Goal: Task Accomplishment & Management: Manage account settings

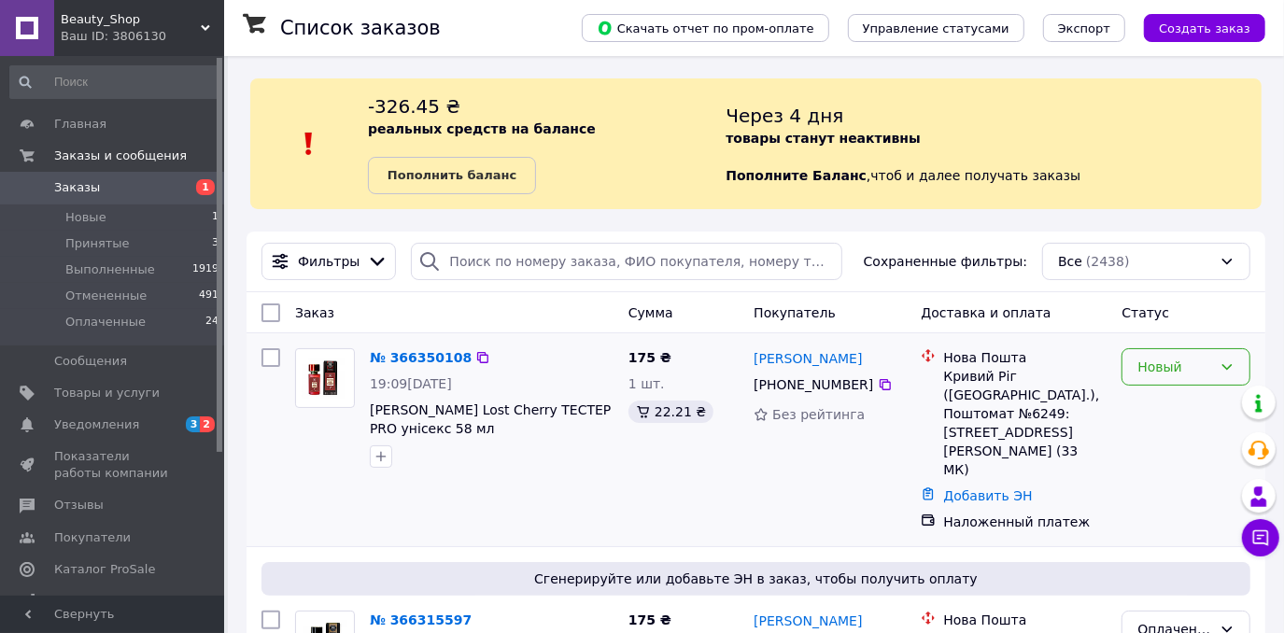
click at [1162, 373] on div "Новый" at bounding box center [1174, 367] width 75 height 21
click at [1159, 415] on li "Принят" at bounding box center [1186, 406] width 127 height 34
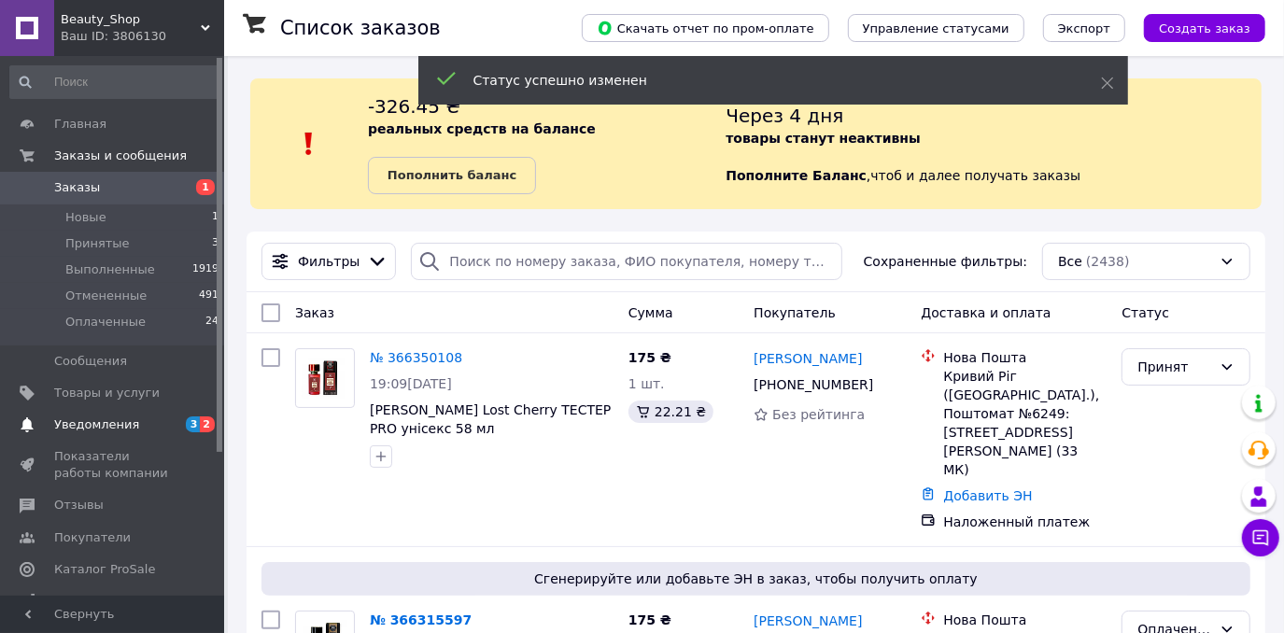
click at [124, 420] on span "Уведомления" at bounding box center [96, 424] width 85 height 17
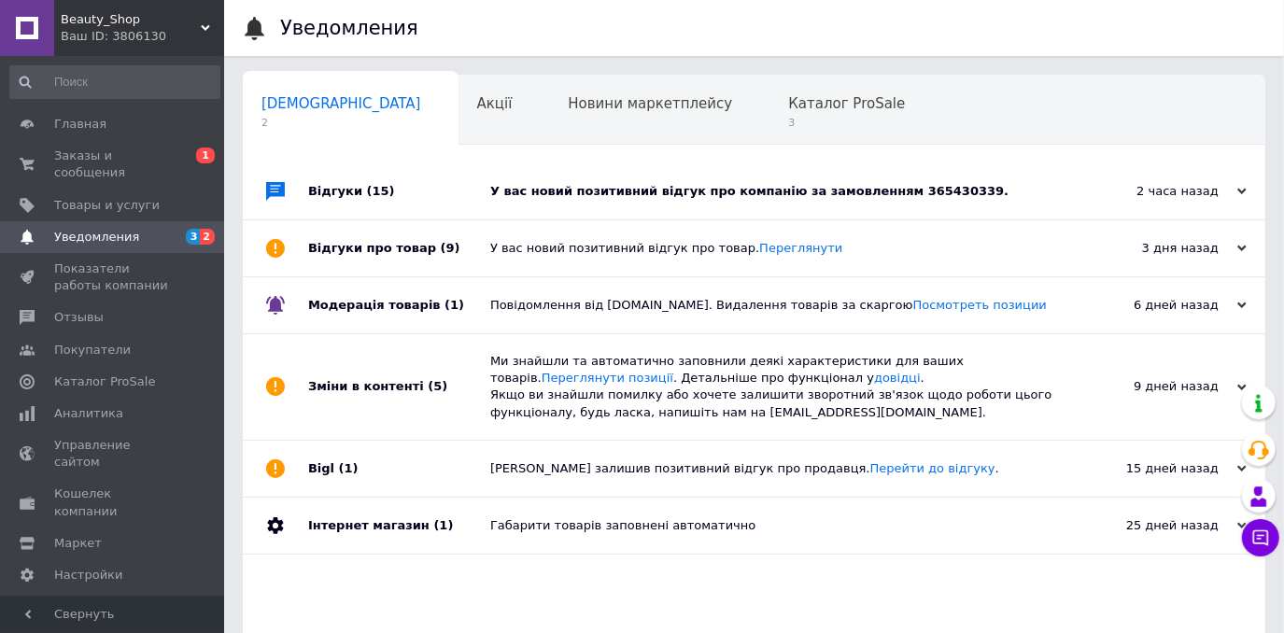
click at [770, 195] on div "У вас новий позитивний відгук про компанію за замовленням 365430339." at bounding box center [775, 191] width 570 height 17
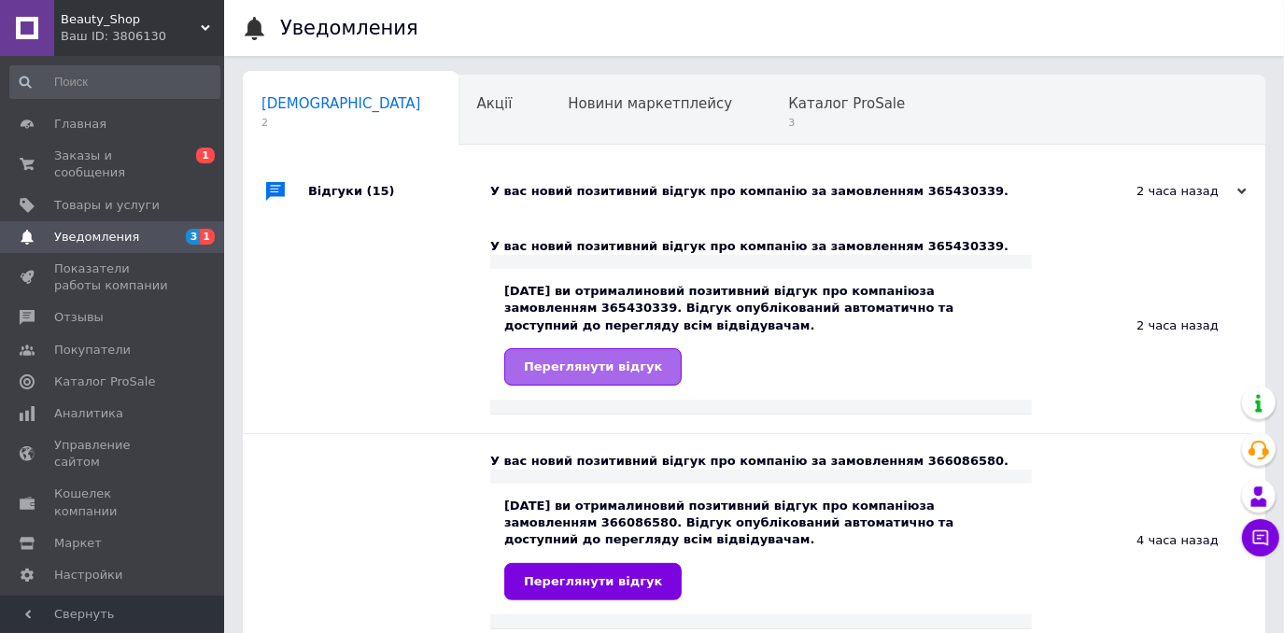
click at [640, 372] on link "Переглянути відгук" at bounding box center [592, 366] width 177 height 37
click at [158, 158] on span "Заказы и сообщения" at bounding box center [113, 165] width 119 height 34
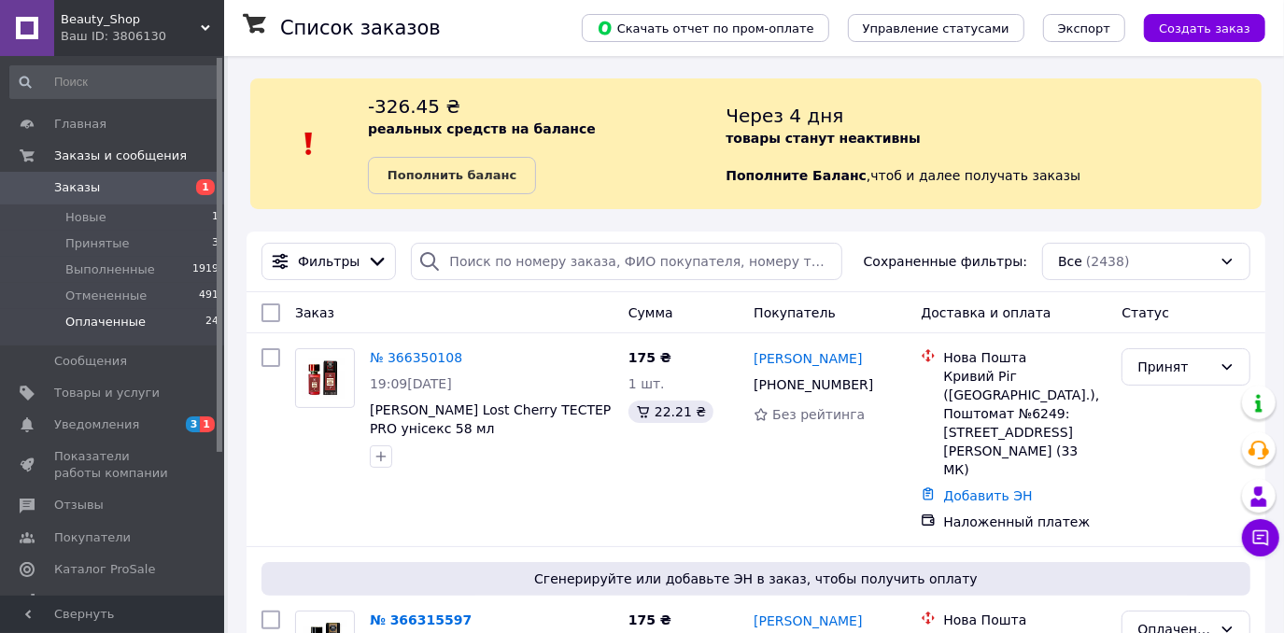
click at [126, 326] on span "Оплаченные" at bounding box center [105, 322] width 80 height 17
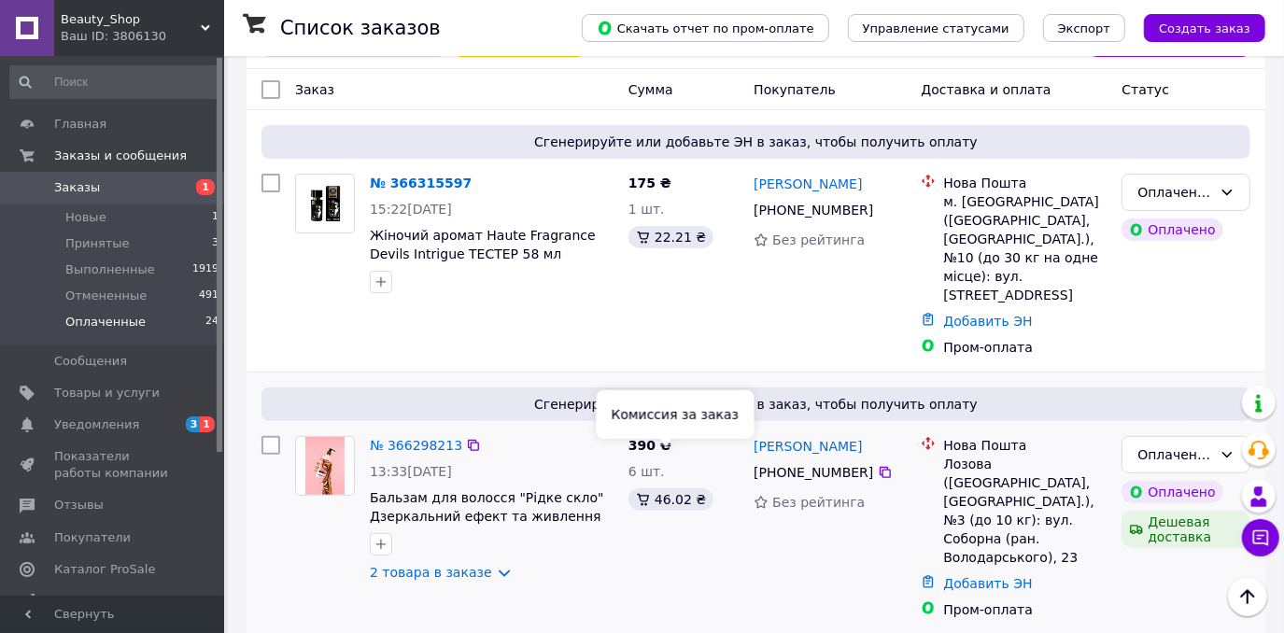
scroll to position [254, 0]
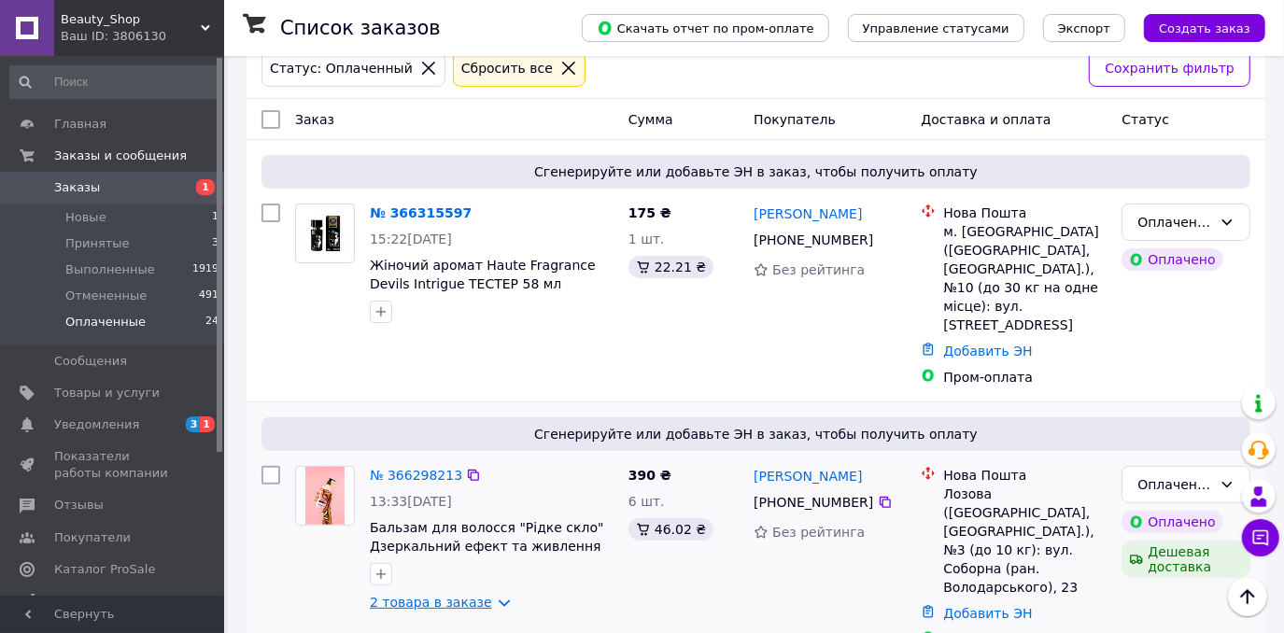
click at [483, 595] on link "2 товара в заказе" at bounding box center [431, 602] width 122 height 15
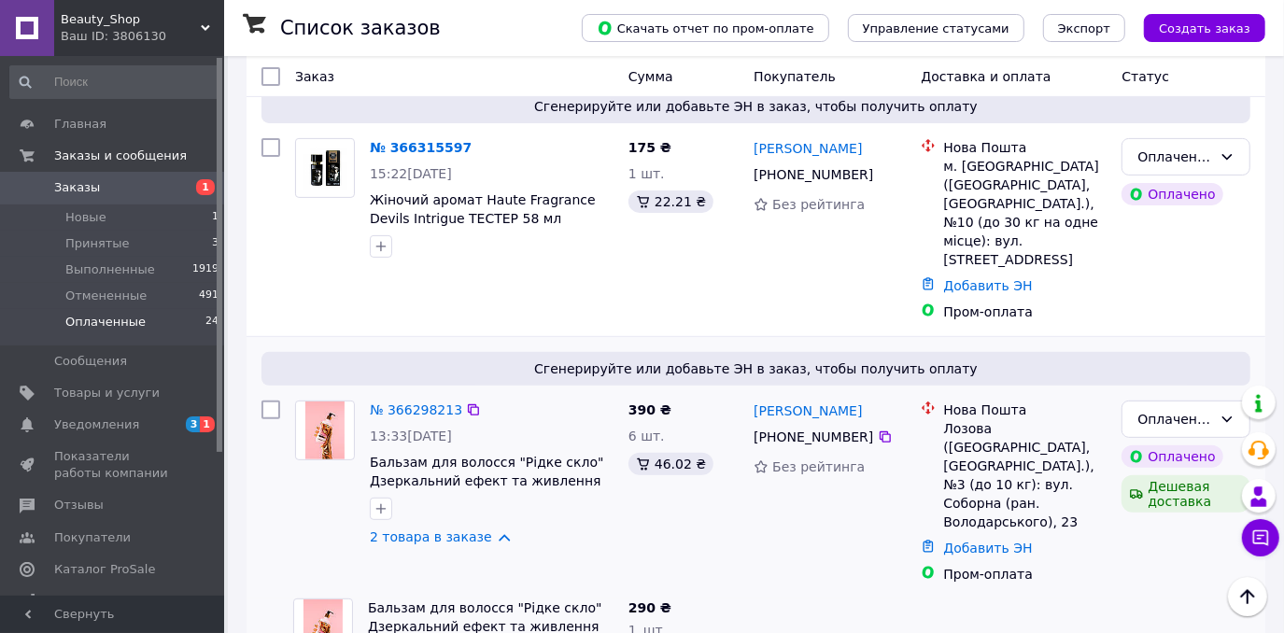
scroll to position [424, 0]
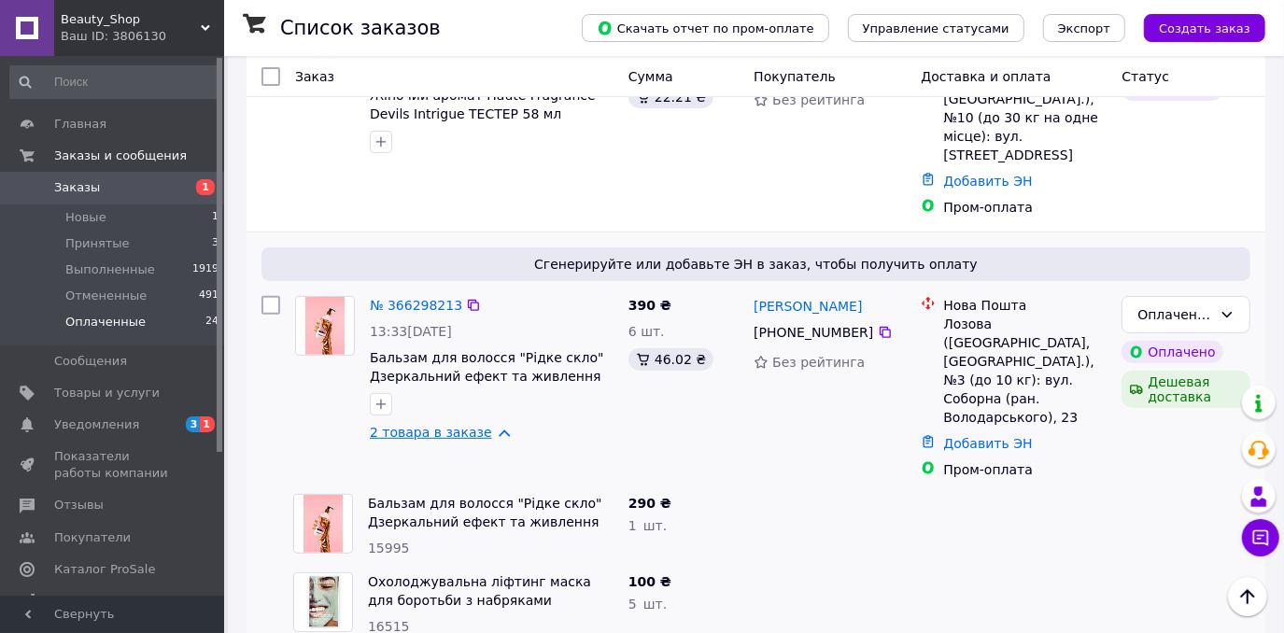
click at [480, 425] on link "2 товара в заказе" at bounding box center [431, 432] width 122 height 15
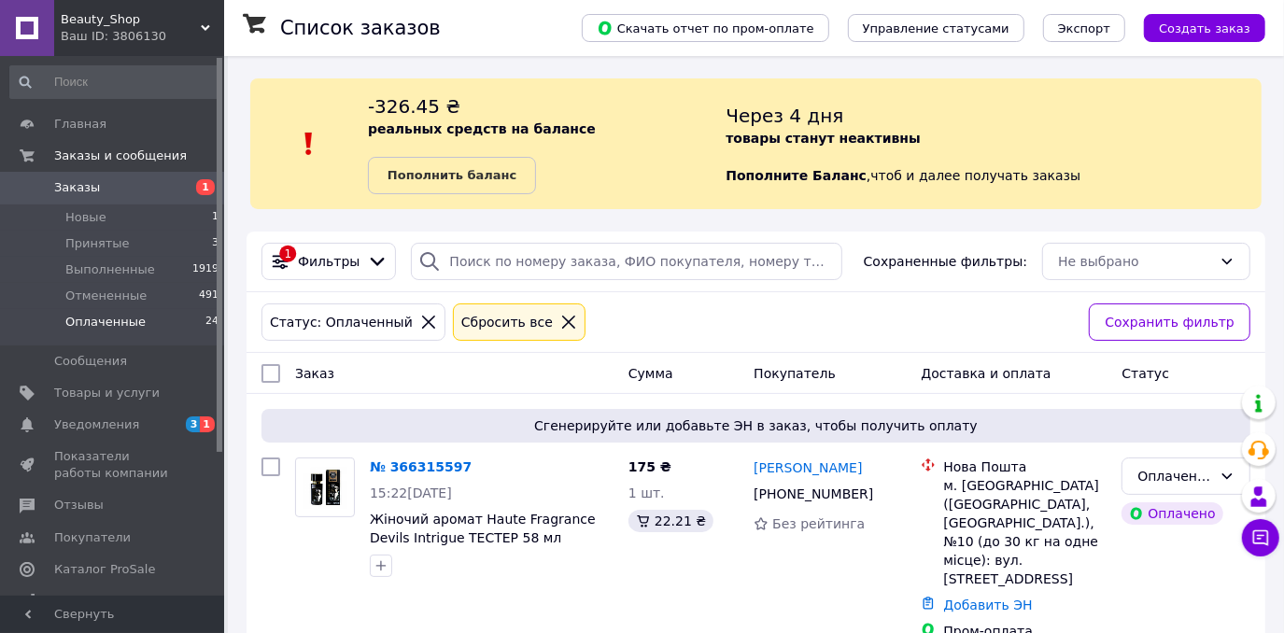
scroll to position [84, 0]
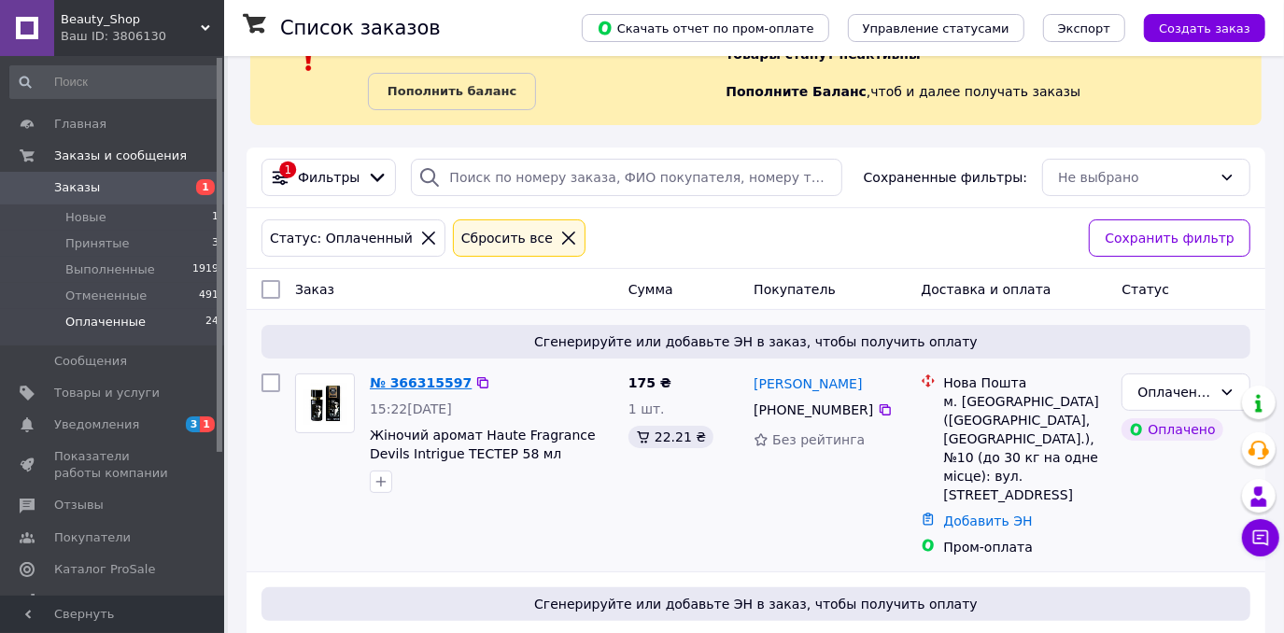
click at [409, 376] on link "№ 366315597" at bounding box center [421, 382] width 102 height 15
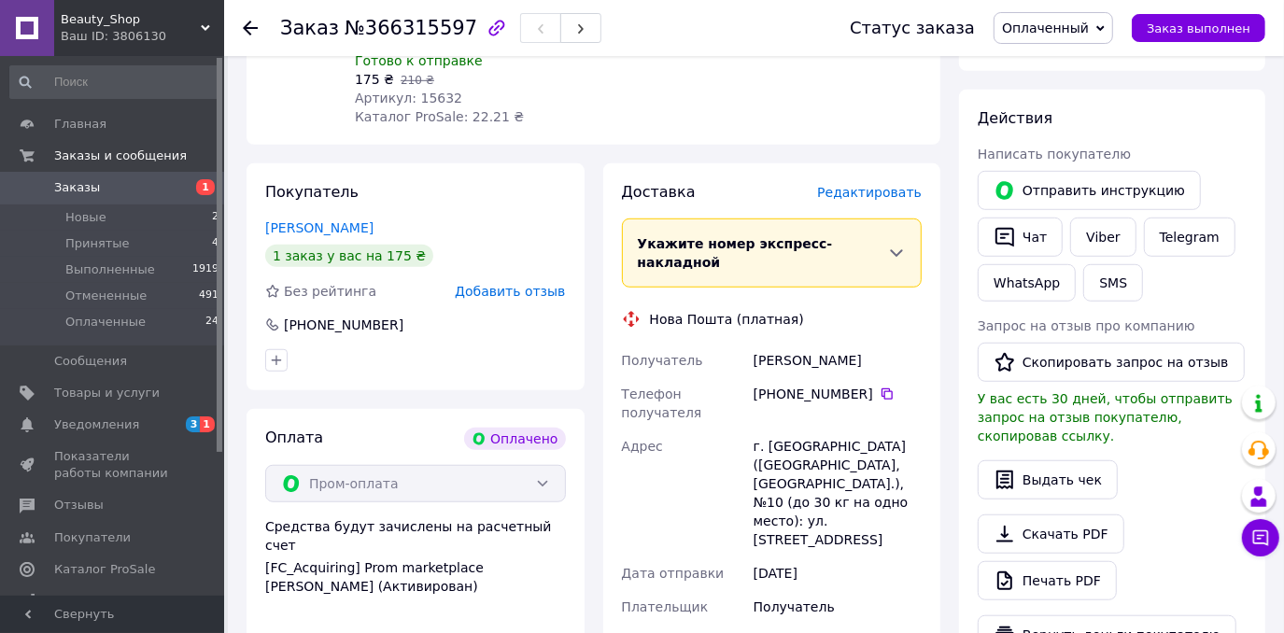
scroll to position [764, 0]
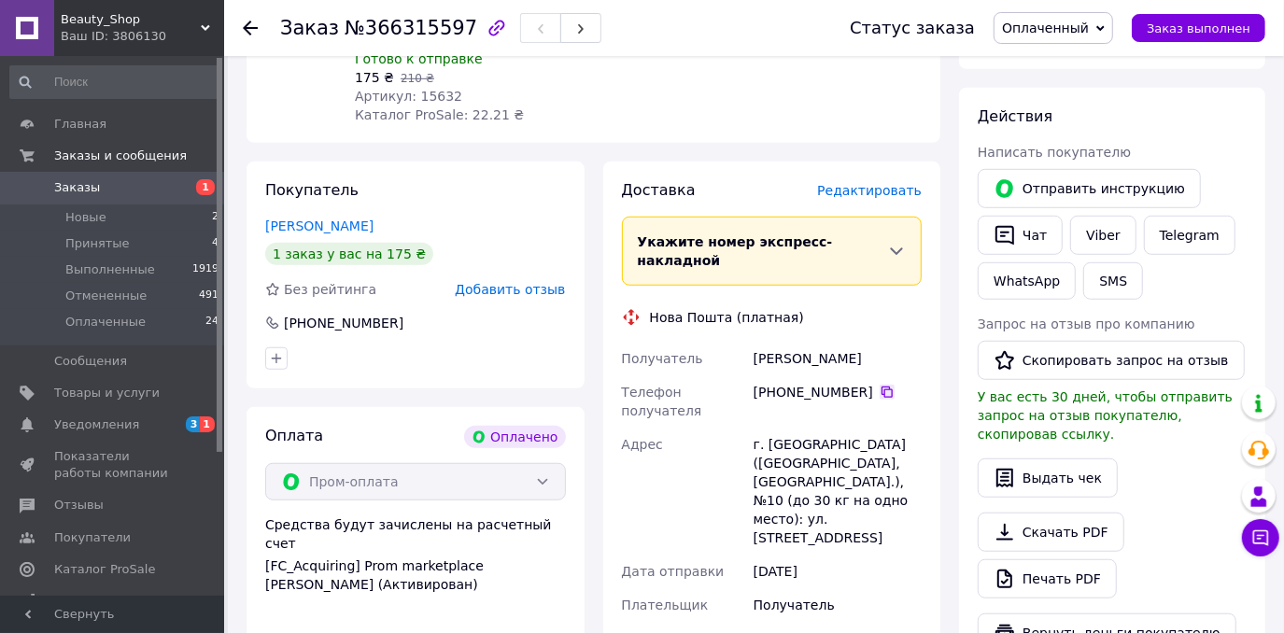
click at [879, 385] on icon at bounding box center [886, 392] width 15 height 15
click at [881, 387] on icon at bounding box center [886, 392] width 11 height 11
drag, startPoint x: 809, startPoint y: 317, endPoint x: 734, endPoint y: 318, distance: 74.7
click at [734, 342] on div "Получатель Піддубна Єлизавета Телефон получателя +380 93 424 57 91   Адрес г. В…" at bounding box center [772, 508] width 308 height 332
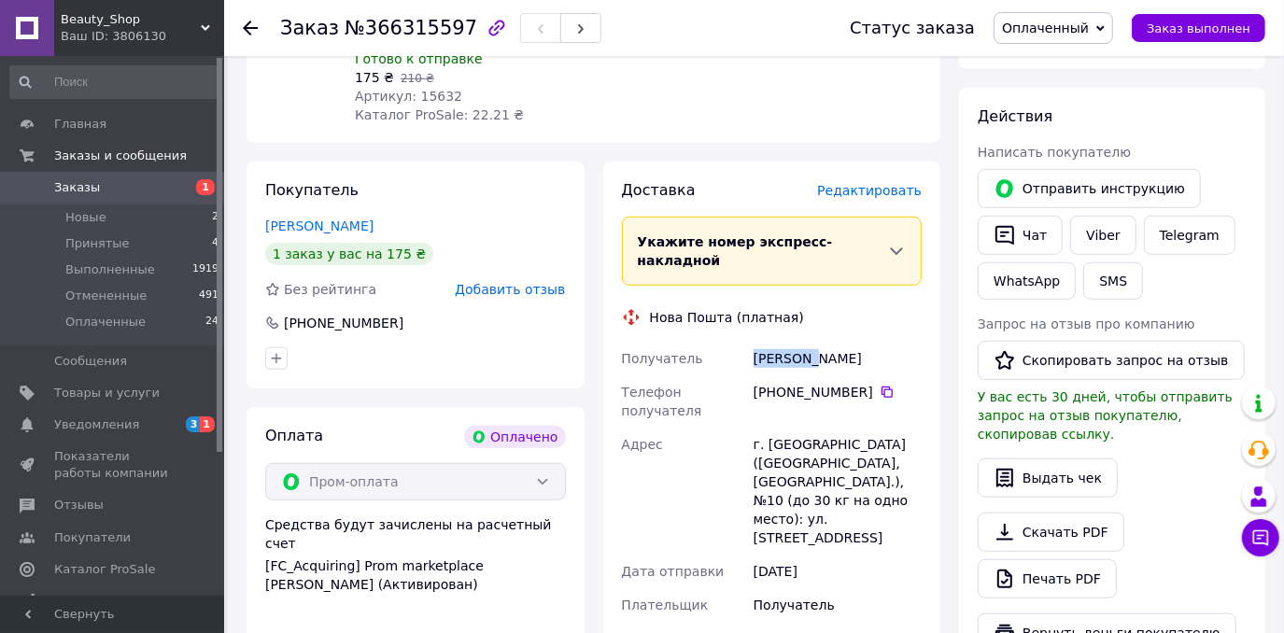
copy div "Получатель Піддубна"
drag, startPoint x: 888, startPoint y: 316, endPoint x: 808, endPoint y: 318, distance: 80.3
click at [808, 342] on div "Піддубна Єлизавета" at bounding box center [838, 359] width 176 height 34
copy div "Єлизавета"
copy div "Вишневое"
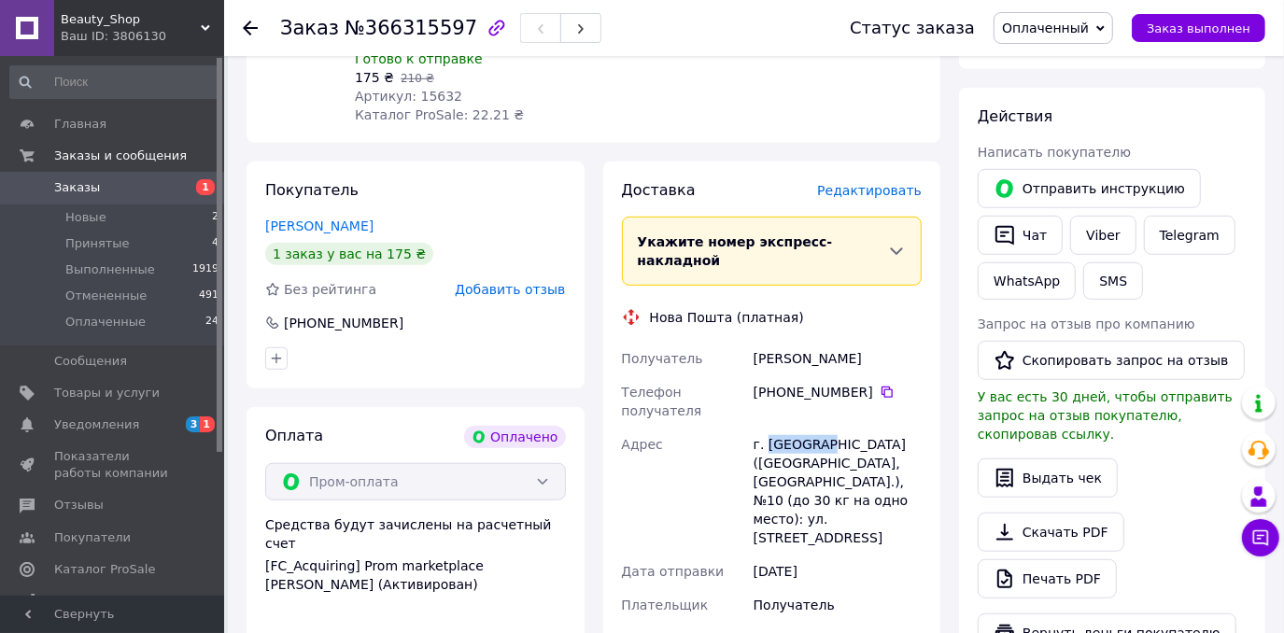
drag, startPoint x: 826, startPoint y: 383, endPoint x: 764, endPoint y: 385, distance: 62.6
click at [764, 428] on div "г. [GEOGRAPHIC_DATA] ([GEOGRAPHIC_DATA], [GEOGRAPHIC_DATA].), №10 (до 30 кг на …" at bounding box center [838, 491] width 176 height 127
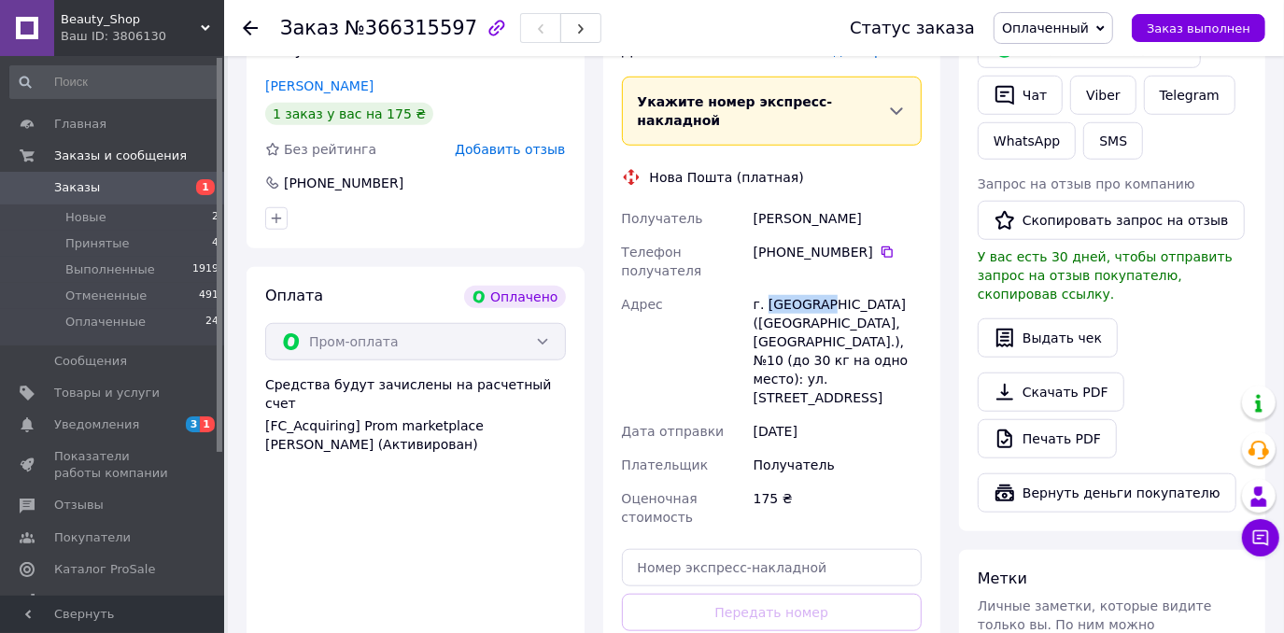
scroll to position [934, 0]
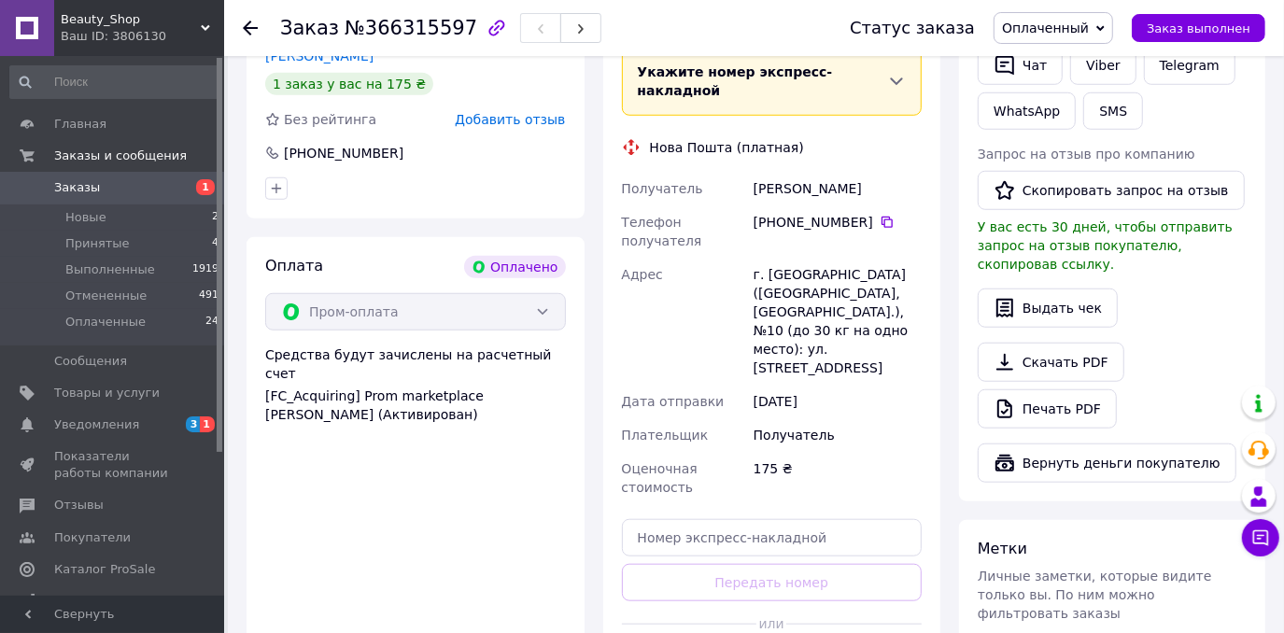
click at [721, 601] on div at bounding box center [689, 624] width 135 height 46
click at [731, 519] on input "text" at bounding box center [772, 537] width 301 height 37
paste input "20451269243927"
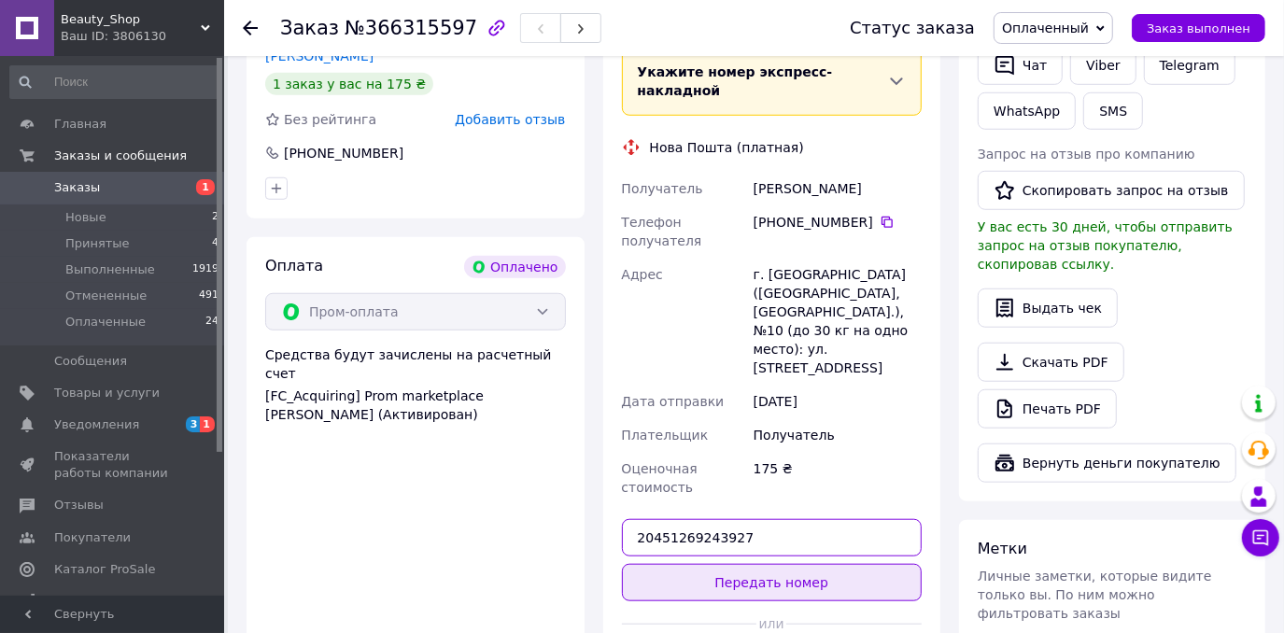
type input "20451269243927"
click at [710, 564] on button "Передать номер" at bounding box center [772, 582] width 301 height 37
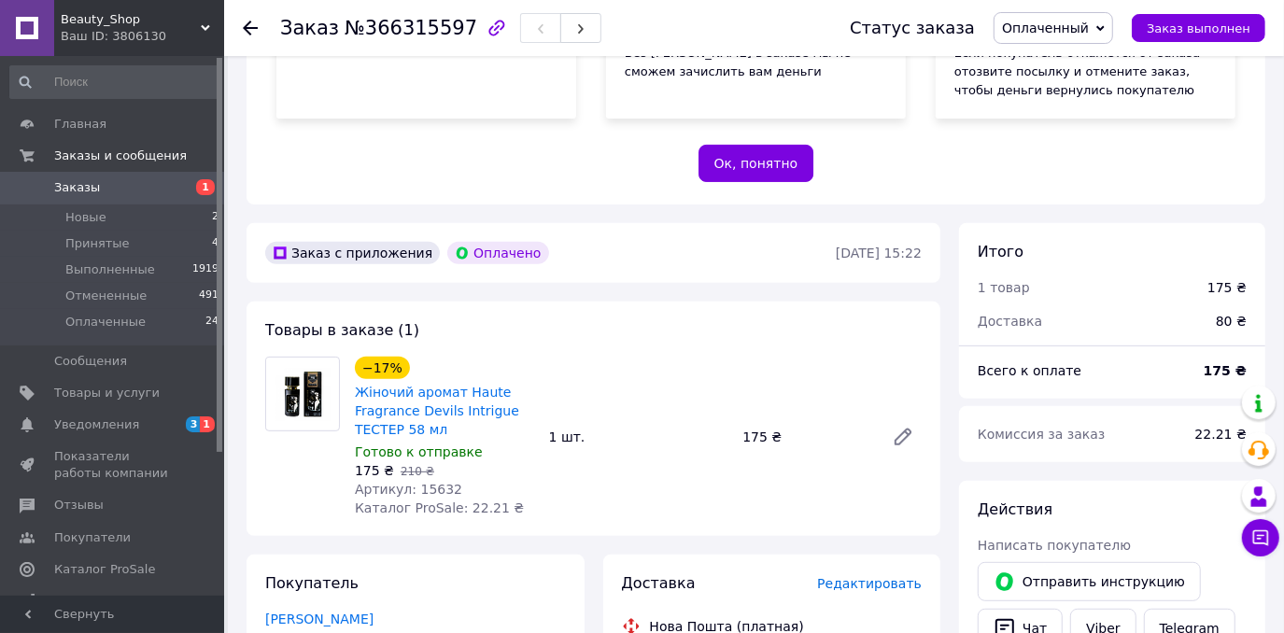
scroll to position [339, 0]
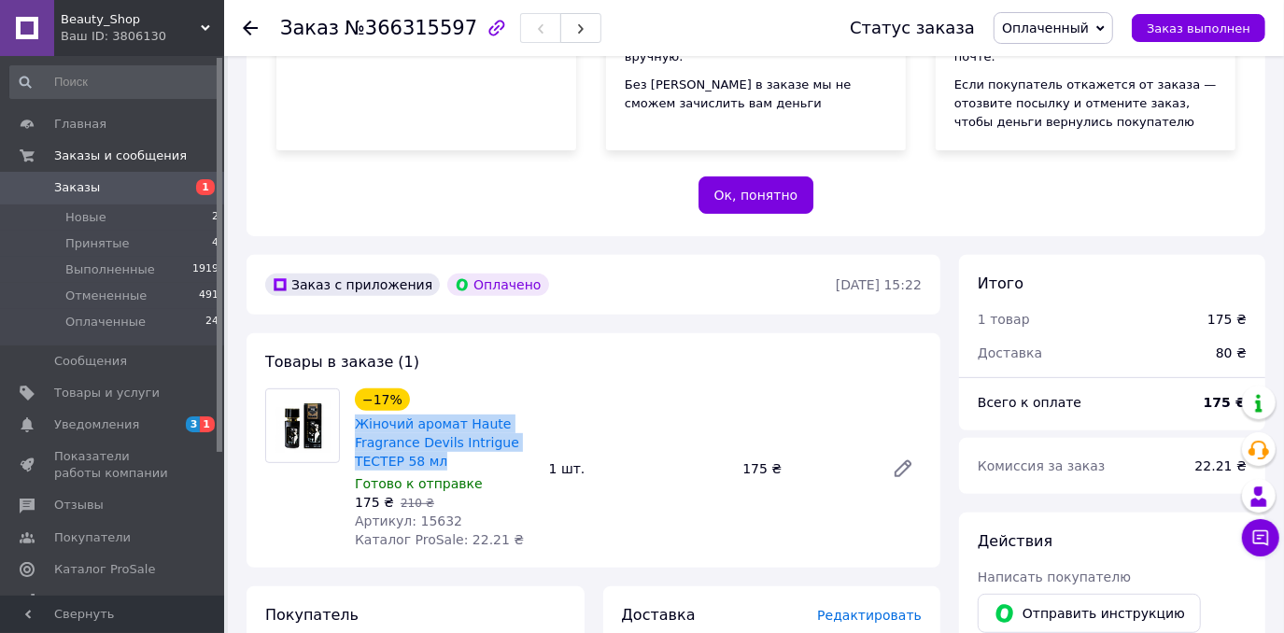
drag, startPoint x: 352, startPoint y: 398, endPoint x: 435, endPoint y: 438, distance: 92.3
click at [435, 438] on div "Жіночий аромат Haute Fragrance Devils Intrigue TECТЕР 58 мл" at bounding box center [444, 443] width 183 height 60
copy link "Жіночий аромат Haute Fragrance Devils Intrigue TECТЕР 58 мл"
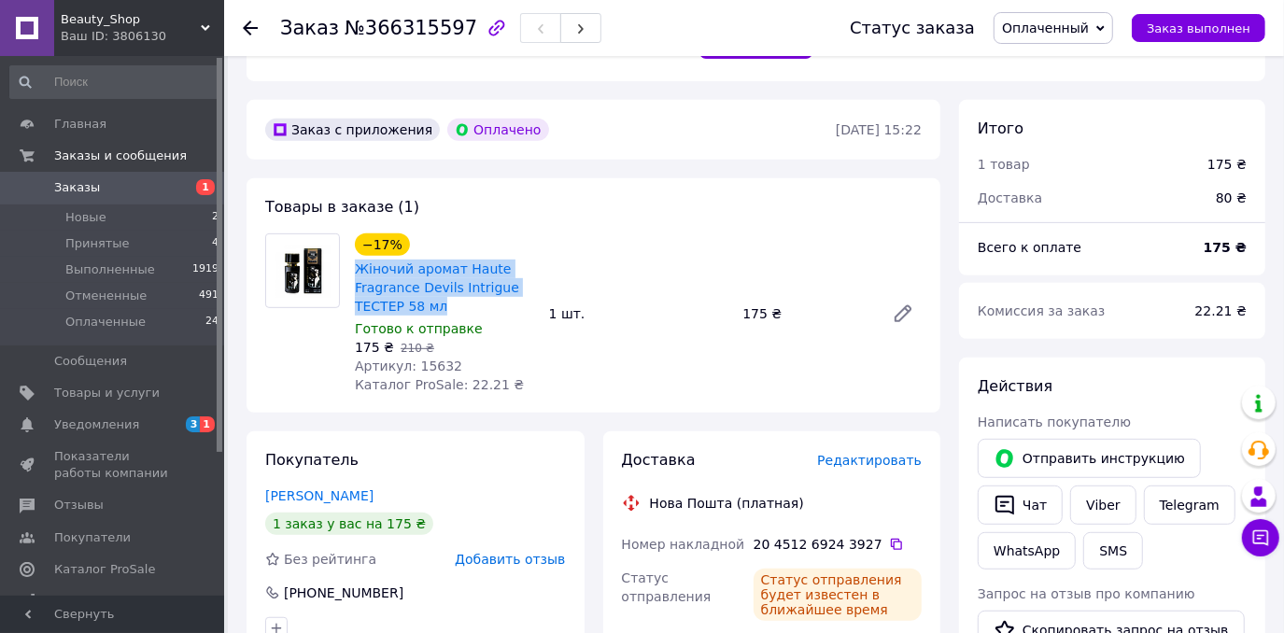
scroll to position [679, 0]
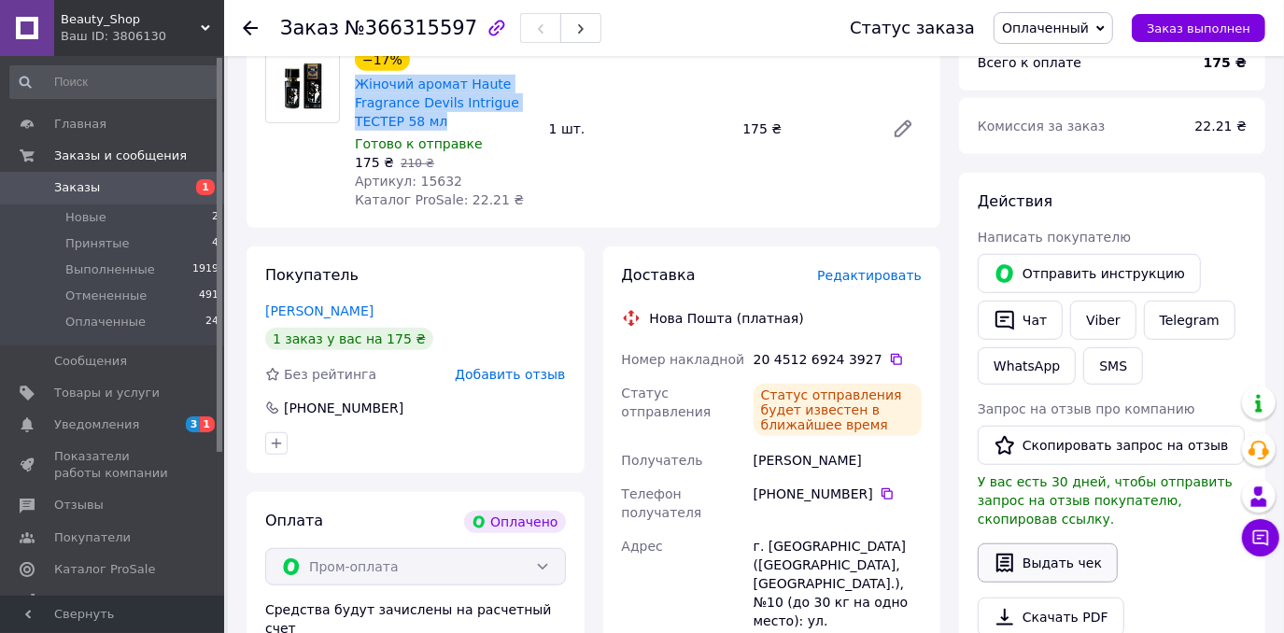
click at [1032, 543] on button "Выдать чек" at bounding box center [1048, 562] width 140 height 39
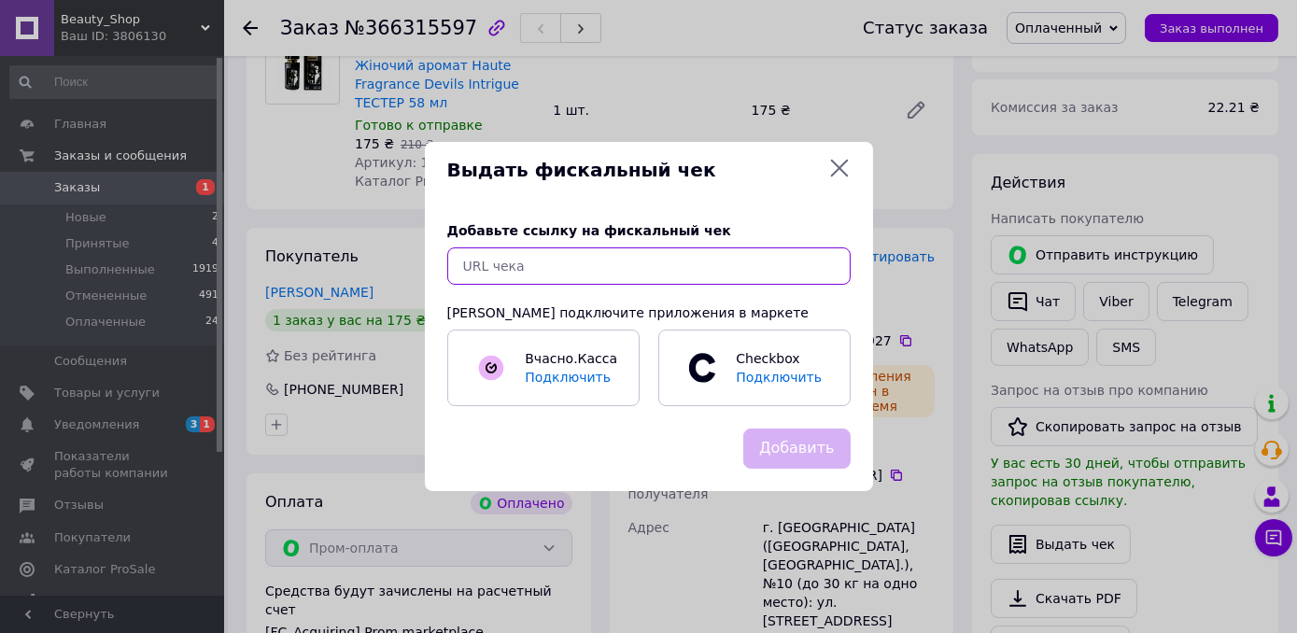
click at [476, 269] on input "text" at bounding box center [648, 265] width 403 height 37
paste input "https://kasa.vchasno.ua/check-viewer/H42_AOAOHcM"
type input "https://kasa.vchasno.ua/check-viewer/H42_AOAOHcM"
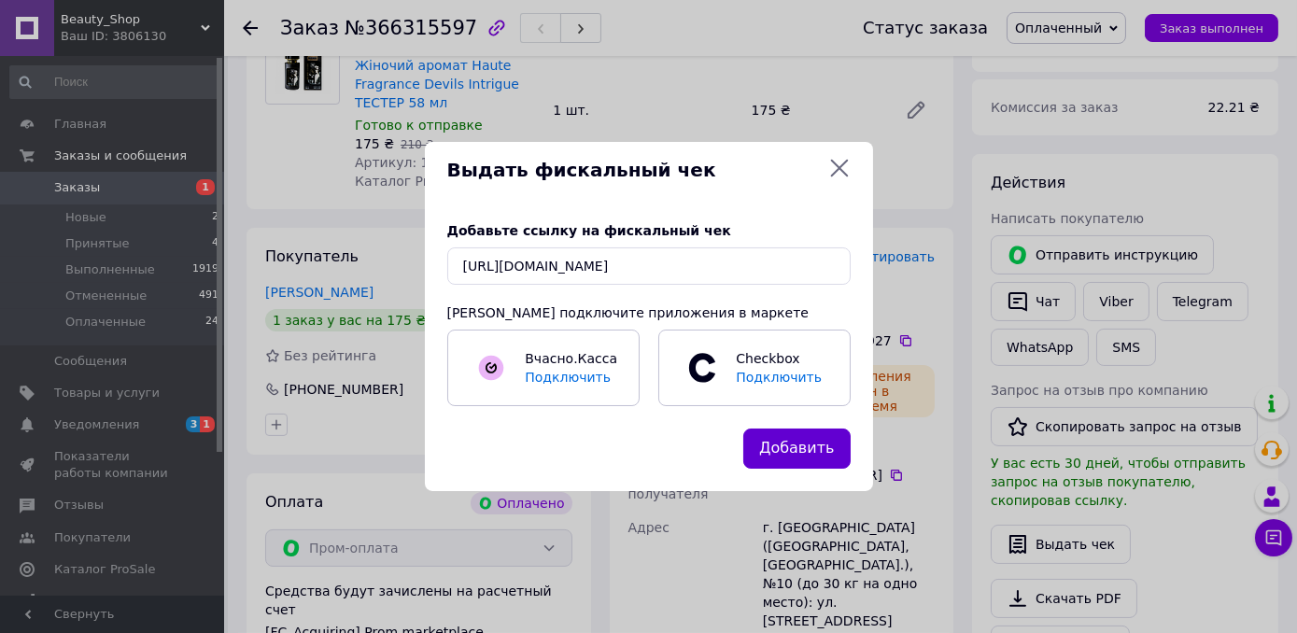
click at [787, 447] on button "Добавить" at bounding box center [796, 449] width 107 height 40
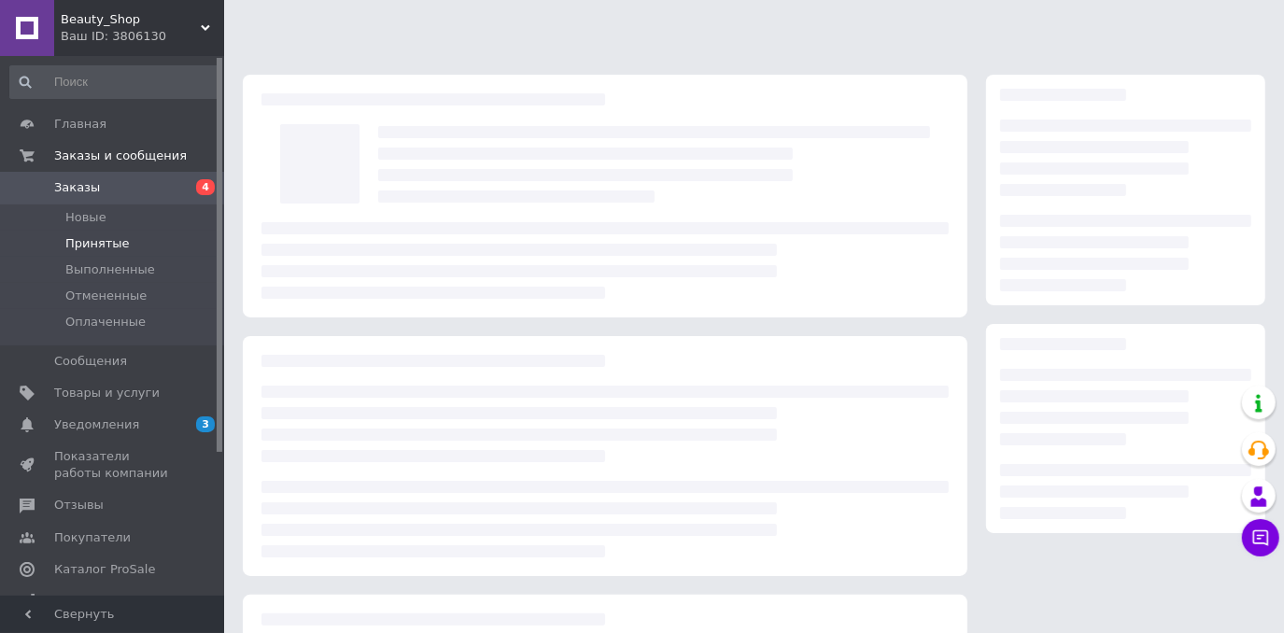
scroll to position [219, 0]
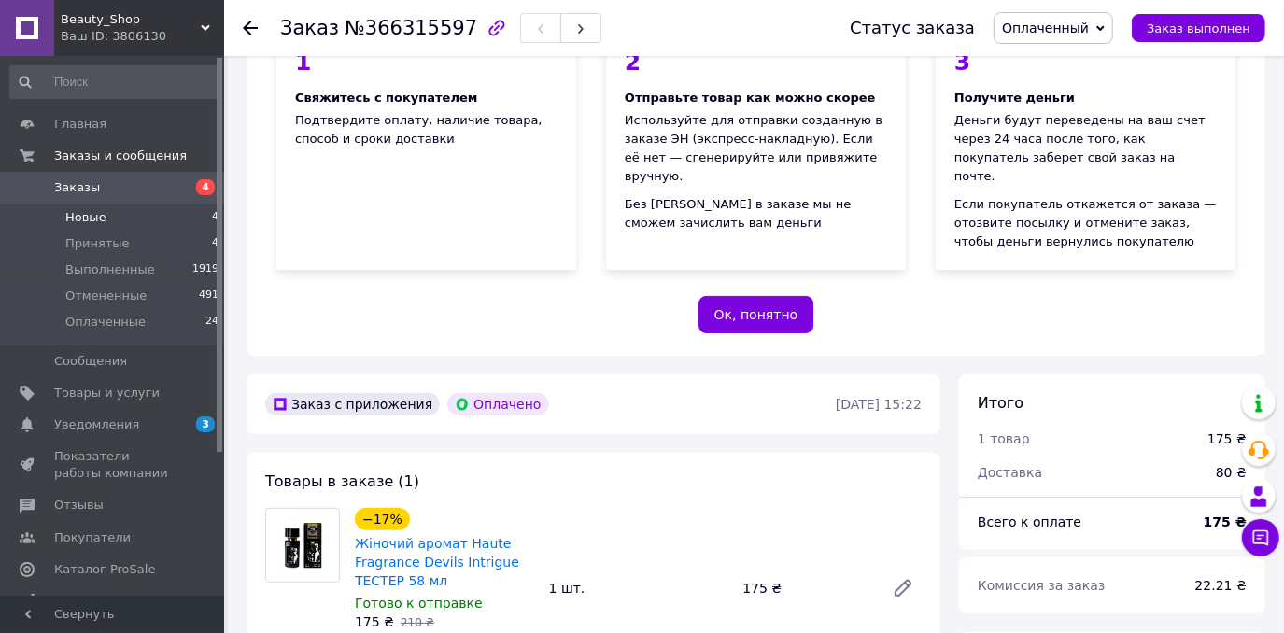
click at [154, 217] on li "Новые 4" at bounding box center [115, 217] width 230 height 26
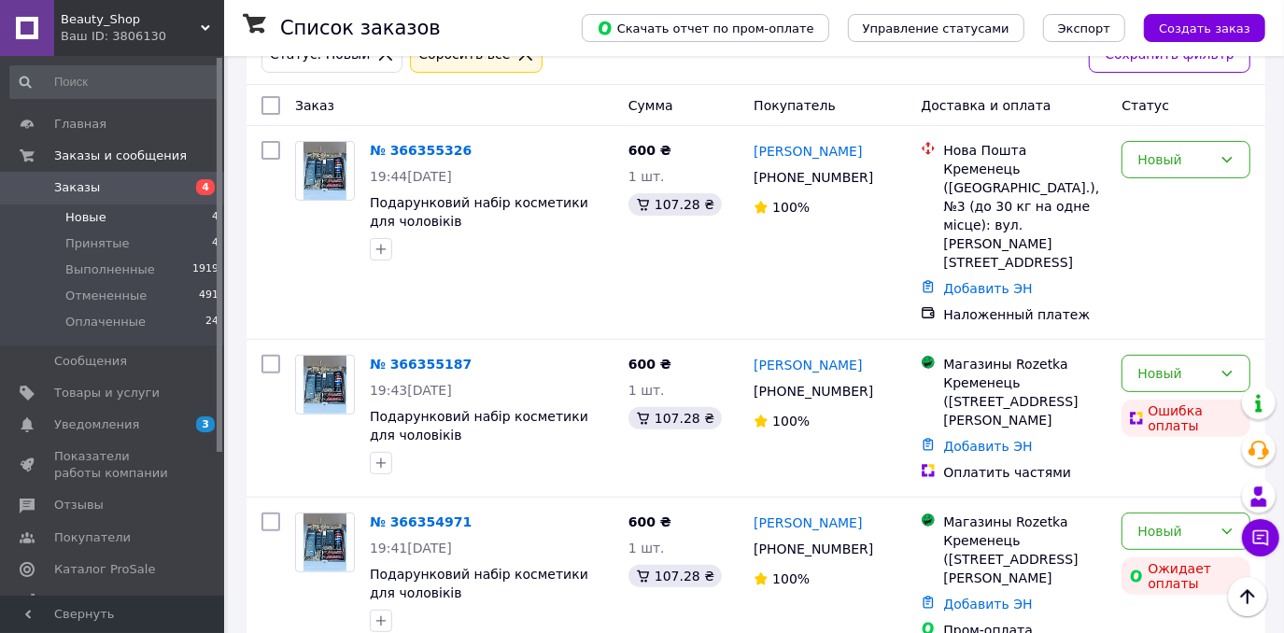
scroll to position [403, 0]
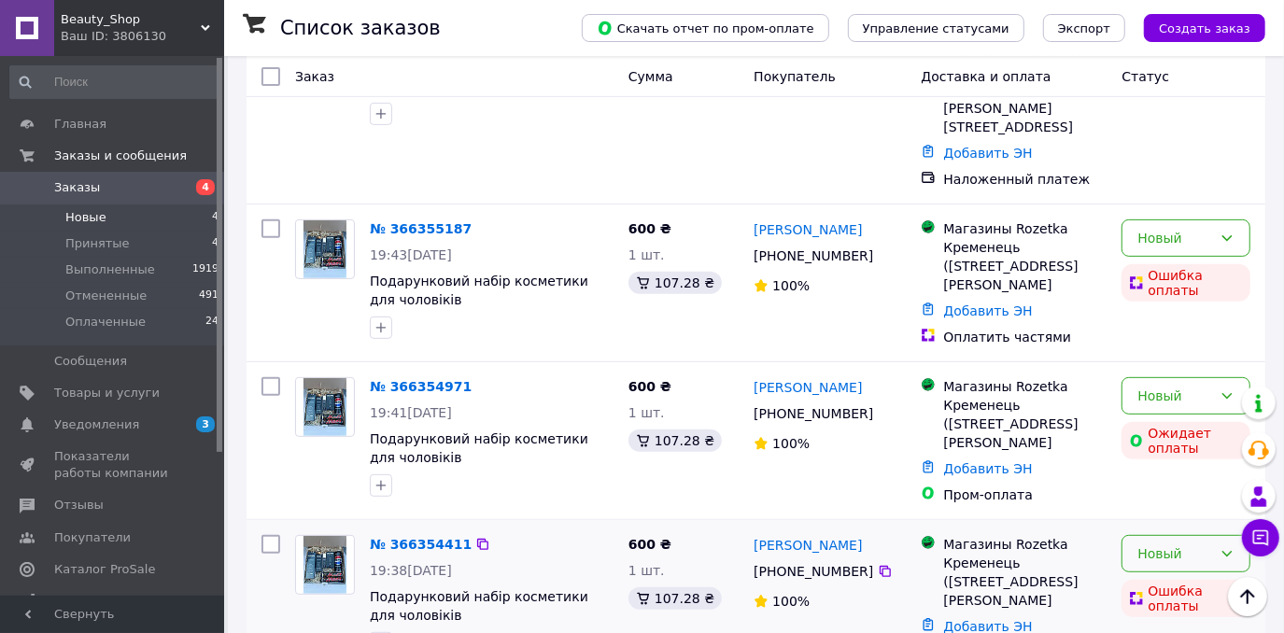
click at [1137, 543] on div "Новый" at bounding box center [1174, 553] width 75 height 21
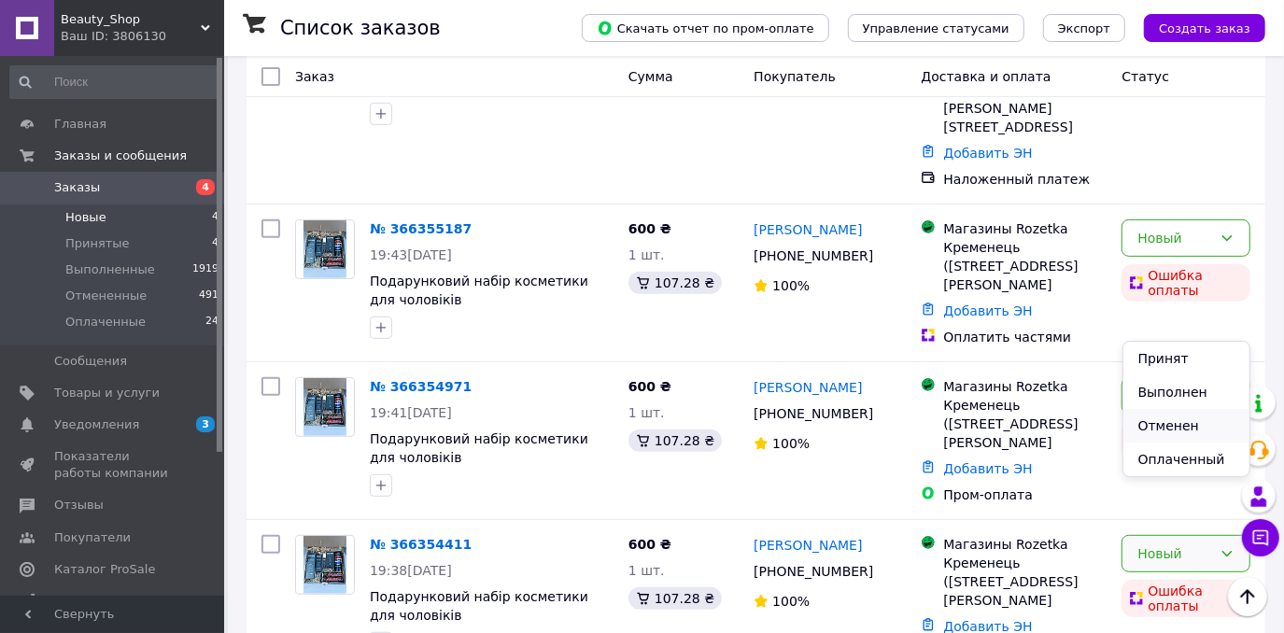
click at [1168, 424] on li "Отменен" at bounding box center [1186, 426] width 127 height 34
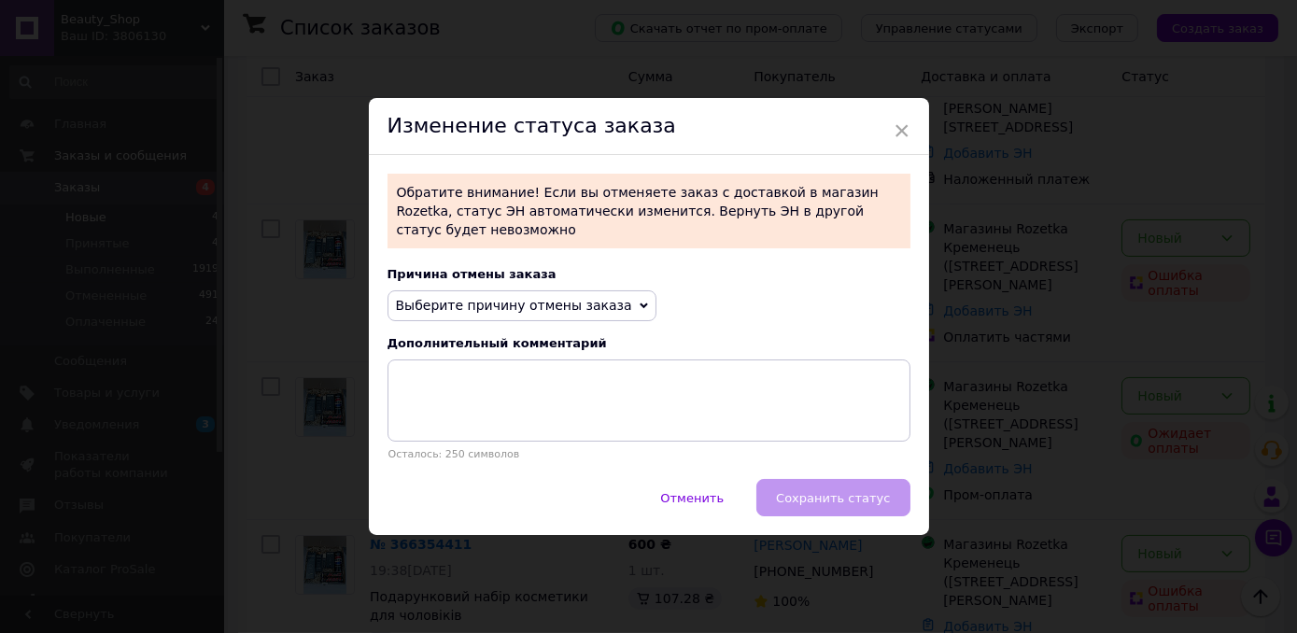
click at [583, 298] on span "Выберите причину отмены заказа" at bounding box center [514, 305] width 236 height 15
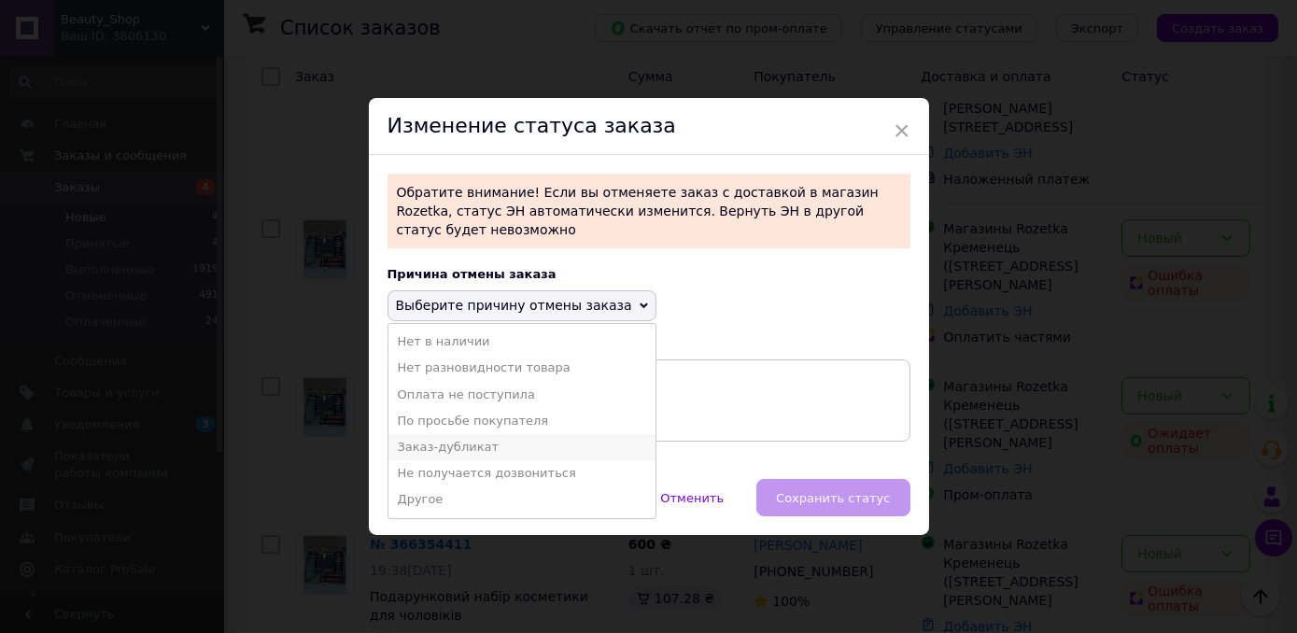
click at [491, 444] on li "Заказ-дубликат" at bounding box center [521, 447] width 267 height 26
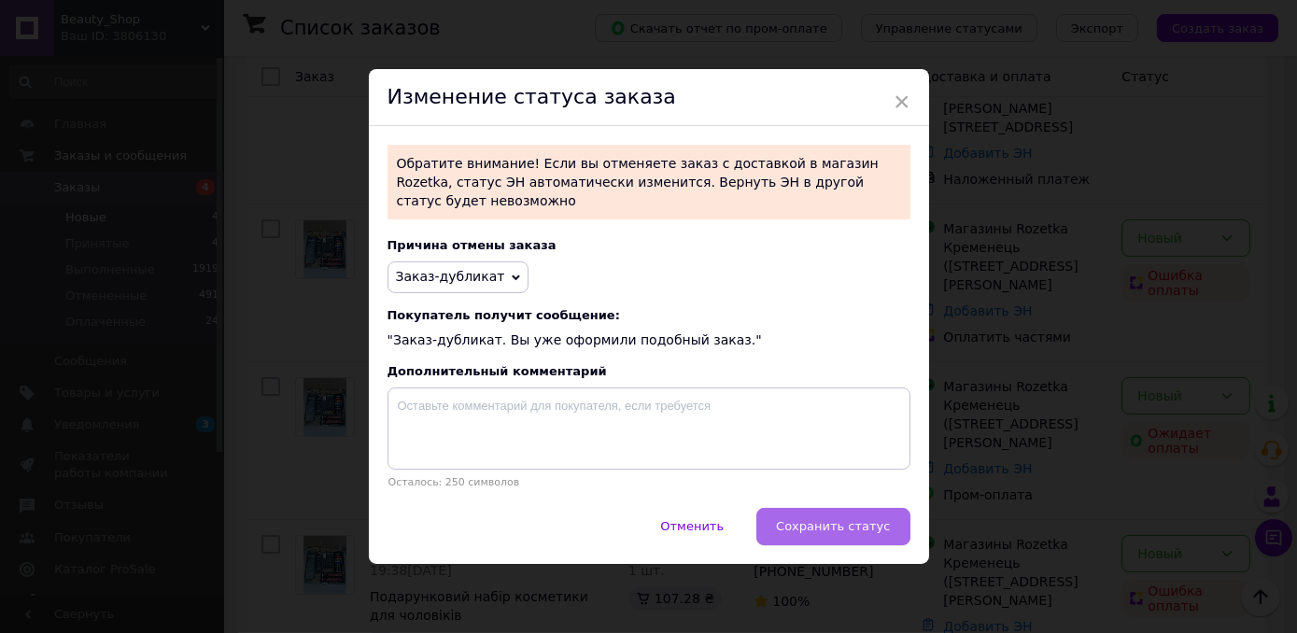
click at [826, 523] on span "Сохранить статус" at bounding box center [833, 526] width 114 height 14
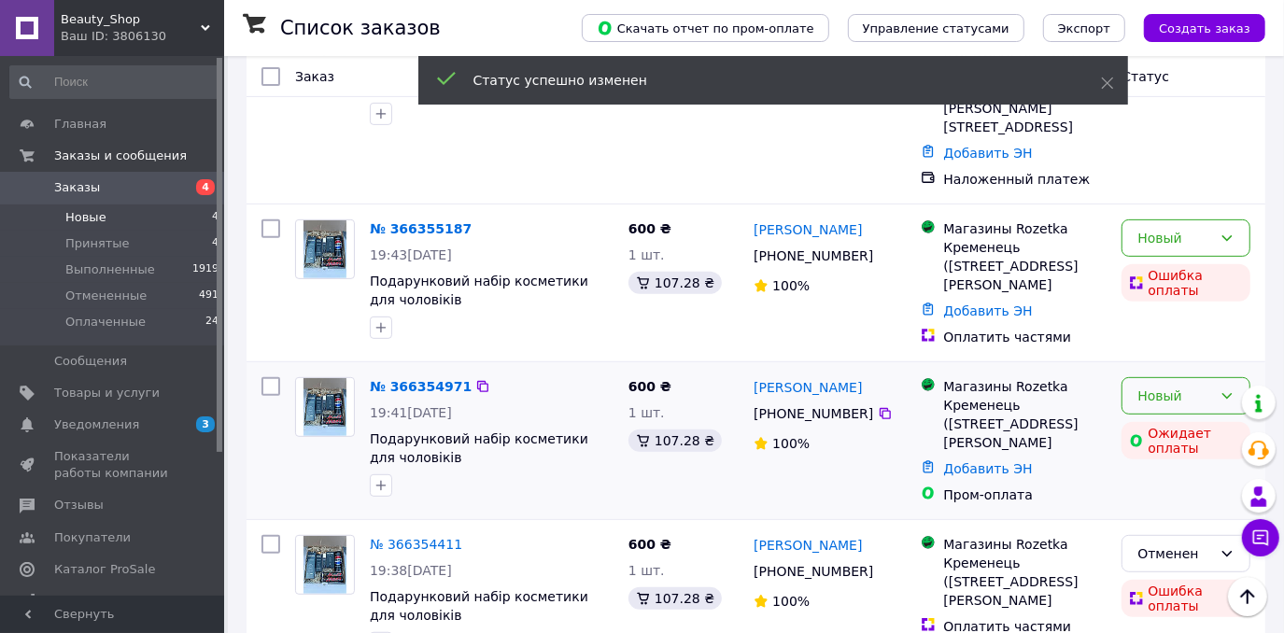
click at [1234, 377] on div "Новый" at bounding box center [1185, 395] width 129 height 37
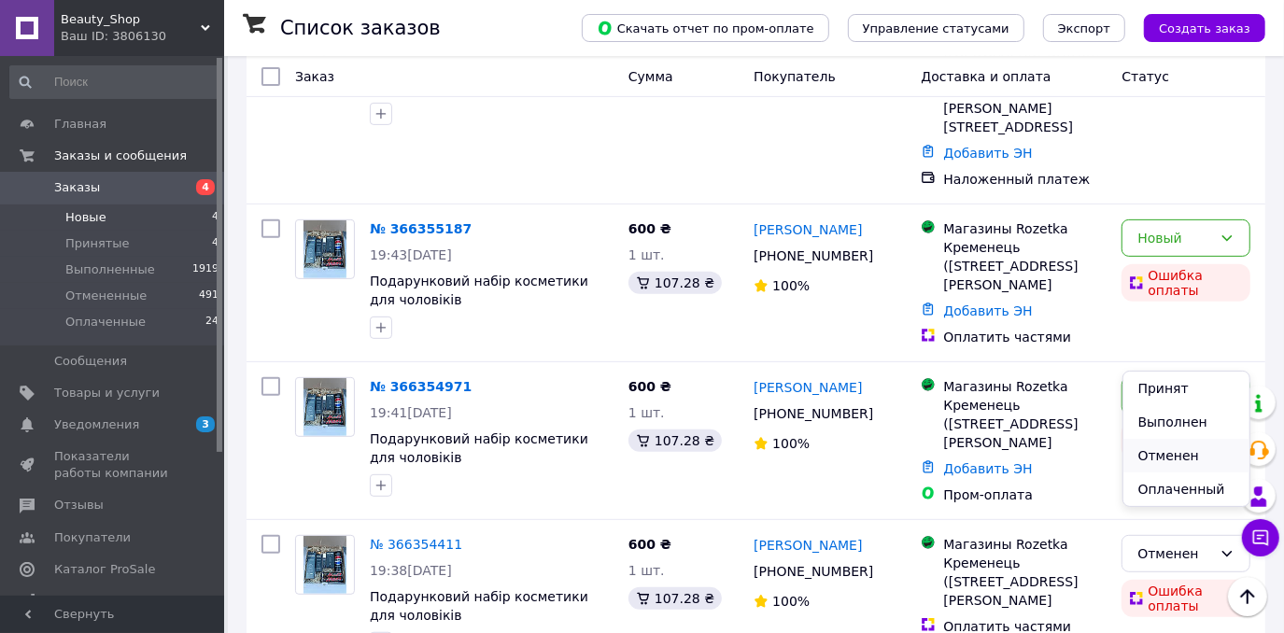
click at [1162, 455] on li "Отменен" at bounding box center [1186, 456] width 127 height 34
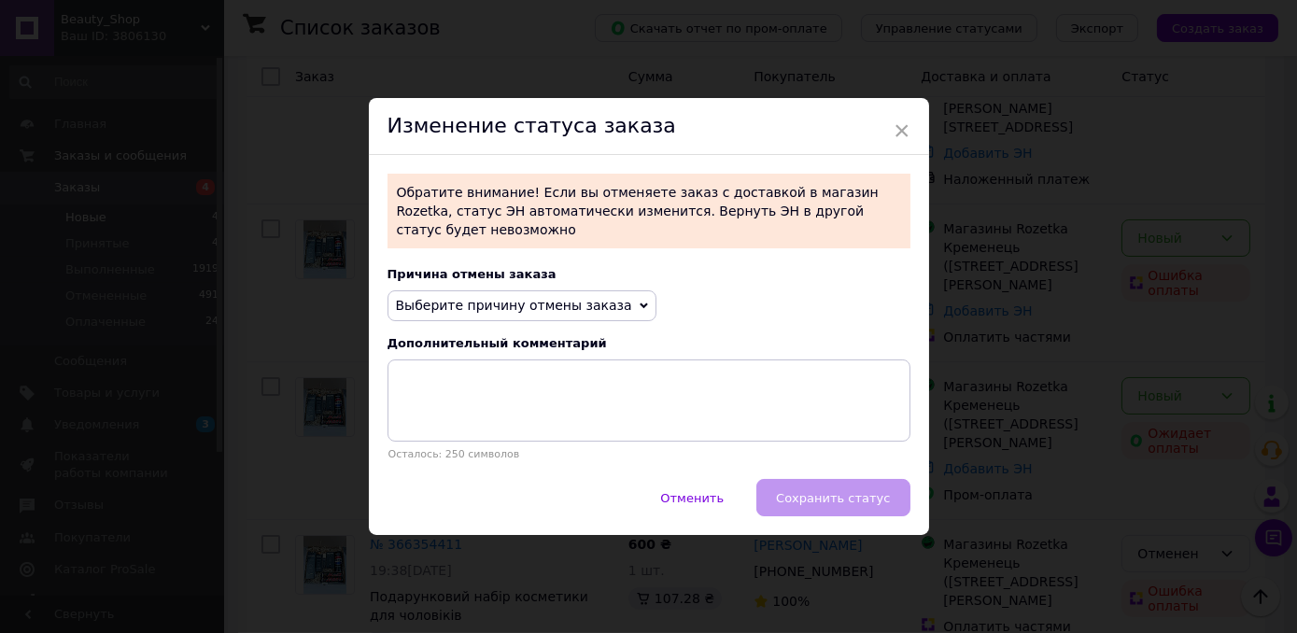
click at [591, 302] on span "Выберите причину отмены заказа" at bounding box center [514, 305] width 236 height 15
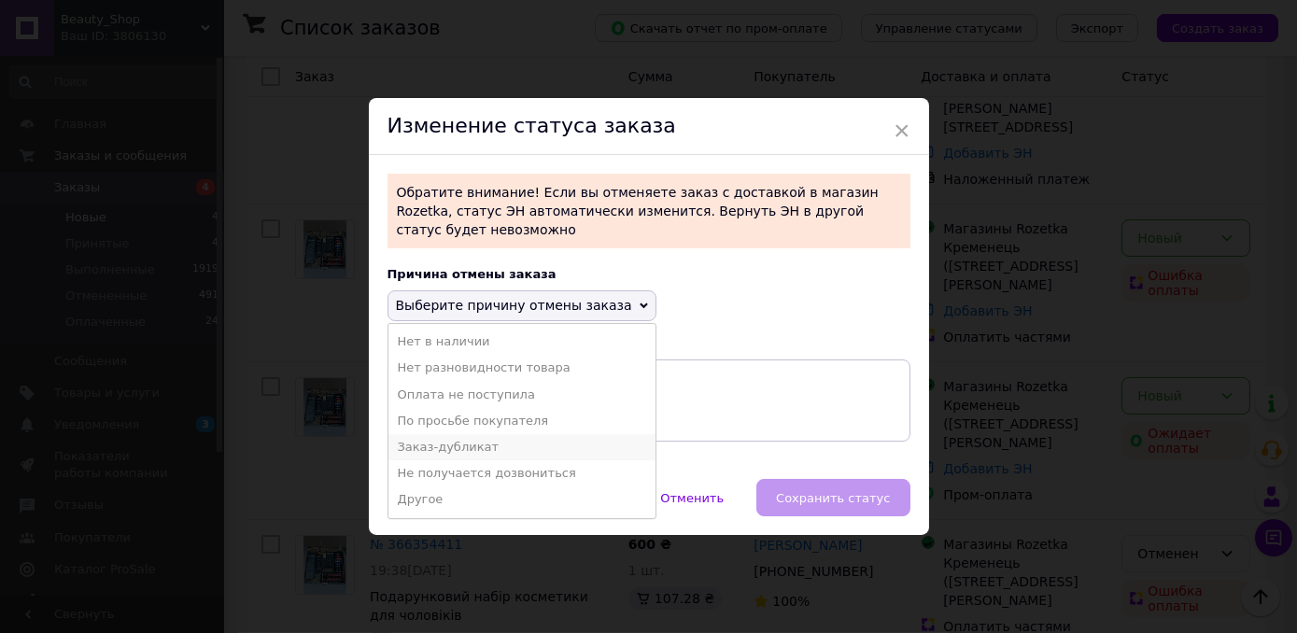
click at [513, 434] on li "Заказ-дубликат" at bounding box center [521, 447] width 267 height 26
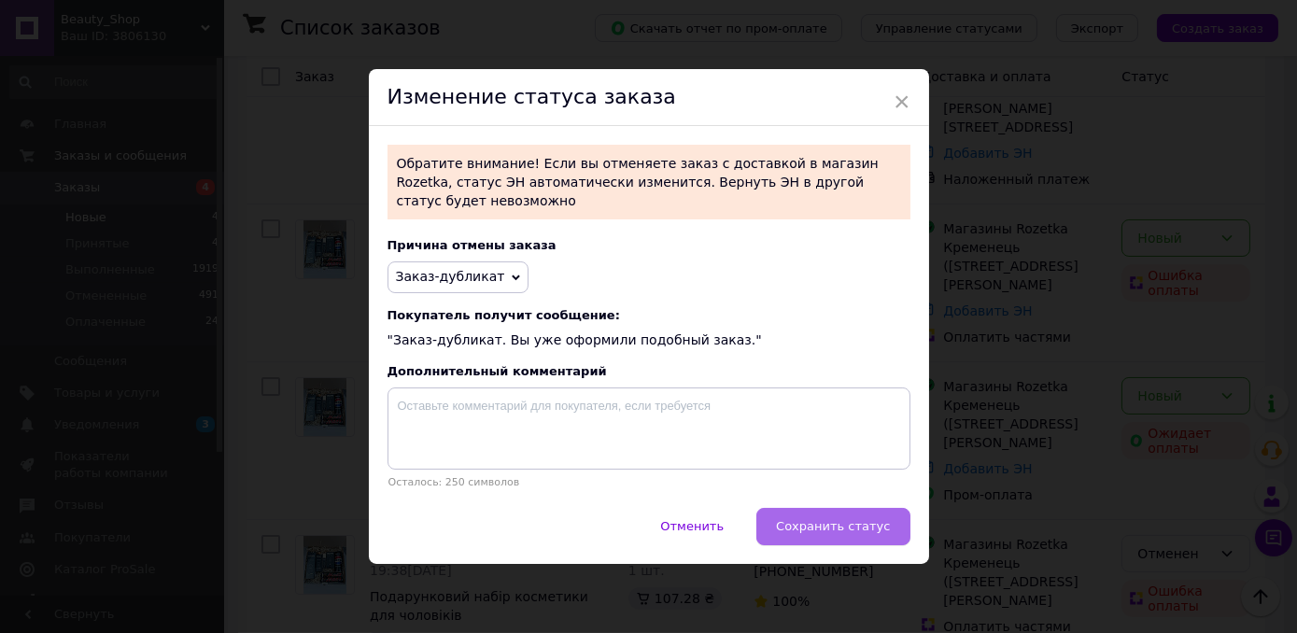
click at [810, 510] on button "Сохранить статус" at bounding box center [832, 526] width 153 height 37
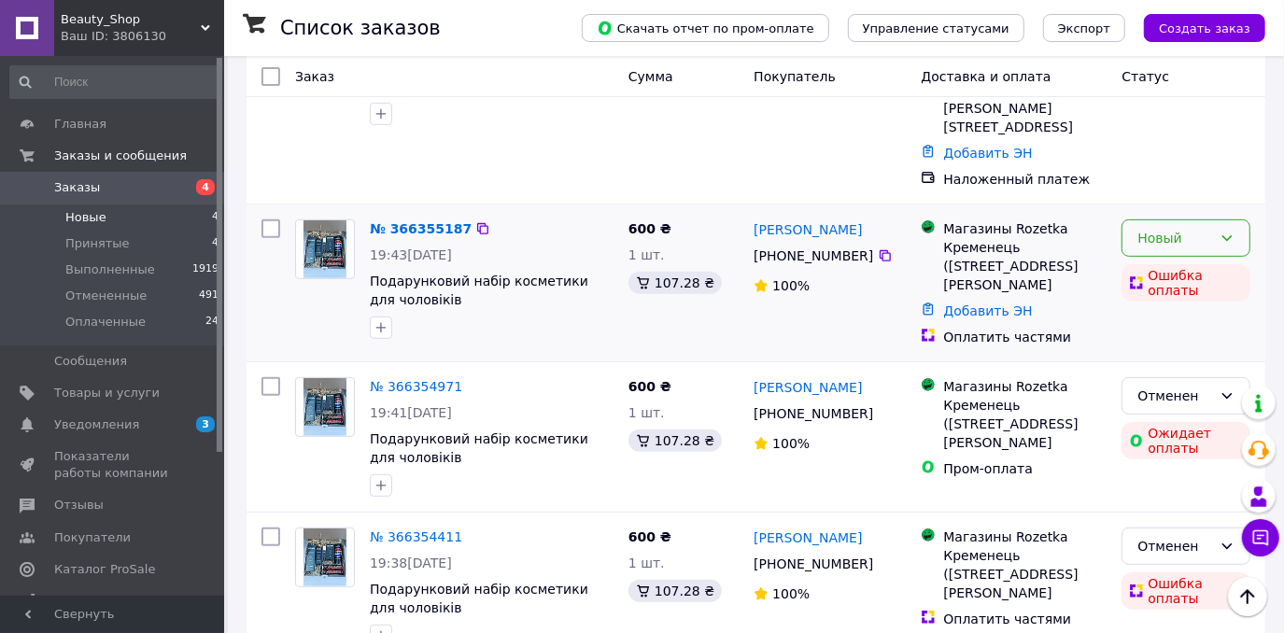
click at [1242, 219] on div "Новый" at bounding box center [1185, 237] width 129 height 37
click at [1173, 302] on li "Отменен" at bounding box center [1186, 306] width 127 height 34
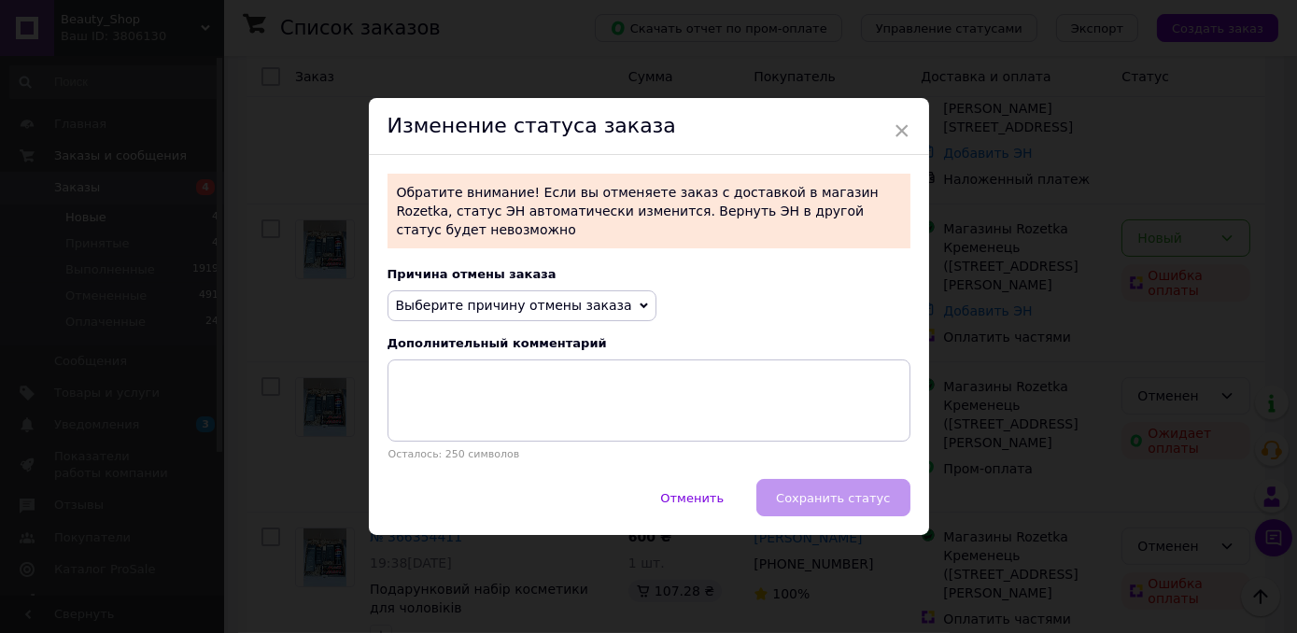
click at [486, 298] on span "Выберите причину отмены заказа" at bounding box center [514, 305] width 236 height 15
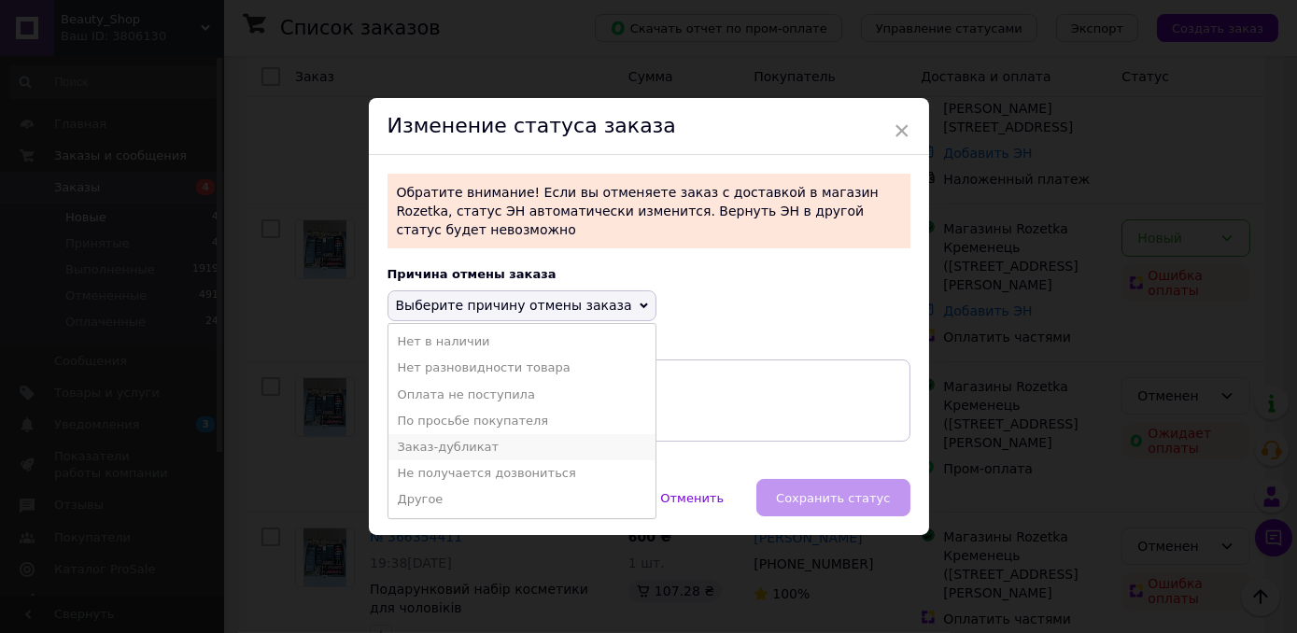
click at [420, 437] on li "Заказ-дубликат" at bounding box center [521, 447] width 267 height 26
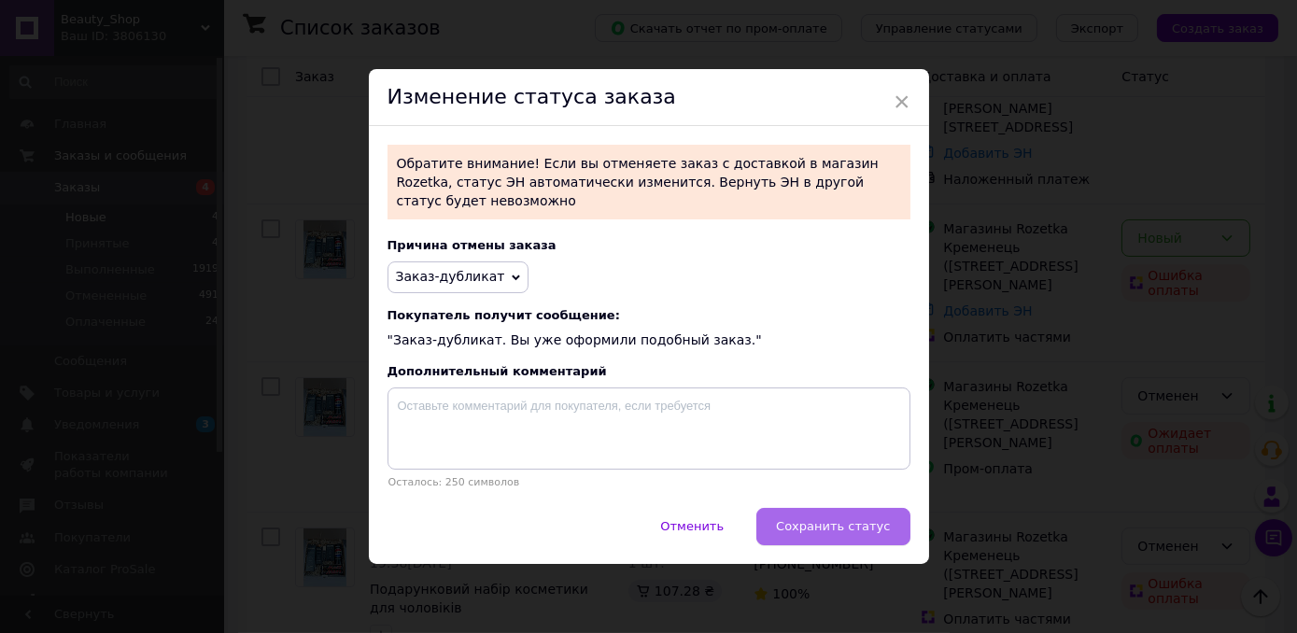
click at [781, 509] on button "Сохранить статус" at bounding box center [832, 526] width 153 height 37
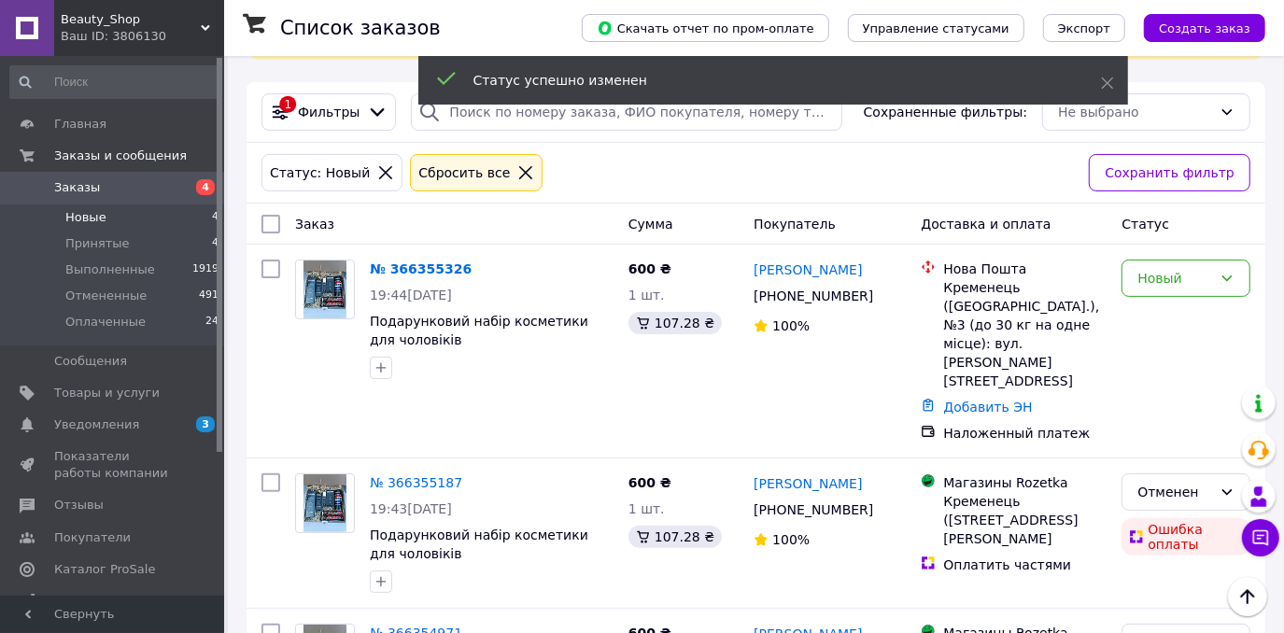
scroll to position [149, 0]
click at [1237, 284] on div "Новый" at bounding box center [1185, 278] width 129 height 37
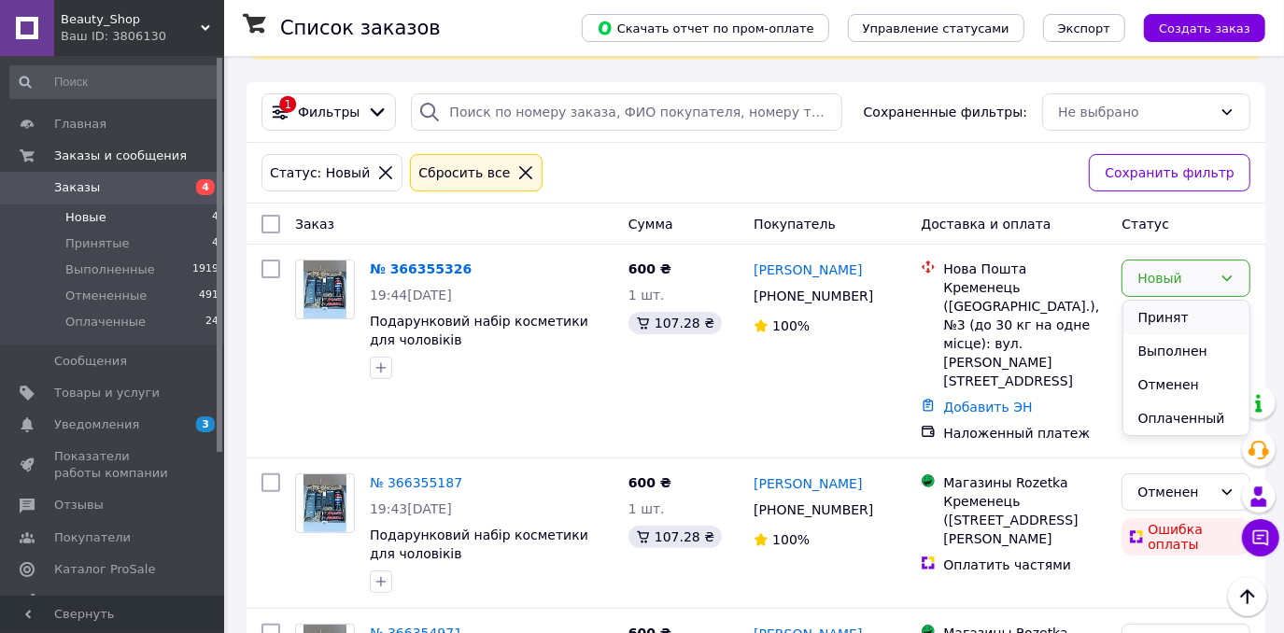
click at [1219, 313] on li "Принят" at bounding box center [1186, 318] width 127 height 34
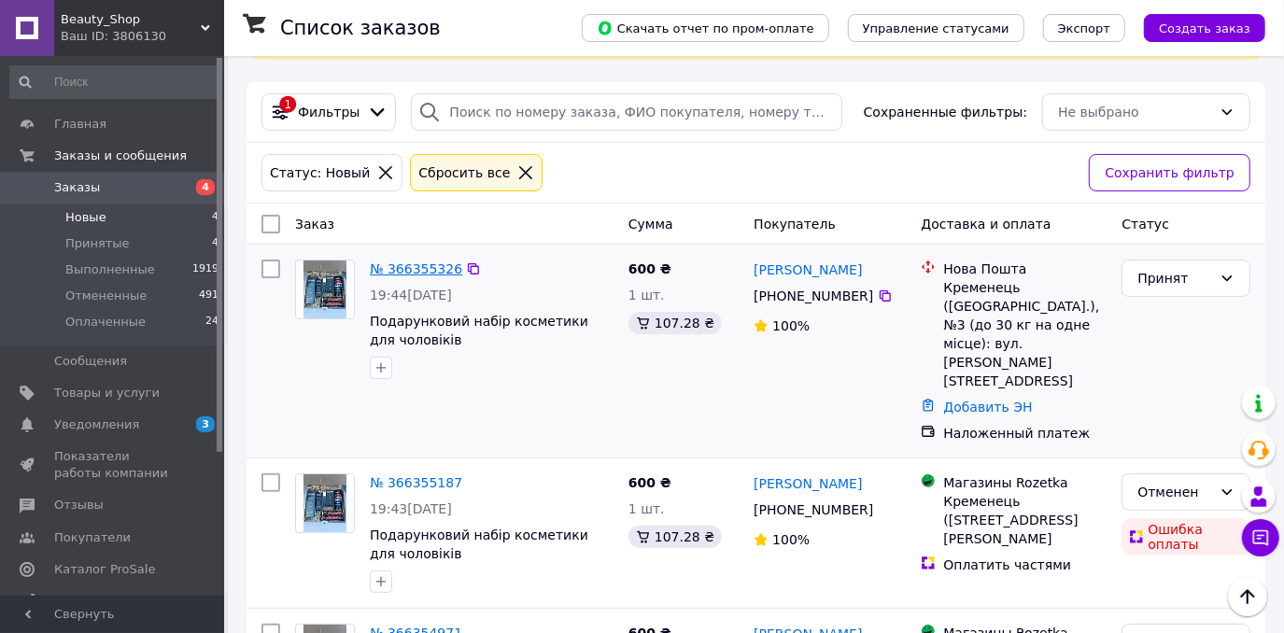
click at [423, 273] on link "№ 366355326" at bounding box center [416, 268] width 92 height 15
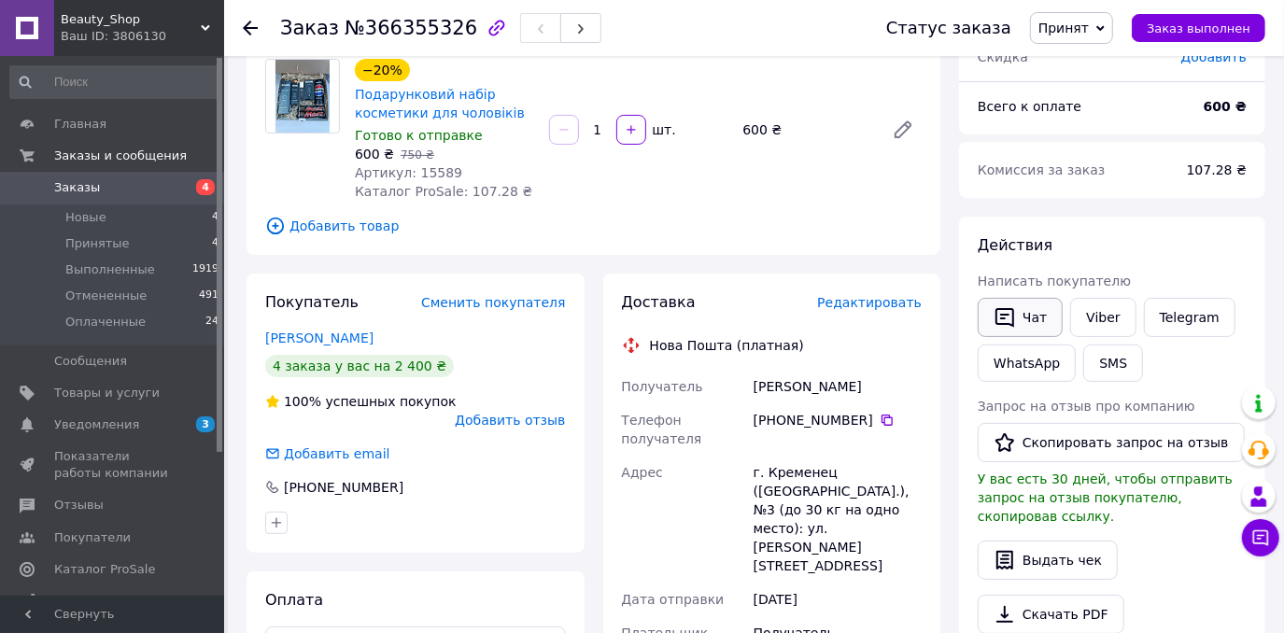
click at [1028, 315] on button "Чат" at bounding box center [1020, 317] width 85 height 39
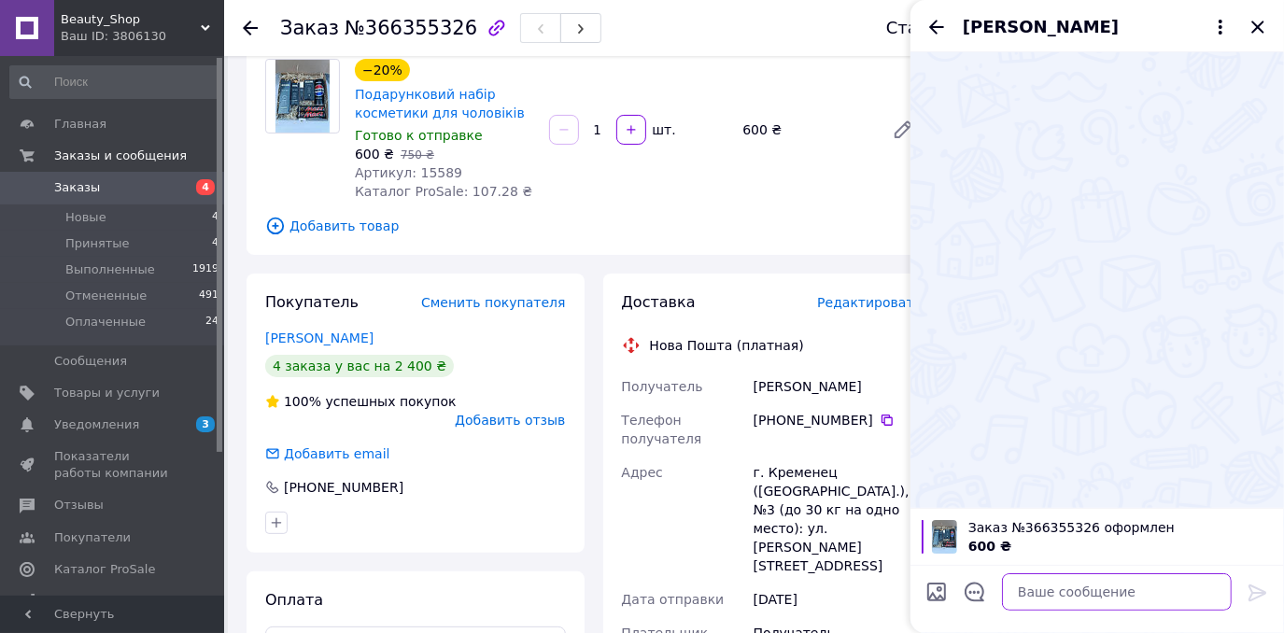
click at [1098, 580] on textarea at bounding box center [1117, 591] width 230 height 37
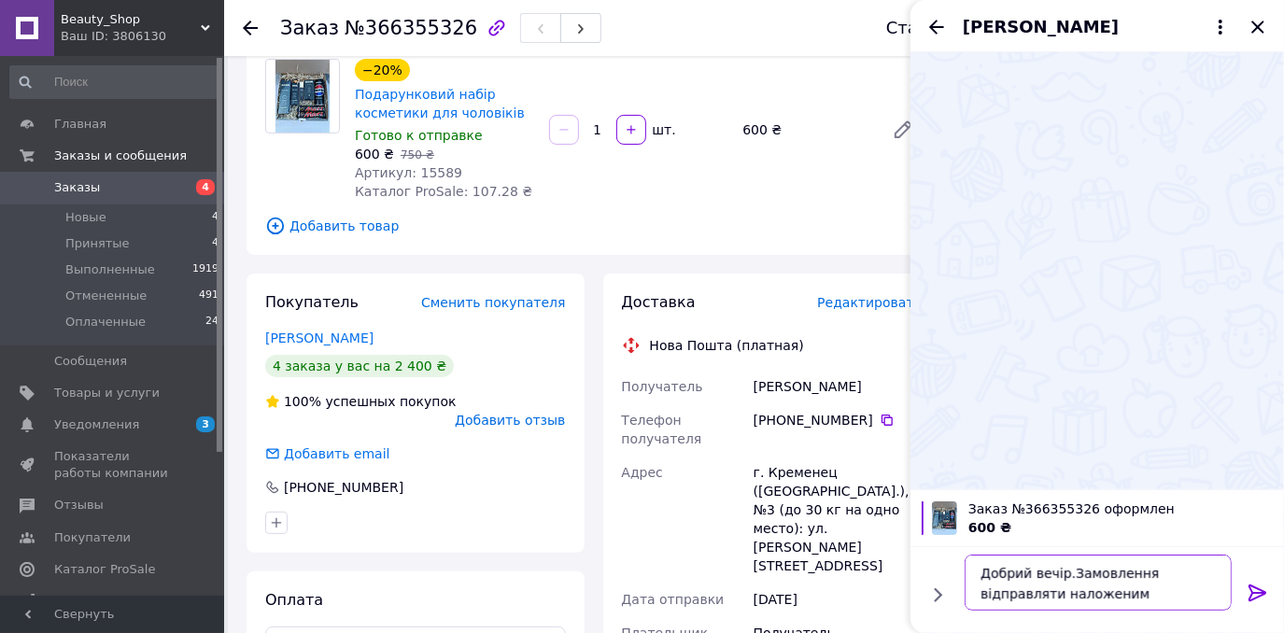
type textarea "Добрий вечір.Замовлення відправляти наложеним платежем?"
click at [1254, 589] on icon at bounding box center [1257, 593] width 22 height 22
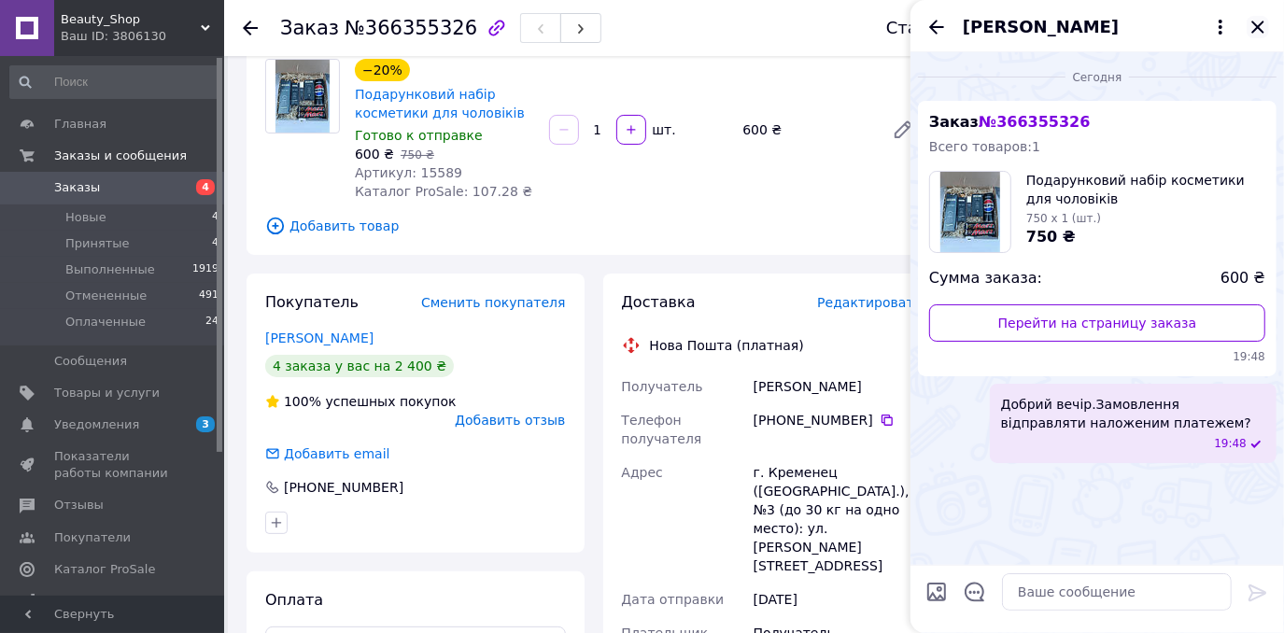
click at [1254, 26] on icon "Закрыть" at bounding box center [1257, 27] width 22 height 22
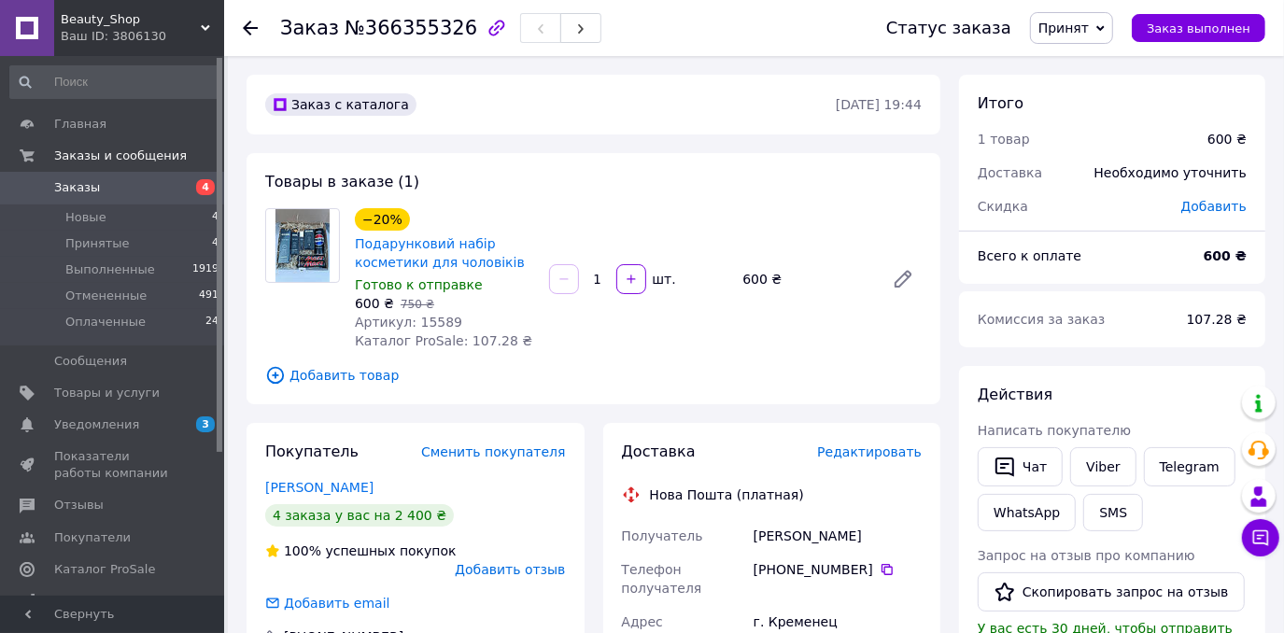
click at [149, 193] on span "Заказы" at bounding box center [113, 187] width 119 height 17
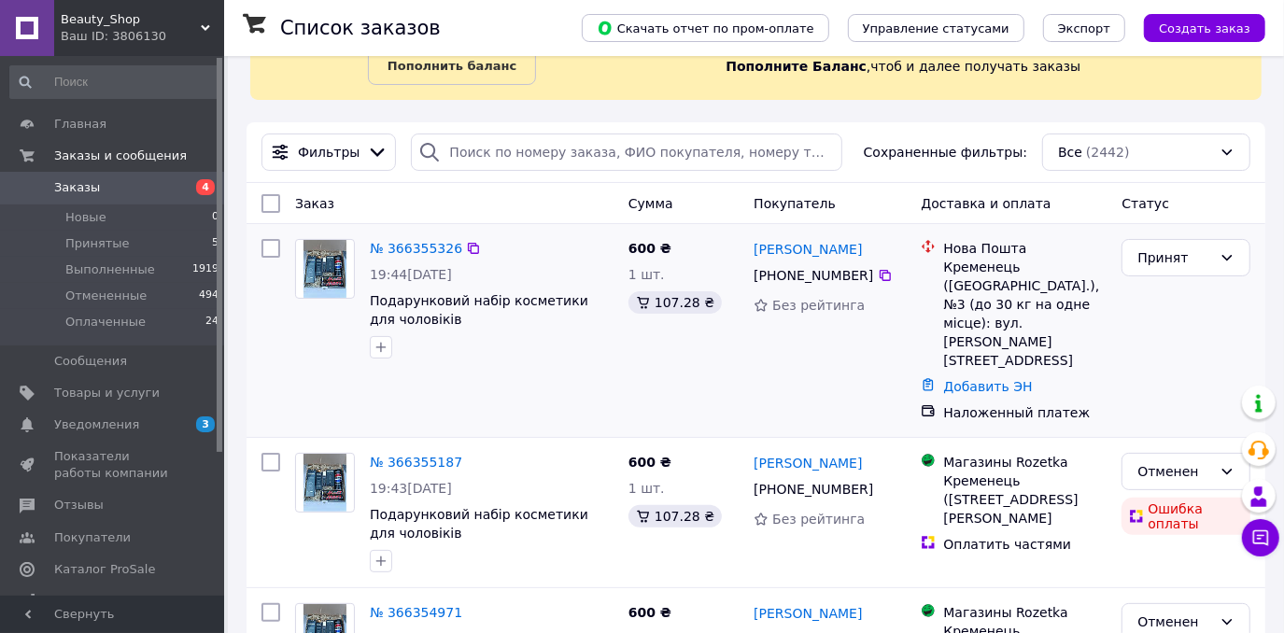
scroll to position [169, 0]
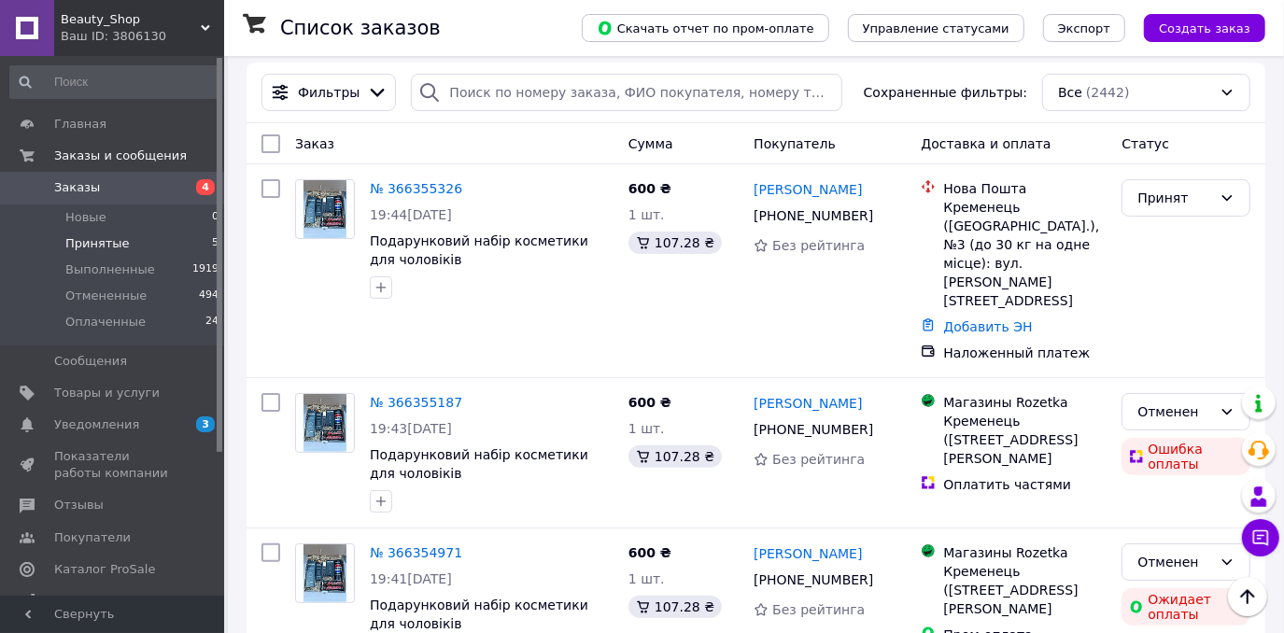
click at [117, 243] on span "Принятые" at bounding box center [97, 243] width 64 height 17
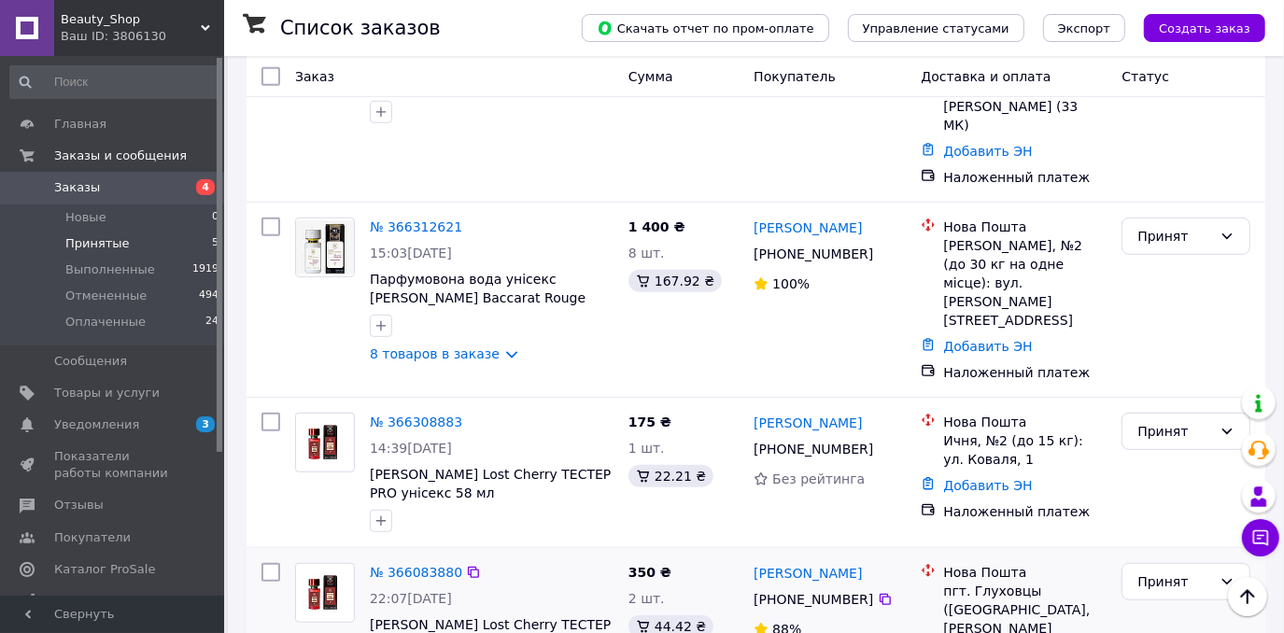
scroll to position [633, 0]
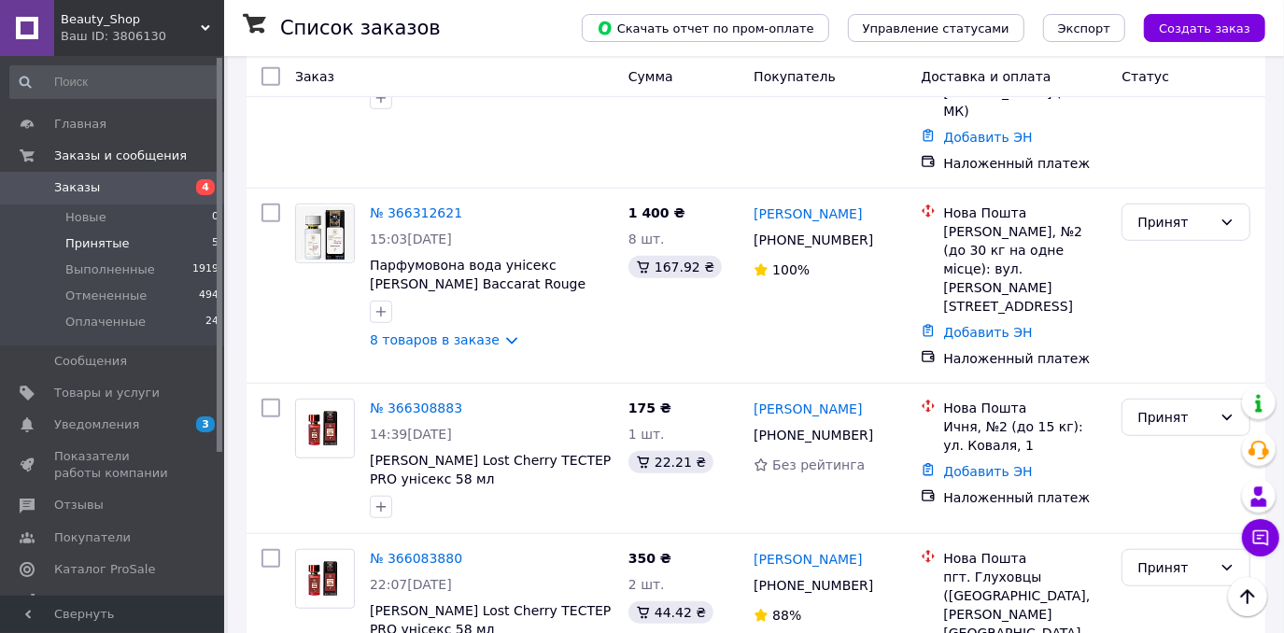
drag, startPoint x: 235, startPoint y: 229, endPoint x: 244, endPoint y: 177, distance: 52.0
click at [244, 177] on div "Список заказов Скачать отчет по пром-оплате Управление статусами Экспорт Создат…" at bounding box center [756, 103] width 1056 height 1361
click at [383, 499] on icon "button" at bounding box center [380, 506] width 15 height 15
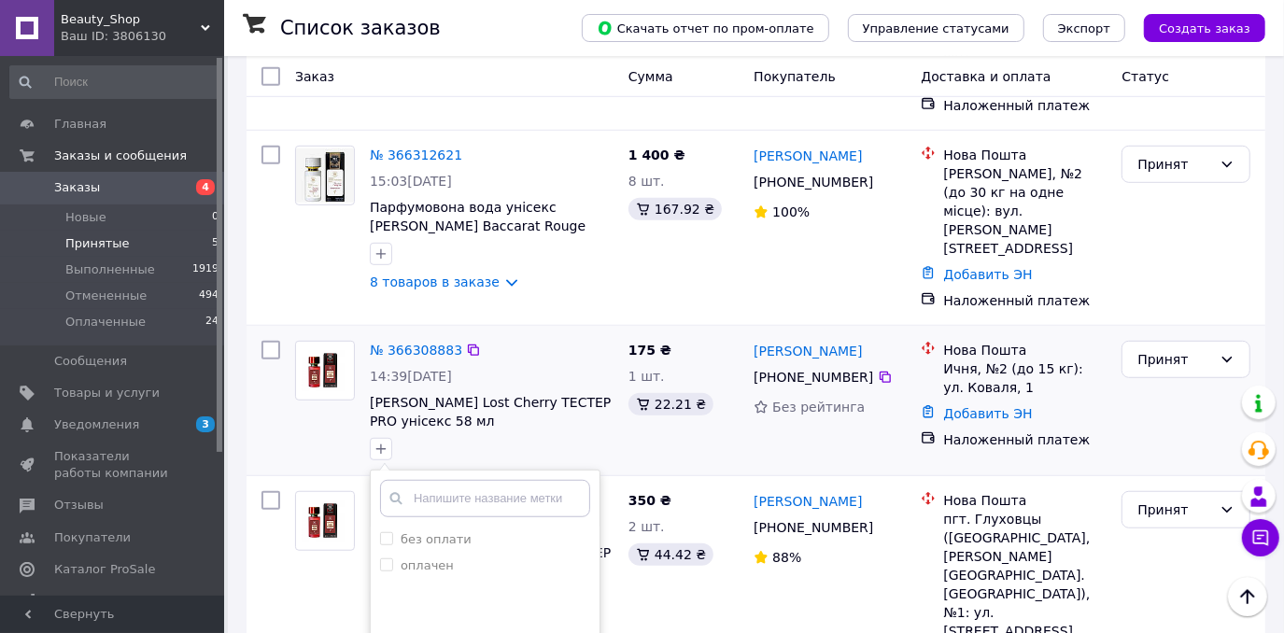
scroll to position [718, 0]
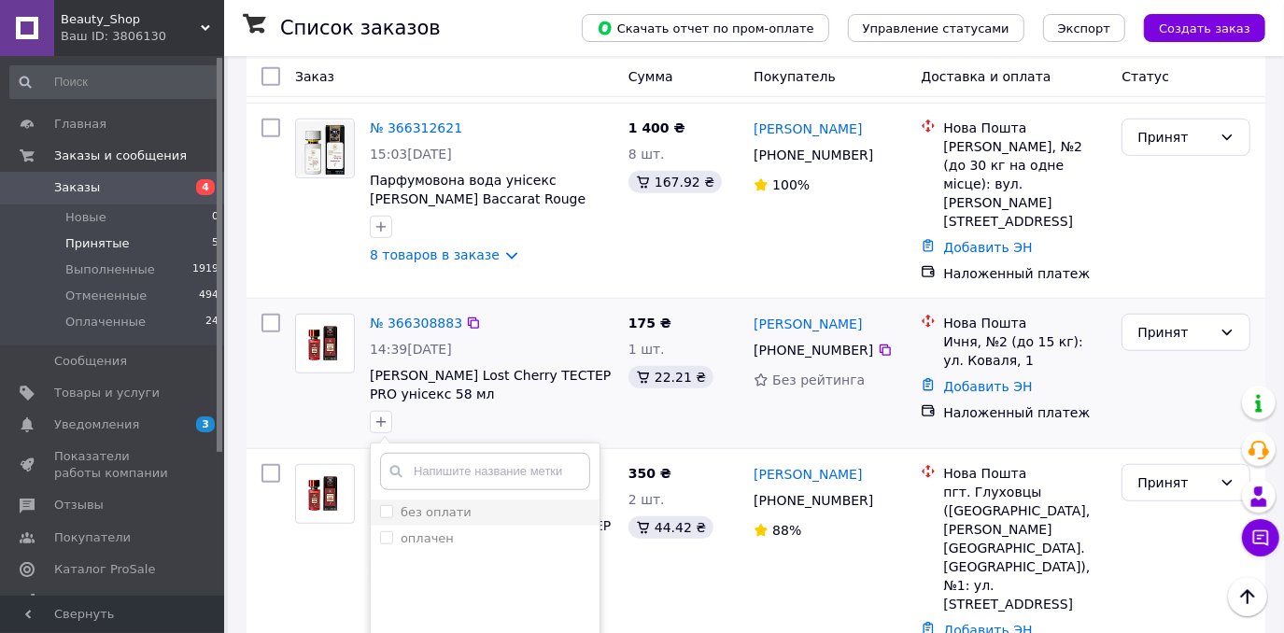
click at [382, 505] on input "без оплати" at bounding box center [386, 511] width 12 height 12
checkbox input "true"
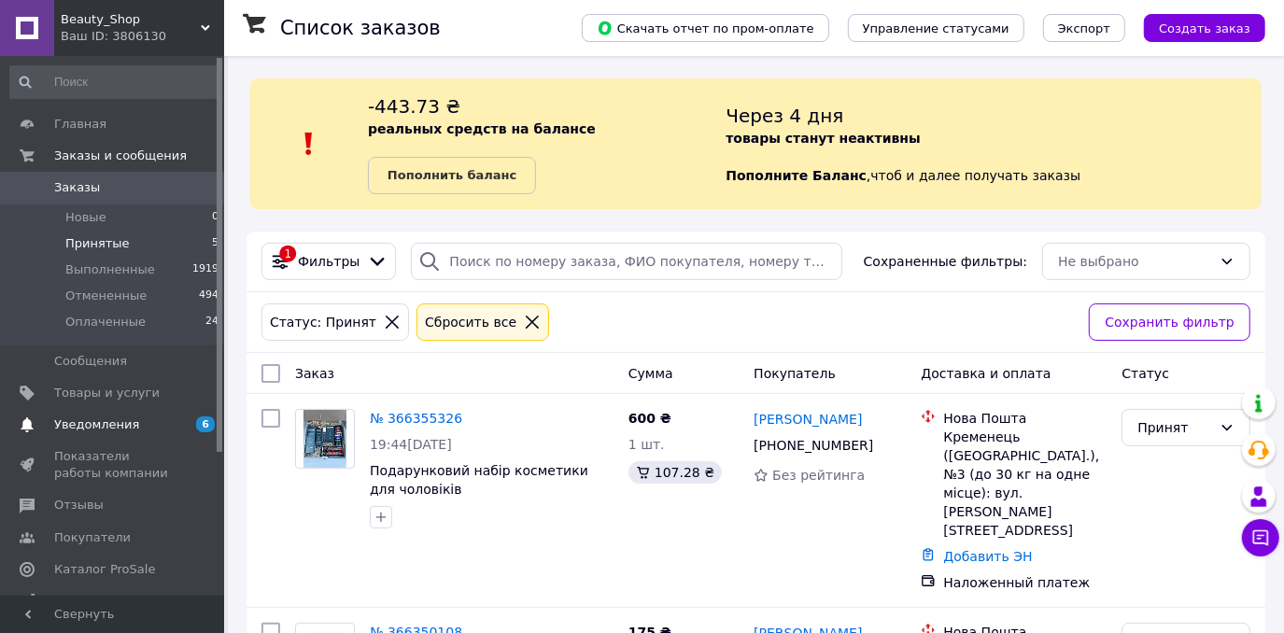
click at [154, 426] on span "Уведомления" at bounding box center [113, 424] width 119 height 17
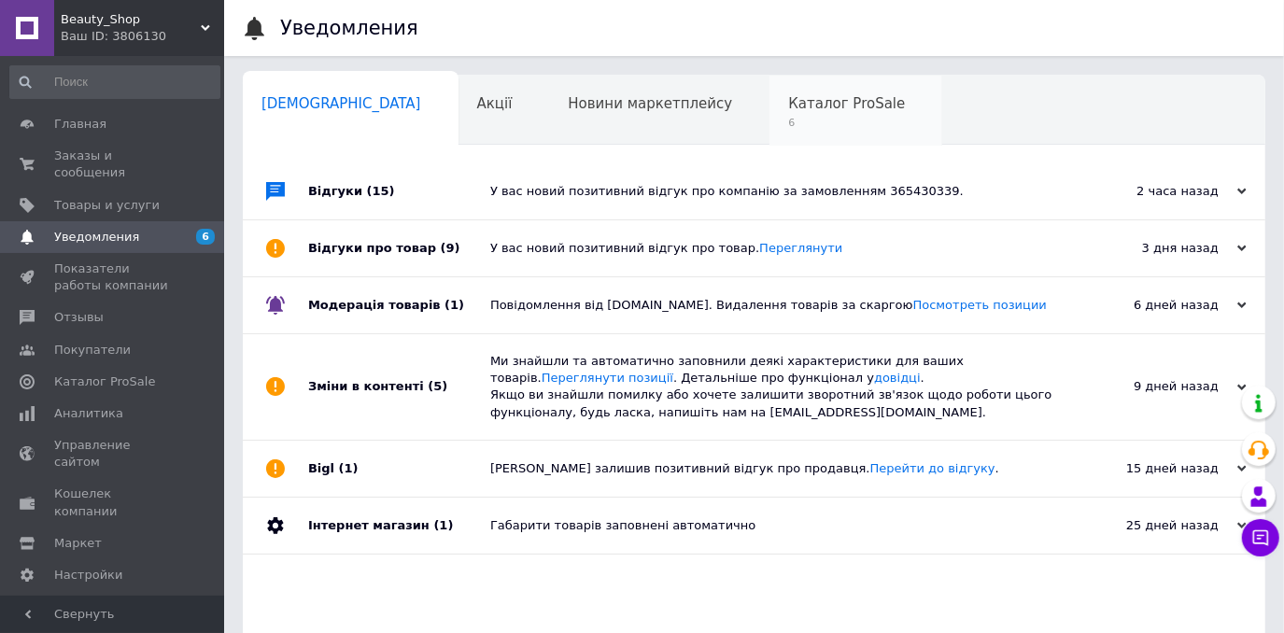
click at [769, 113] on div "Каталог ProSale 6" at bounding box center [855, 111] width 173 height 71
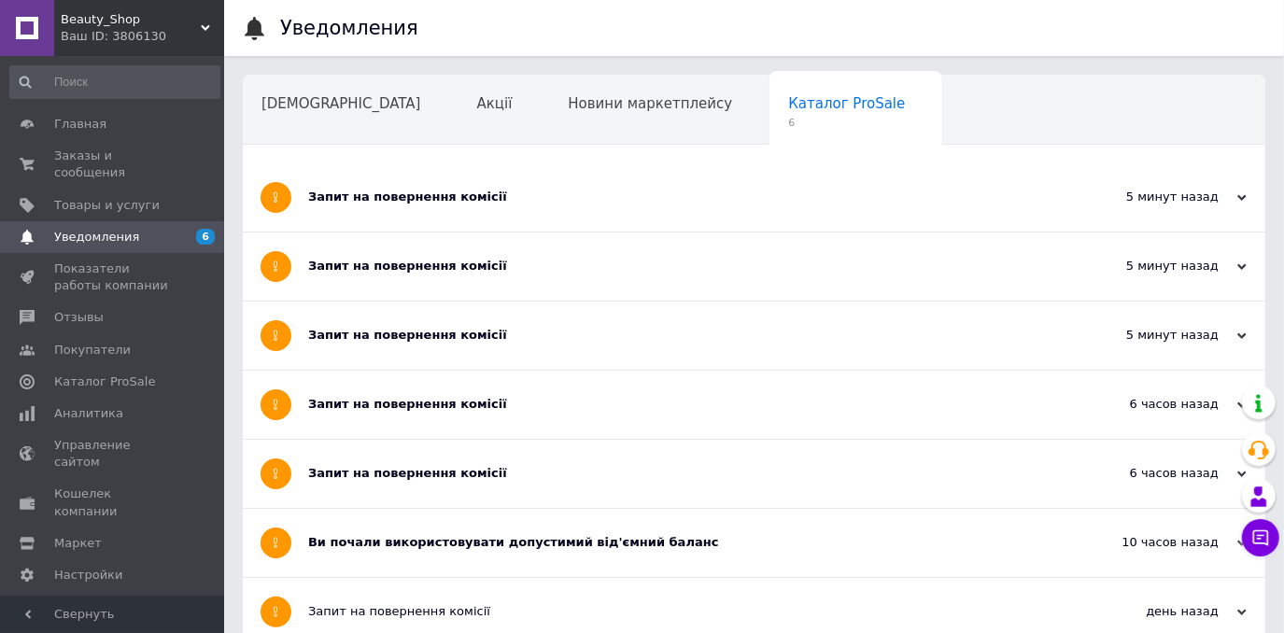
click at [423, 213] on div "Запит на повернення комісії" at bounding box center [684, 197] width 752 height 68
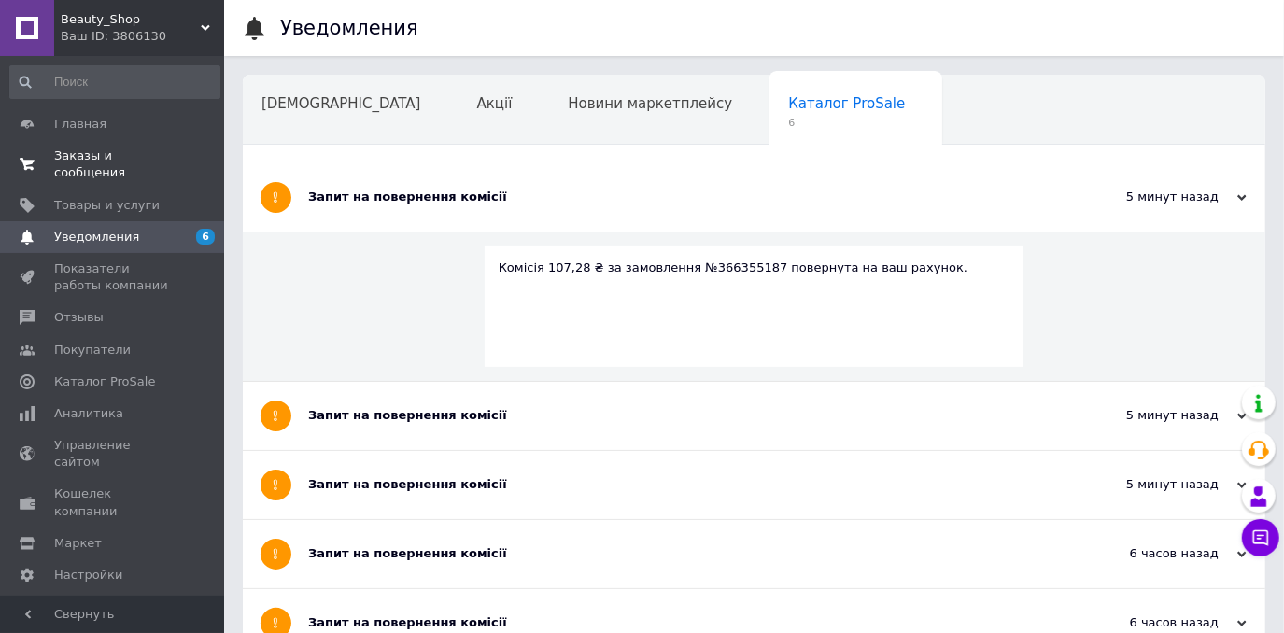
click at [146, 158] on span "Заказы и сообщения" at bounding box center [113, 165] width 119 height 34
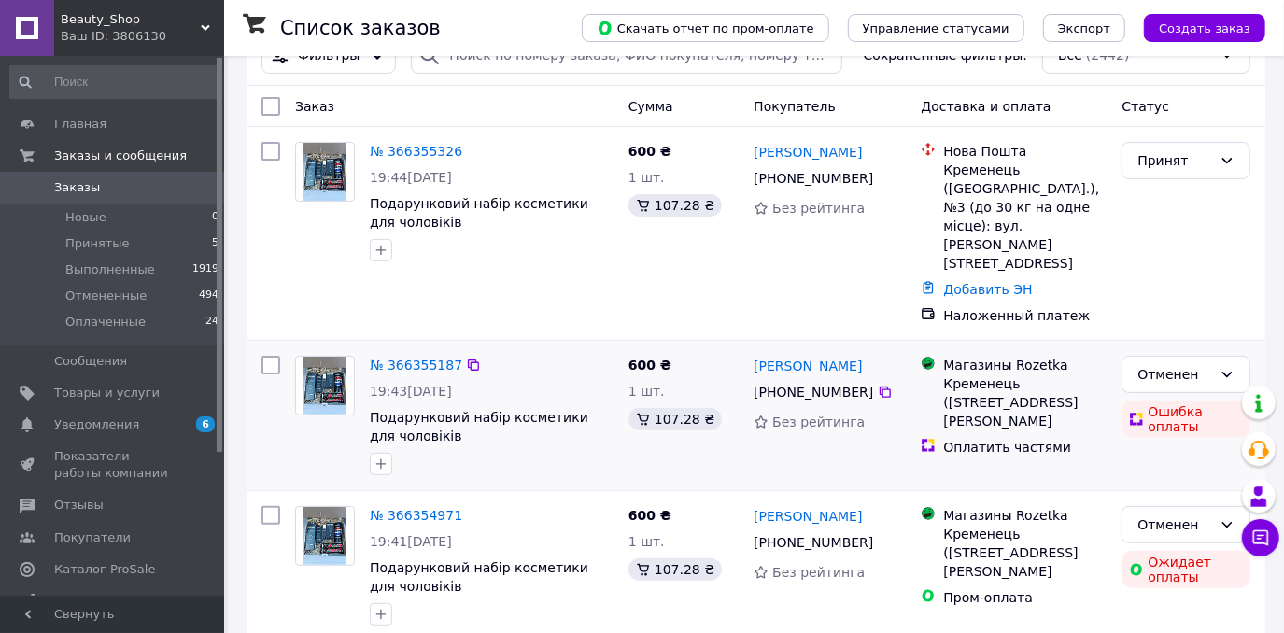
scroll to position [254, 0]
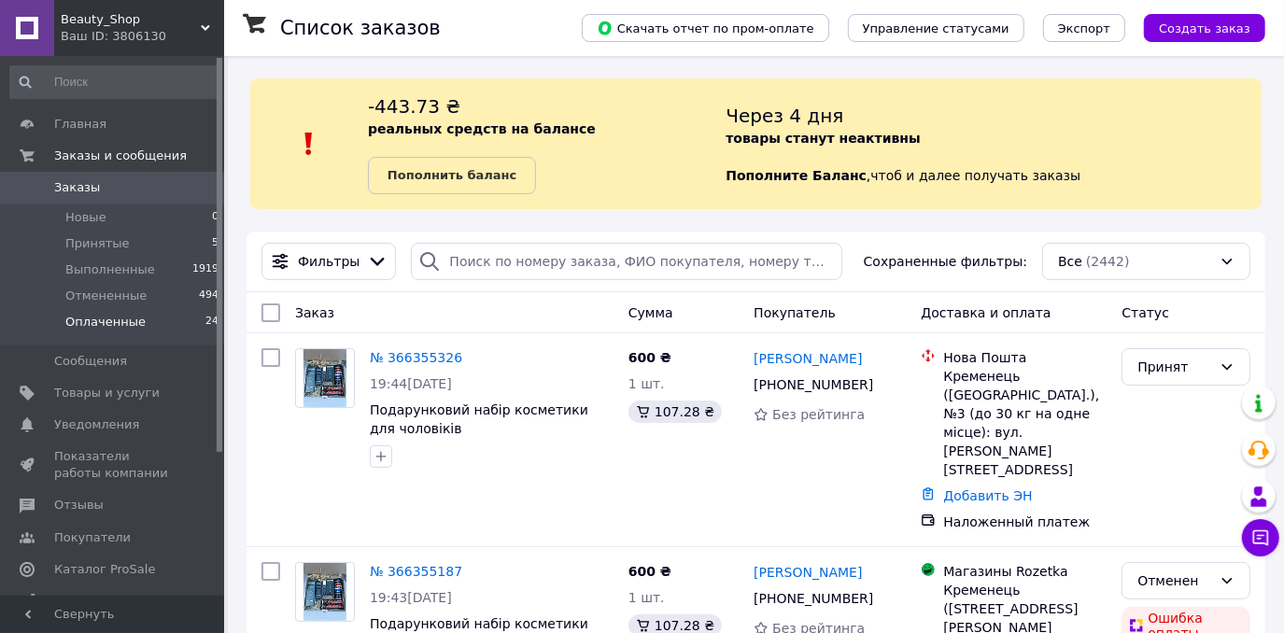
click at [125, 326] on span "Оплаченные" at bounding box center [105, 322] width 80 height 17
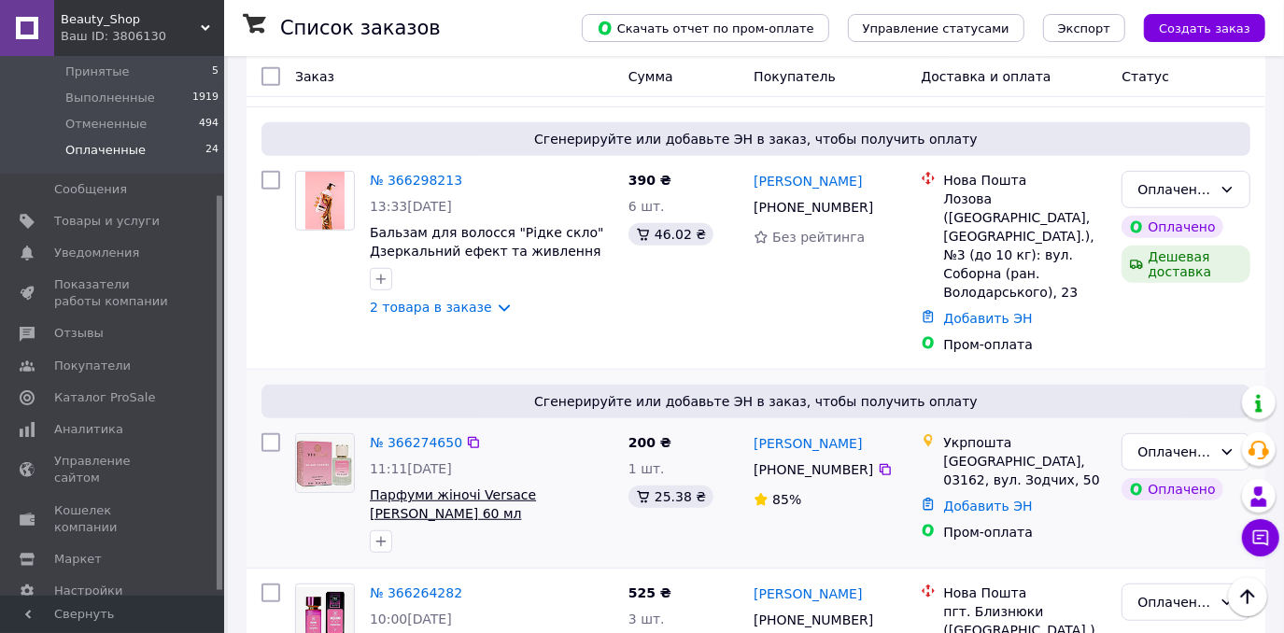
scroll to position [197, 0]
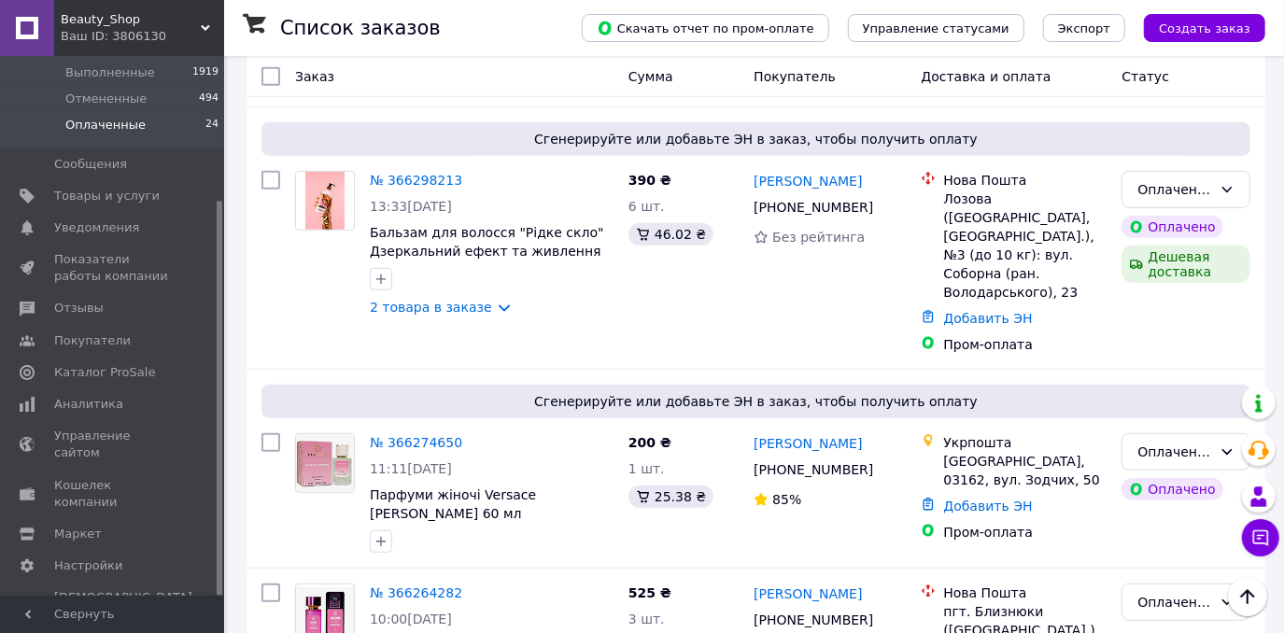
click at [433, 173] on link "№ 366298213" at bounding box center [416, 180] width 92 height 15
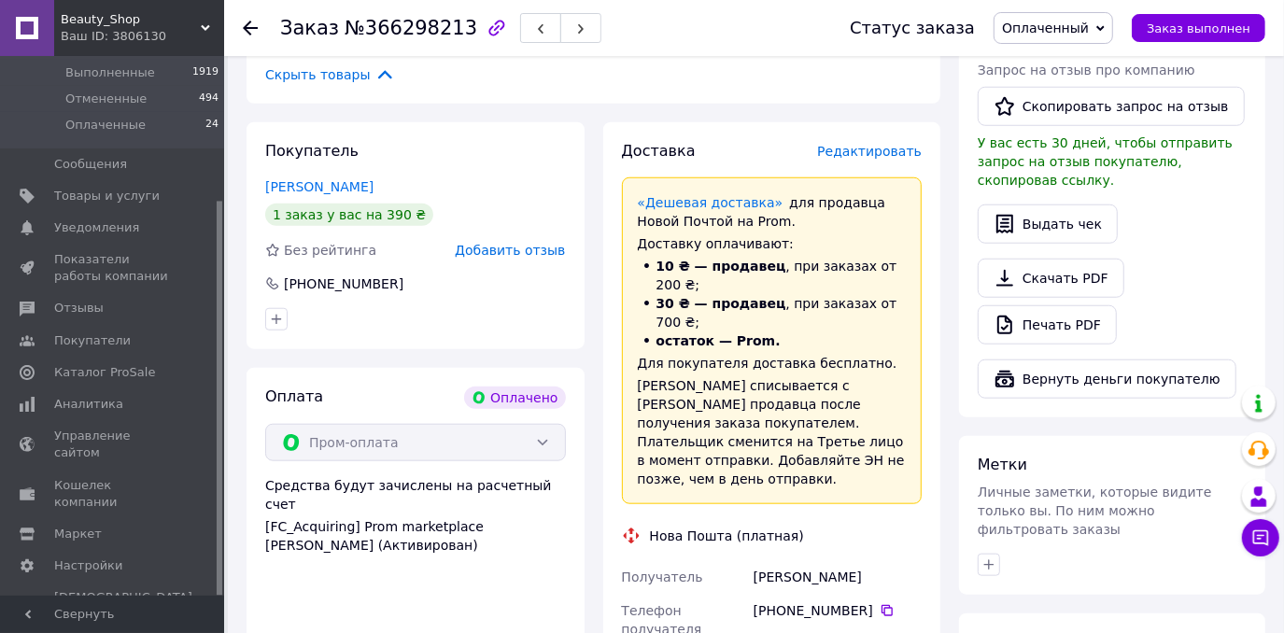
scroll to position [1357, 0]
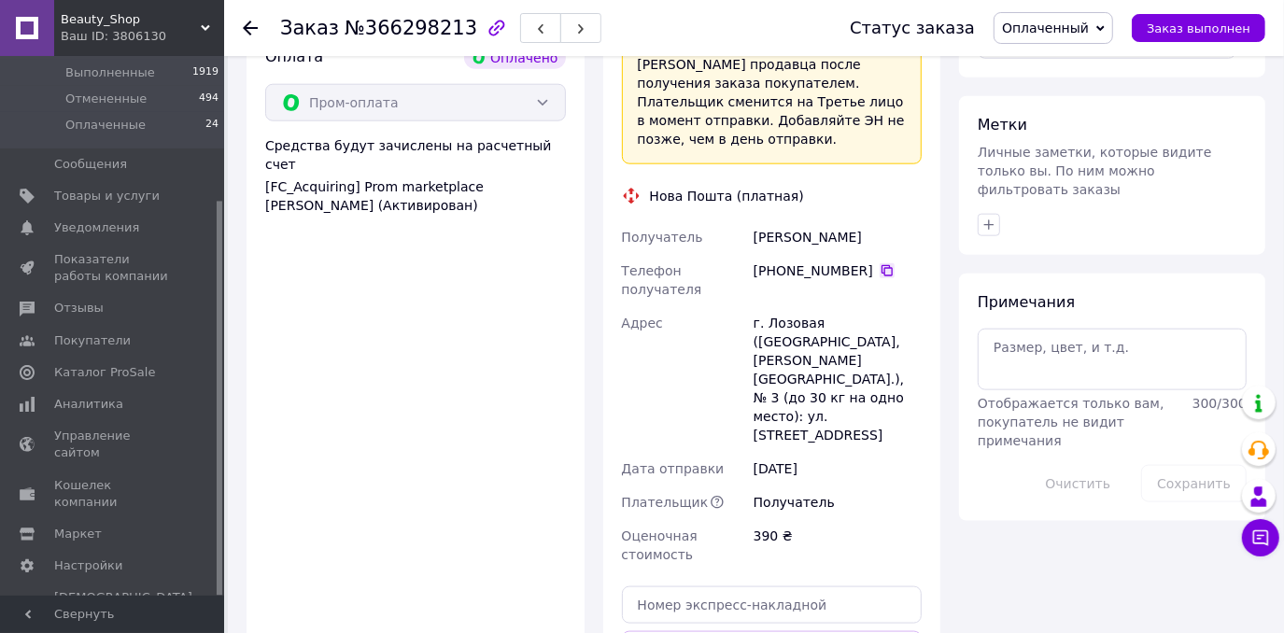
click at [881, 265] on icon at bounding box center [886, 270] width 11 height 11
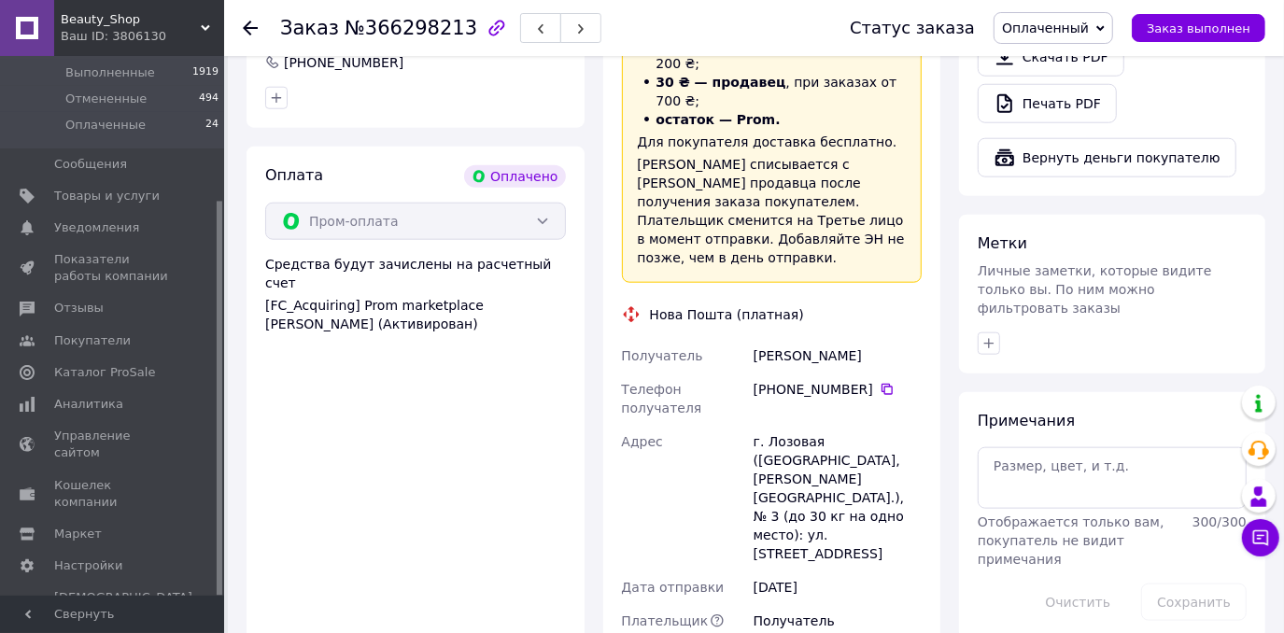
scroll to position [1188, 0]
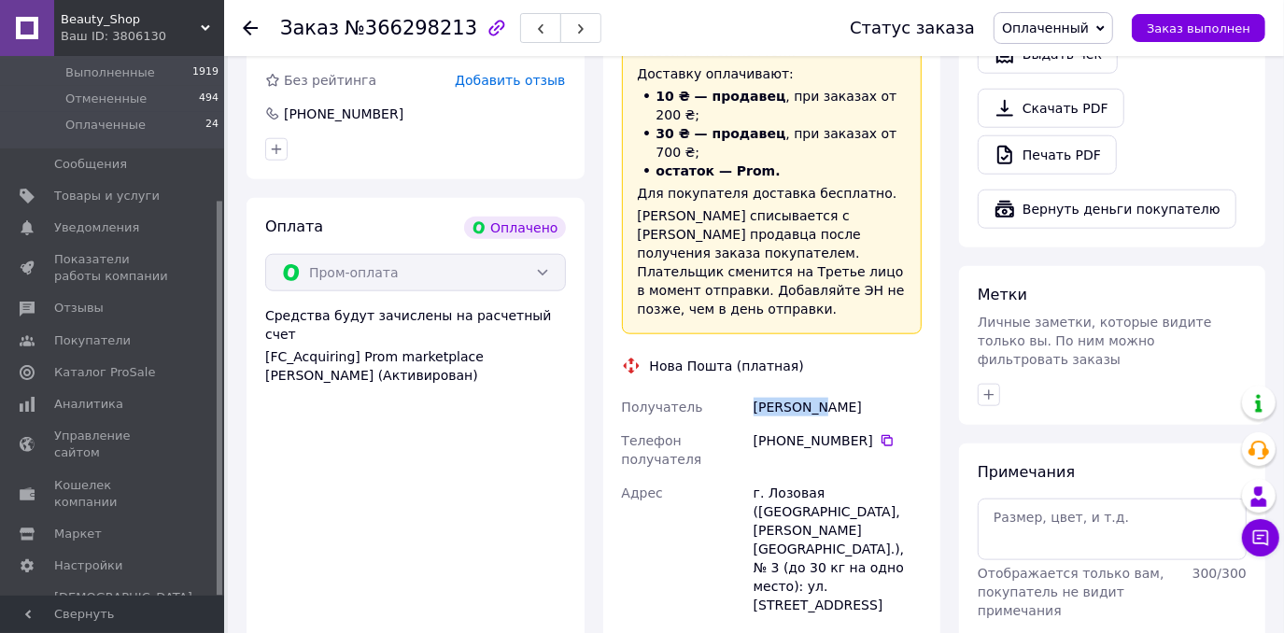
copy div "Получатель Лукянович"
drag, startPoint x: 818, startPoint y: 316, endPoint x: 747, endPoint y: 319, distance: 71.0
click at [747, 390] on div "Получатель Лукянович Анна Телефон получателя +380 95 620 93 47   Адрес г. Лозов…" at bounding box center [772, 565] width 308 height 351
drag, startPoint x: 860, startPoint y: 310, endPoint x: 823, endPoint y: 315, distance: 36.7
click at [823, 390] on div "Лукянович Анна" at bounding box center [838, 407] width 176 height 34
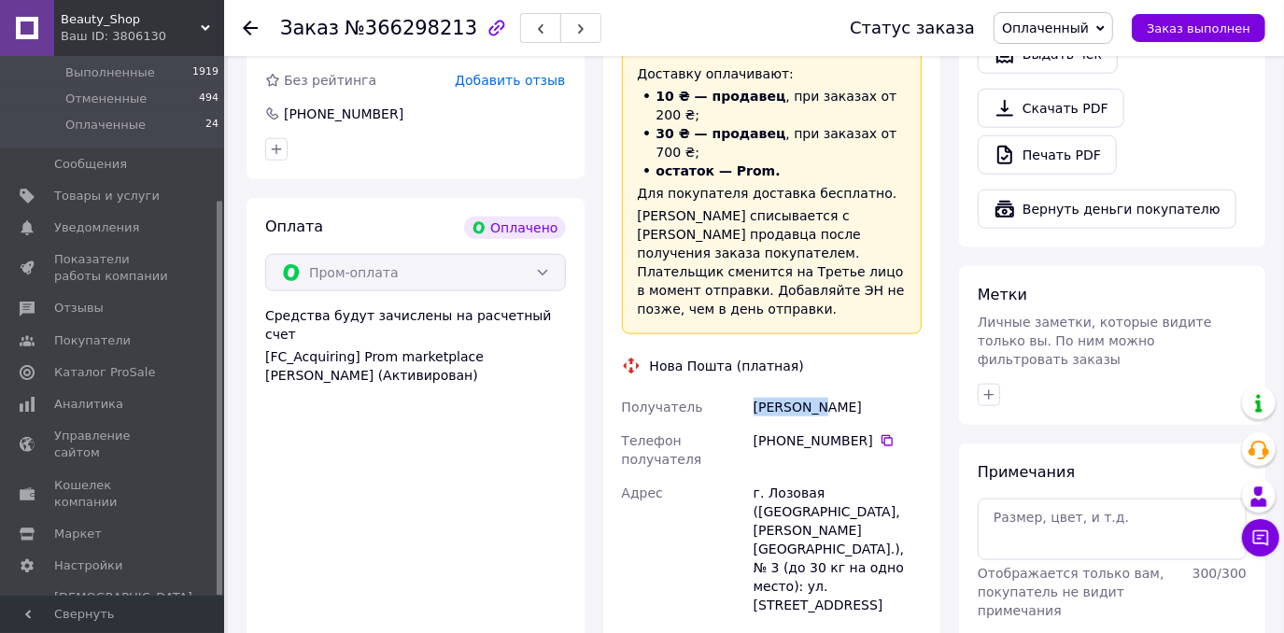
copy div "Анна"
copy div "Лозовая"
drag, startPoint x: 814, startPoint y: 376, endPoint x: 768, endPoint y: 381, distance: 46.0
click at [768, 476] on div "г. Лозовая ([GEOGRAPHIC_DATA], [PERSON_NAME][GEOGRAPHIC_DATA].), № 3 (до 30 кг …" at bounding box center [838, 549] width 176 height 146
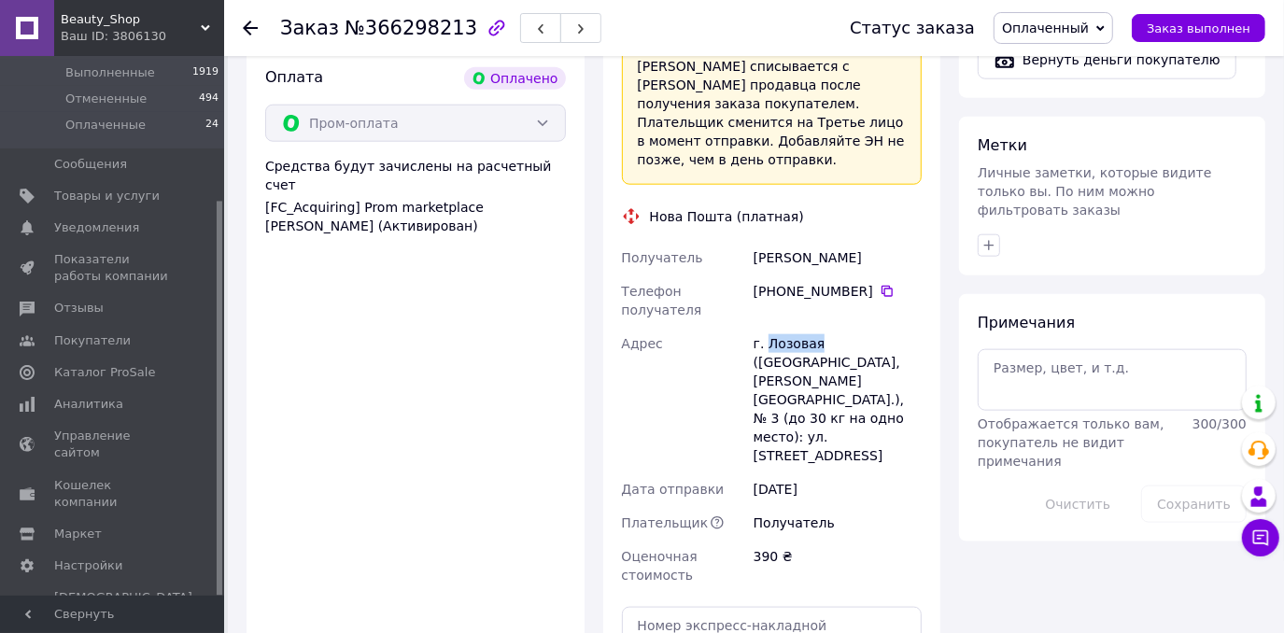
scroll to position [1442, 0]
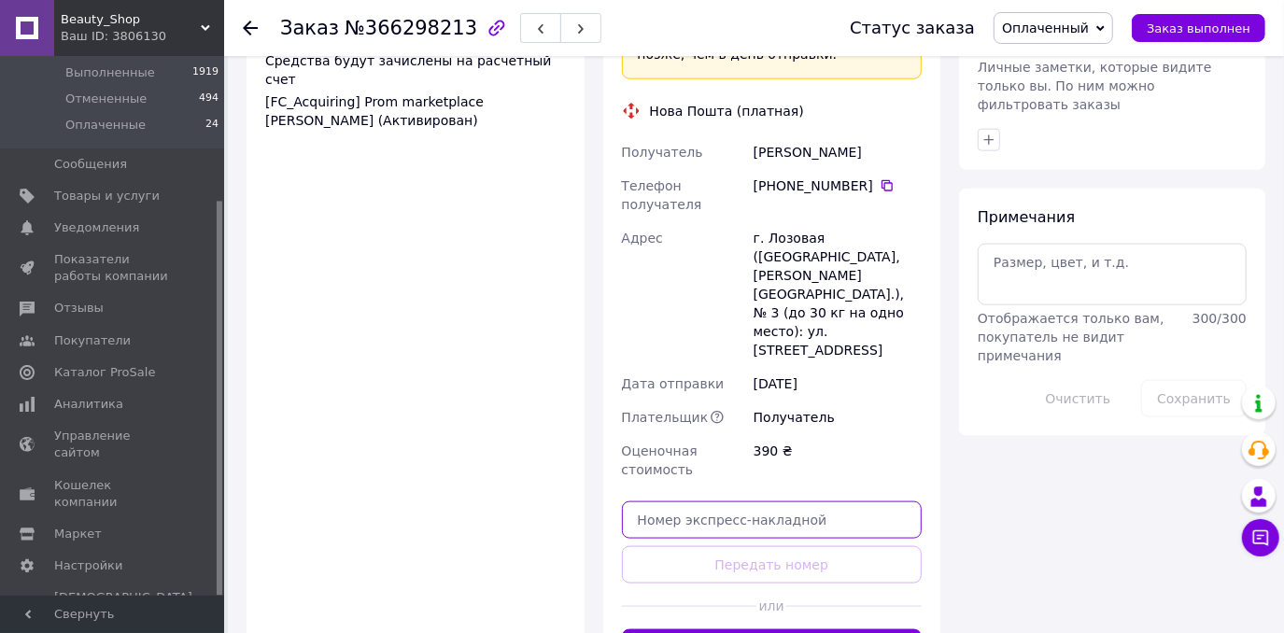
click at [752, 501] on input "text" at bounding box center [772, 519] width 301 height 37
paste input "20451269246930"
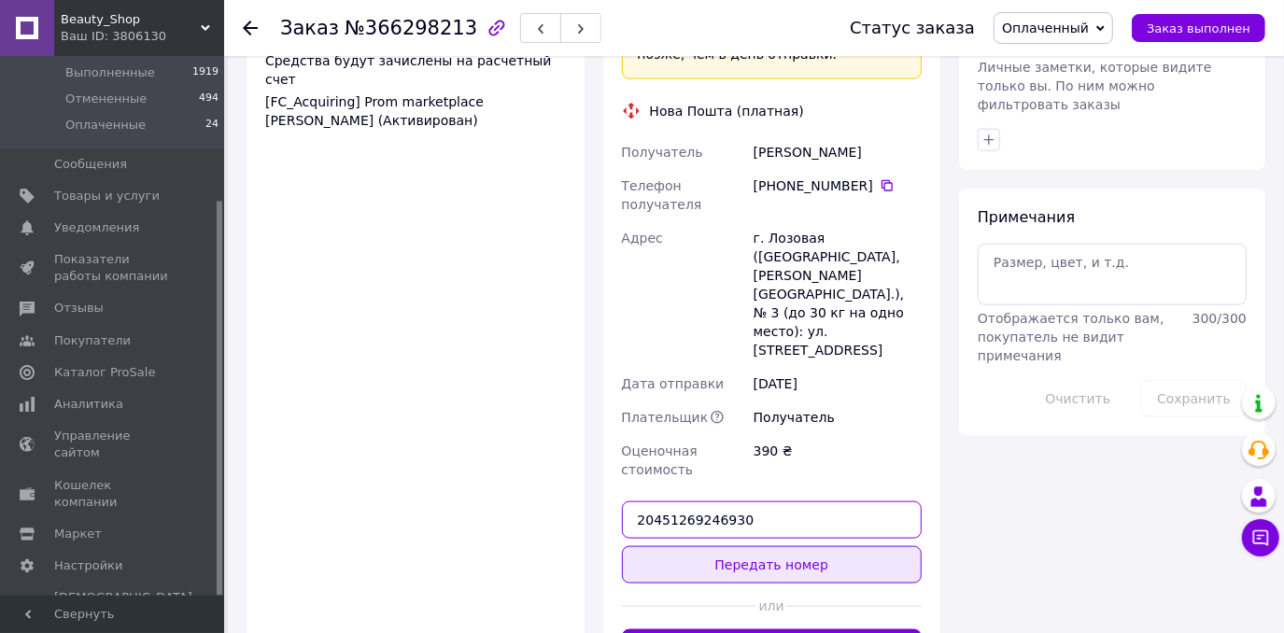
type input "20451269246930"
click at [724, 546] on button "Передать номер" at bounding box center [772, 564] width 301 height 37
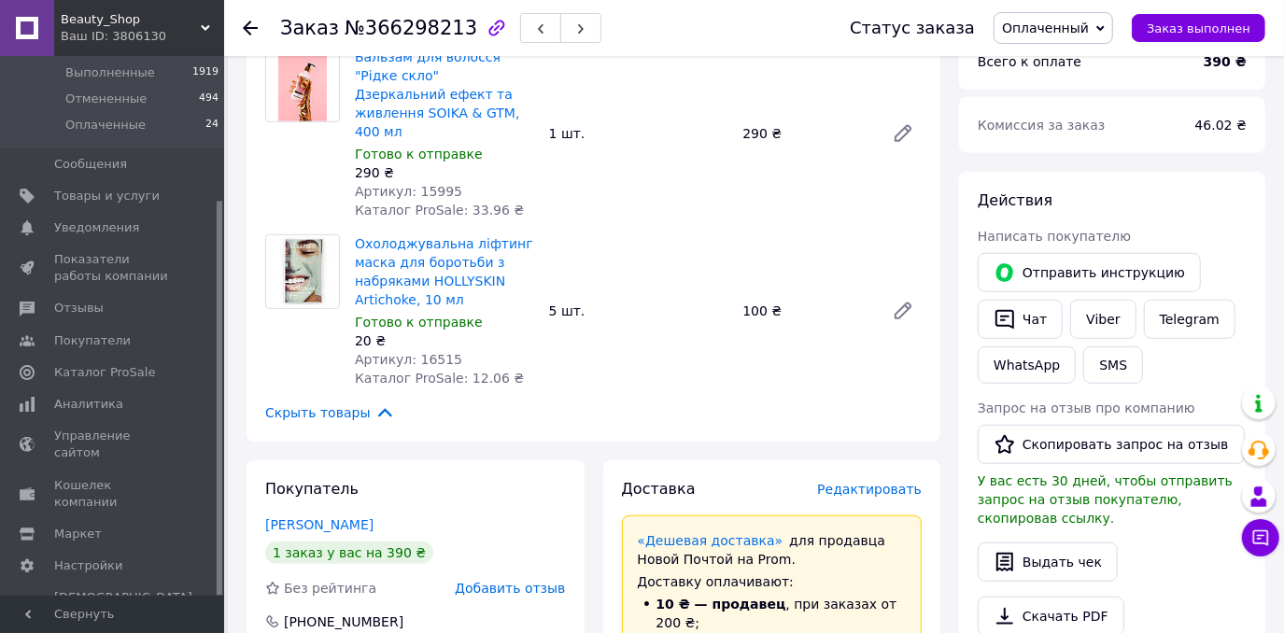
scroll to position [679, 0]
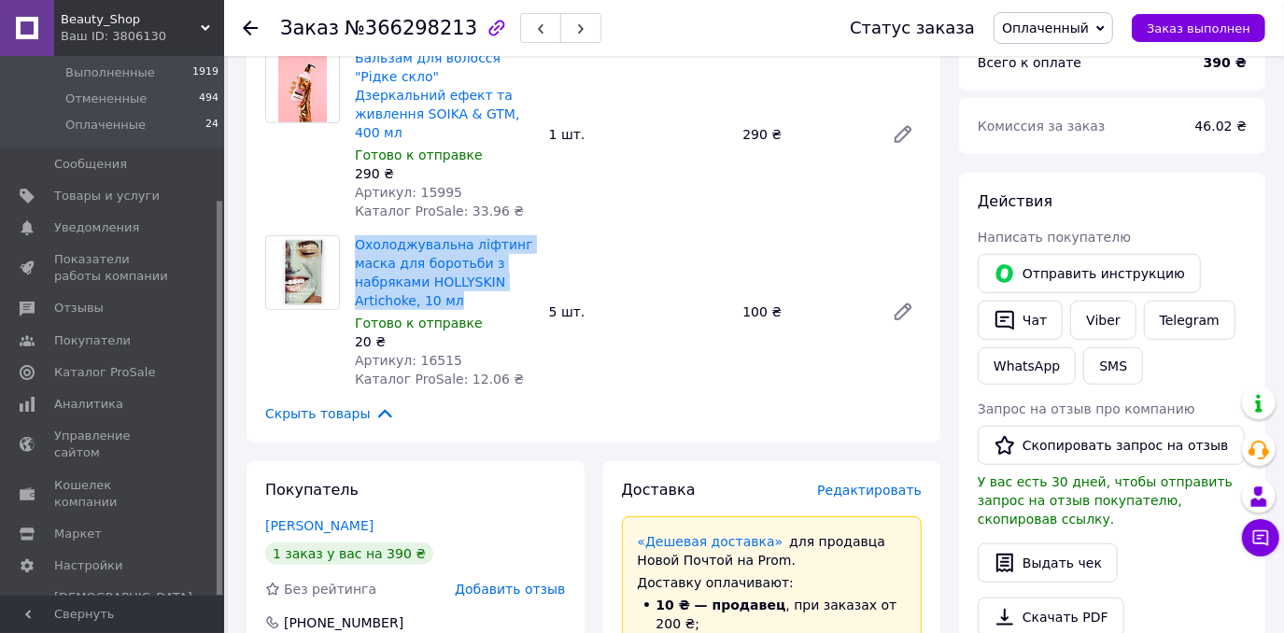
drag, startPoint x: 371, startPoint y: 204, endPoint x: 455, endPoint y: 255, distance: 98.5
click at [455, 255] on div "Товары в заказе (2) Бальзам для волосся "Рідке скло" Дзеркальний ефект та живле…" at bounding box center [593, 217] width 694 height 449
copy link "Охолоджувальна ліфтинг маска для боротьби з набряками HOLLYSKIN Artichoke, 10 мл"
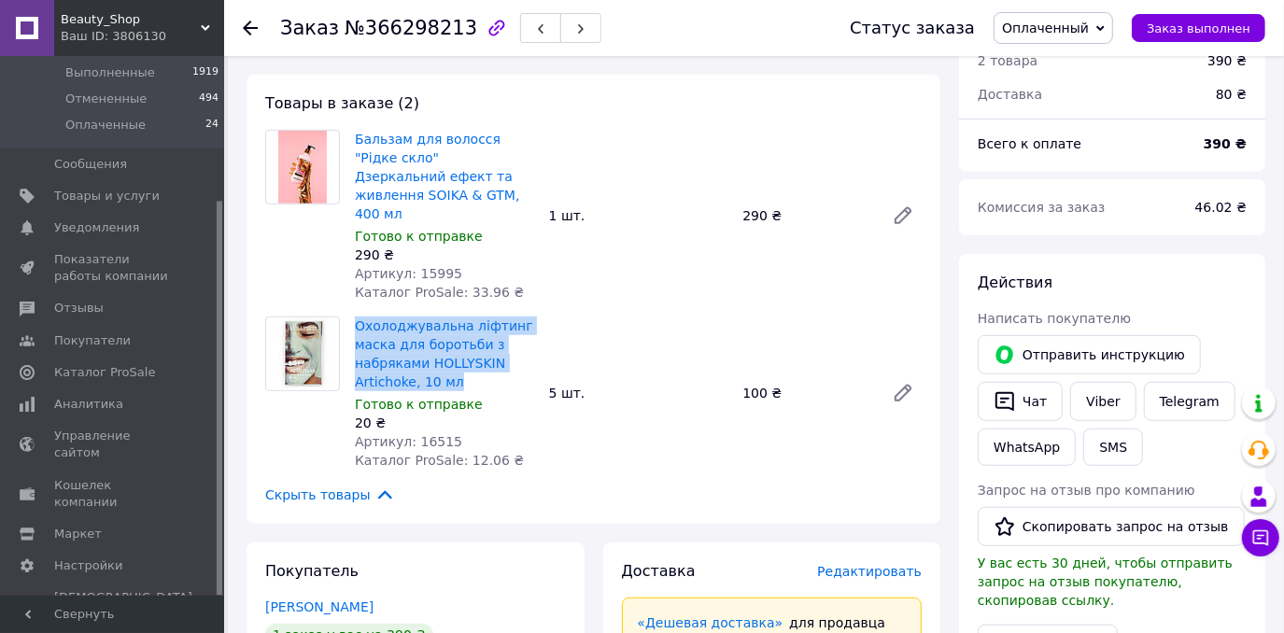
scroll to position [509, 0]
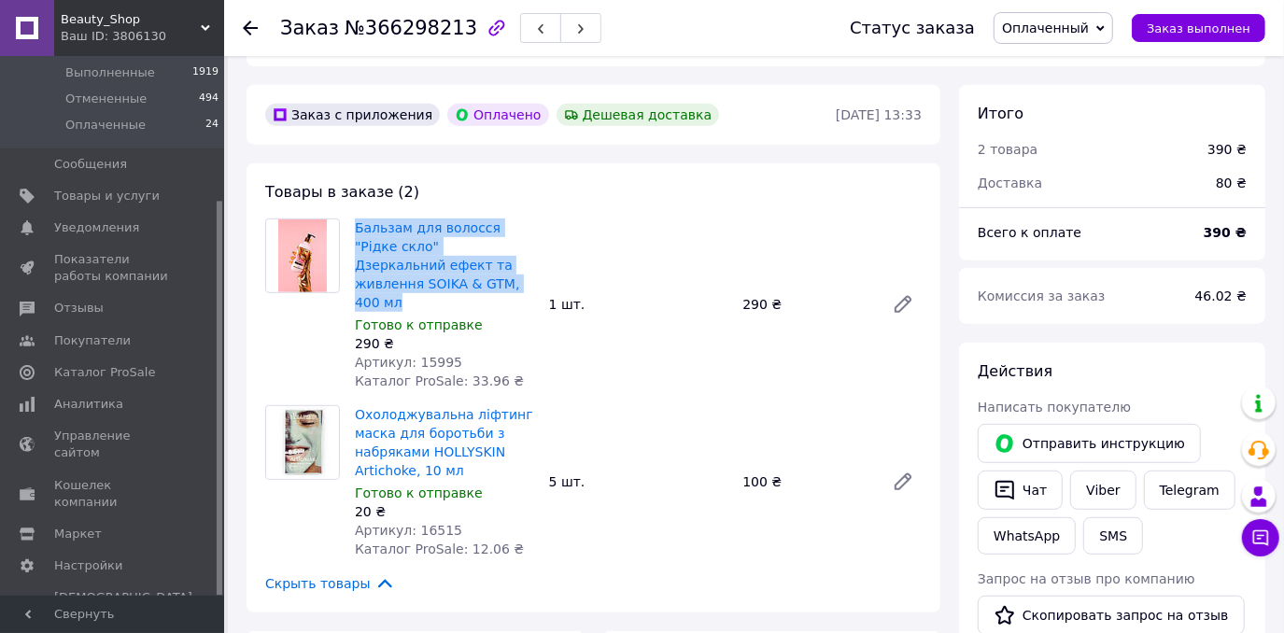
drag, startPoint x: 355, startPoint y: 194, endPoint x: 390, endPoint y: 269, distance: 82.7
click at [390, 269] on div "Бальзам для волосся "Рідке скло" Дзеркальний ефект та живлення SOIKA & GTM, 400…" at bounding box center [444, 304] width 194 height 179
copy link "Бальзам для волосся "Рідке скло" Дзеркальний ефект та живлення SOIKA & GTM, 400…"
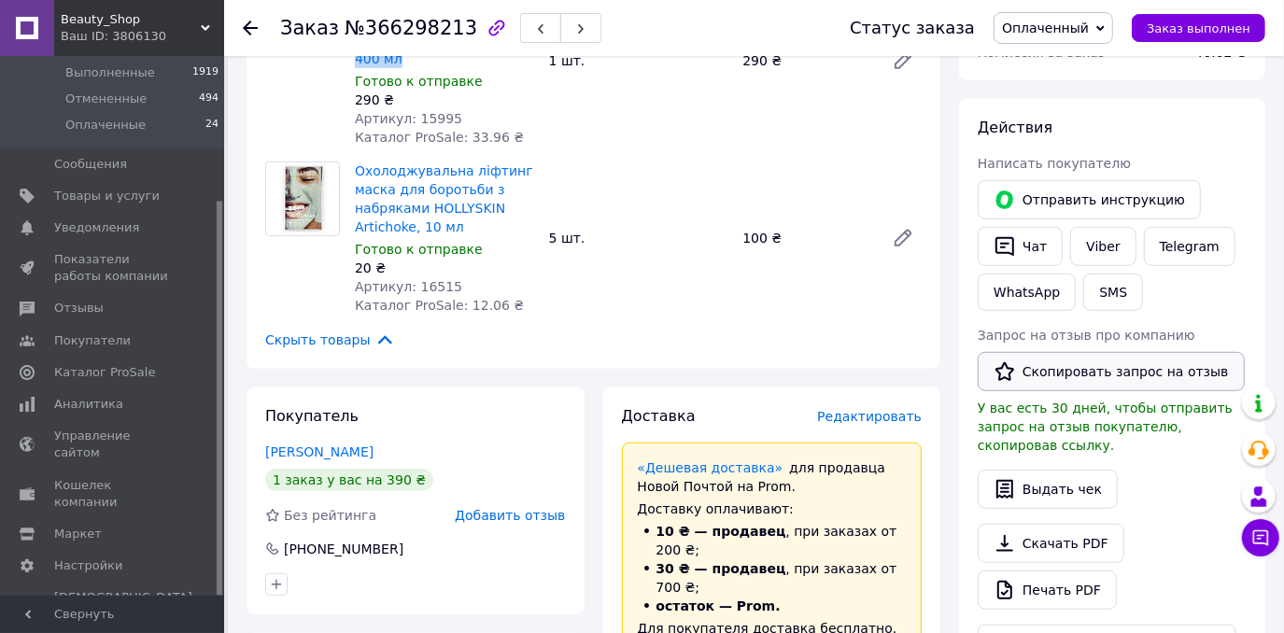
scroll to position [849, 0]
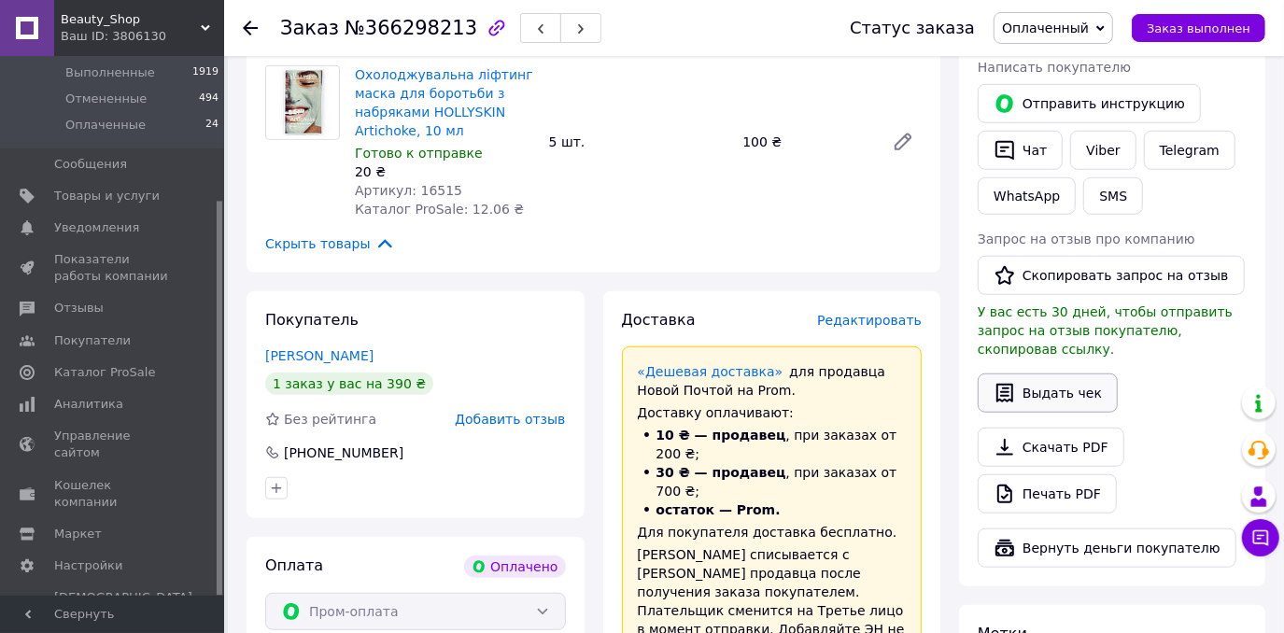
click at [1055, 373] on button "Выдать чек" at bounding box center [1048, 392] width 140 height 39
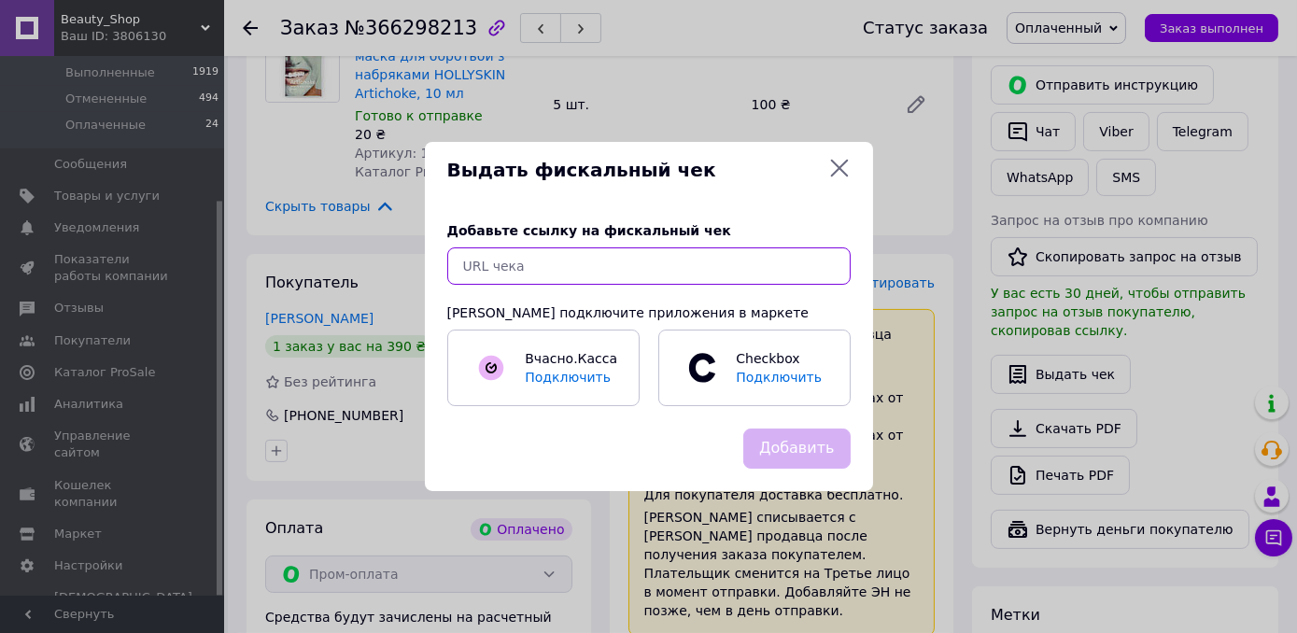
click at [627, 264] on input "text" at bounding box center [648, 265] width 403 height 37
paste input "https://kasa.vchasno.ua/check-viewer/RDpzmKSiHAU"
type input "https://kasa.vchasno.ua/check-viewer/RDpzmKSiHAU"
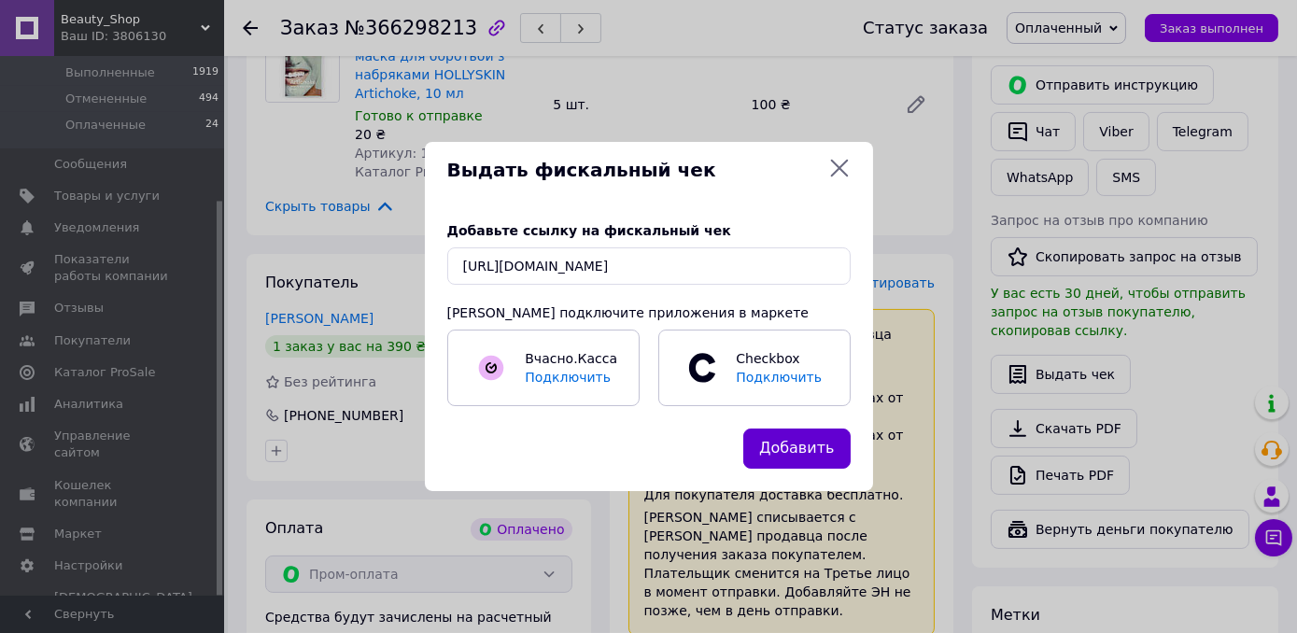
click at [772, 454] on button "Добавить" at bounding box center [796, 449] width 107 height 40
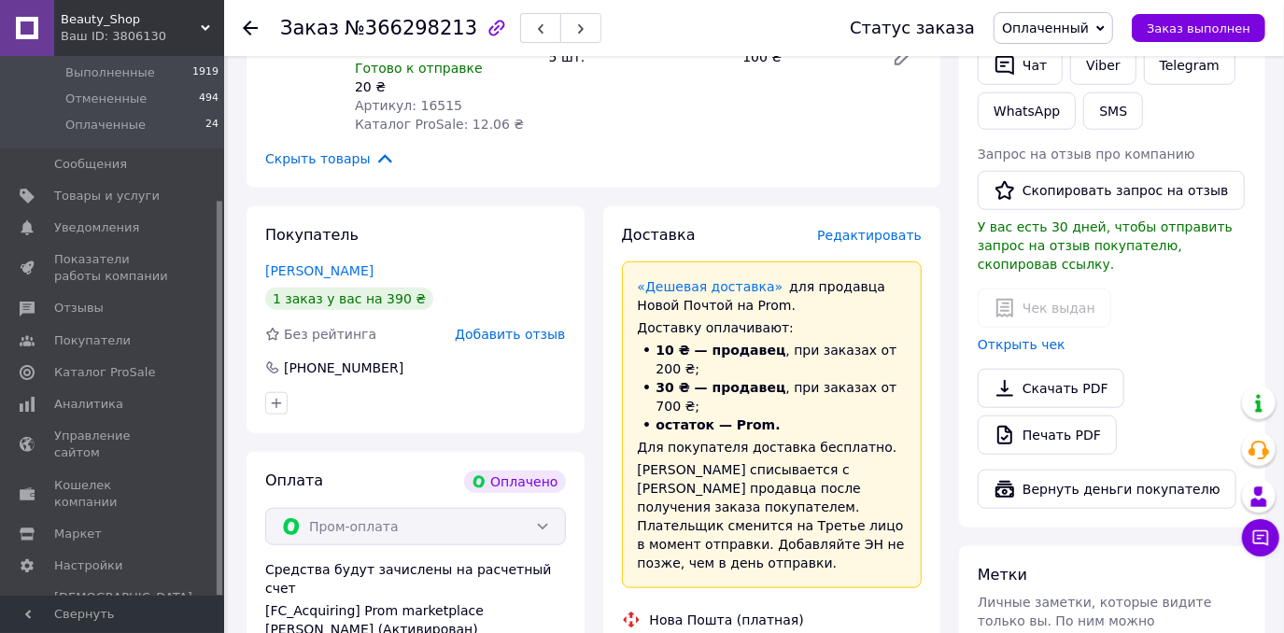
scroll to position [1018, 0]
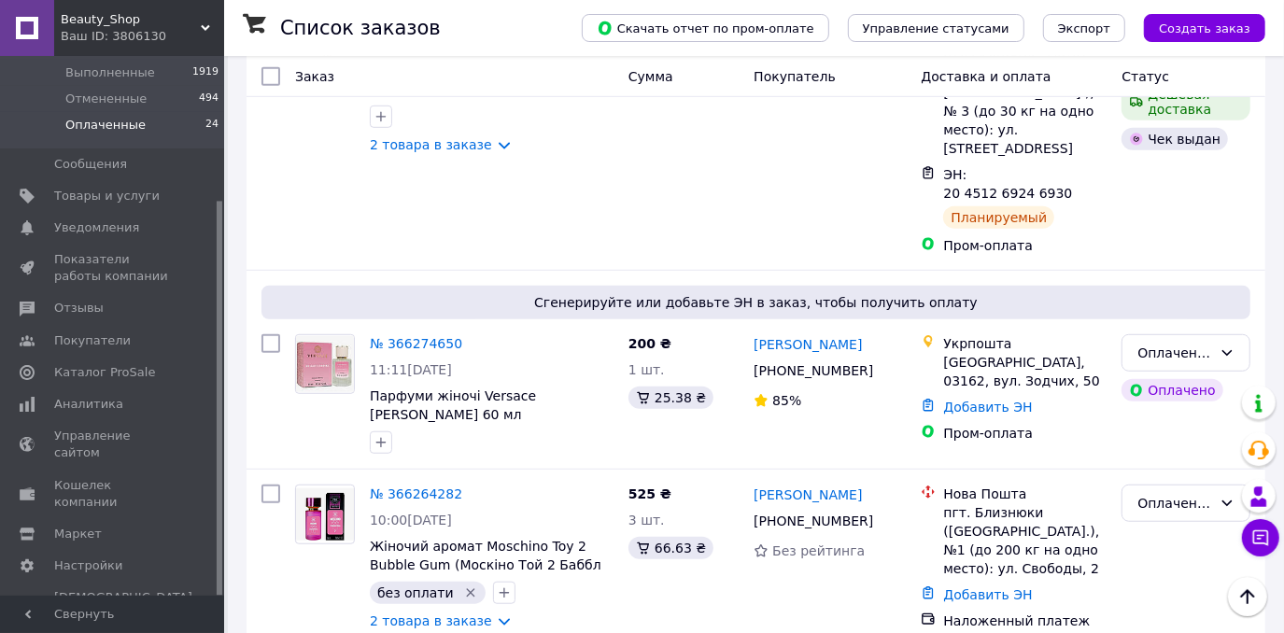
scroll to position [849, 0]
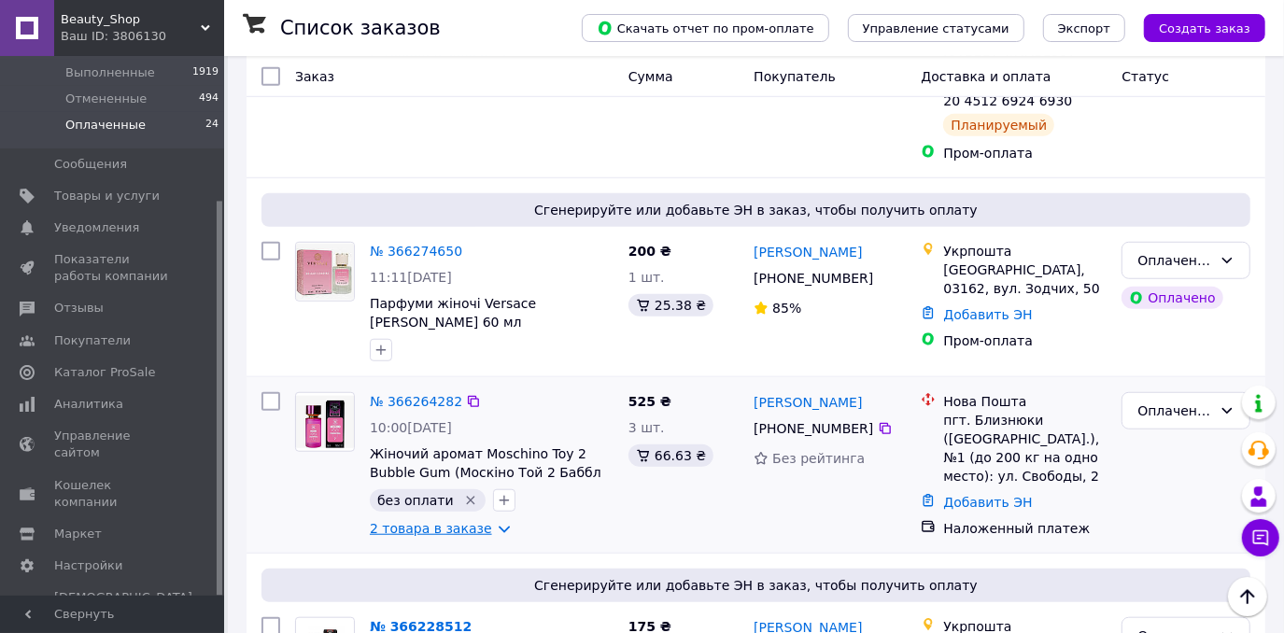
click at [487, 521] on link "2 товара в заказе" at bounding box center [431, 528] width 122 height 15
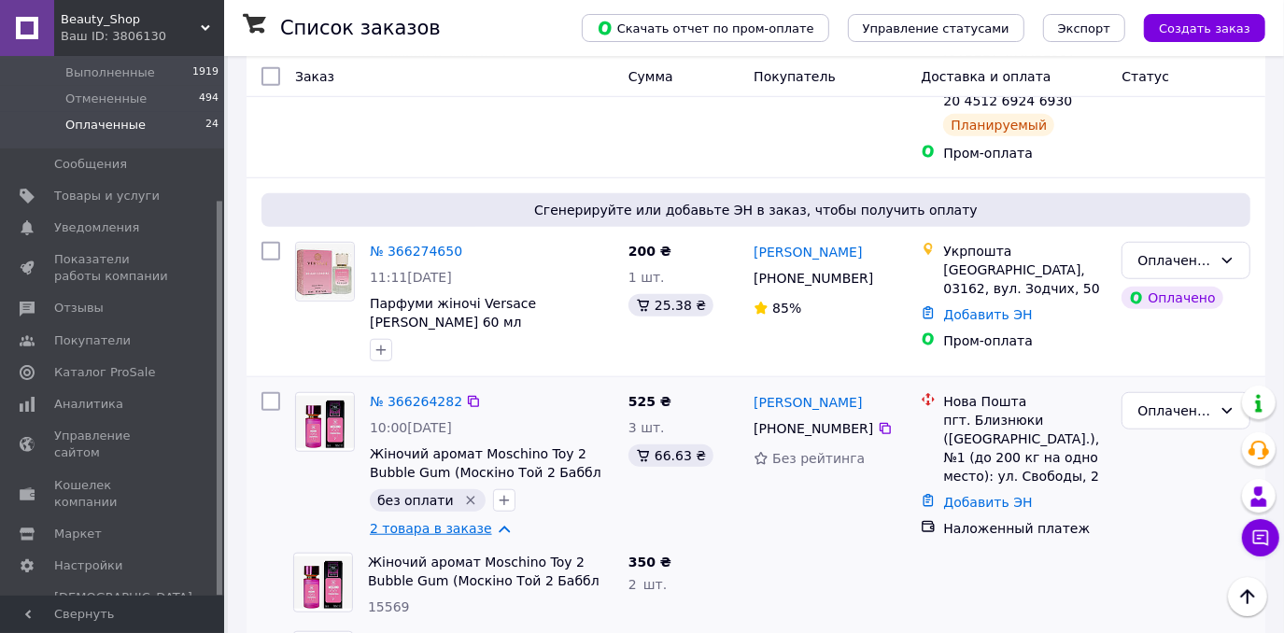
click at [480, 521] on link "2 товара в заказе" at bounding box center [431, 528] width 122 height 15
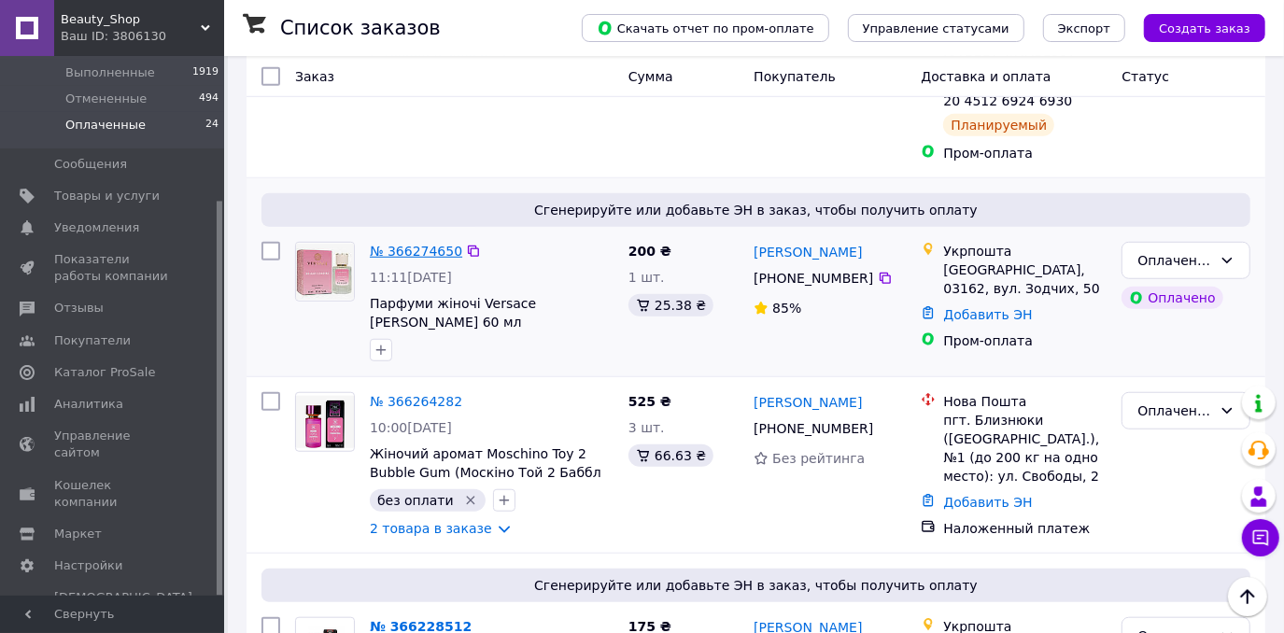
click at [415, 244] on link "№ 366274650" at bounding box center [416, 251] width 92 height 15
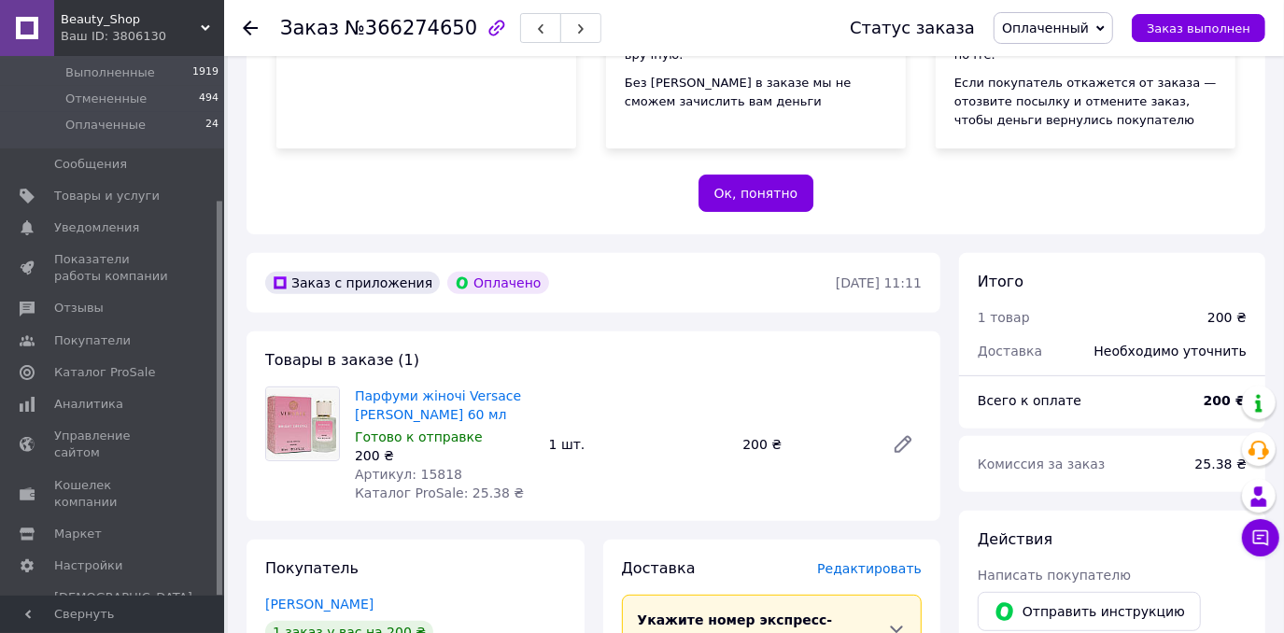
scroll to position [339, 0]
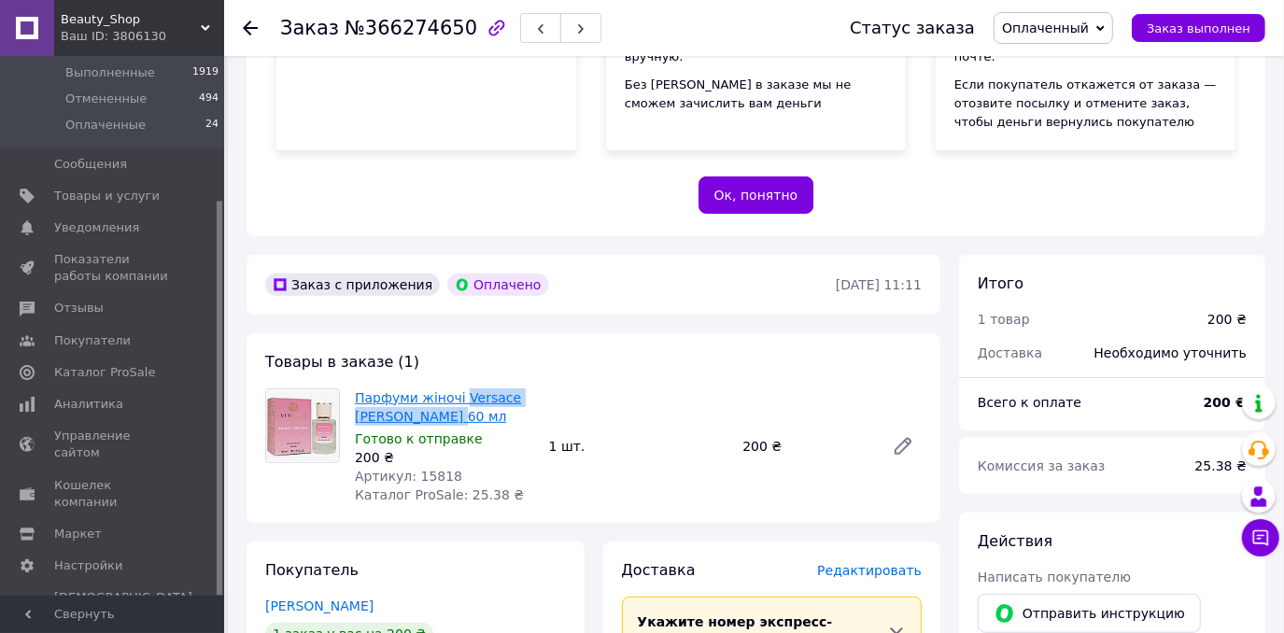
drag, startPoint x: 456, startPoint y: 359, endPoint x: 432, endPoint y: 397, distance: 44.0
click at [432, 397] on div "Товары в заказе (1) Парфуми жіночі Versace Bright Crystal 60 мл Готово к отправ…" at bounding box center [593, 428] width 694 height 190
copy link "Versace Bright Crystal"
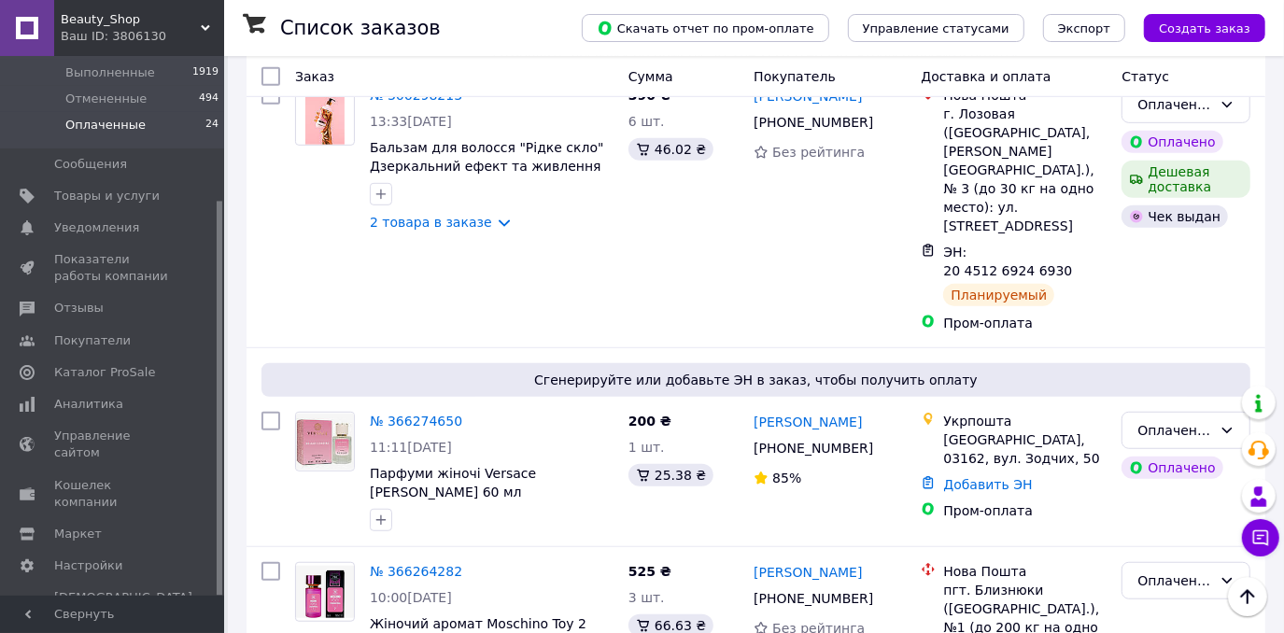
scroll to position [764, 0]
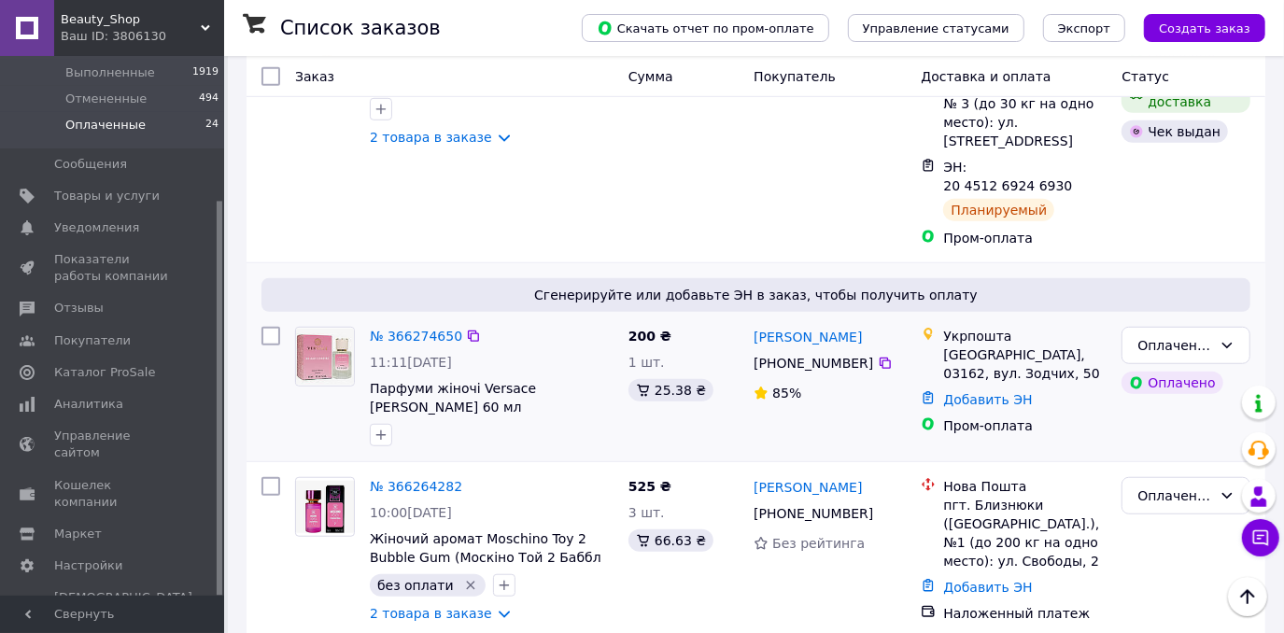
click at [415, 319] on div "№ 366274650 11:11, 12.10.2025 Парфуми жіночі Versace Bright Crystal 60 мл" at bounding box center [491, 386] width 259 height 134
click at [411, 329] on link "№ 366274650" at bounding box center [416, 336] width 92 height 15
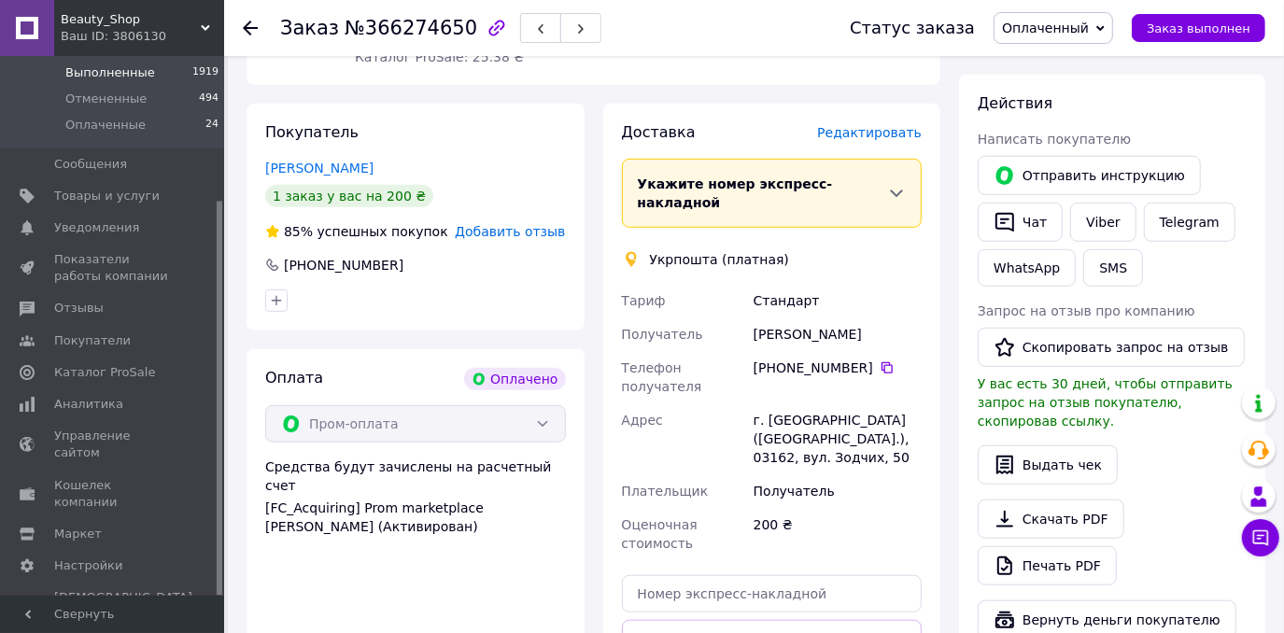
scroll to position [764, 0]
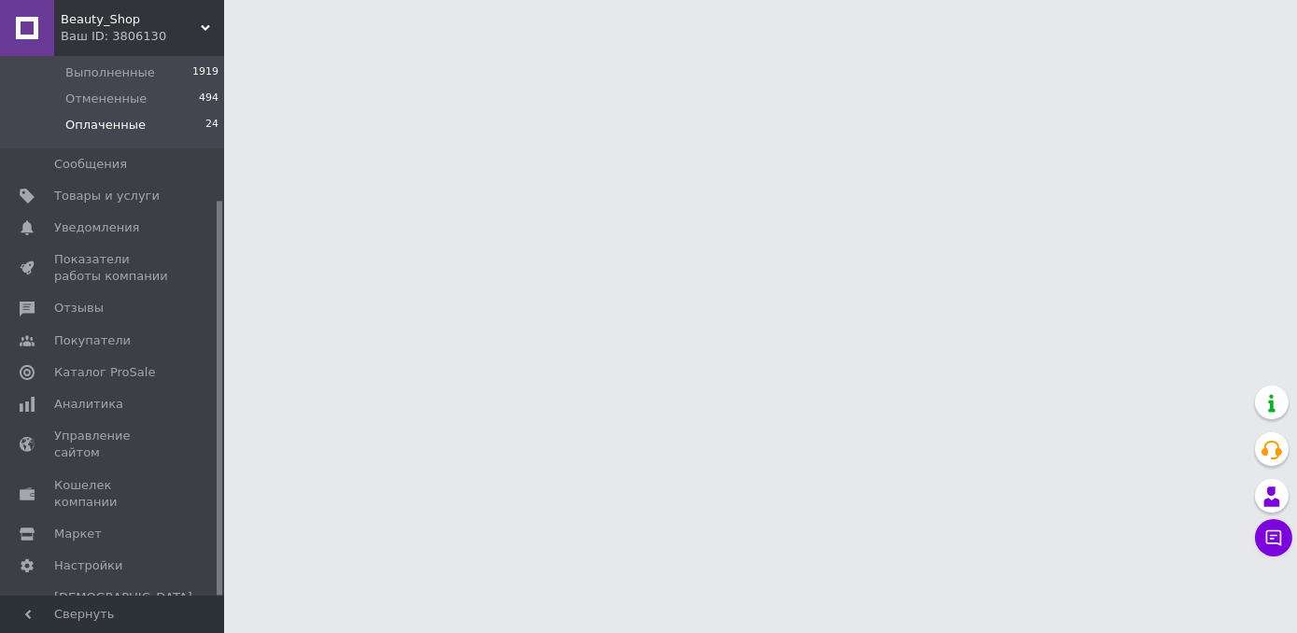
click at [82, 117] on span "Оплаченные" at bounding box center [105, 125] width 80 height 17
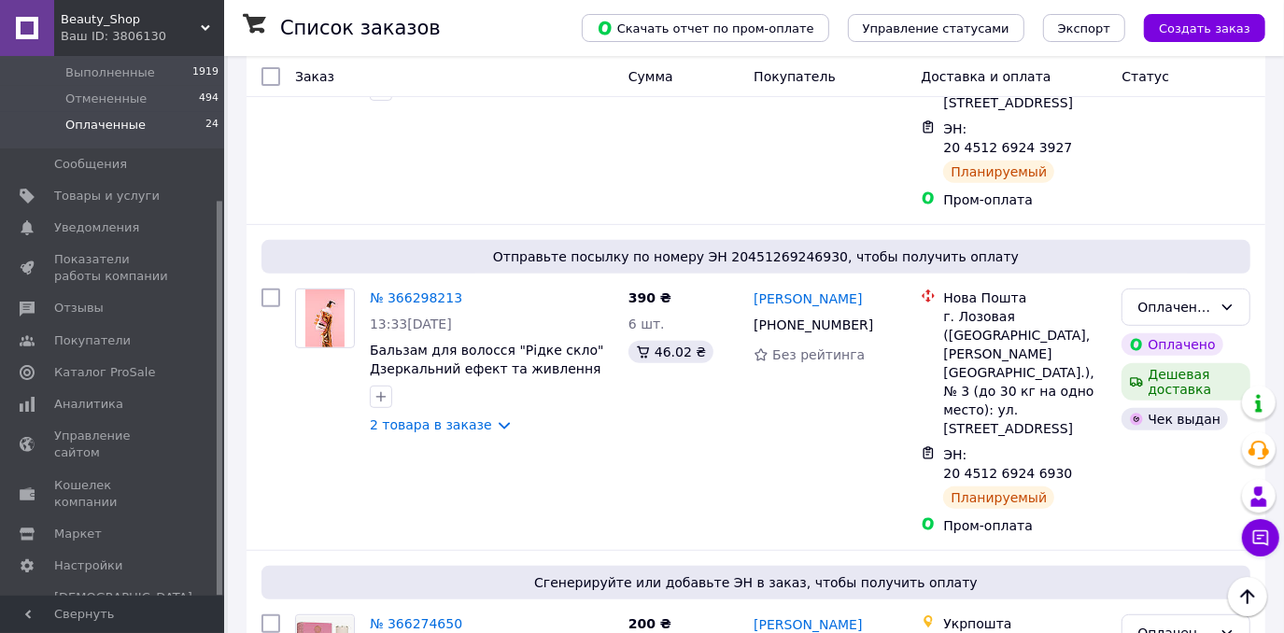
scroll to position [731, 0]
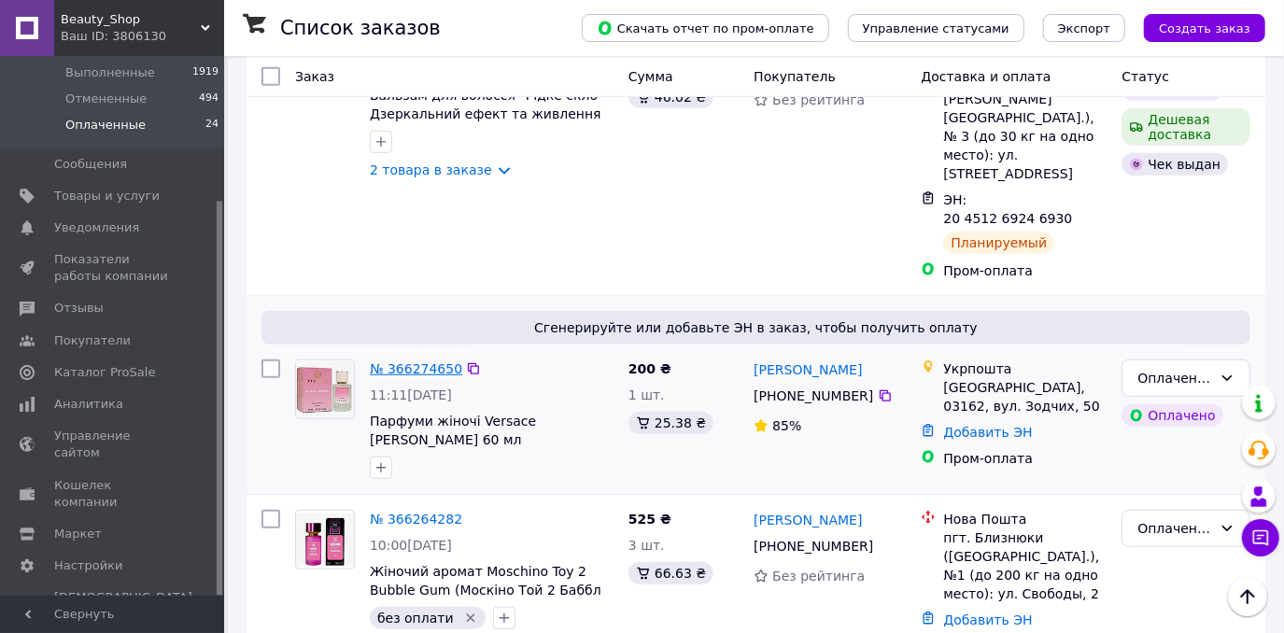
click at [412, 361] on link "№ 366274650" at bounding box center [416, 368] width 92 height 15
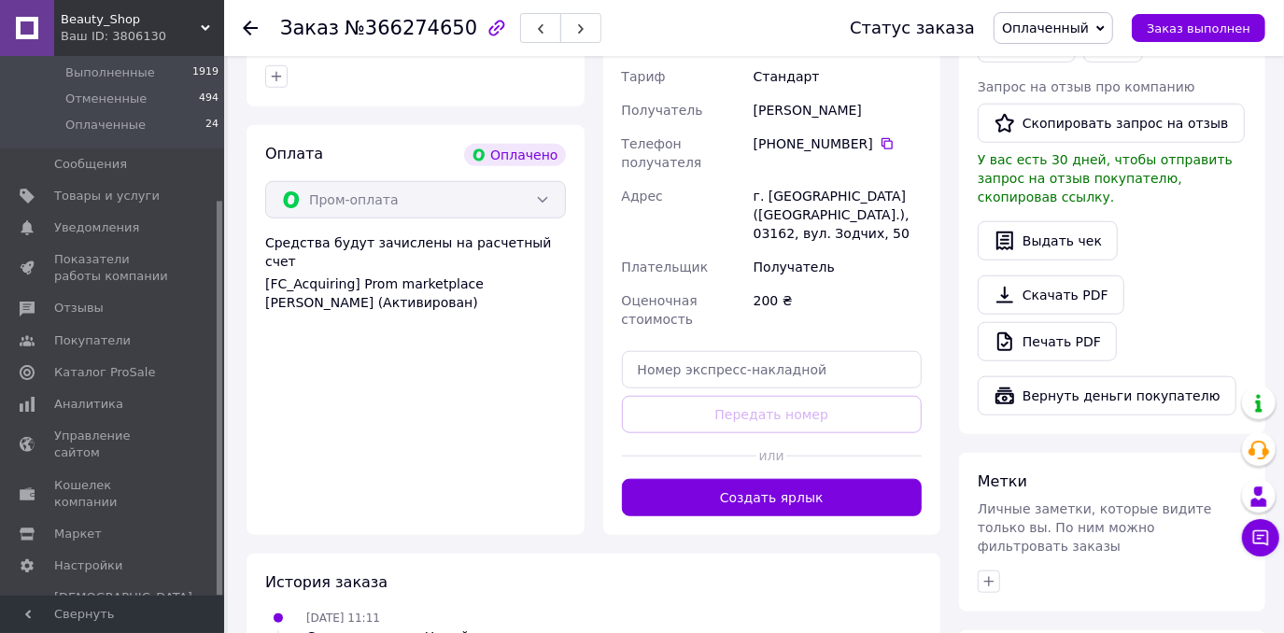
scroll to position [1049, 0]
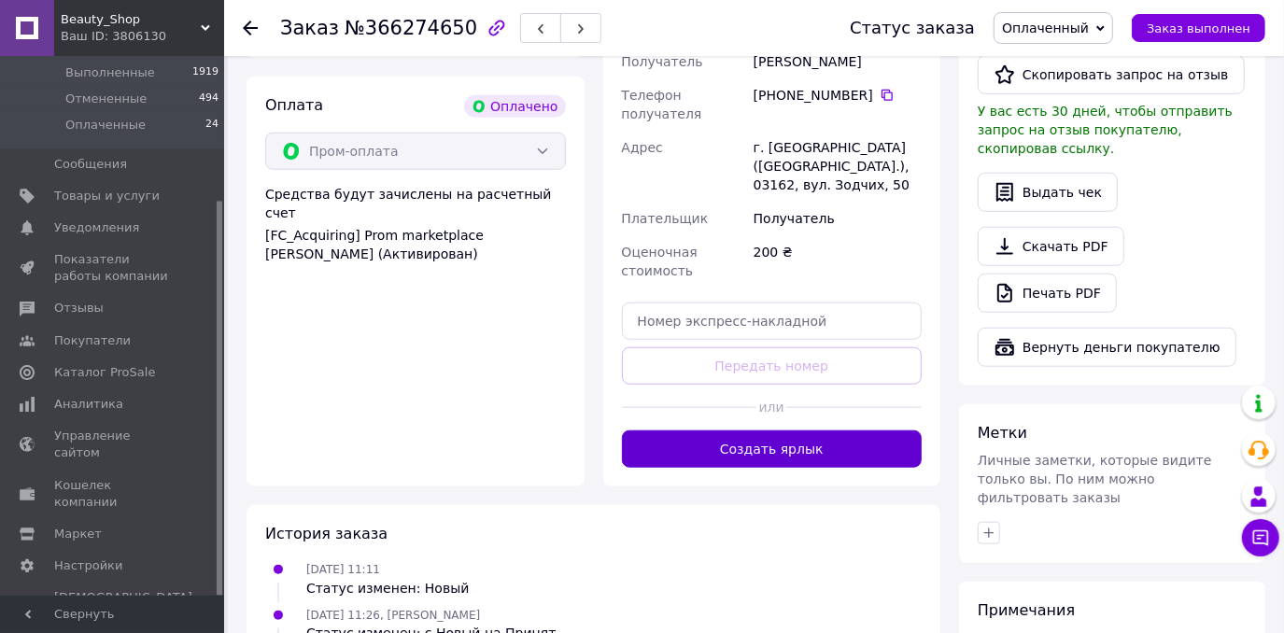
click at [812, 430] on button "Создать ярлык" at bounding box center [772, 448] width 301 height 37
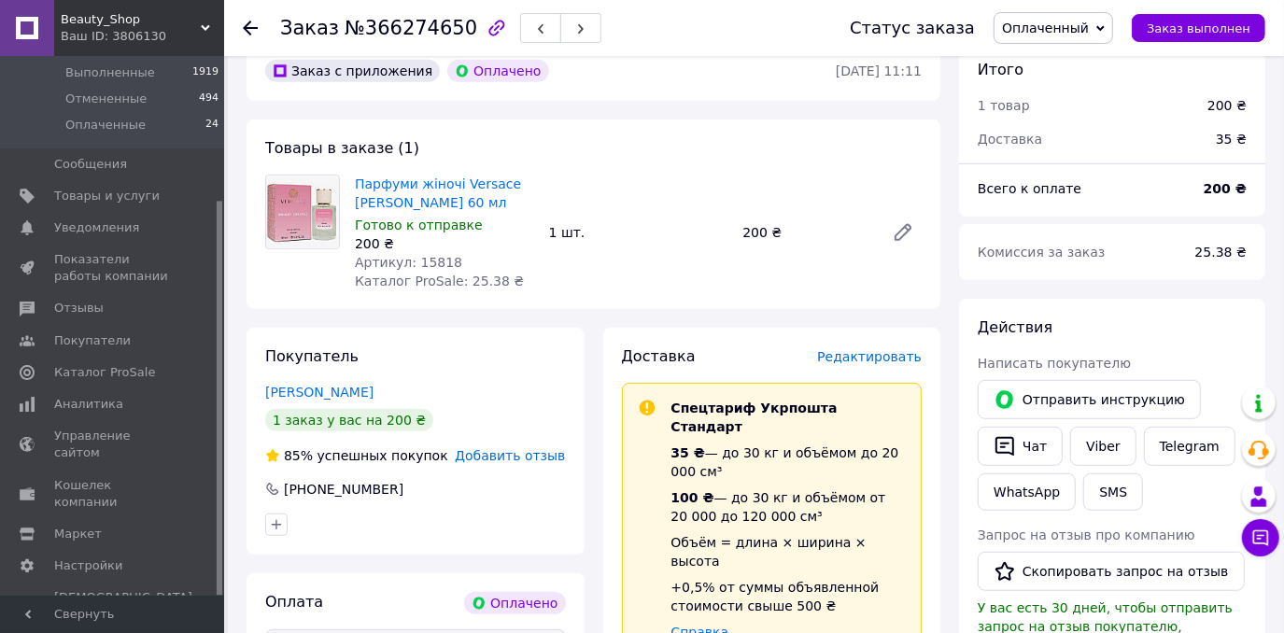
scroll to position [456, 0]
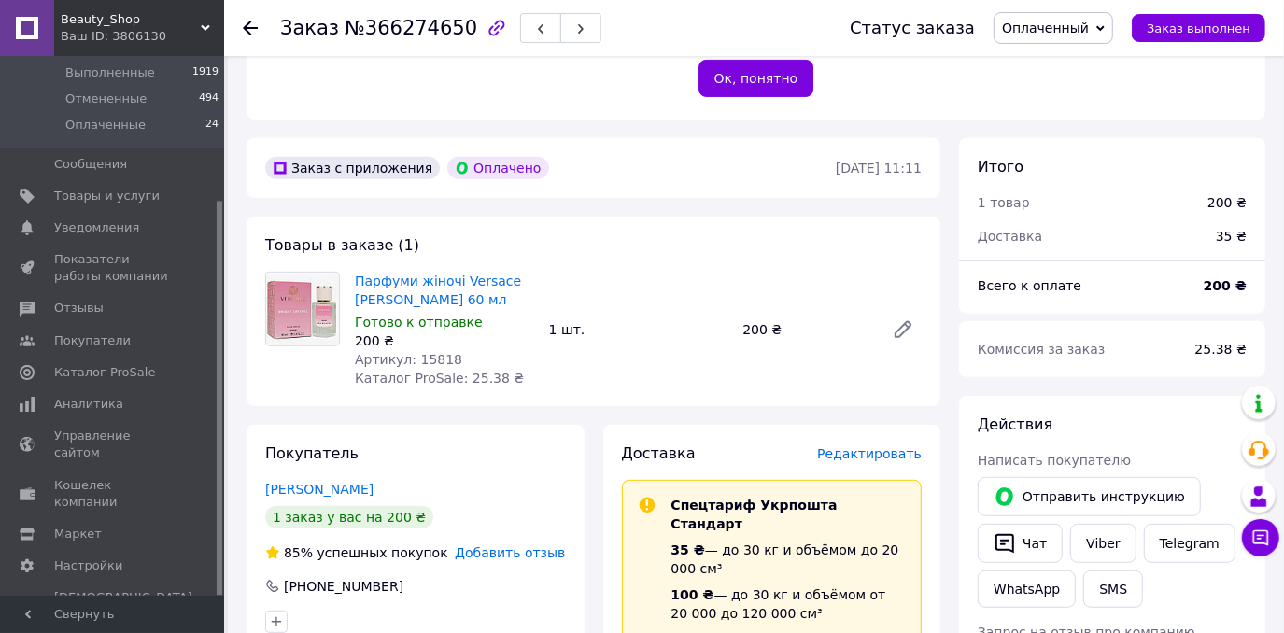
drag, startPoint x: 358, startPoint y: 246, endPoint x: 483, endPoint y: 272, distance: 127.6
click at [483, 272] on div "Товары в заказе (1) Парфуми жіночі Versace Bright Crystal 60 мл Готово к отправ…" at bounding box center [593, 312] width 694 height 190
copy link "Парфуми жіночі Versace [PERSON_NAME] 60 мл"
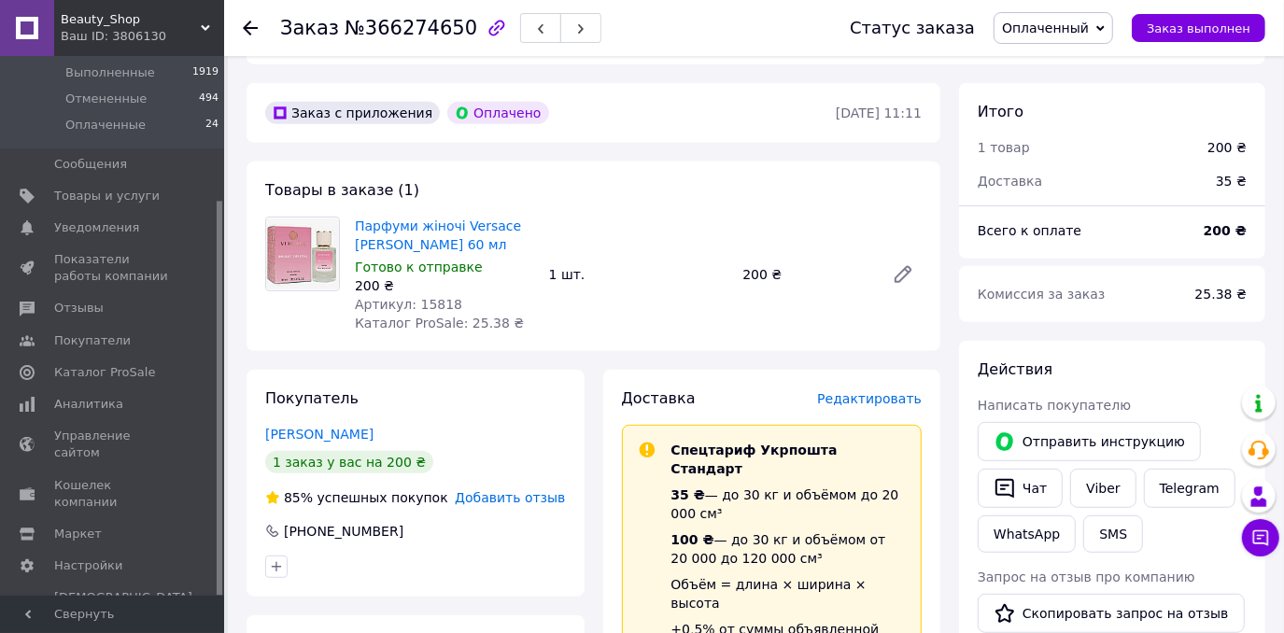
scroll to position [625, 0]
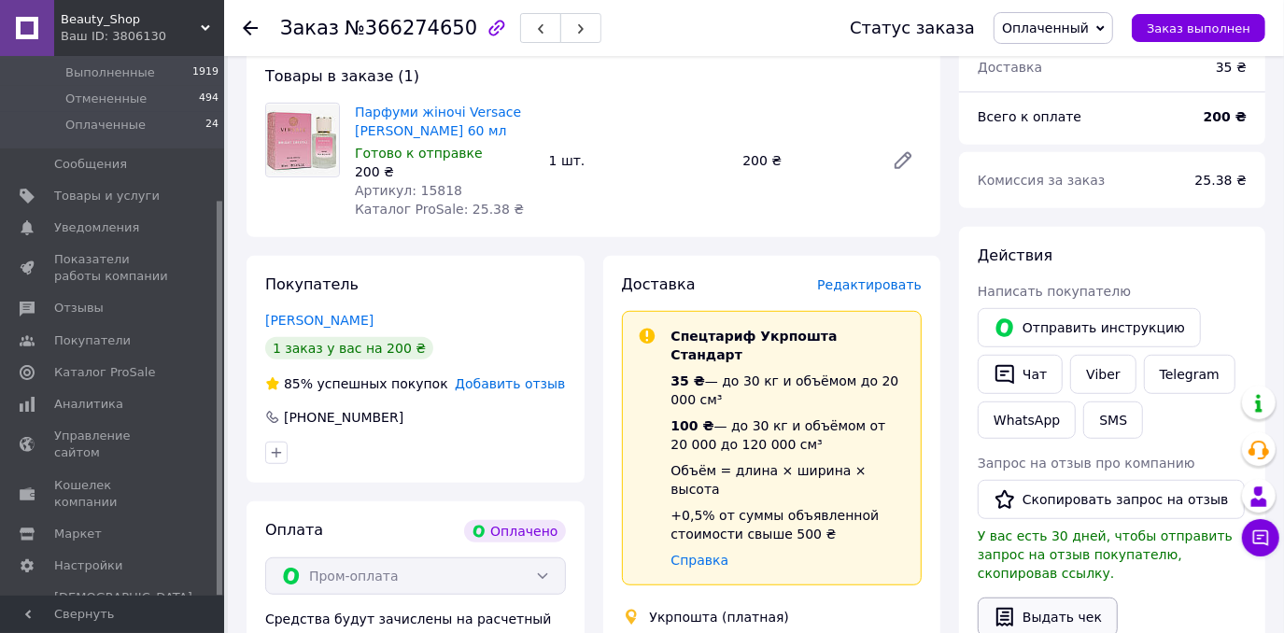
click at [1034, 598] on button "Выдать чек" at bounding box center [1048, 617] width 140 height 39
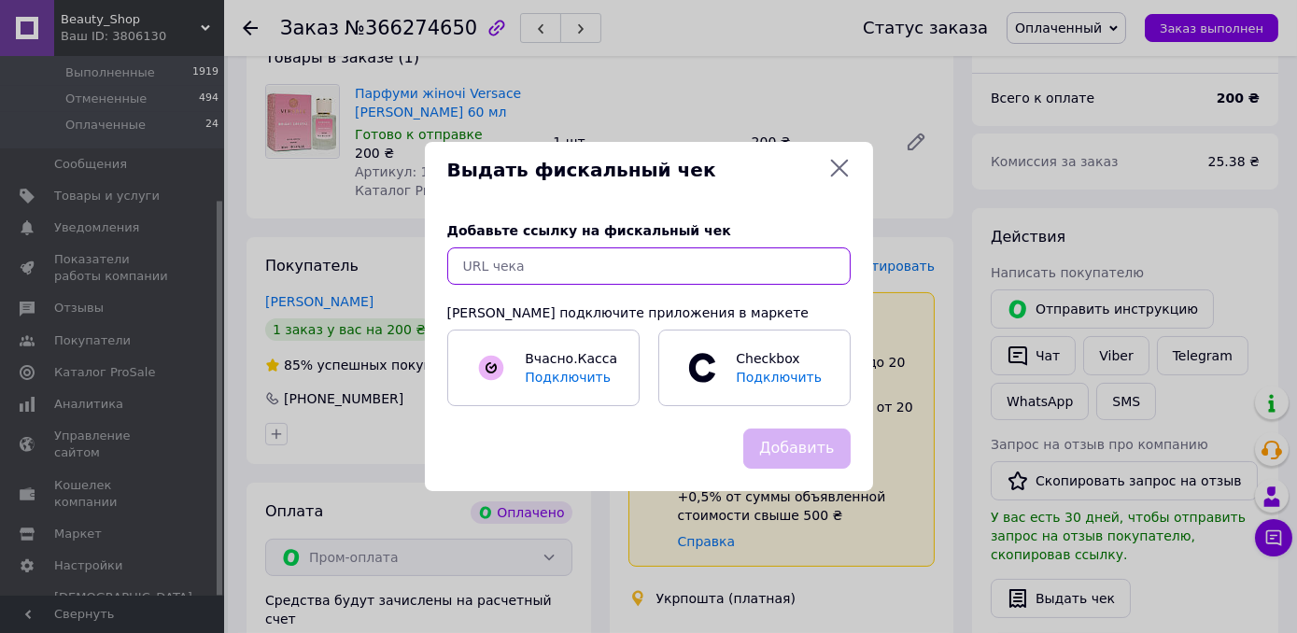
click at [513, 273] on input "text" at bounding box center [648, 265] width 403 height 37
paste input "https://kasa.vchasno.ua/check-viewer/1OvfnlQwqNg"
type input "https://kasa.vchasno.ua/check-viewer/1OvfnlQwqNg"
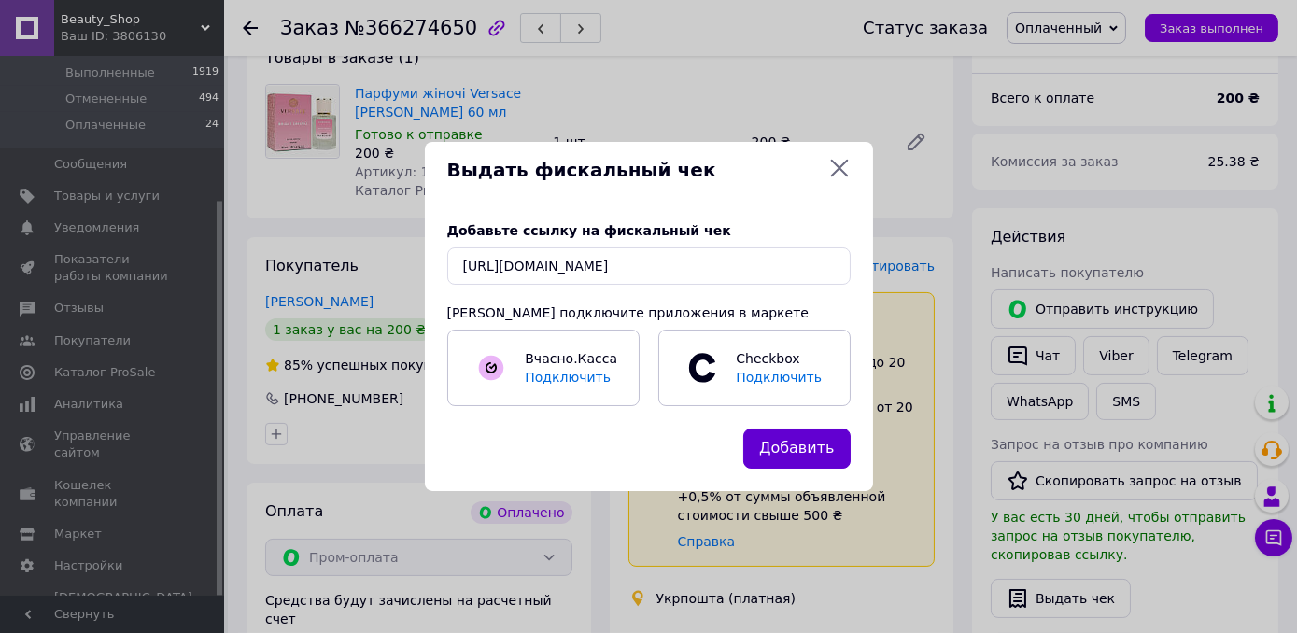
click at [781, 455] on button "Добавить" at bounding box center [796, 449] width 107 height 40
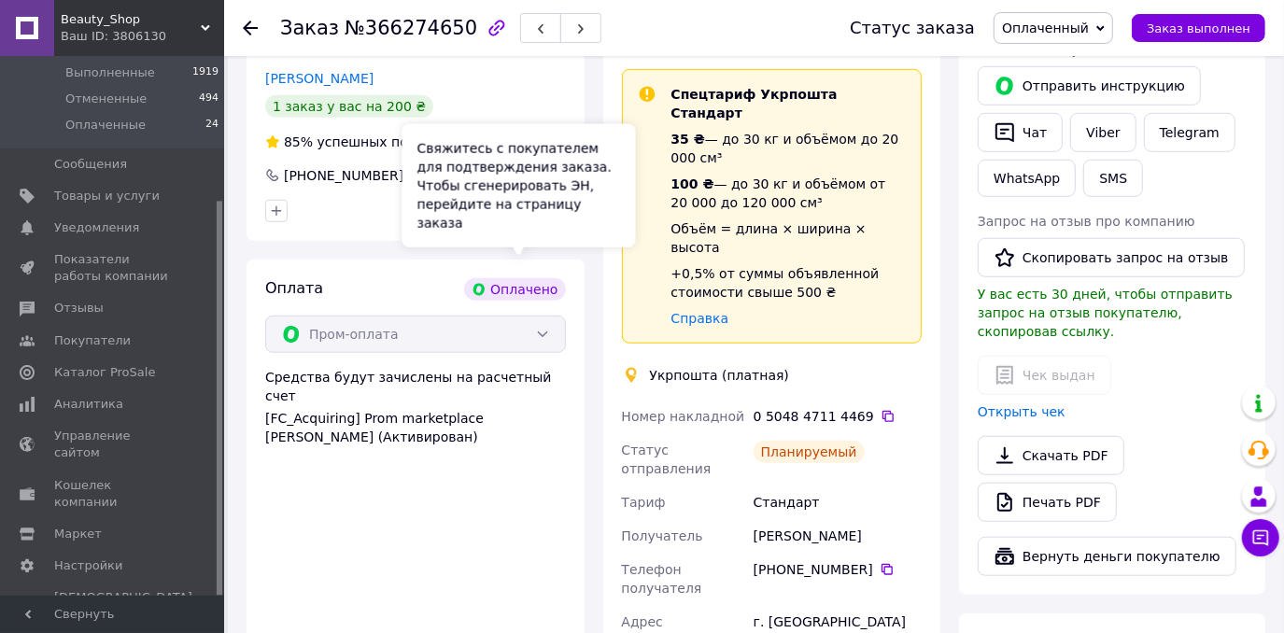
scroll to position [879, 0]
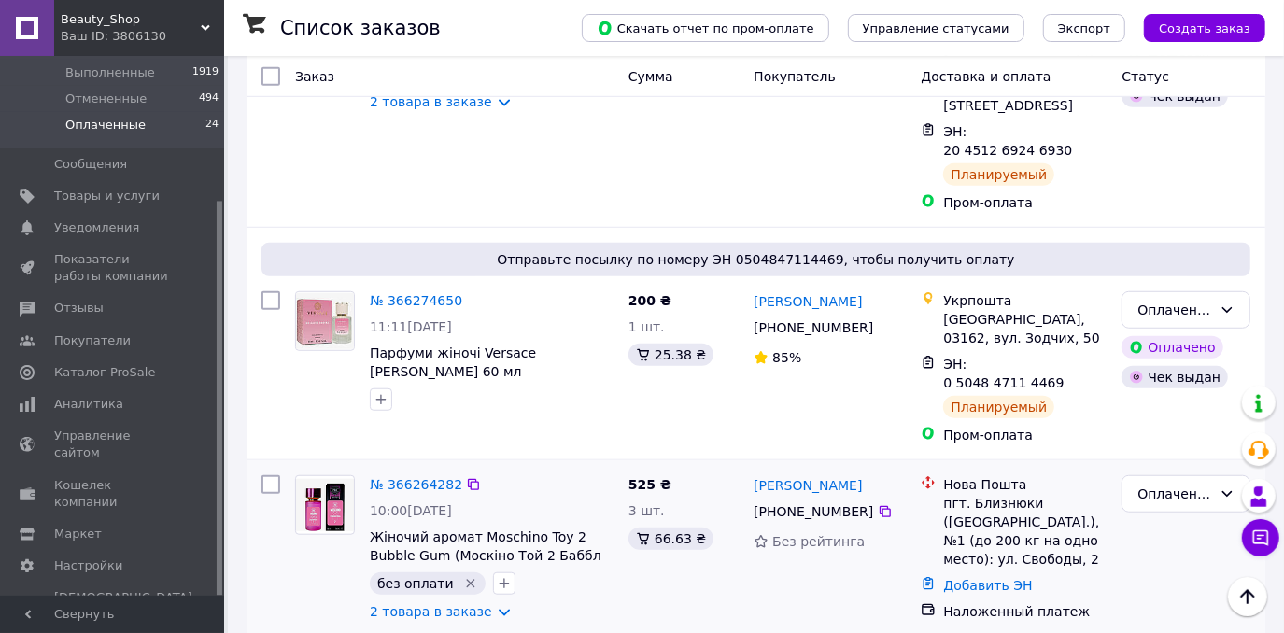
scroll to position [849, 0]
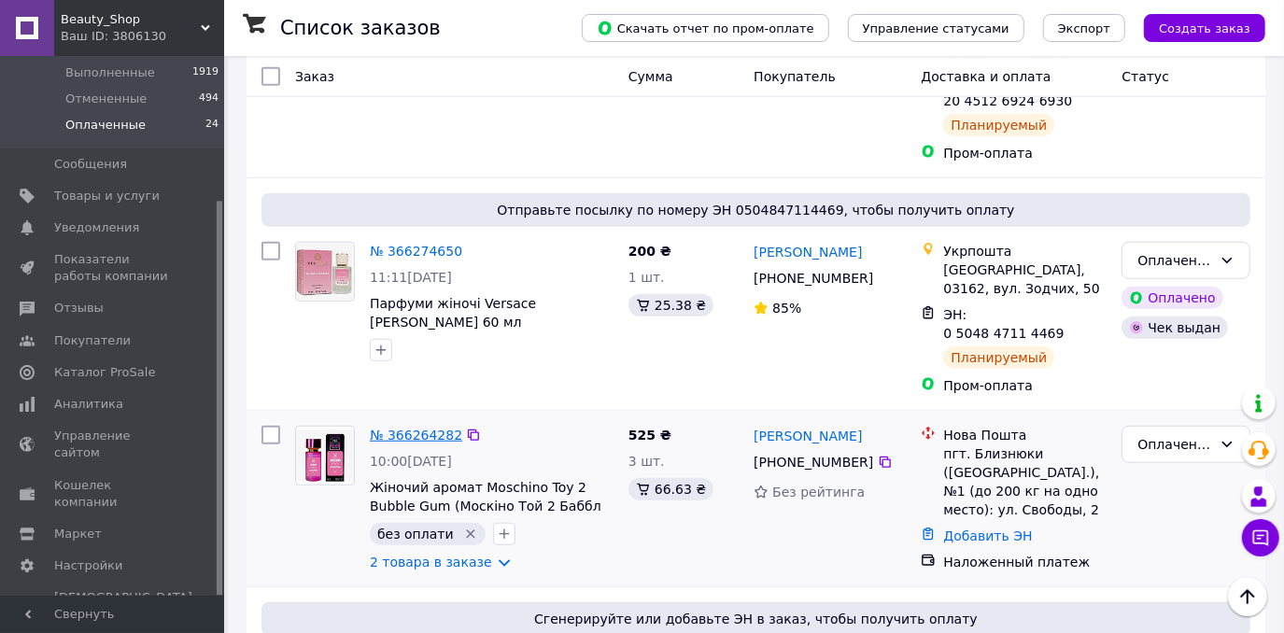
click at [431, 428] on link "№ 366264282" at bounding box center [416, 435] width 92 height 15
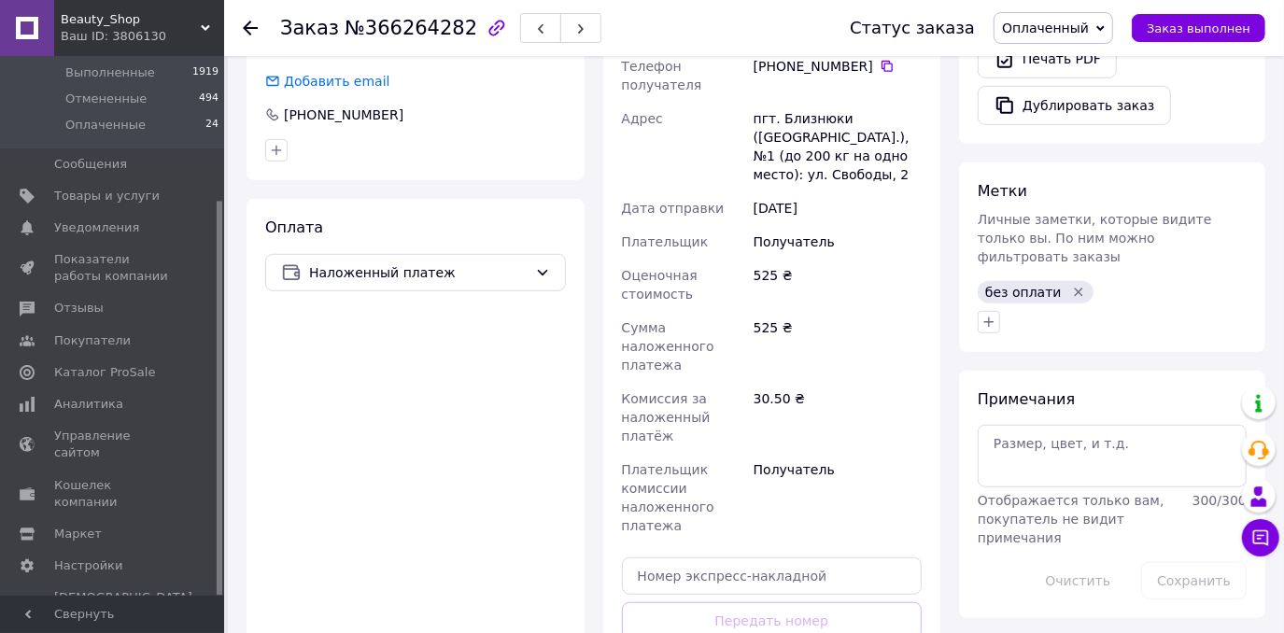
scroll to position [594, 0]
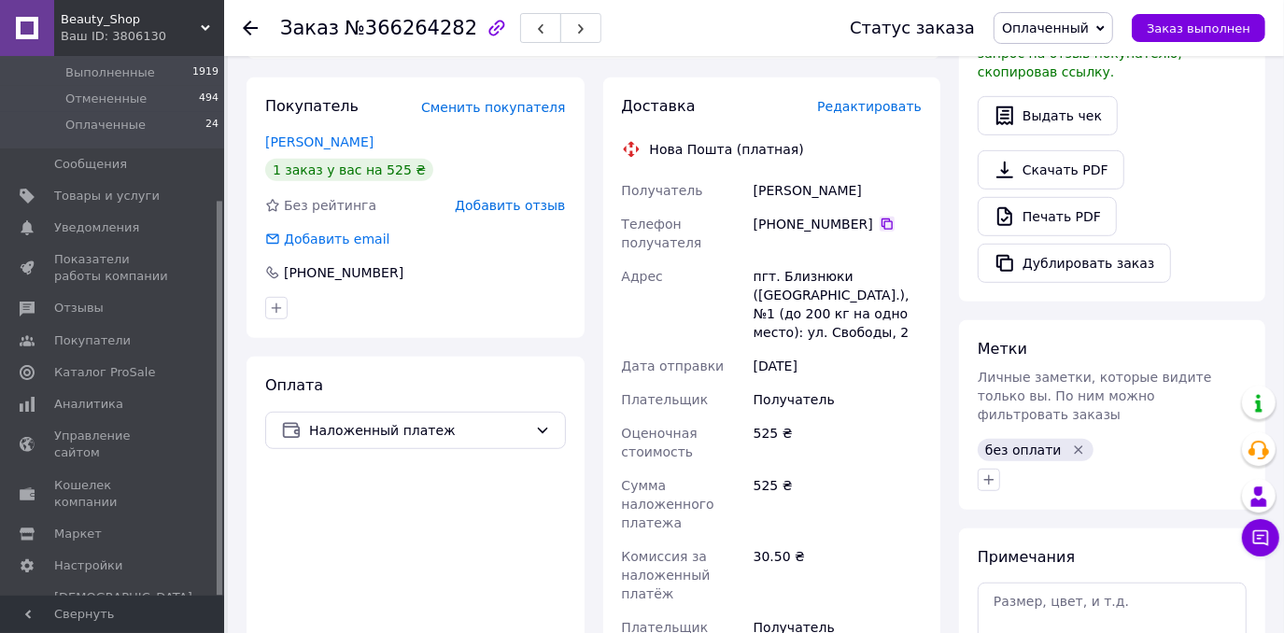
click at [879, 217] on icon at bounding box center [886, 224] width 15 height 15
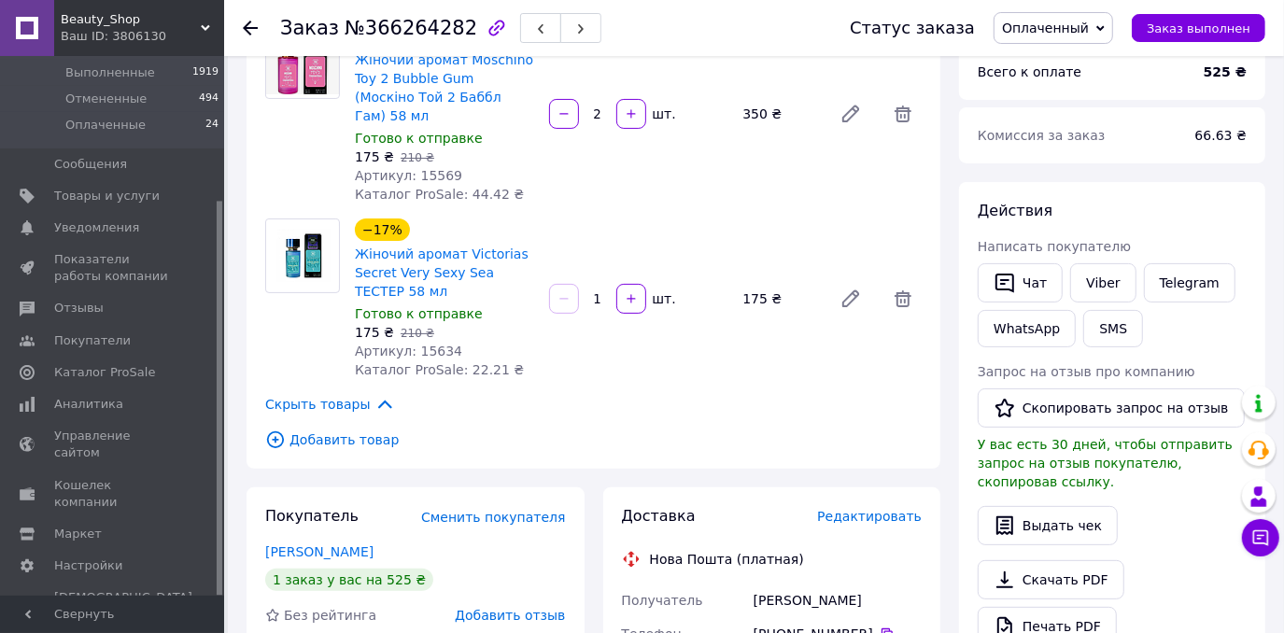
scroll to position [339, 0]
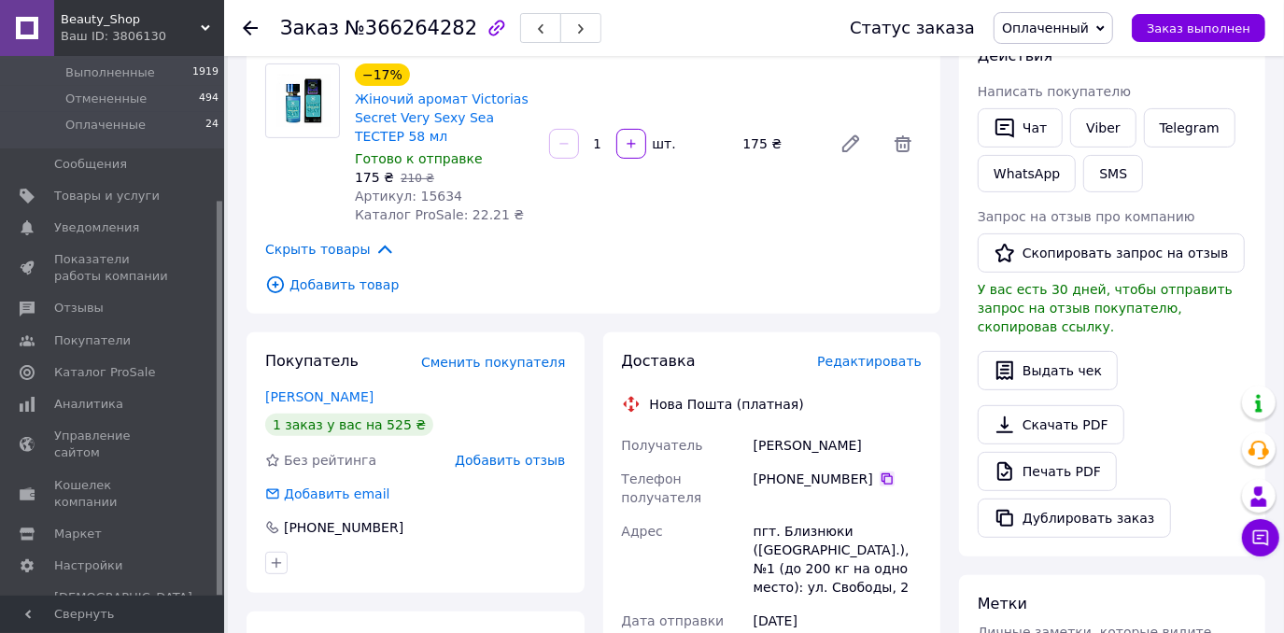
click at [879, 471] on icon at bounding box center [886, 478] width 15 height 15
drag, startPoint x: 841, startPoint y: 429, endPoint x: 745, endPoint y: 427, distance: 96.2
copy div "Получатель Мірошниченко"
drag, startPoint x: 881, startPoint y: 428, endPoint x: 847, endPoint y: 418, distance: 35.8
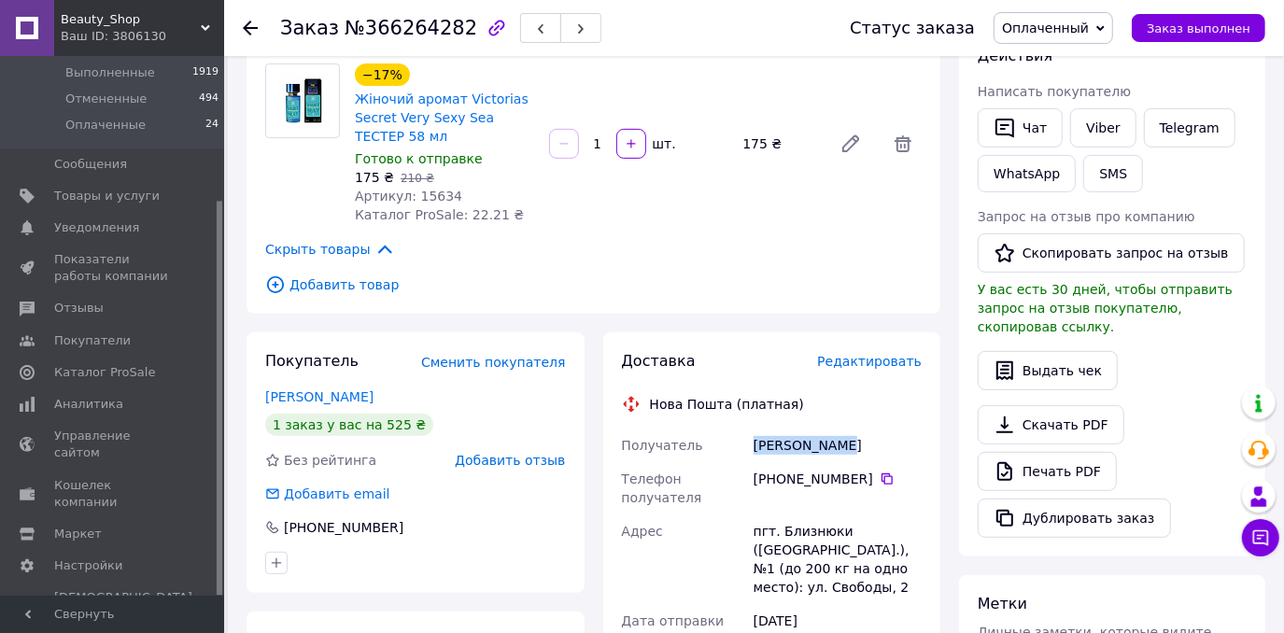
click at [847, 429] on div "Мірошниченко Ганна" at bounding box center [838, 446] width 176 height 34
copy div "Ганна"
drag, startPoint x: 837, startPoint y: 491, endPoint x: 780, endPoint y: 492, distance: 57.9
click at [780, 514] on div "пгт. Близнюки ([GEOGRAPHIC_DATA].), №1 (до 200 кг на одно место): [STREET_ADDRE…" at bounding box center [838, 559] width 176 height 90
copy div "Близнюки"
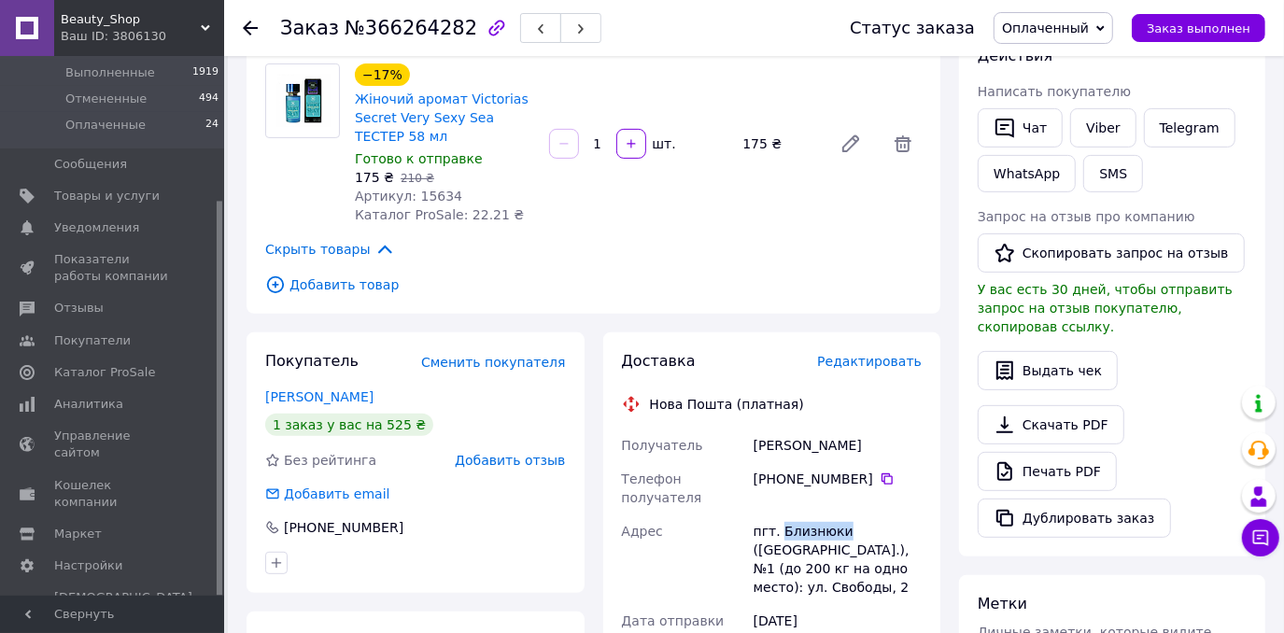
scroll to position [679, 0]
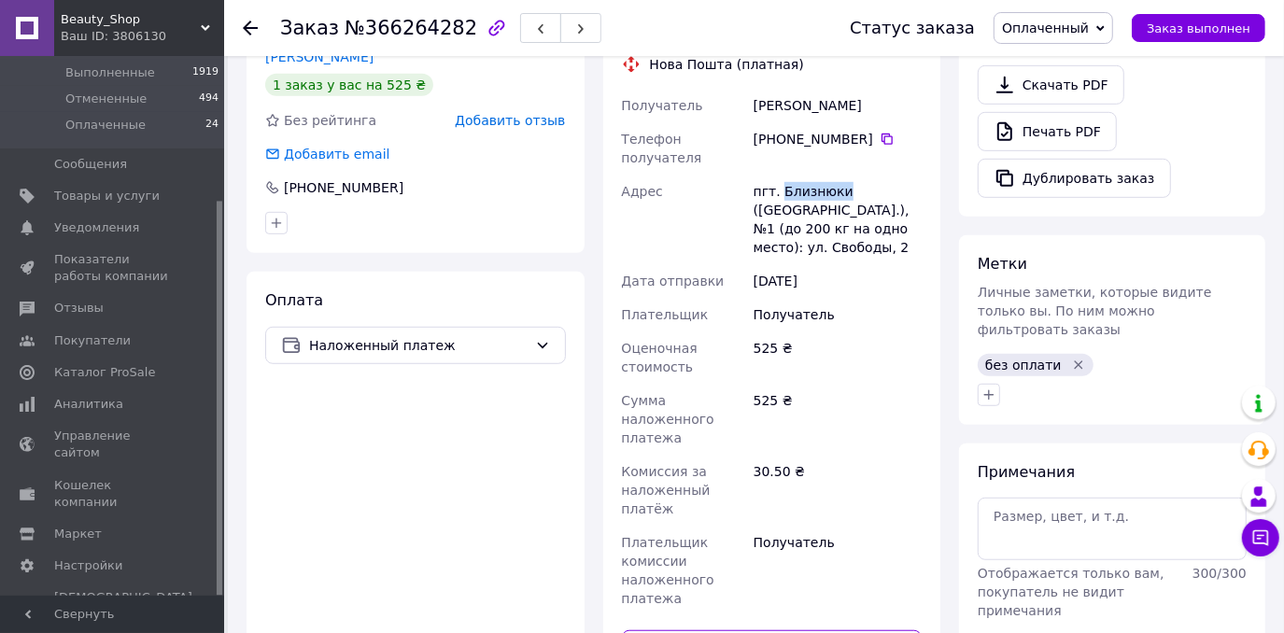
paste input "20451269252865"
type input "20451269252865"
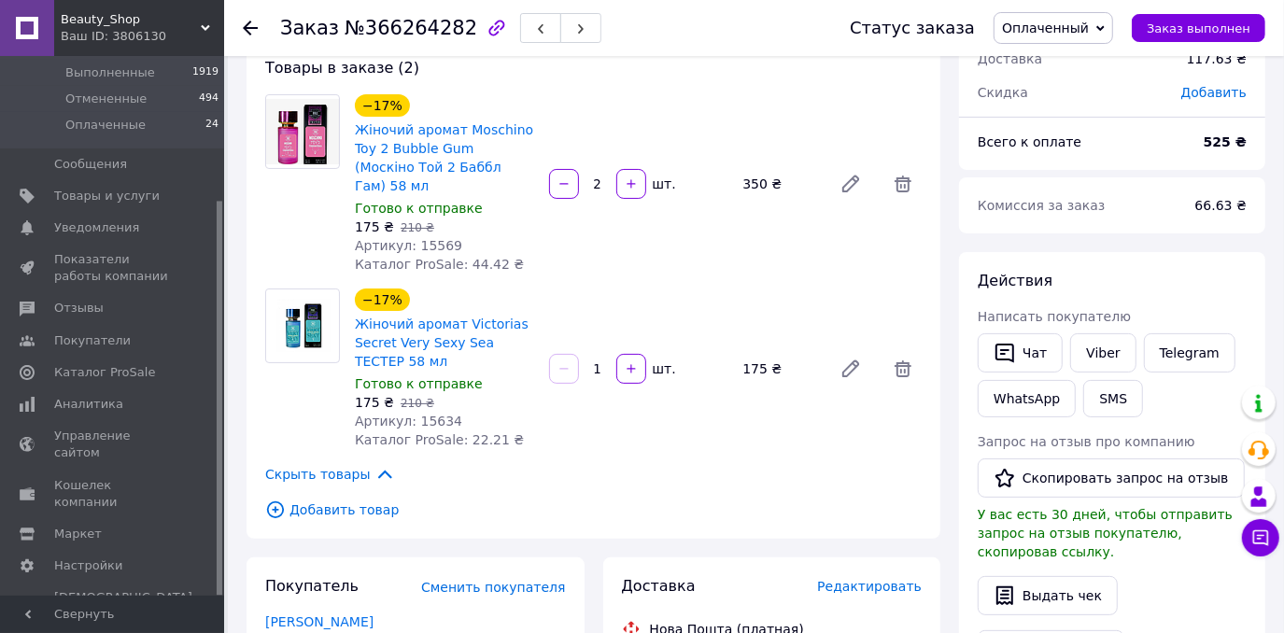
scroll to position [84, 0]
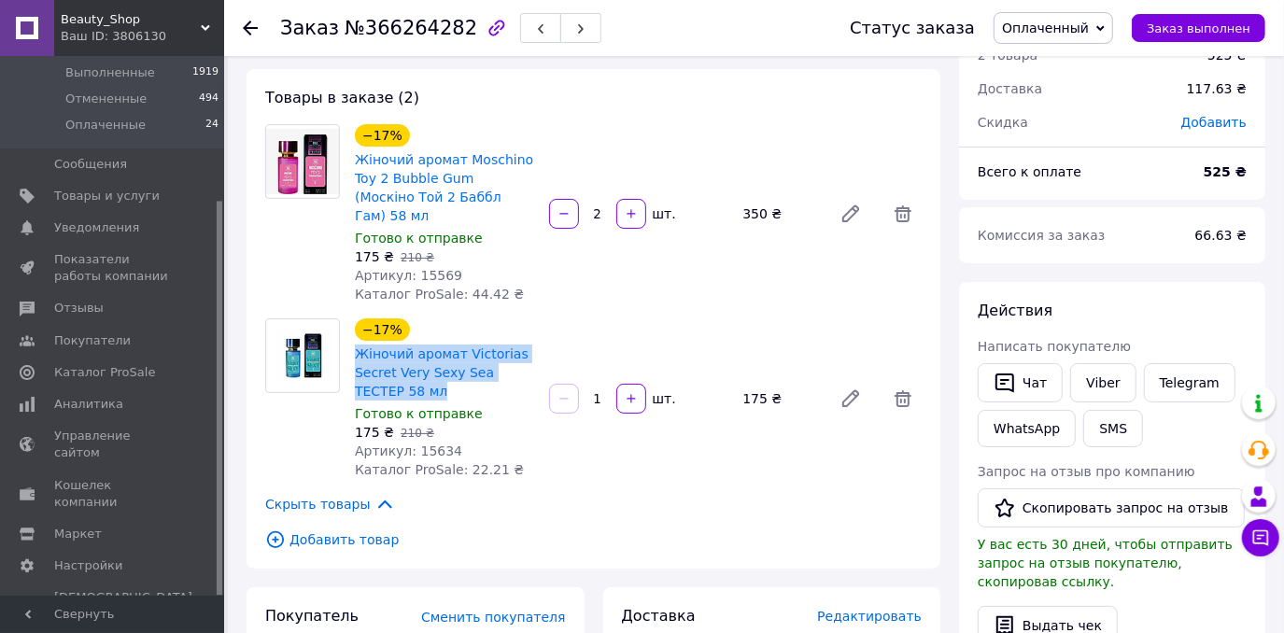
drag, startPoint x: 351, startPoint y: 329, endPoint x: 402, endPoint y: 367, distance: 64.0
click at [402, 367] on div "−17% Жіночий аромат Victorias Secret Very Sexy Sea ТЕСТЕР 58 мл Готово к отправ…" at bounding box center [444, 399] width 194 height 168
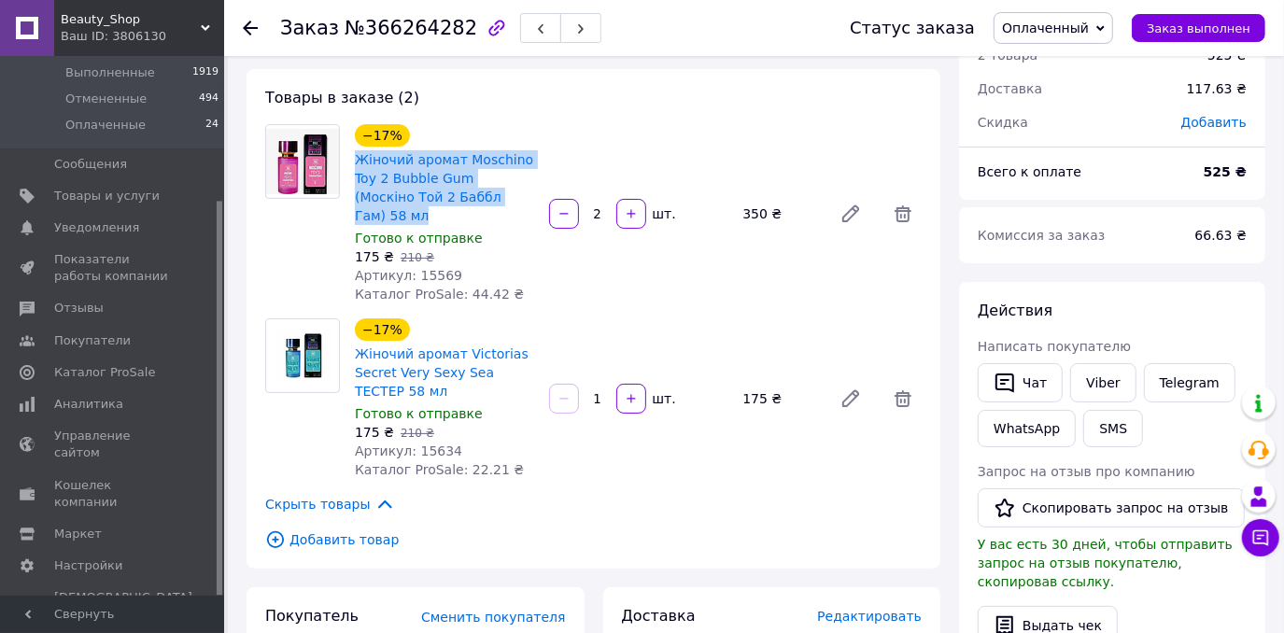
drag, startPoint x: 353, startPoint y: 152, endPoint x: 498, endPoint y: 200, distance: 152.3
click at [498, 200] on div "Жіночий аромат Moschino Toy 2 Bubble Gum (Москіно Той 2 Баббл Гам) 58 мл" at bounding box center [444, 187] width 183 height 78
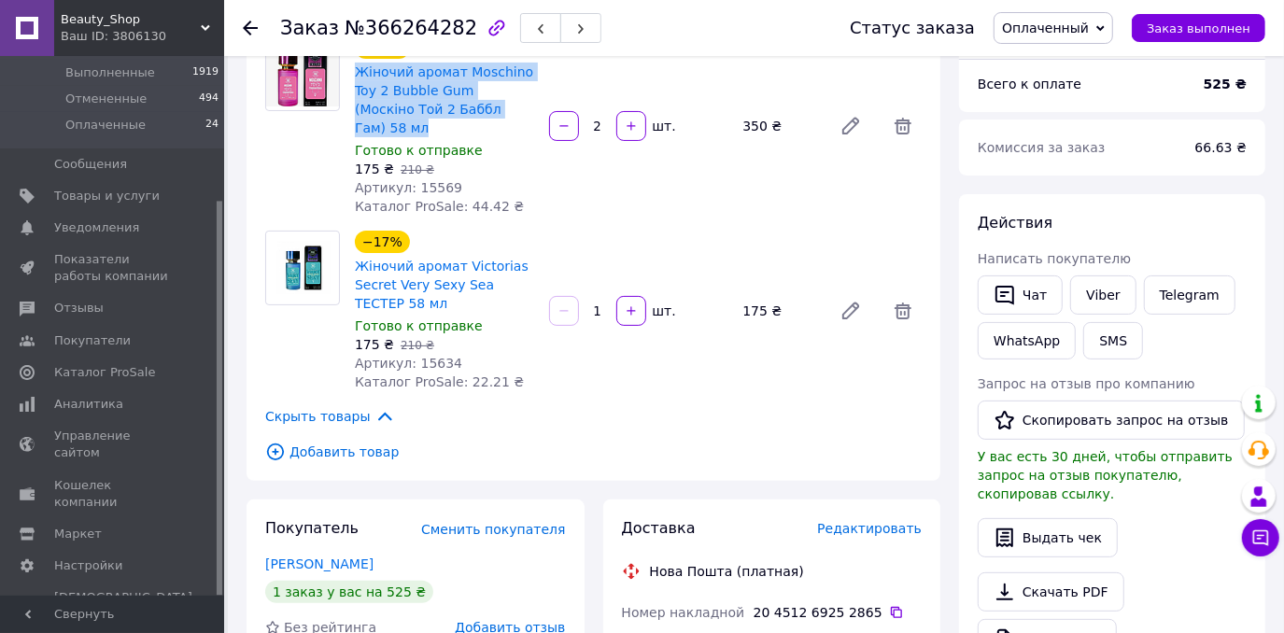
scroll to position [424, 0]
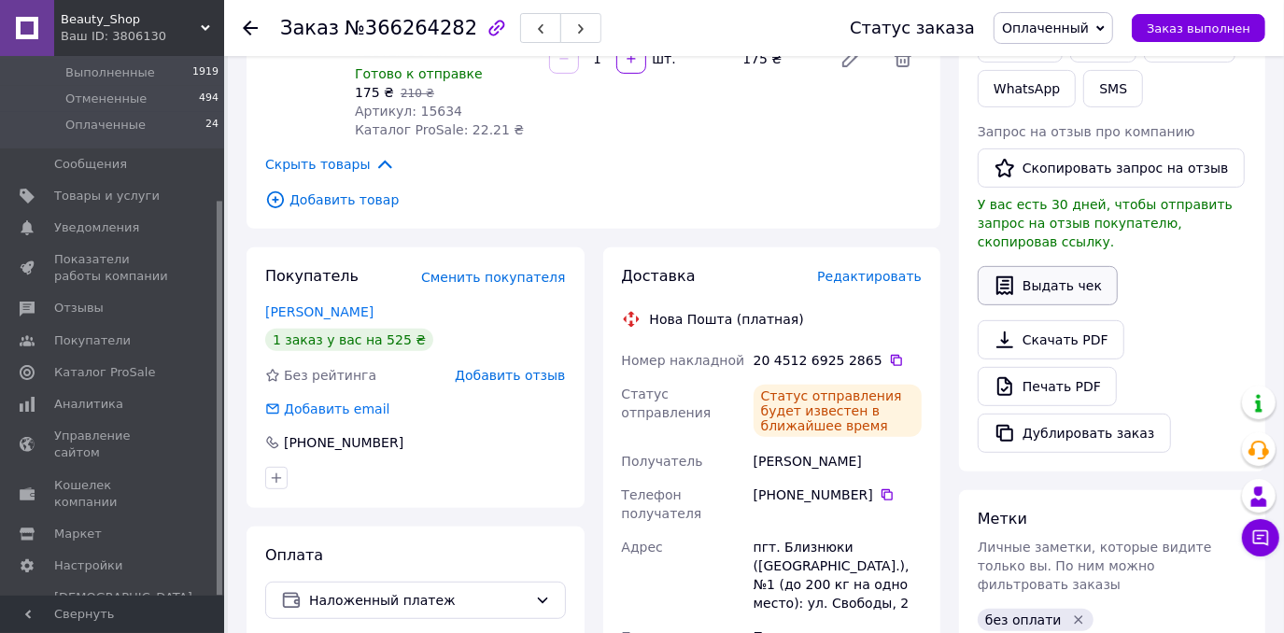
click at [1063, 267] on button "Выдать чек" at bounding box center [1048, 285] width 140 height 39
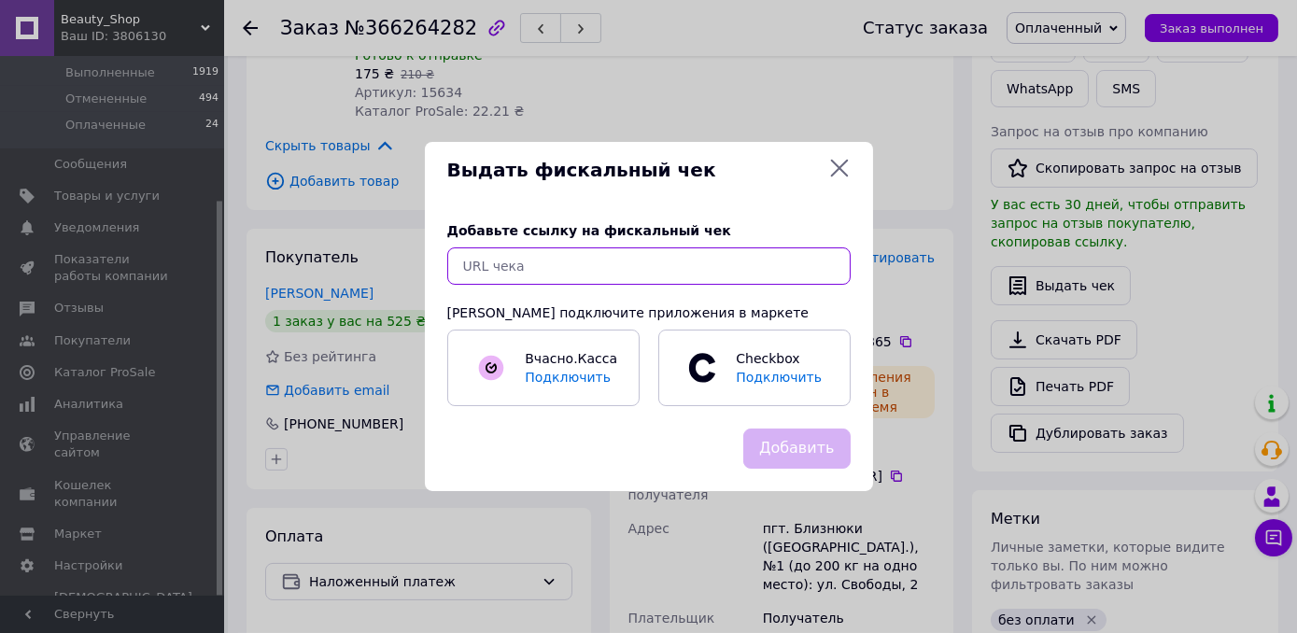
click at [572, 285] on input "text" at bounding box center [648, 265] width 403 height 37
paste input "https://kasa.vchasno.ua/check-viewer/PdvkxrodqqQ"
type input "https://kasa.vchasno.ua/check-viewer/PdvkxrodqqQ"
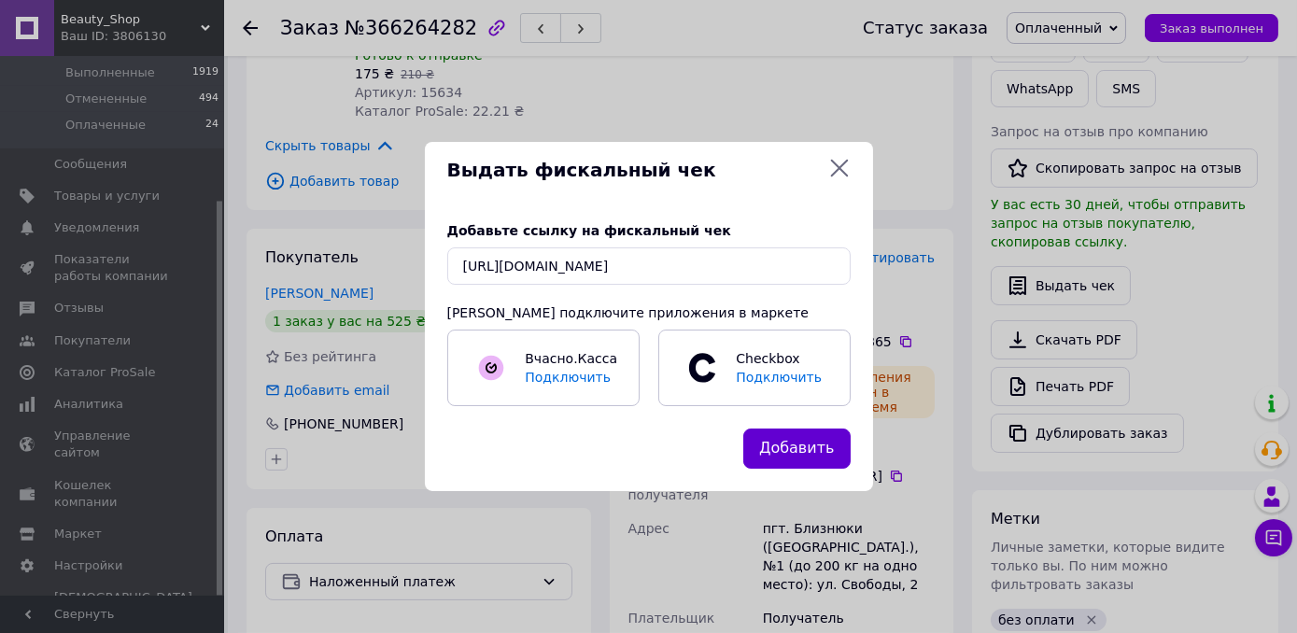
click at [789, 450] on button "Добавить" at bounding box center [796, 449] width 107 height 40
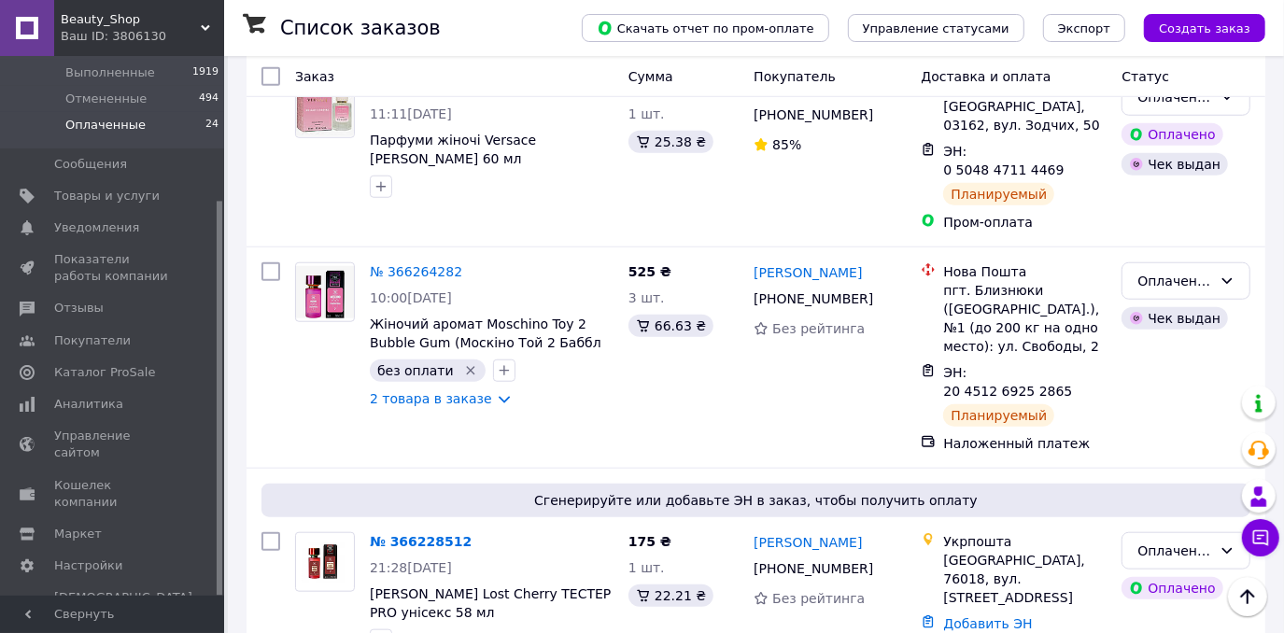
scroll to position [1103, 0]
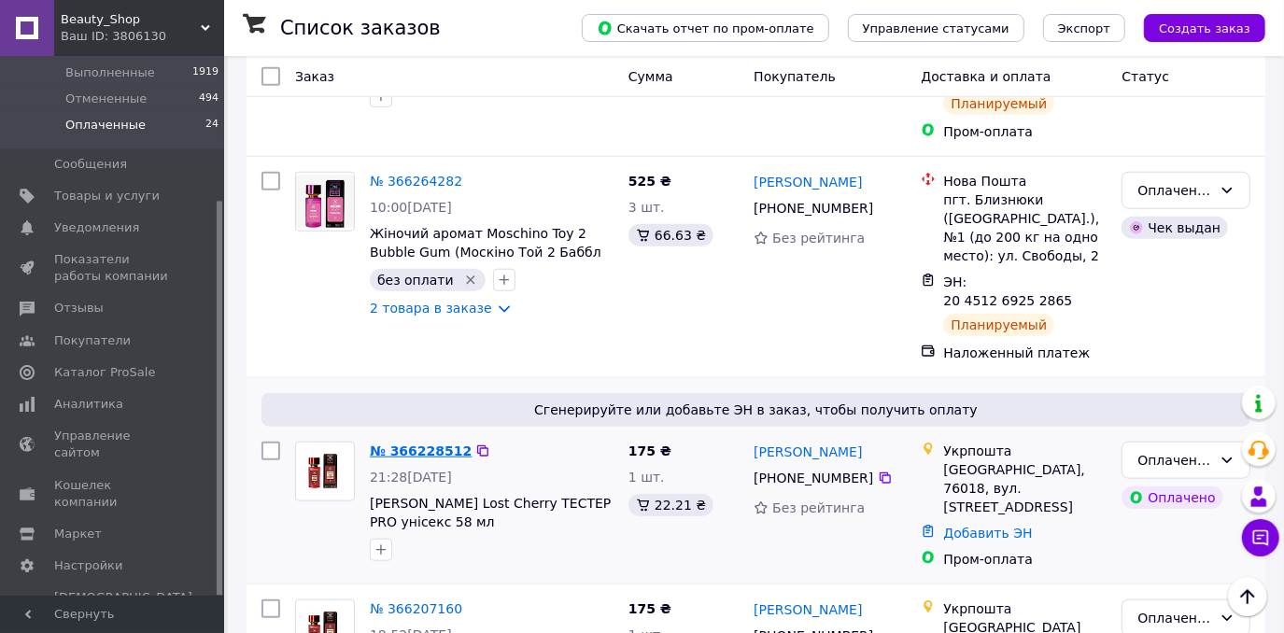
click at [412, 443] on link "№ 366228512" at bounding box center [421, 450] width 102 height 15
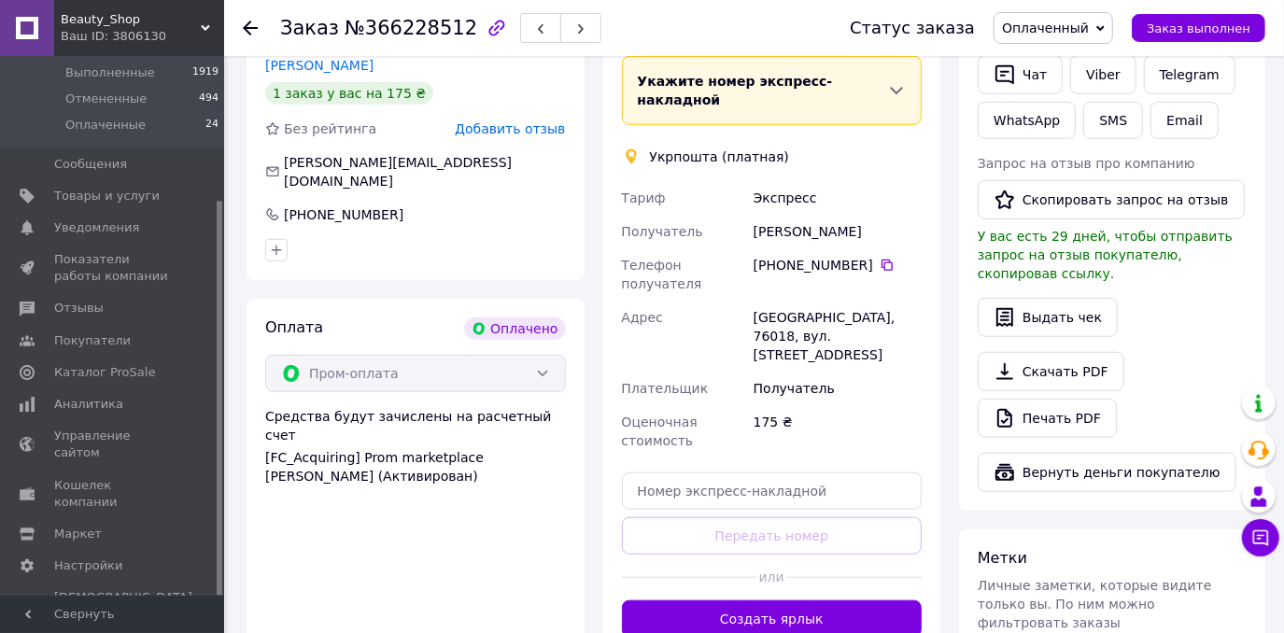
scroll to position [1103, 0]
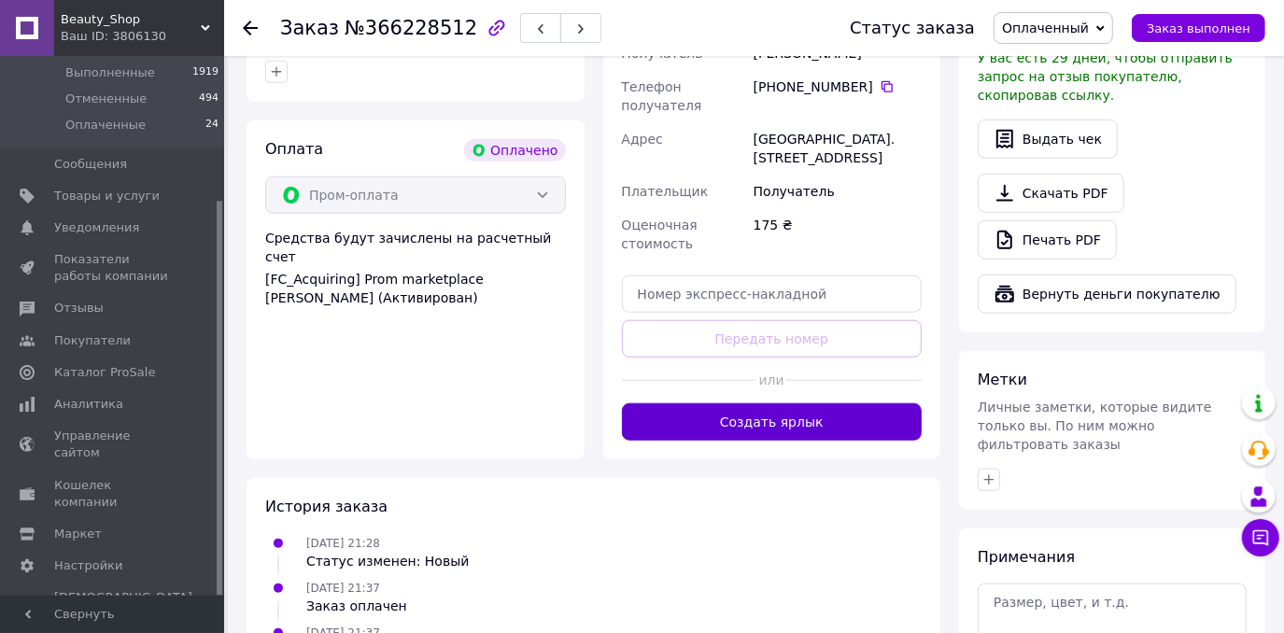
click at [809, 403] on button "Создать ярлык" at bounding box center [772, 421] width 301 height 37
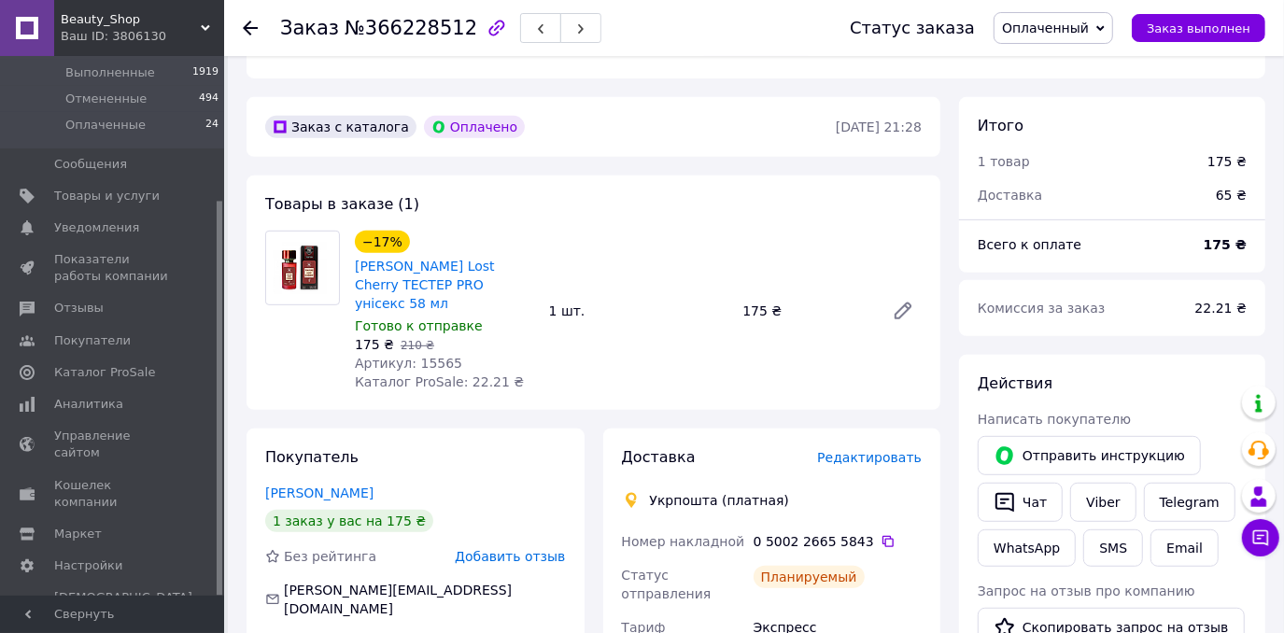
scroll to position [339, 0]
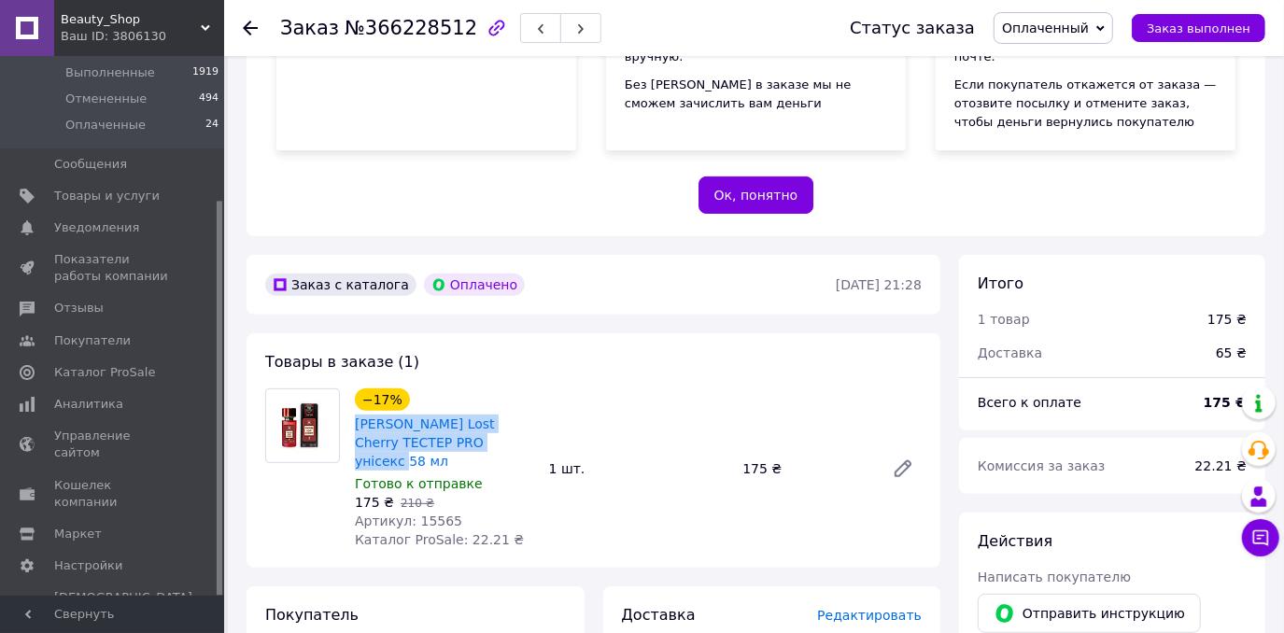
drag, startPoint x: 353, startPoint y: 397, endPoint x: 465, endPoint y: 421, distance: 114.6
click at [465, 421] on div "[PERSON_NAME] Lost Cherry ТЕСТЕР PRO унісекс 58 мл" at bounding box center [444, 443] width 183 height 60
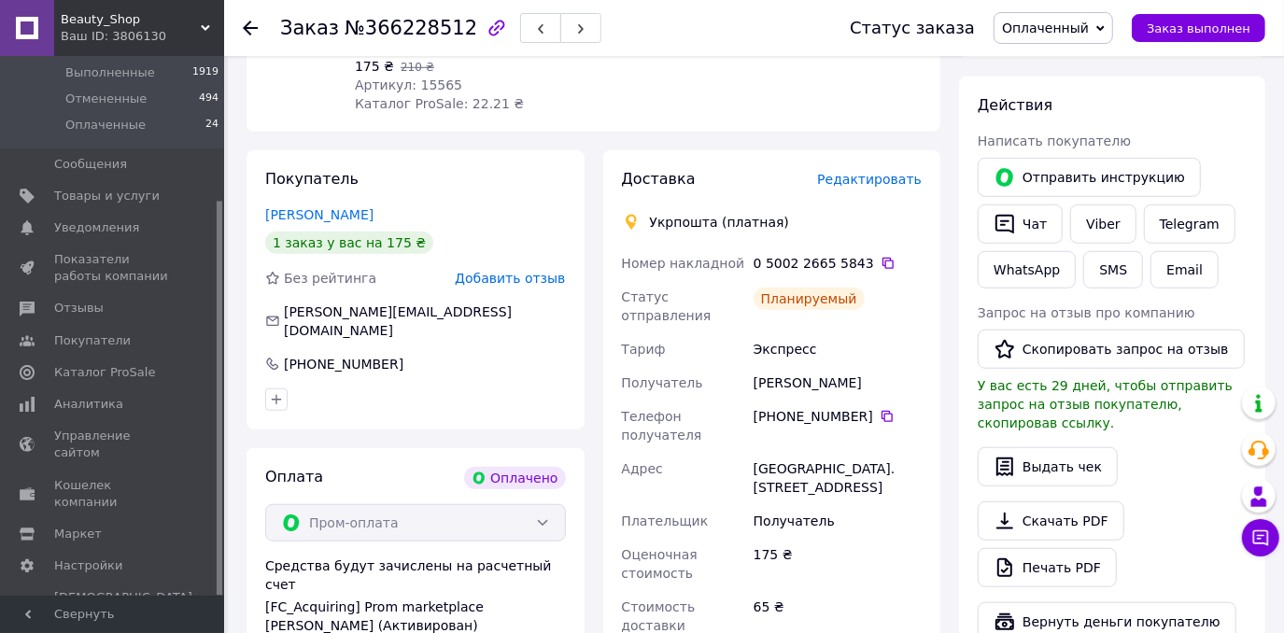
scroll to position [764, 0]
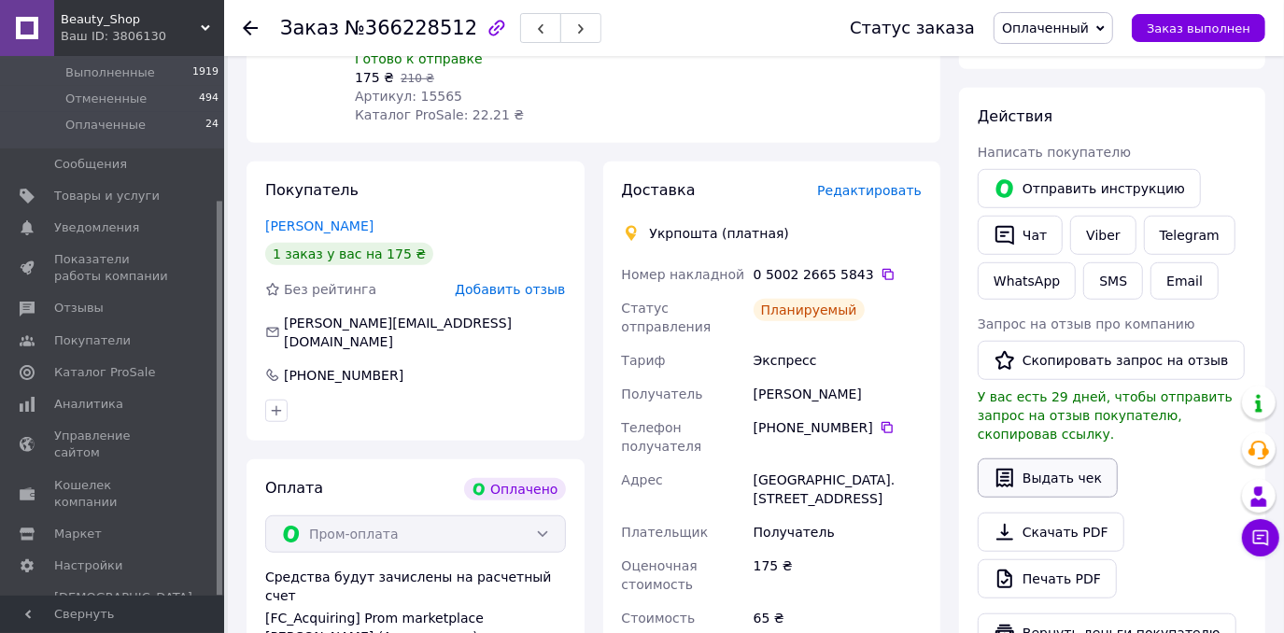
click at [1050, 458] on button "Выдать чек" at bounding box center [1048, 477] width 140 height 39
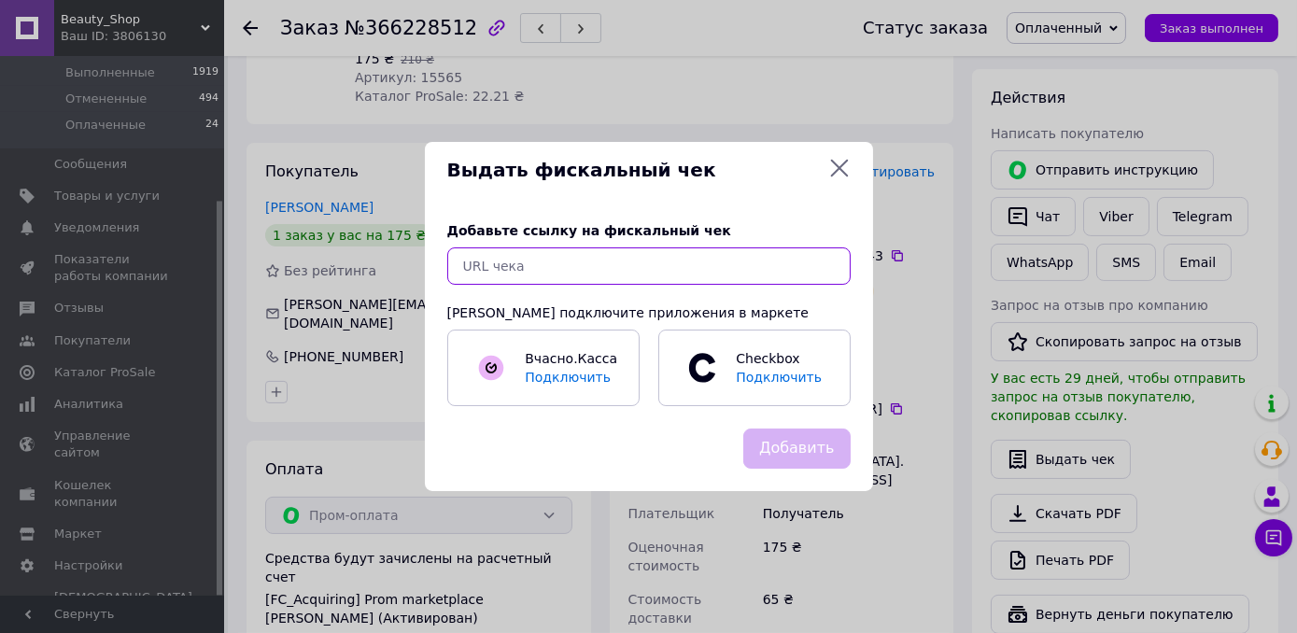
click at [598, 277] on input "text" at bounding box center [648, 265] width 403 height 37
paste input "https://kasa.vchasno.ua/check-viewer/y08dw9zNQE8"
type input "https://kasa.vchasno.ua/check-viewer/y08dw9zNQE8"
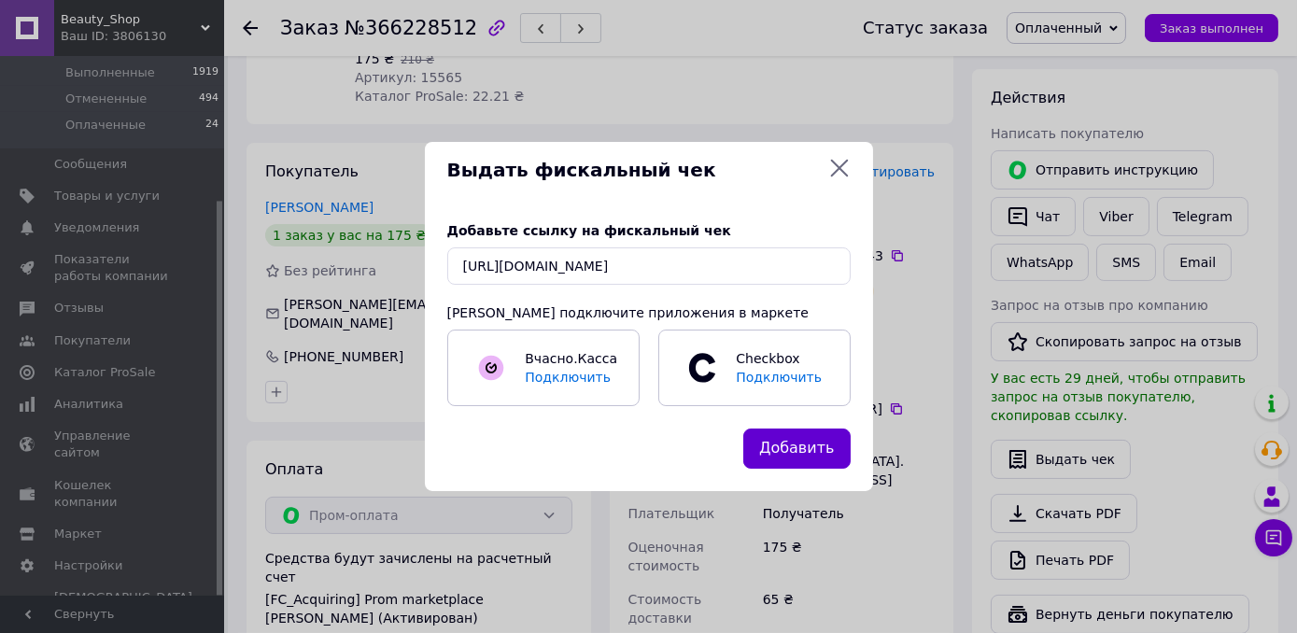
click at [781, 443] on button "Добавить" at bounding box center [796, 449] width 107 height 40
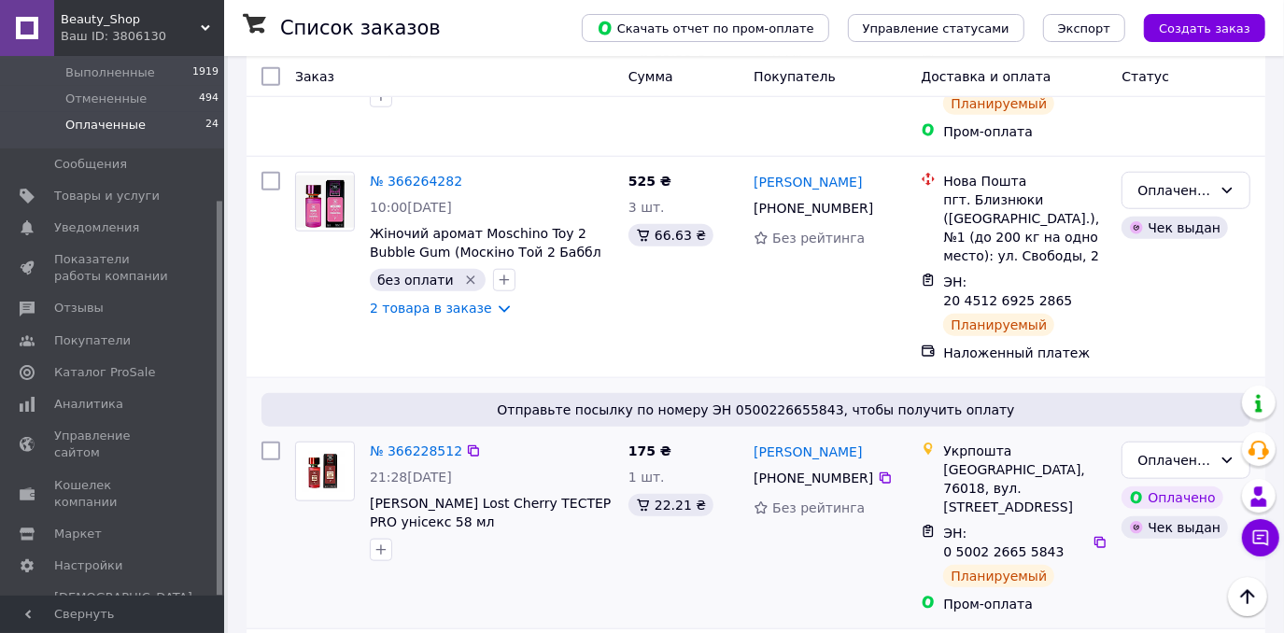
scroll to position [1188, 0]
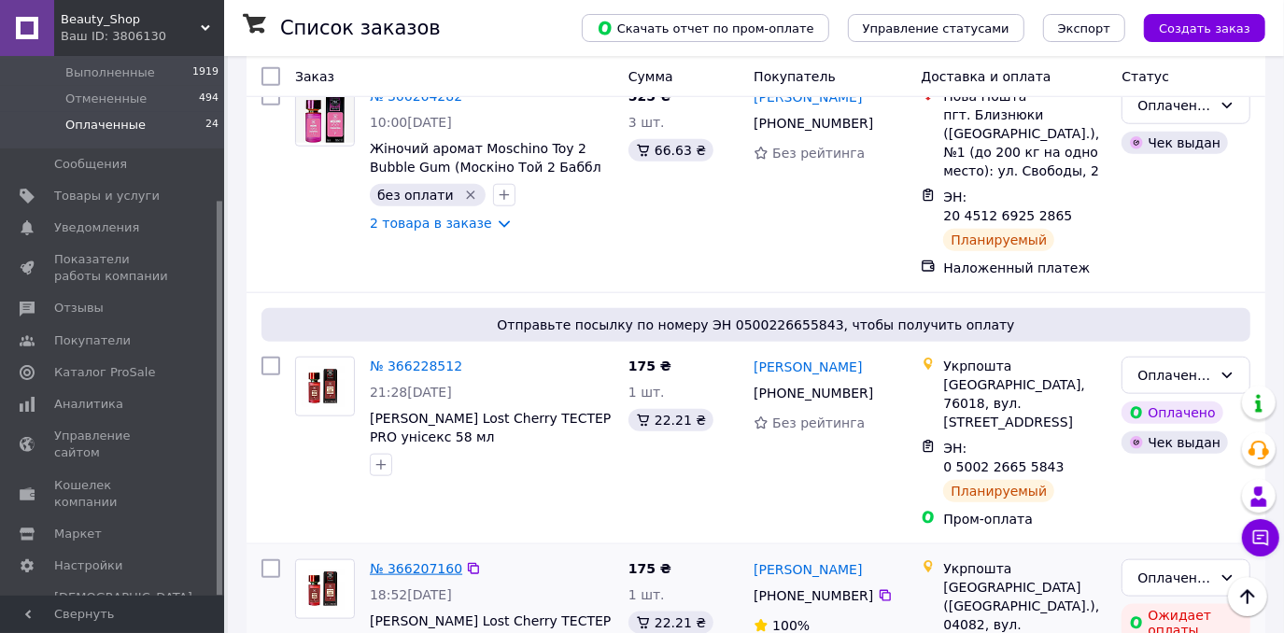
click at [401, 561] on link "№ 366207160" at bounding box center [416, 568] width 92 height 15
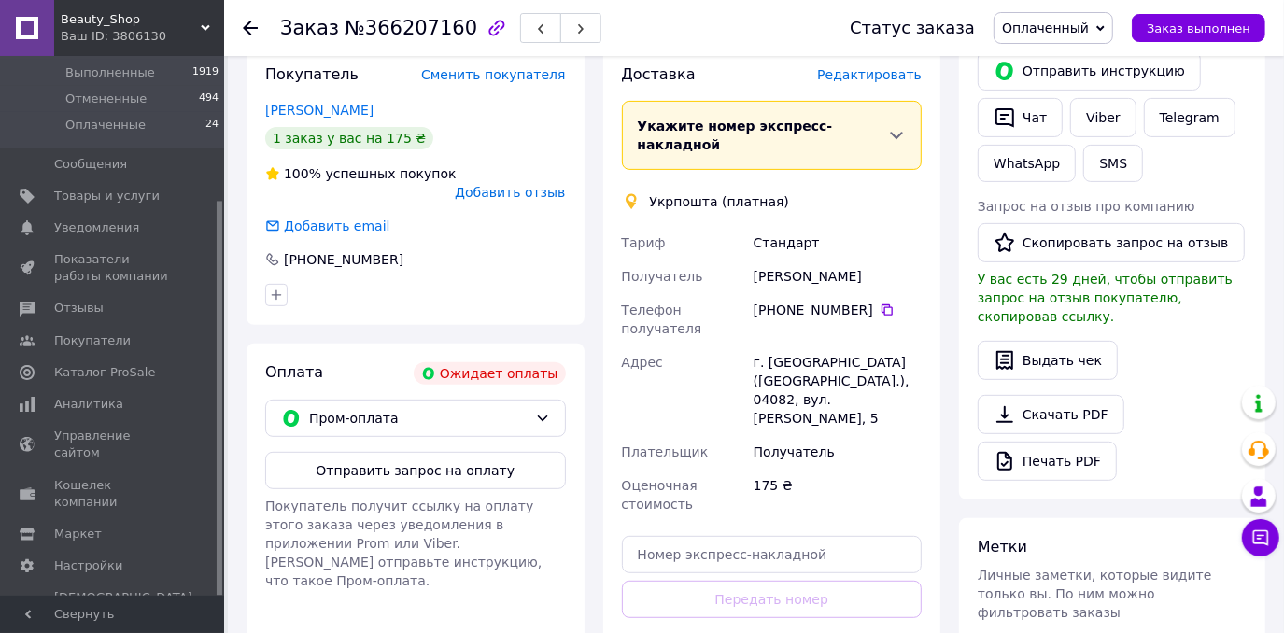
scroll to position [713, 0]
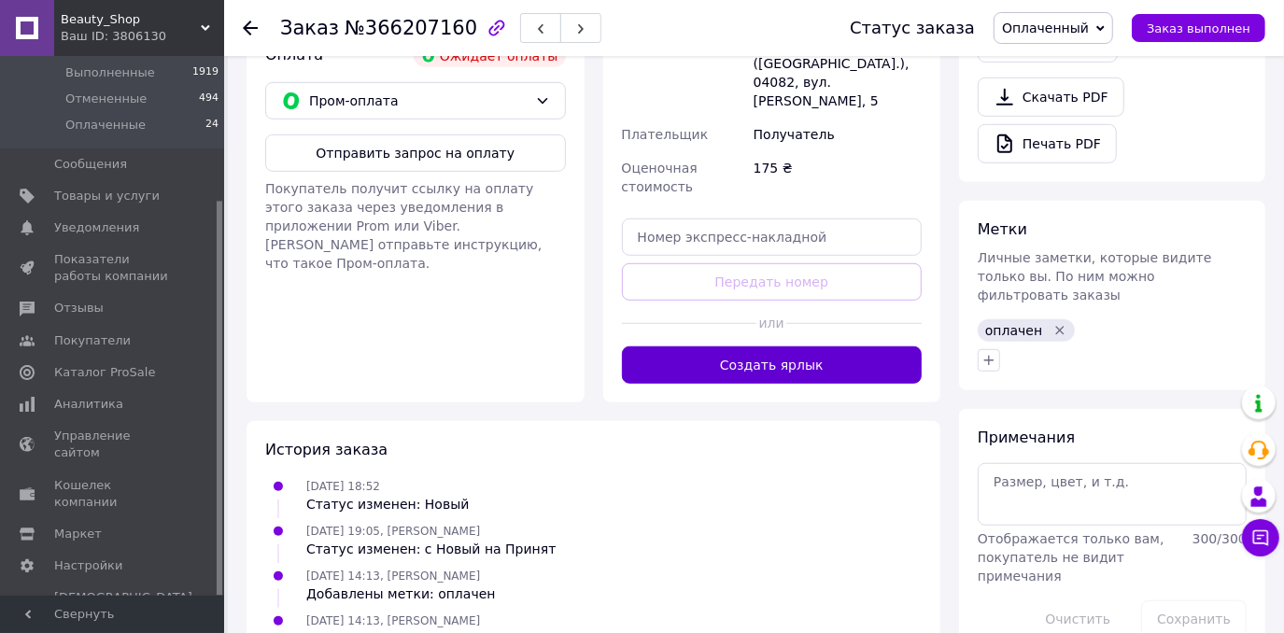
click at [832, 346] on button "Создать ярлык" at bounding box center [772, 364] width 301 height 37
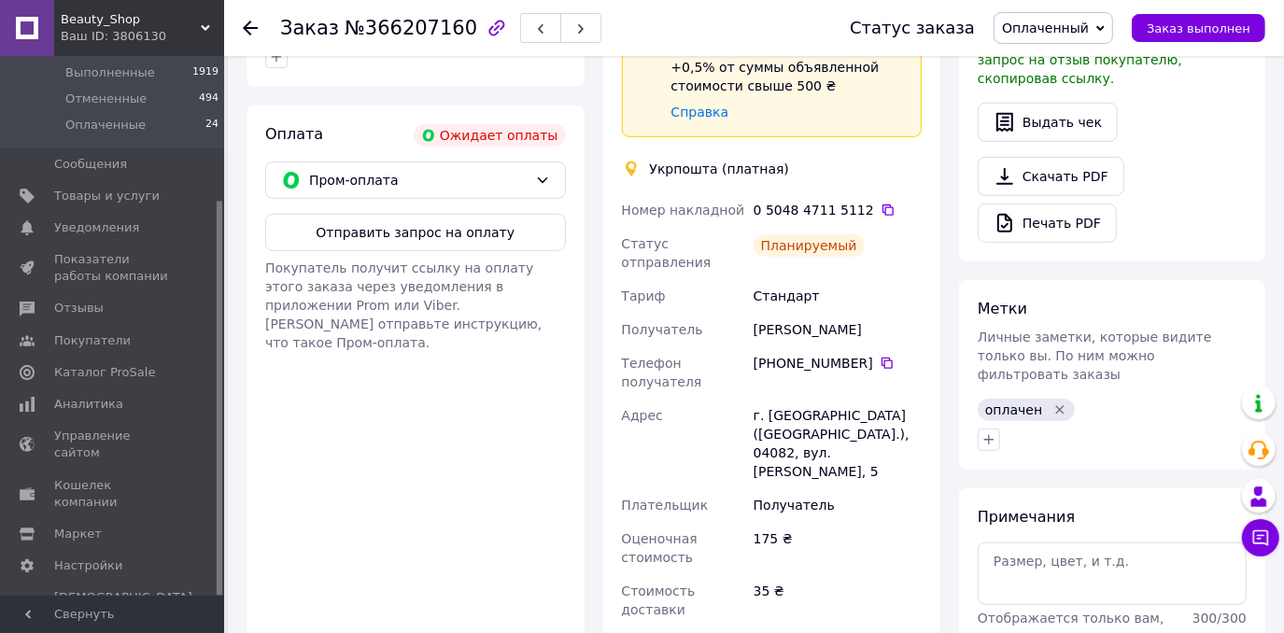
scroll to position [543, 0]
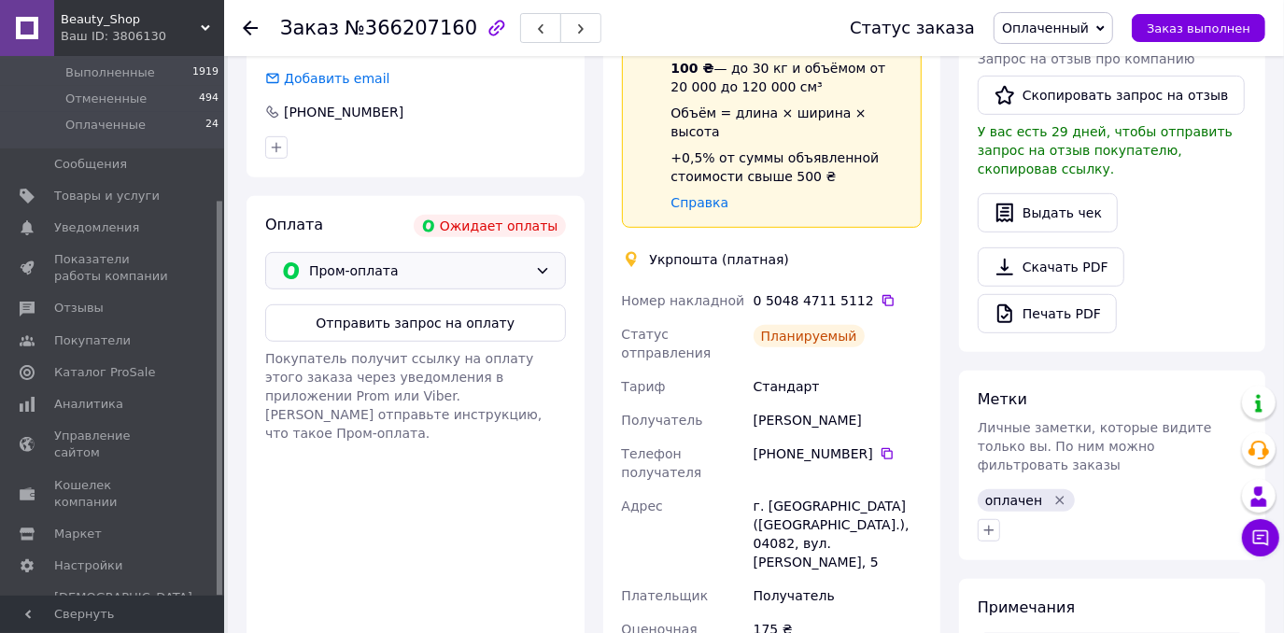
click at [541, 263] on icon at bounding box center [542, 270] width 15 height 15
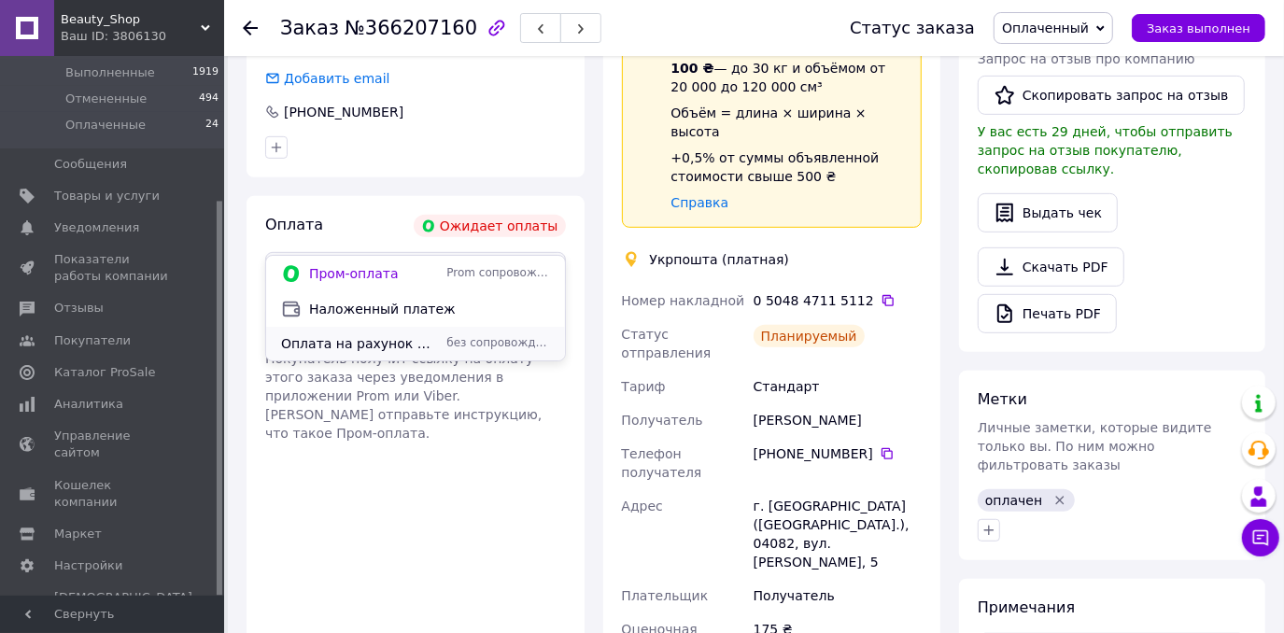
click at [466, 338] on span "без сопровождения Prom" at bounding box center [497, 343] width 103 height 16
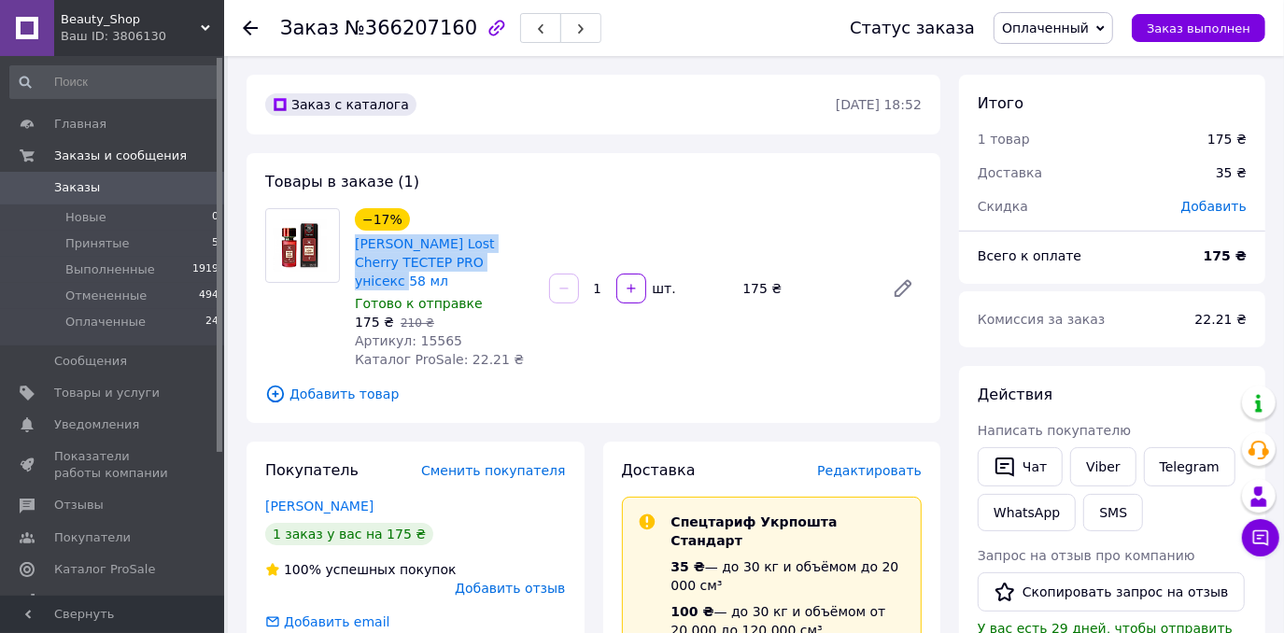
copy link "[PERSON_NAME] Lost Cherry ТЕСТЕР PRO унісекс 58 мл"
drag, startPoint x: 345, startPoint y: 238, endPoint x: 472, endPoint y: 262, distance: 129.3
click at [472, 262] on div "−17% [PERSON_NAME] Lost Cherry ТЕСТЕР PRO унісекс 58 мл Готово к отправке 175 ₴…" at bounding box center [444, 288] width 194 height 168
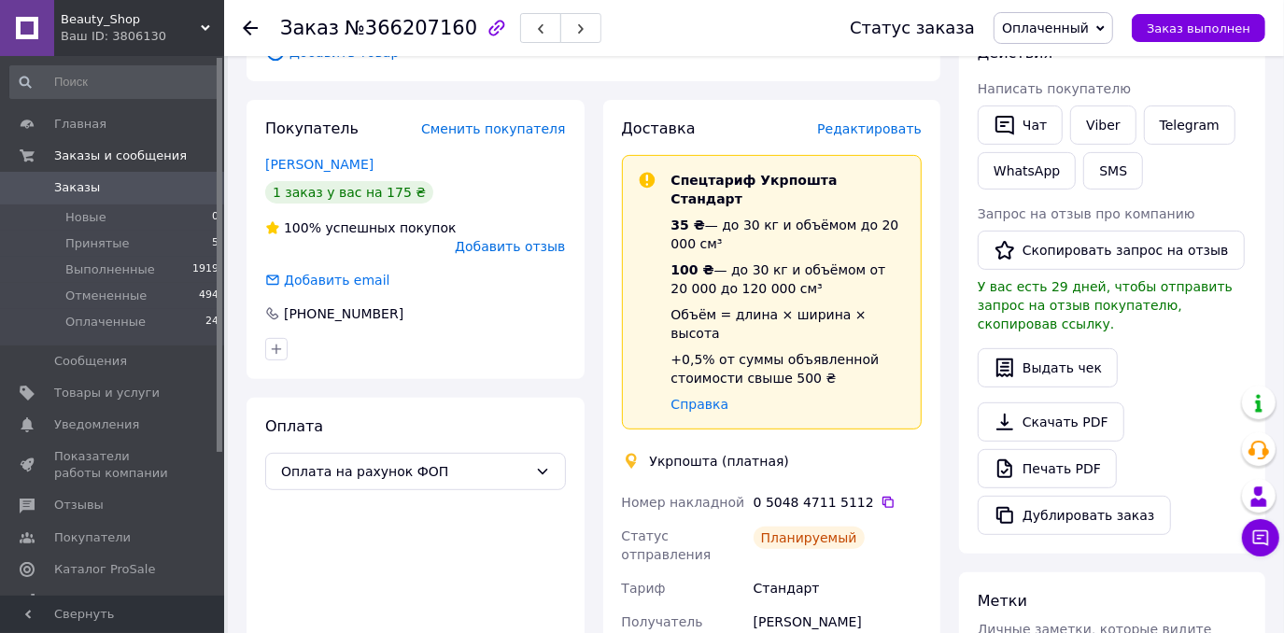
scroll to position [339, 0]
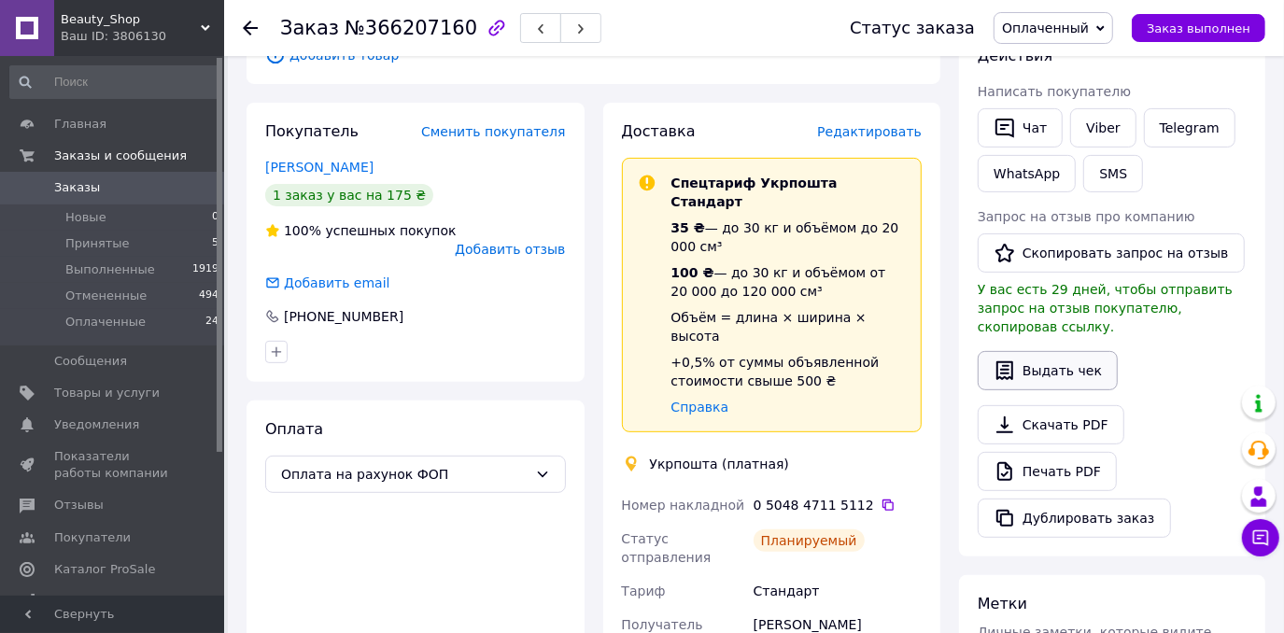
click at [1054, 351] on button "Выдать чек" at bounding box center [1048, 370] width 140 height 39
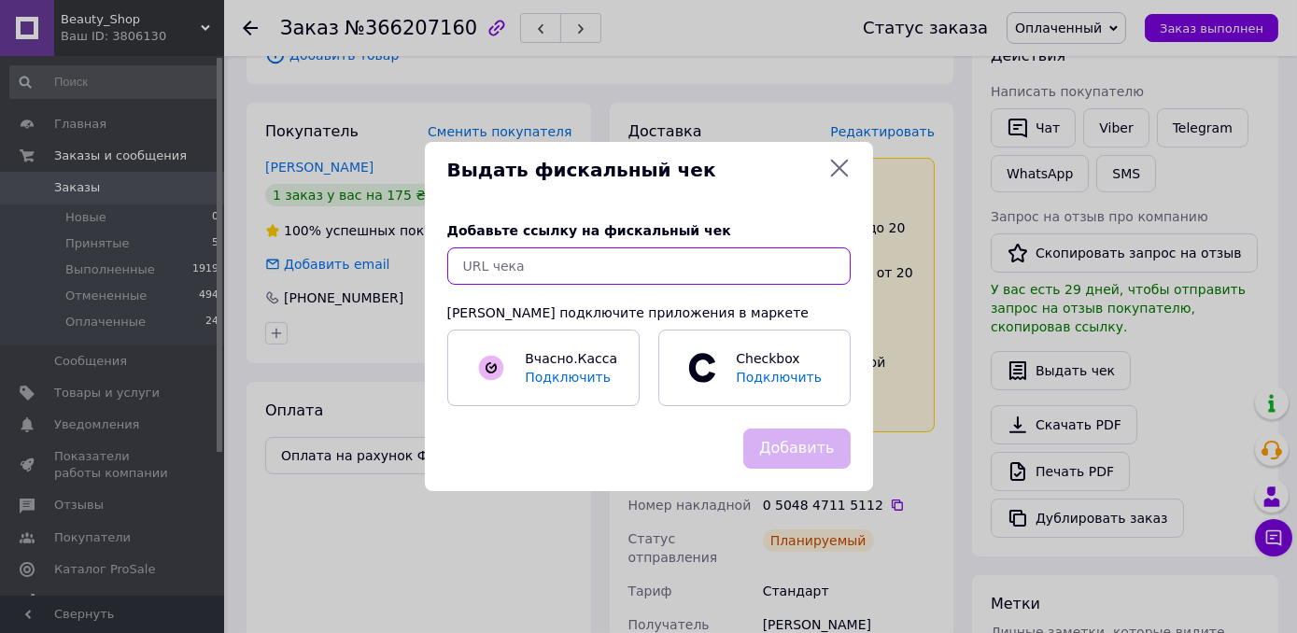
click at [625, 265] on input "text" at bounding box center [648, 265] width 403 height 37
paste input "[URL][DOMAIN_NAME]"
type input "[URL][DOMAIN_NAME]"
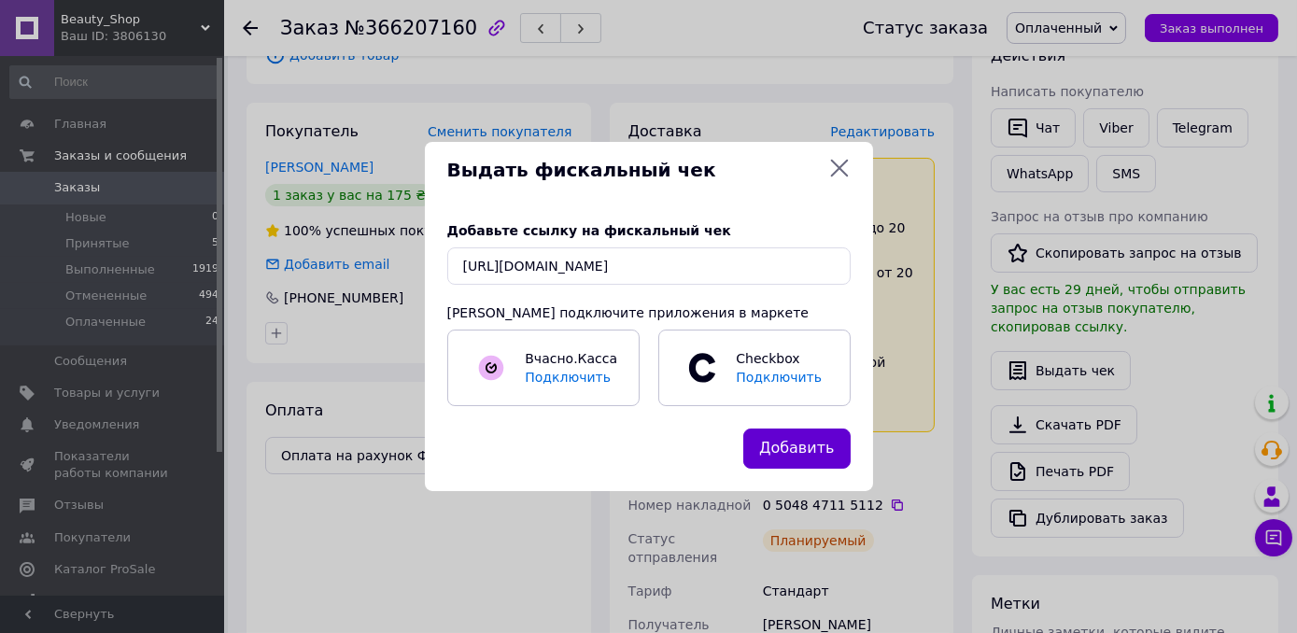
click at [808, 461] on button "Добавить" at bounding box center [796, 449] width 107 height 40
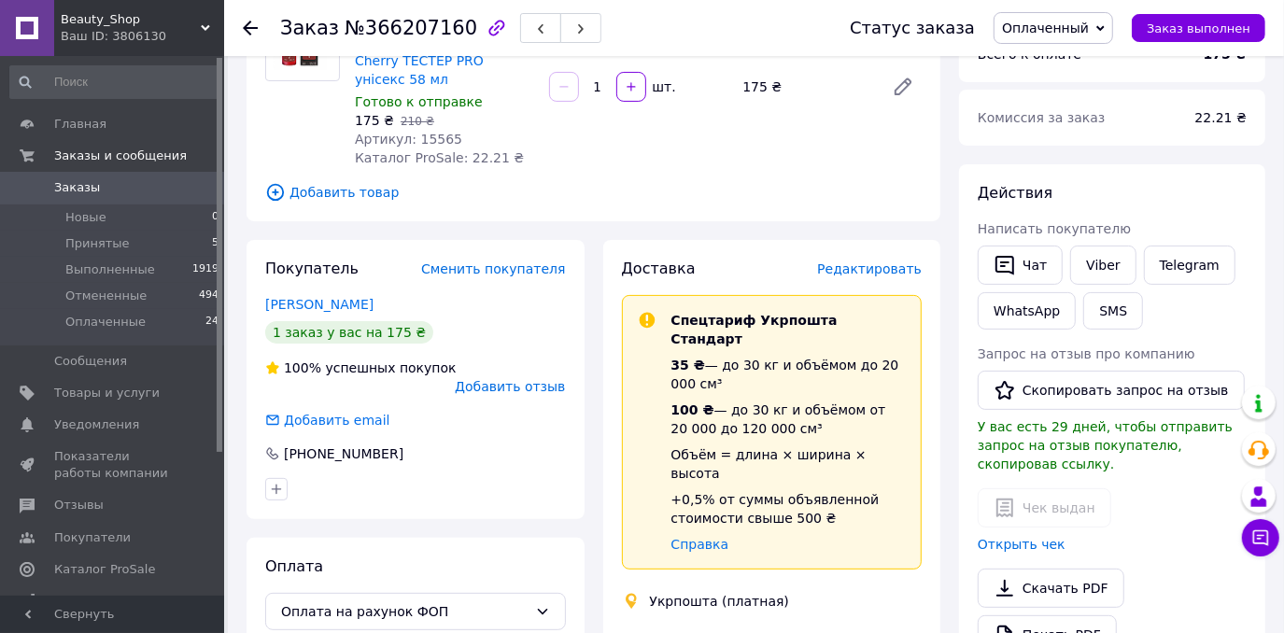
scroll to position [84, 0]
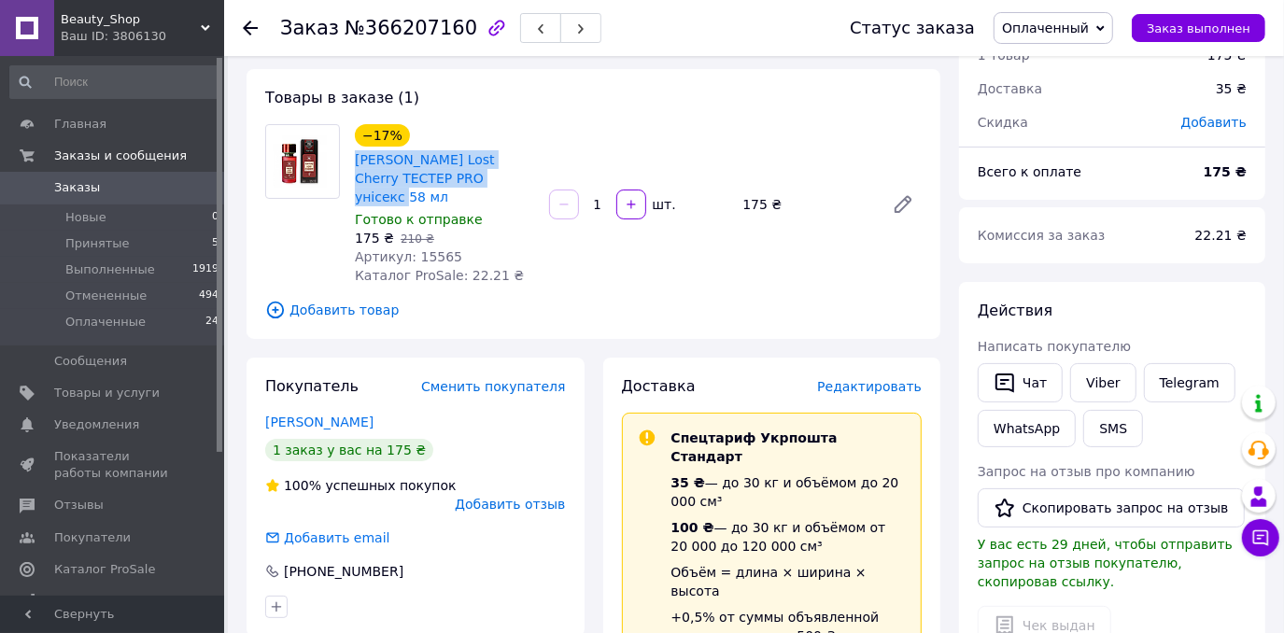
copy link "[PERSON_NAME] Lost Cherry ТЕСТЕР PRO унісекс 58 мл"
drag, startPoint x: 353, startPoint y: 153, endPoint x: 471, endPoint y: 173, distance: 120.2
click at [471, 173] on div "[PERSON_NAME] Lost Cherry ТЕСТЕР PRO унісекс 58 мл" at bounding box center [444, 178] width 183 height 60
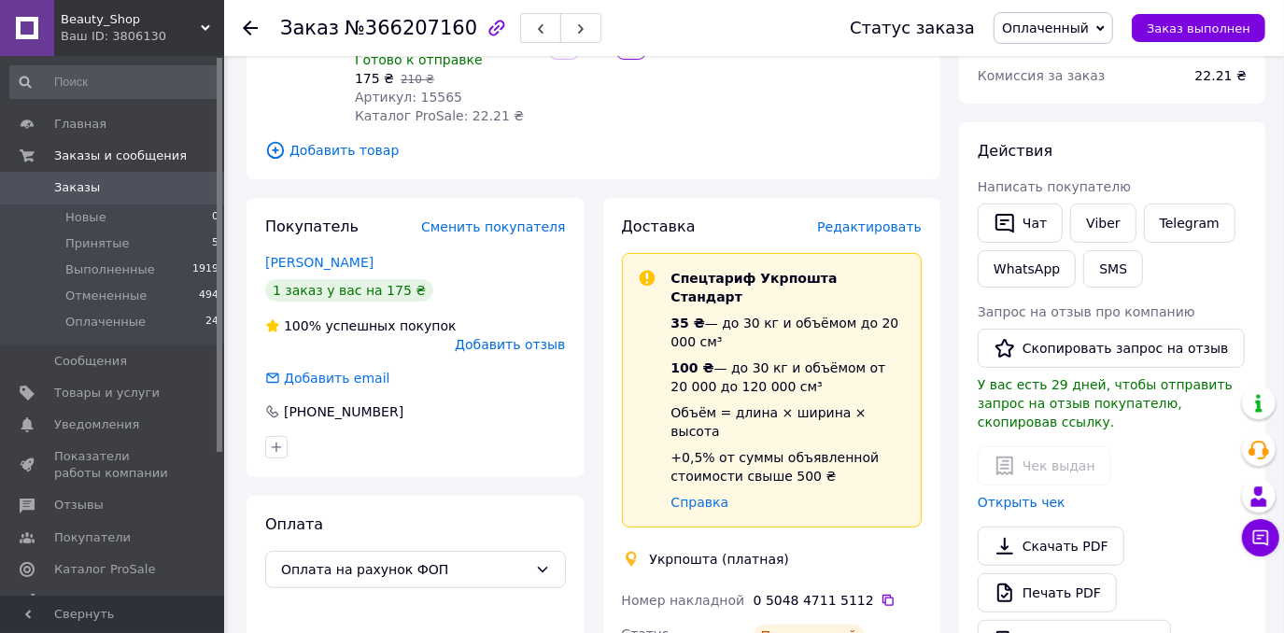
scroll to position [509, 0]
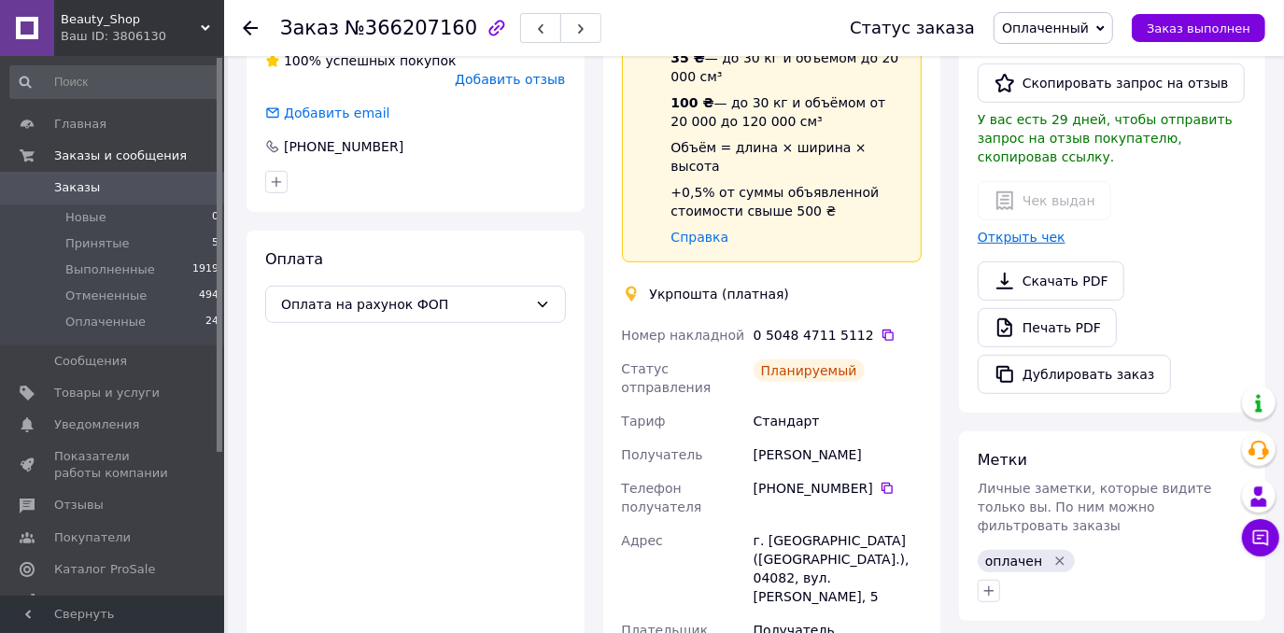
click at [1026, 230] on link "Открыть чек" at bounding box center [1022, 237] width 88 height 15
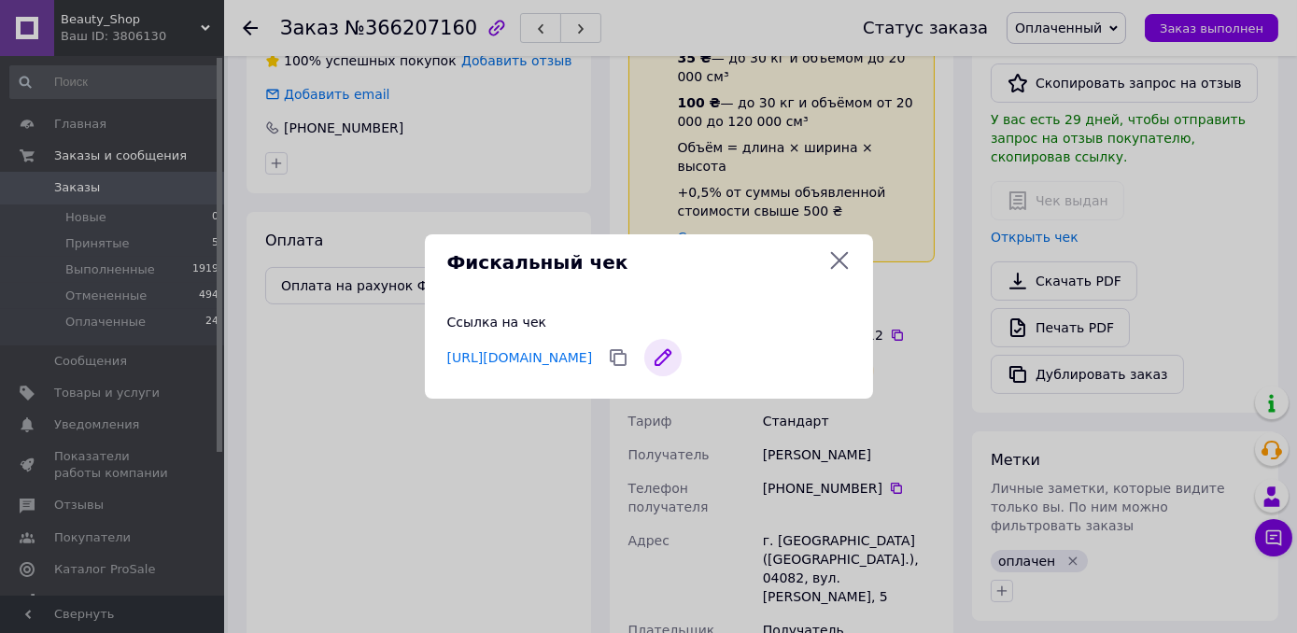
click at [670, 359] on icon at bounding box center [662, 357] width 15 height 15
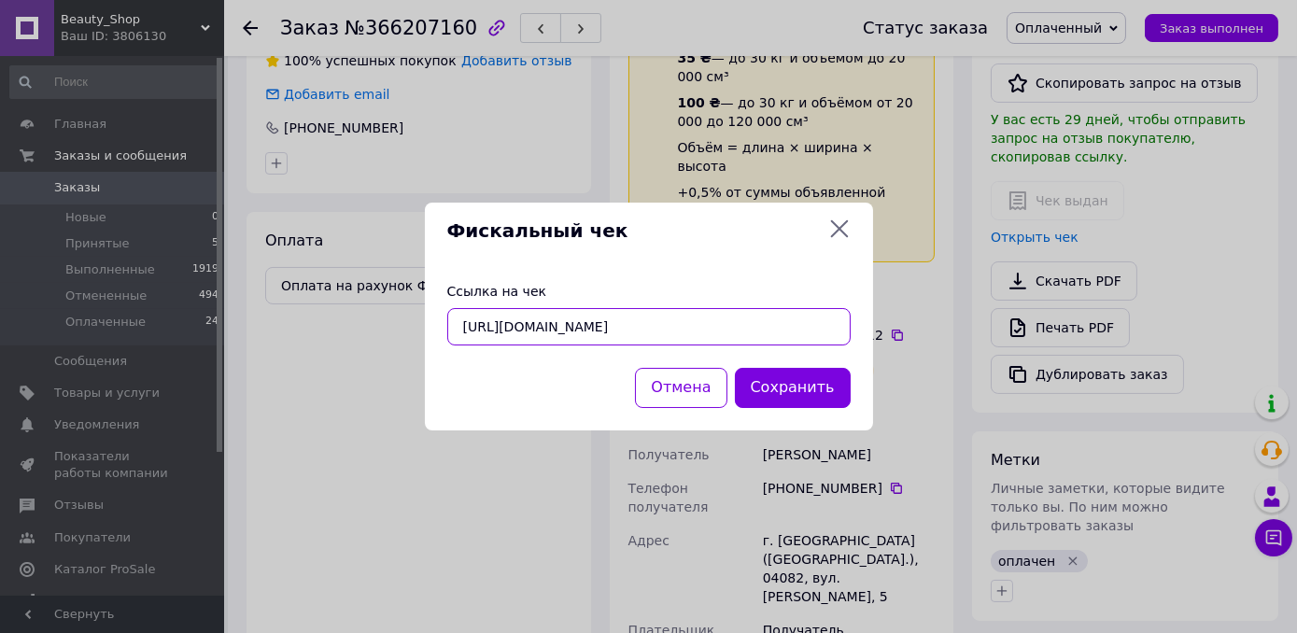
drag, startPoint x: 770, startPoint y: 332, endPoint x: 432, endPoint y: 331, distance: 338.0
click at [432, 331] on div "Ссылка на чек [URL][DOMAIN_NAME] [URL][DOMAIN_NAME]" at bounding box center [649, 314] width 448 height 108
paste input "_q_9NLxVpyQ"
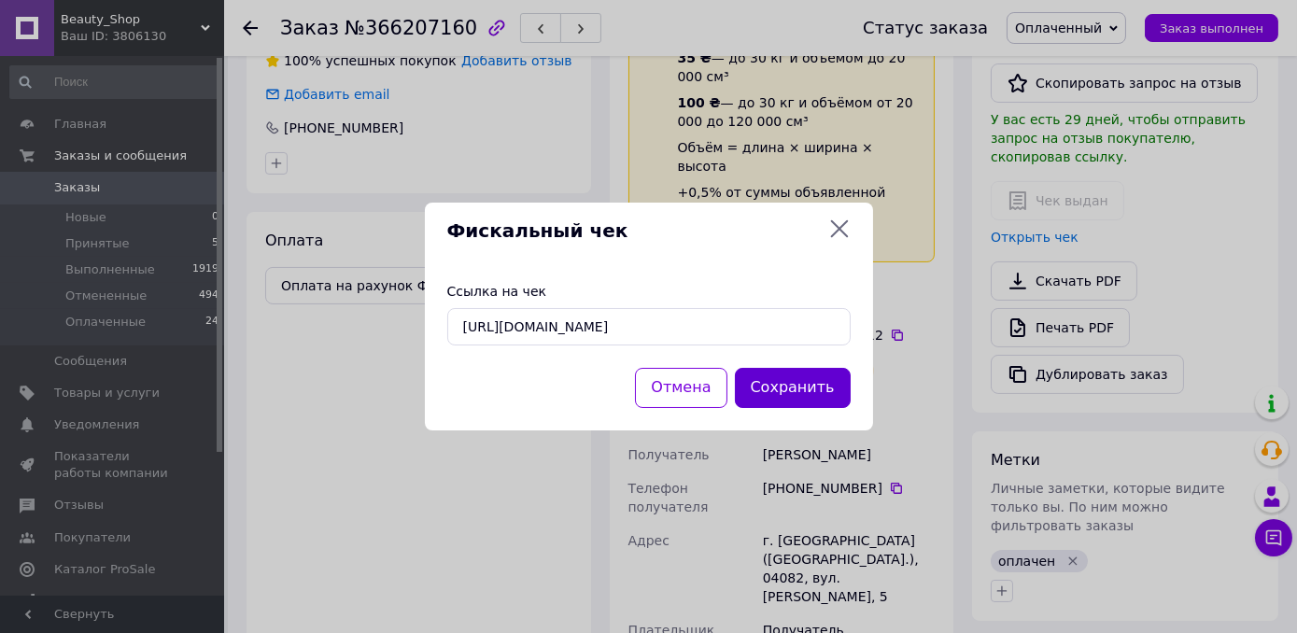
click at [799, 385] on button "Сохранить" at bounding box center [793, 388] width 116 height 40
type input "[URL][DOMAIN_NAME]"
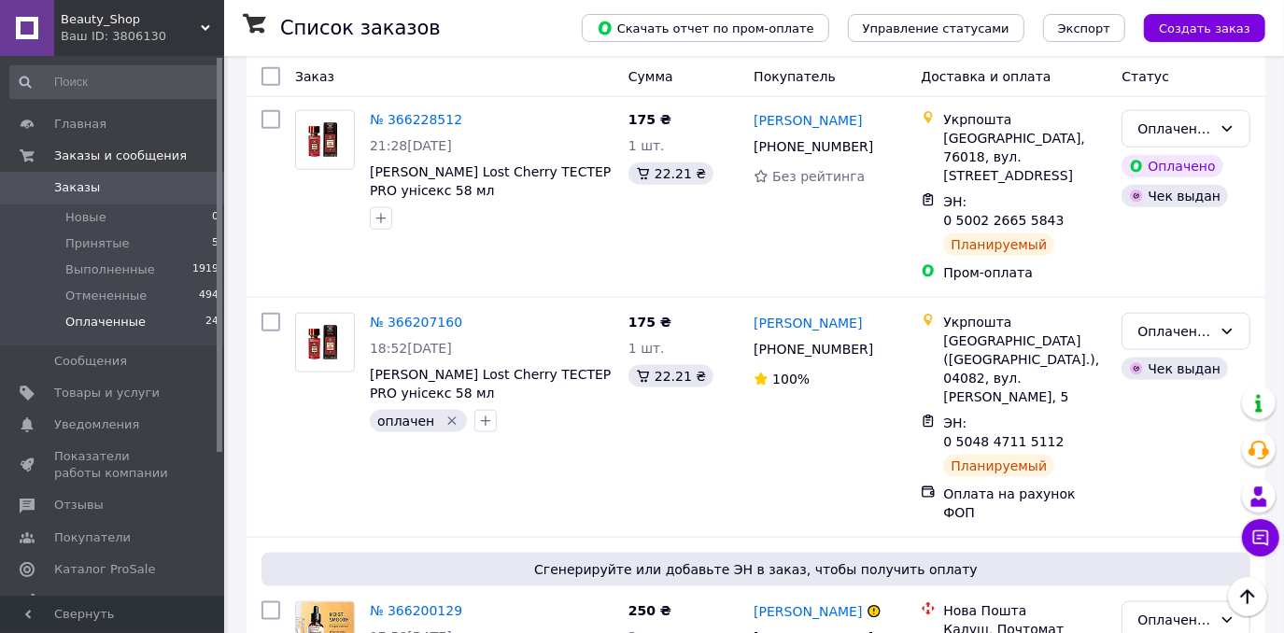
scroll to position [1442, 0]
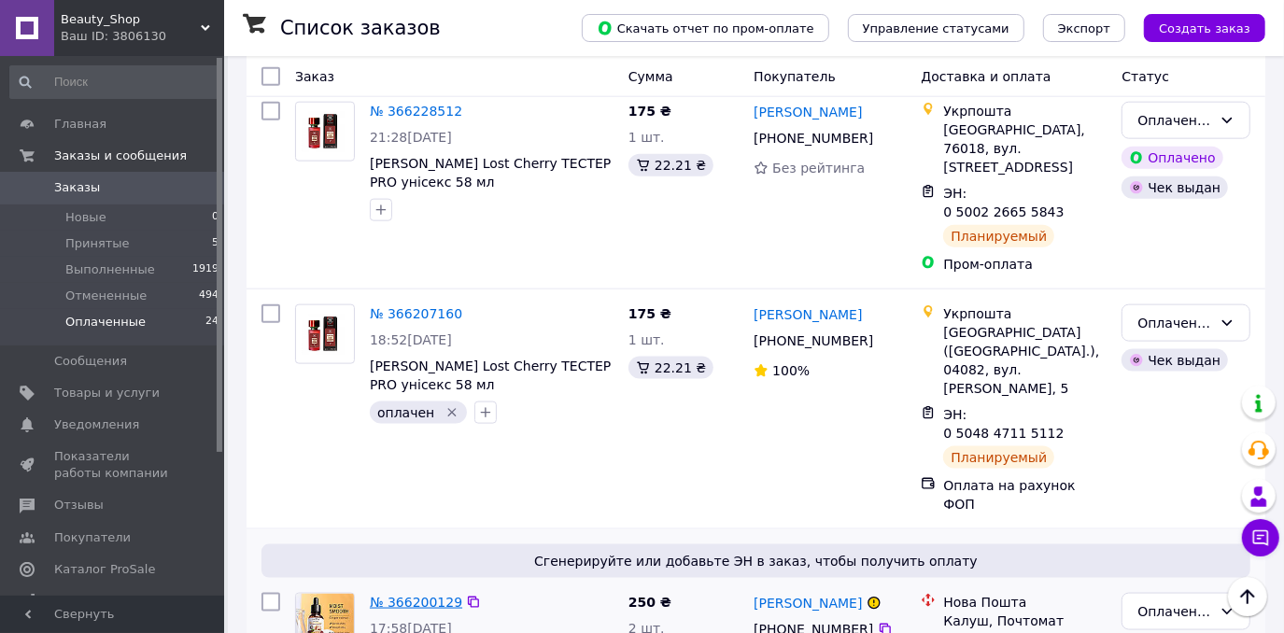
click at [396, 595] on link "№ 366200129" at bounding box center [416, 602] width 92 height 15
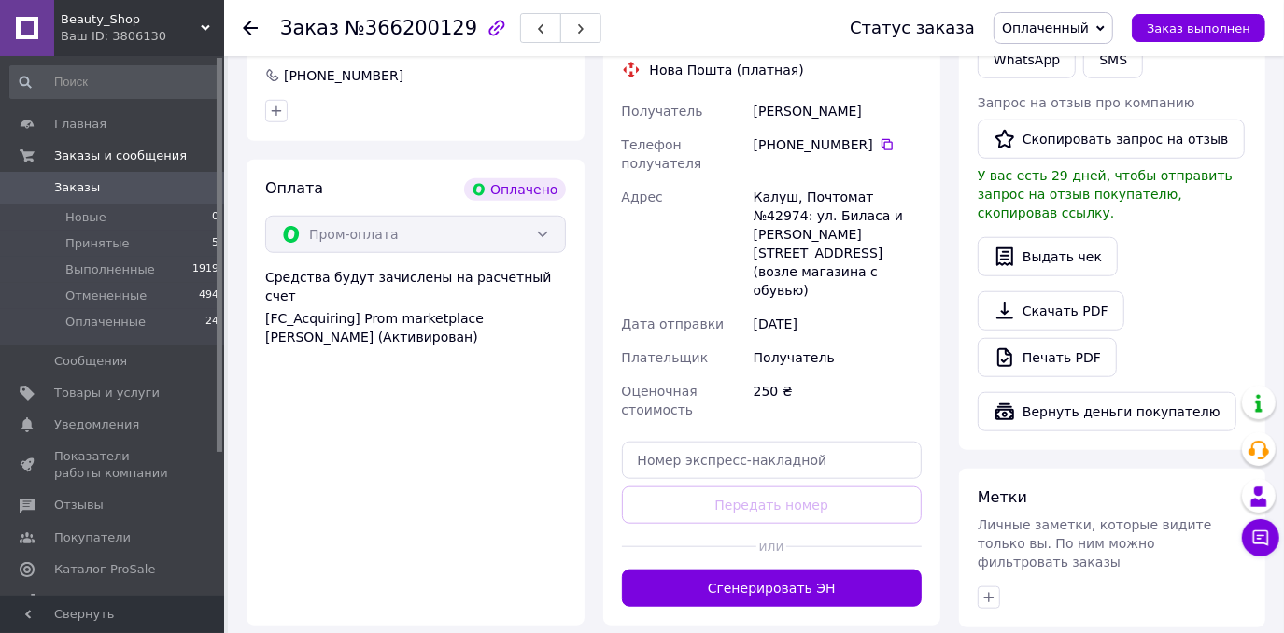
scroll to position [953, 0]
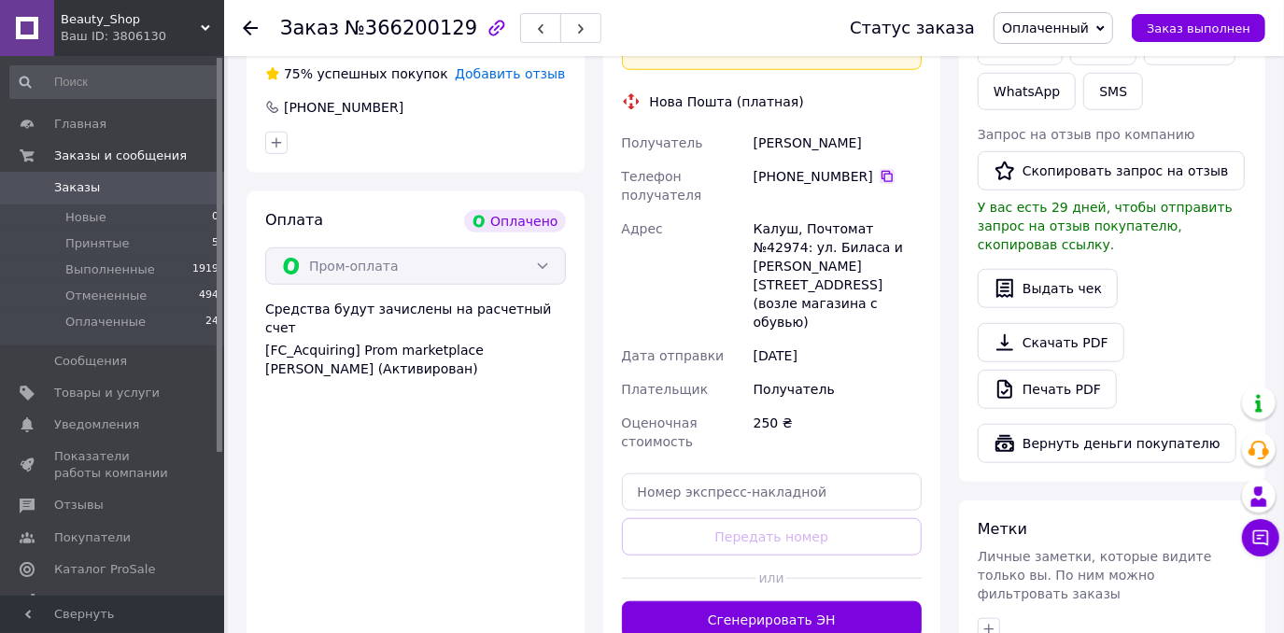
click at [879, 169] on icon at bounding box center [886, 176] width 15 height 15
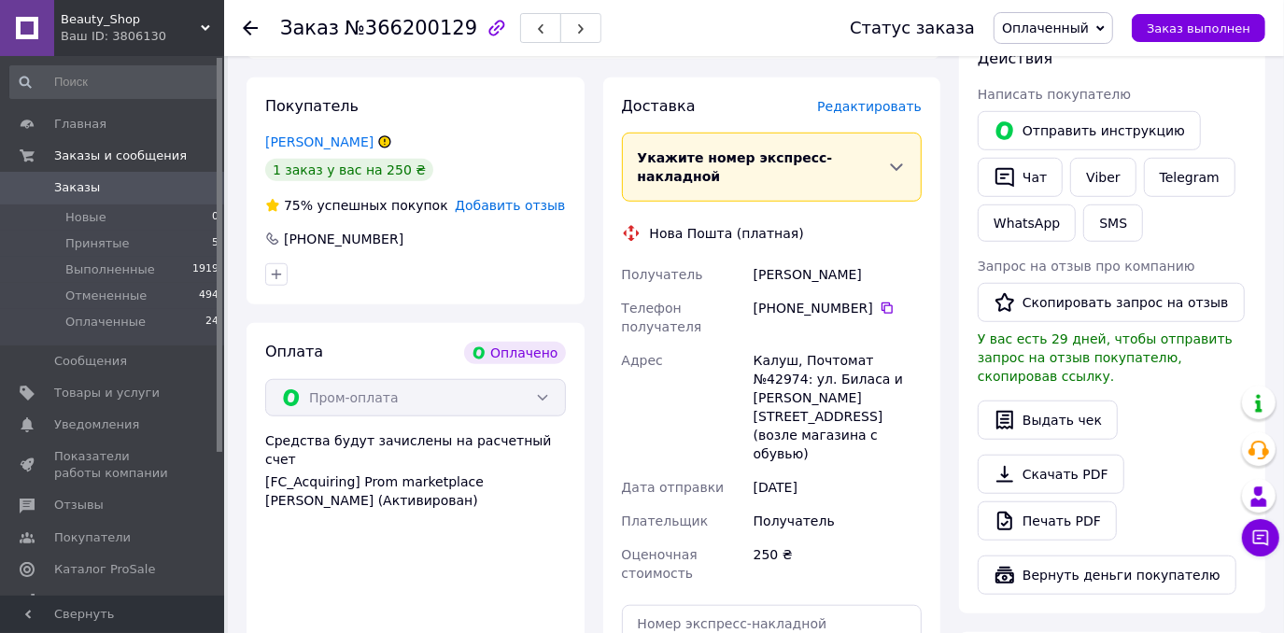
scroll to position [613, 0]
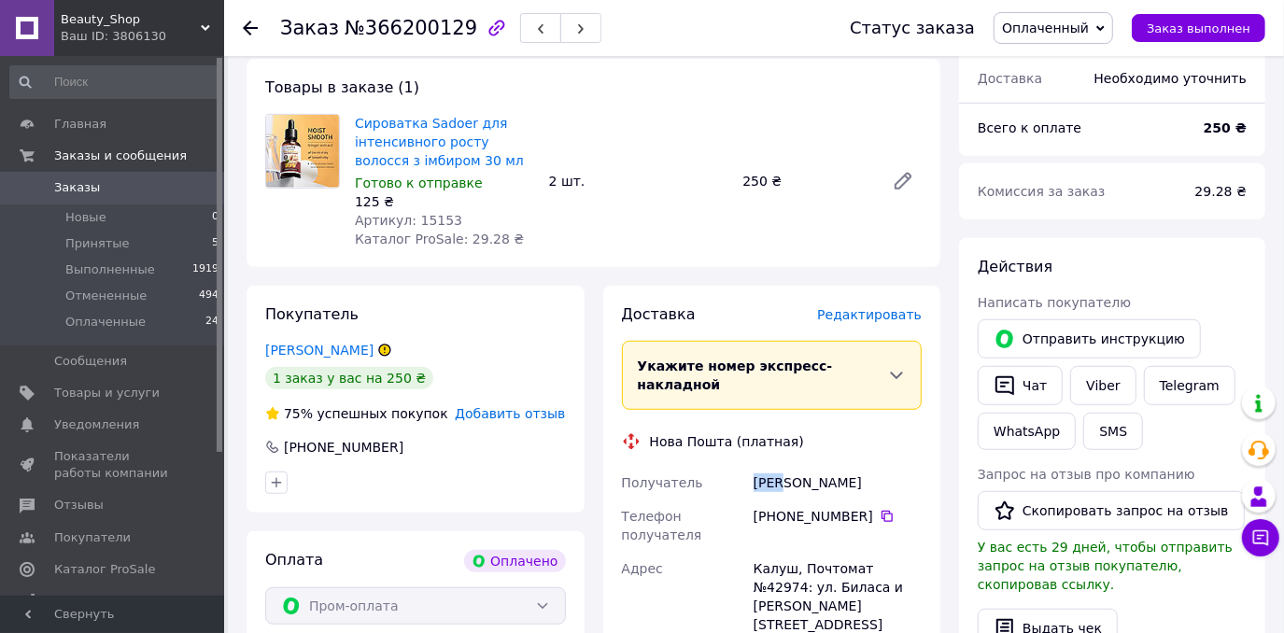
copy div "Дума"
drag, startPoint x: 777, startPoint y: 444, endPoint x: 753, endPoint y: 449, distance: 23.8
click at [753, 466] on div "[PERSON_NAME]" at bounding box center [838, 483] width 176 height 34
copy div "Віра"
drag, startPoint x: 815, startPoint y: 448, endPoint x: 789, endPoint y: 454, distance: 26.7
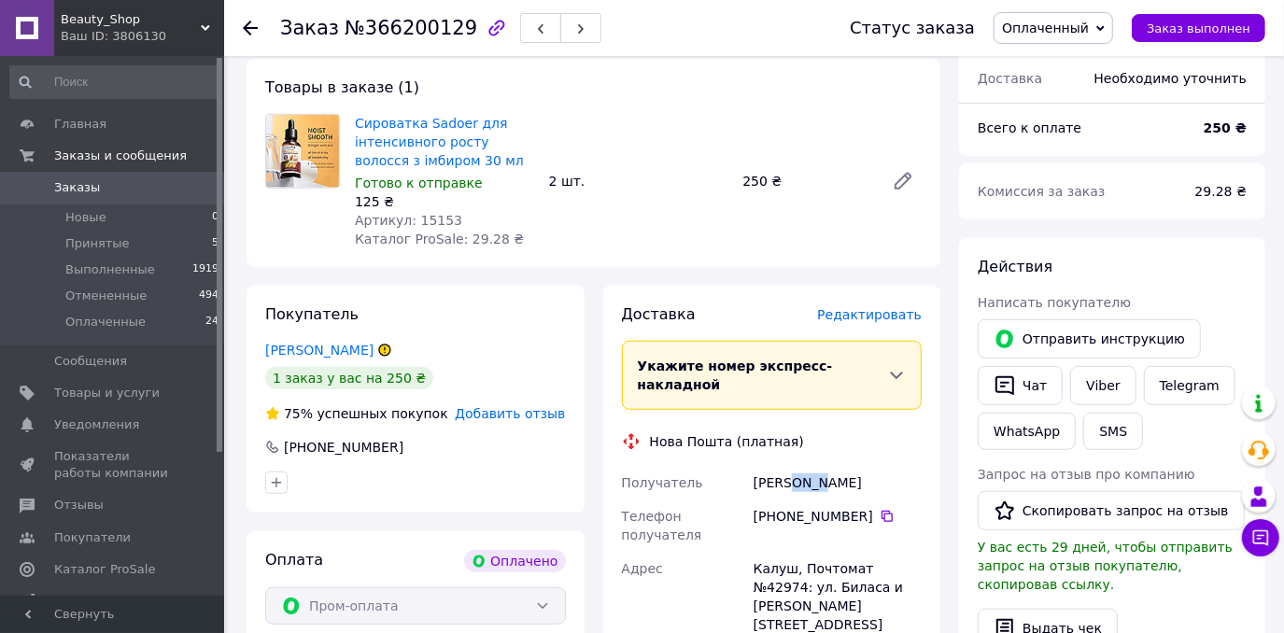
click at [789, 466] on div "[PERSON_NAME]" at bounding box center [838, 483] width 176 height 34
drag, startPoint x: 792, startPoint y: 513, endPoint x: 744, endPoint y: 512, distance: 47.6
click at [744, 512] on div "Получатель Дума Віра Телефон получателя +380 68 470 33 71   Адрес Калуш, Почтом…" at bounding box center [772, 632] width 308 height 332
copy div "Адрес Калуш"
drag, startPoint x: 909, startPoint y: 509, endPoint x: 876, endPoint y: 513, distance: 33.9
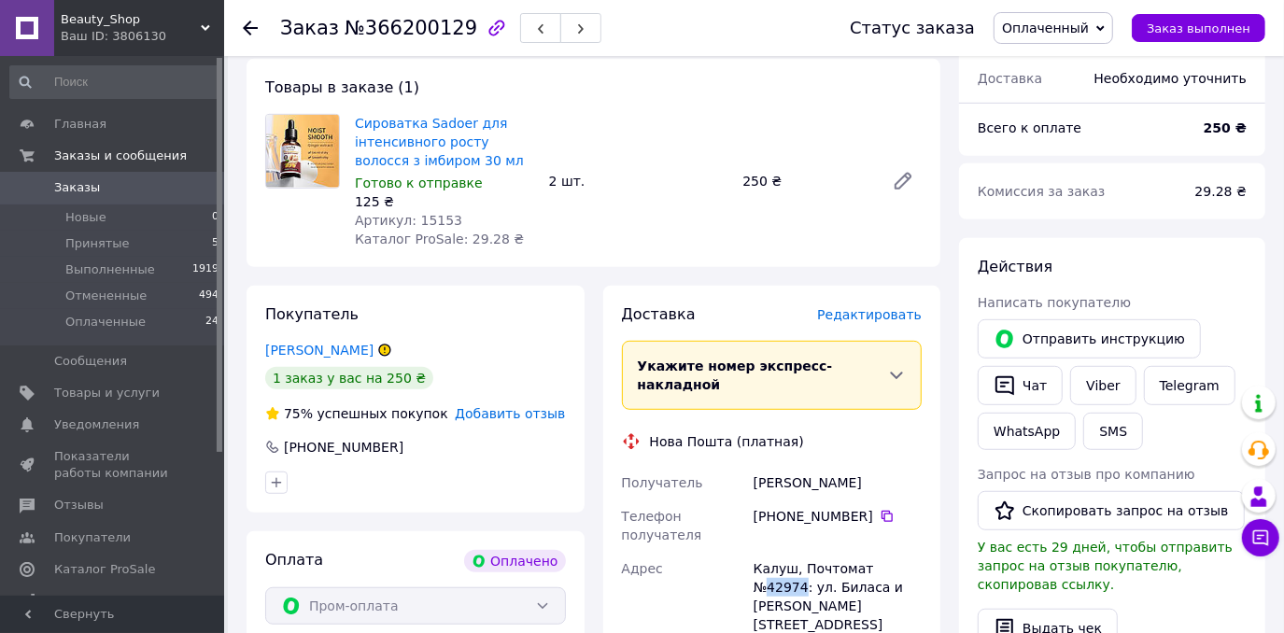
click at [876, 552] on div "Калуш, Почтомат №42974: ул. Биласа и Данилишина, 11, корпус 1 (возле магазина с…" at bounding box center [838, 615] width 176 height 127
copy div "42974"
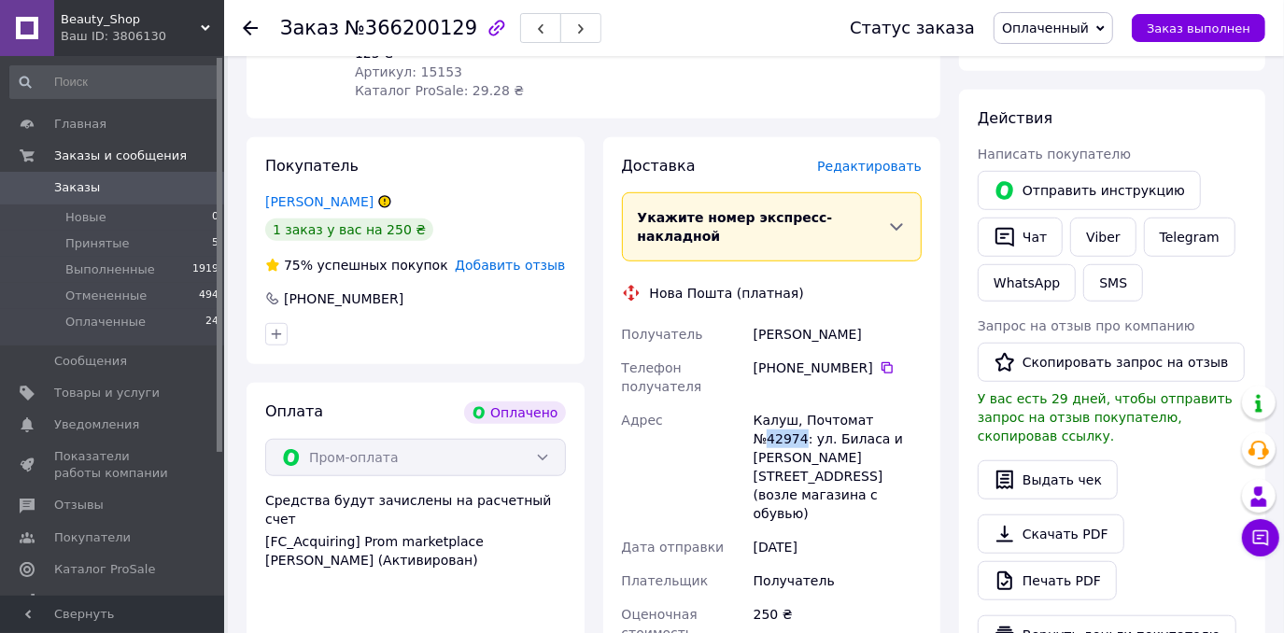
scroll to position [868, 0]
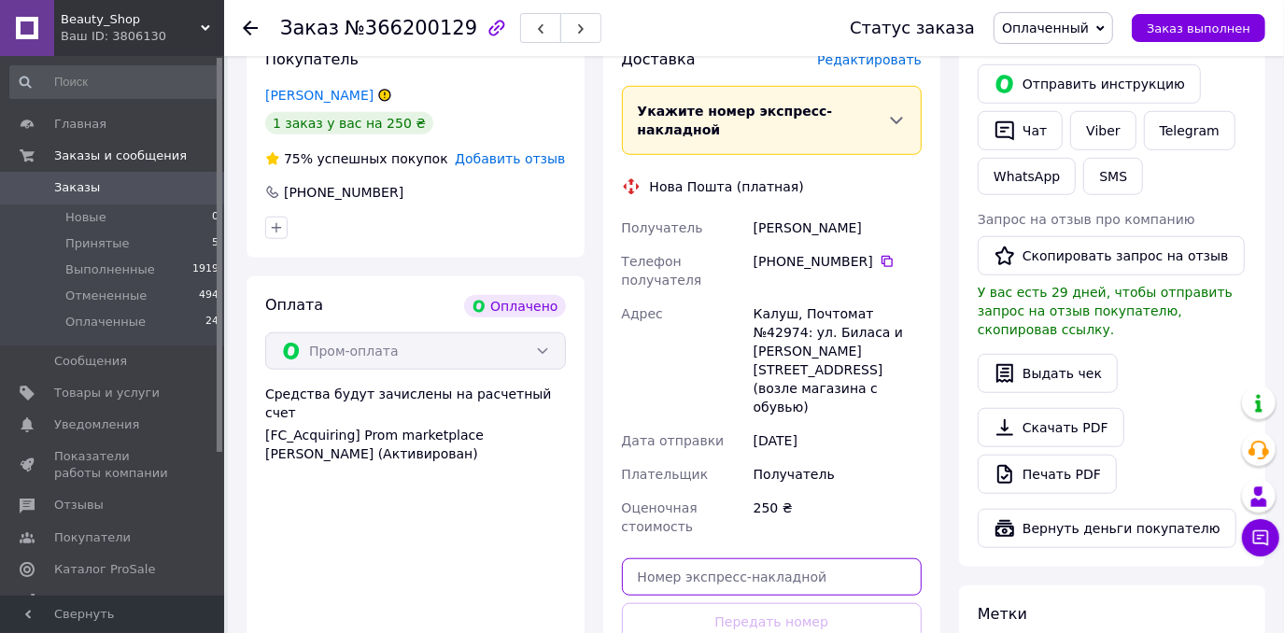
click at [743, 558] on input "text" at bounding box center [772, 576] width 301 height 37
paste input "20451269256215"
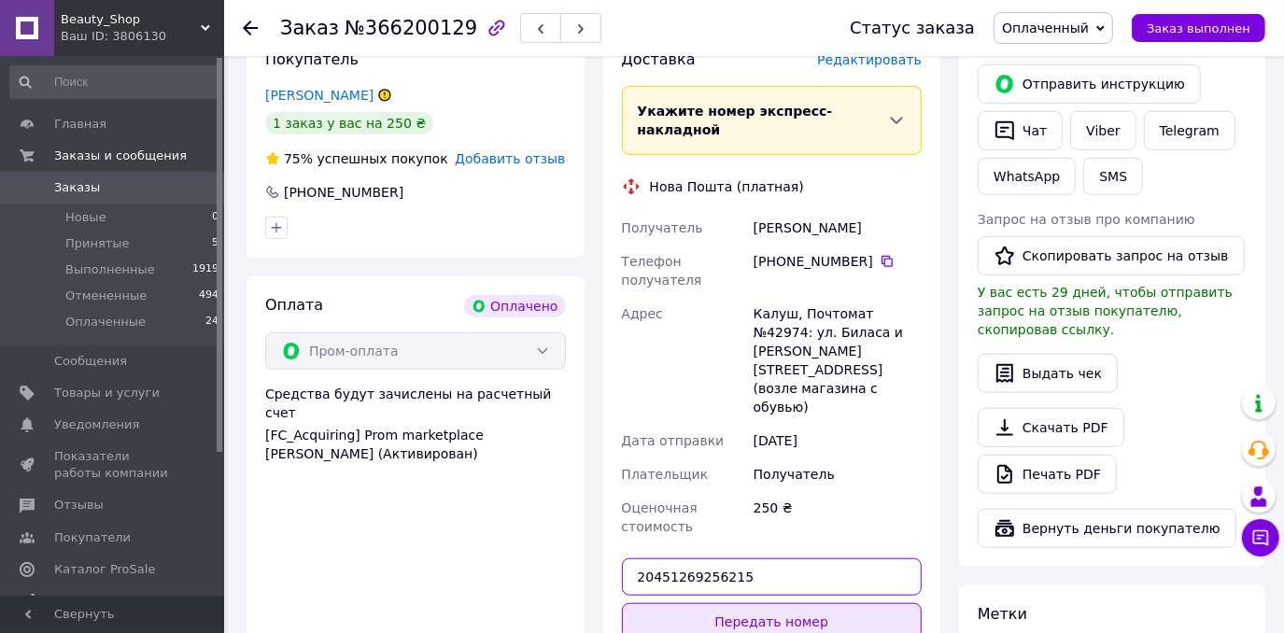
type input "20451269256215"
click at [717, 603] on button "Передать номер" at bounding box center [772, 621] width 301 height 37
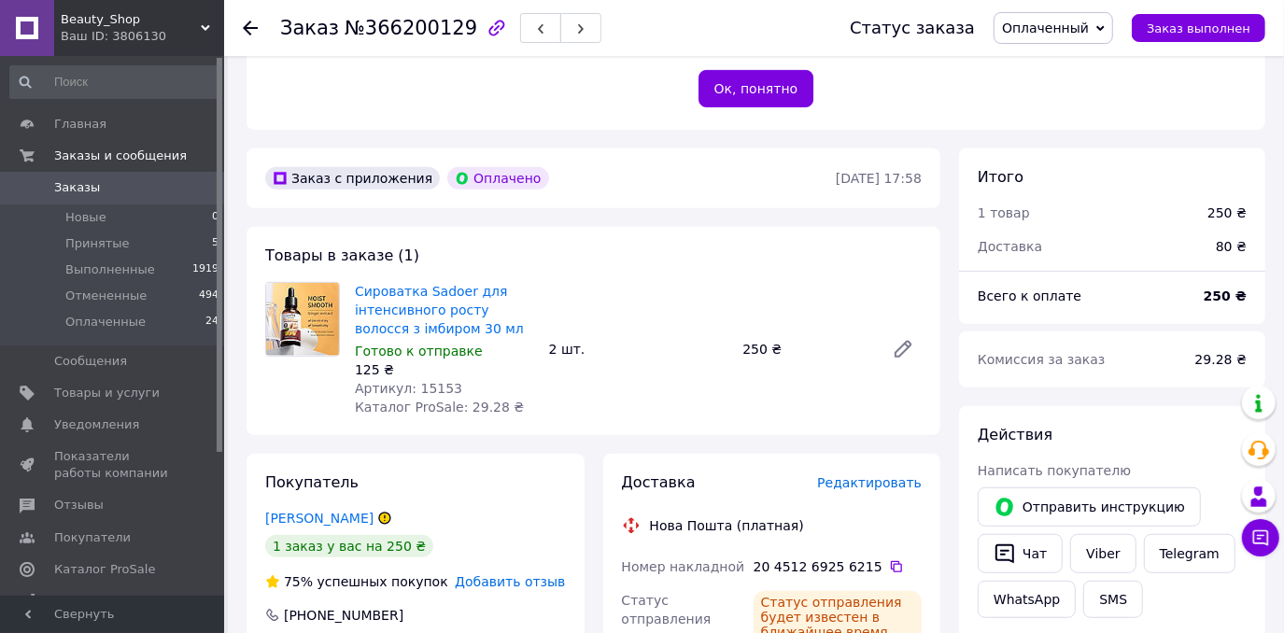
scroll to position [443, 0]
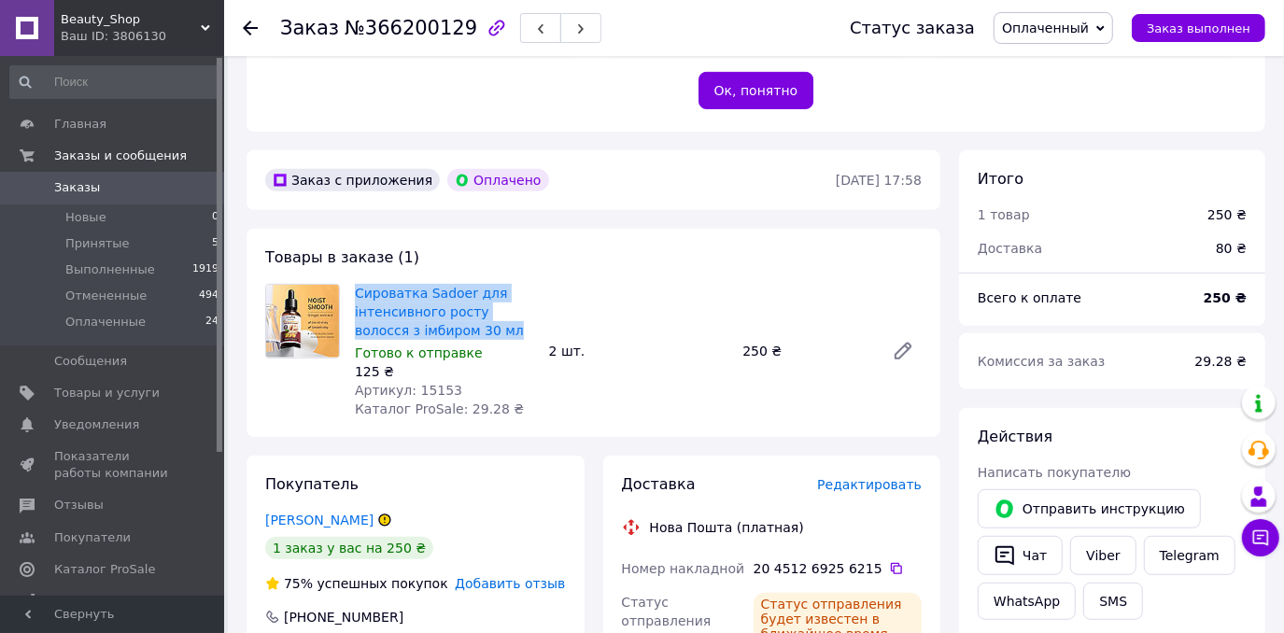
drag, startPoint x: 359, startPoint y: 260, endPoint x: 445, endPoint y: 308, distance: 99.0
click at [445, 308] on div "Сироватка Sadoer для інтенсивного росту волосся з імбиром 30 мл Готово к отправ…" at bounding box center [444, 351] width 194 height 142
copy link "Сироватка Sadoer для інтенсивного росту волосся з імбиром 30 мл"
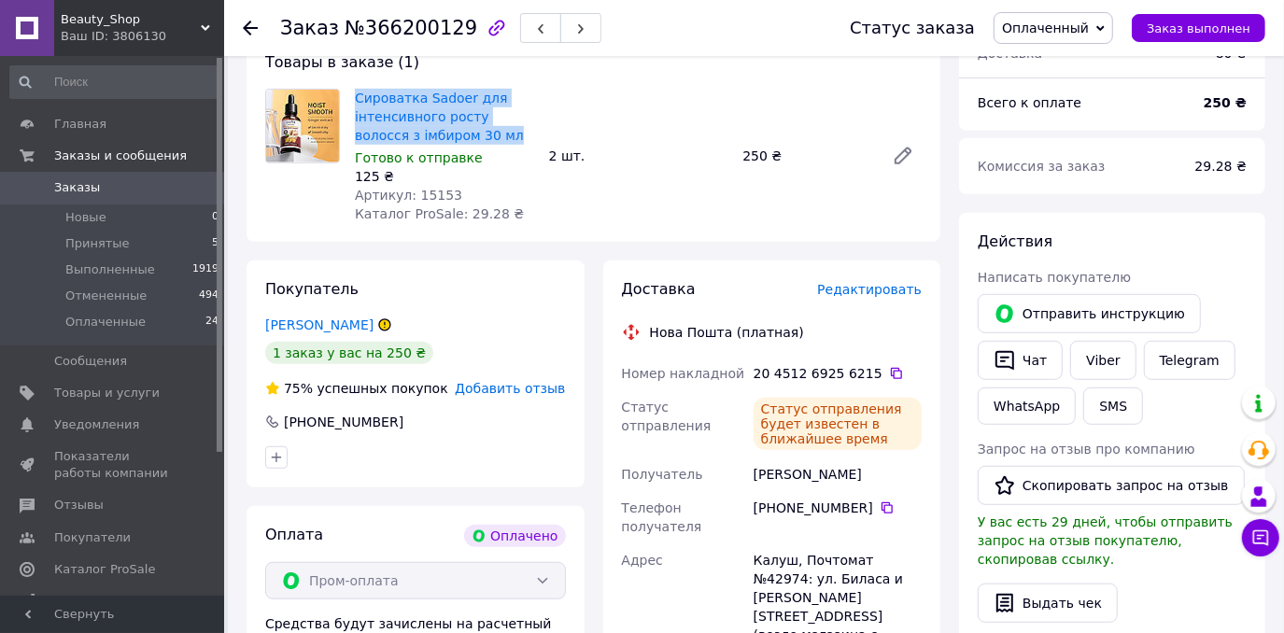
scroll to position [783, 0]
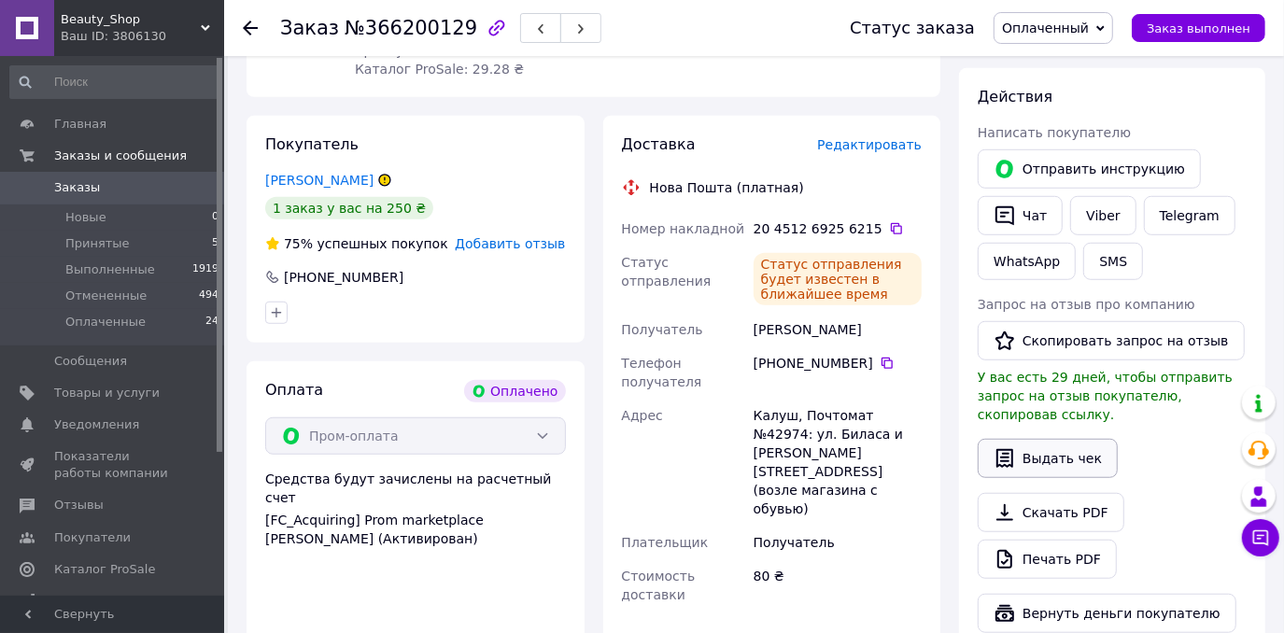
click at [1068, 439] on button "Выдать чек" at bounding box center [1048, 458] width 140 height 39
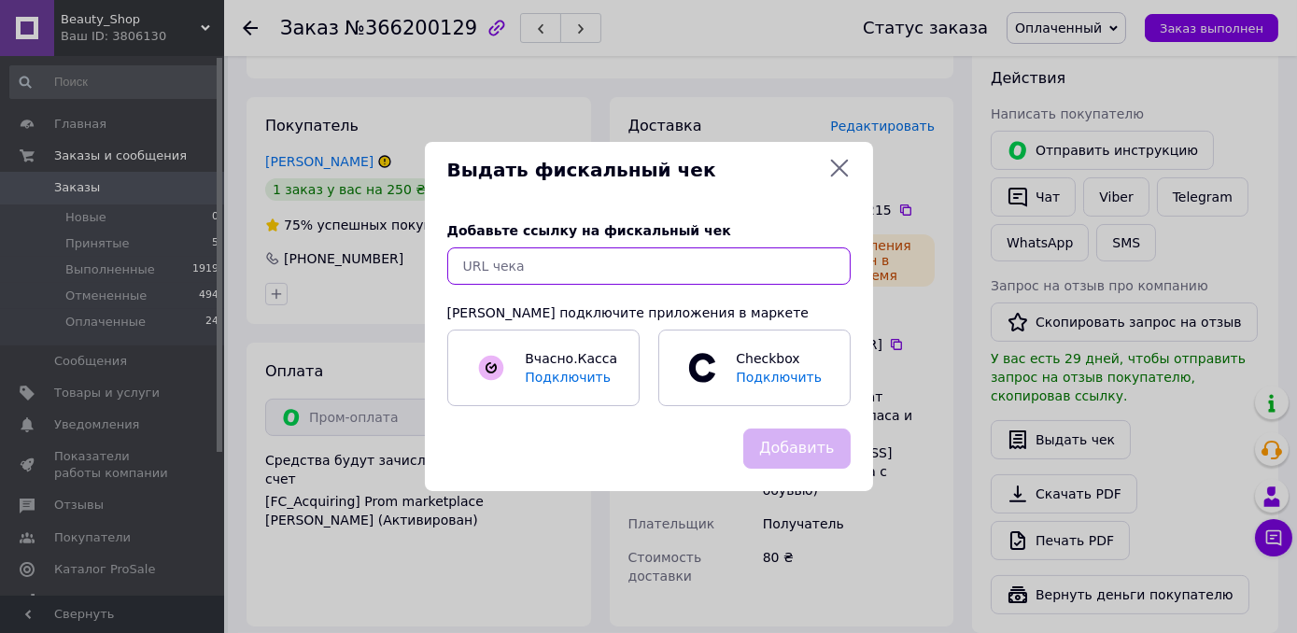
click at [584, 269] on input "text" at bounding box center [648, 265] width 403 height 37
paste input "https://kasa.vchasno.ua/check-viewer/YJacxvYqiqU"
type input "https://kasa.vchasno.ua/check-viewer/YJacxvYqiqU"
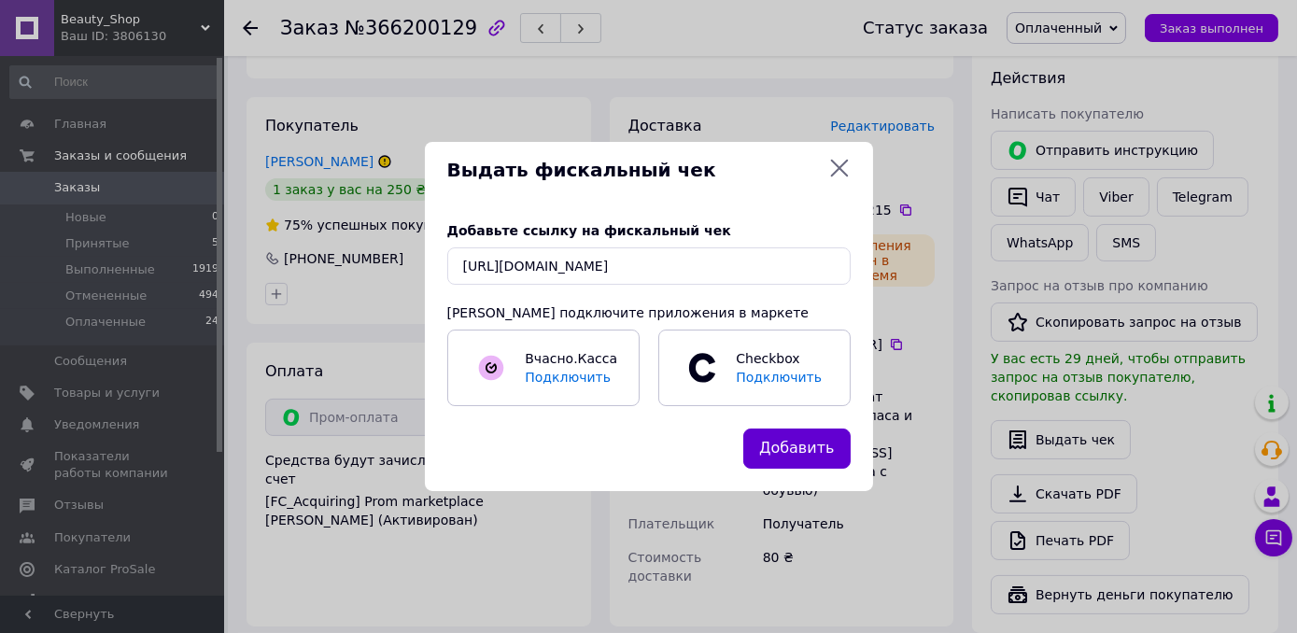
click at [788, 449] on button "Добавить" at bounding box center [796, 449] width 107 height 40
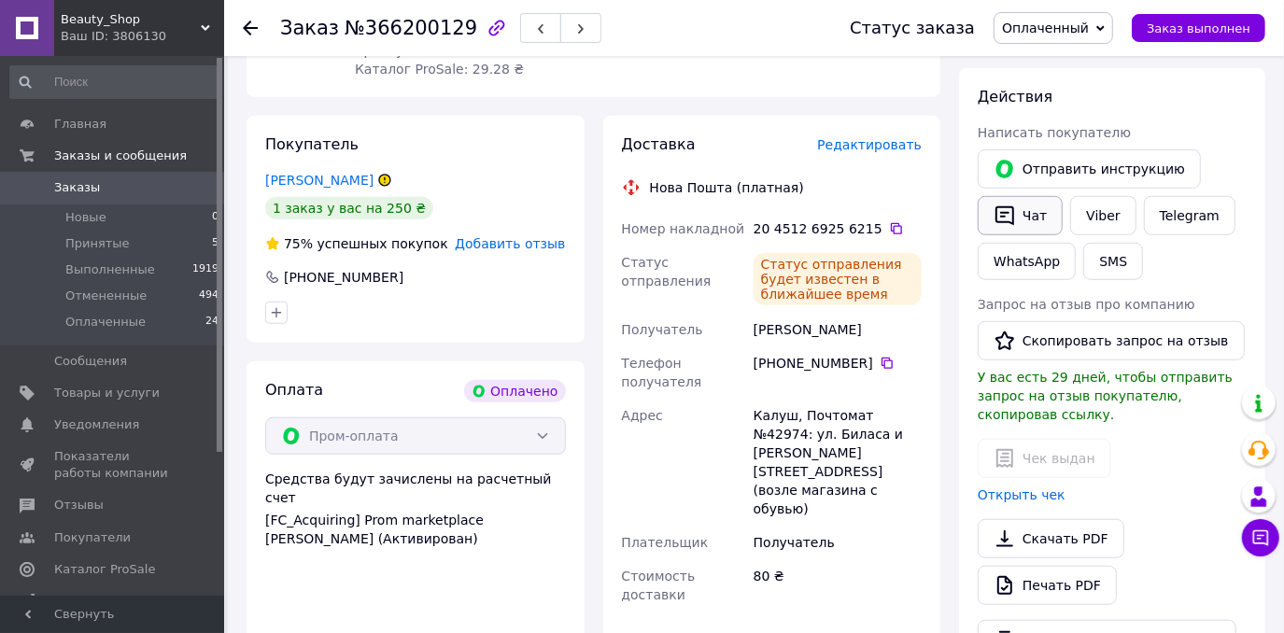
click at [1021, 196] on button "Чат" at bounding box center [1020, 215] width 85 height 39
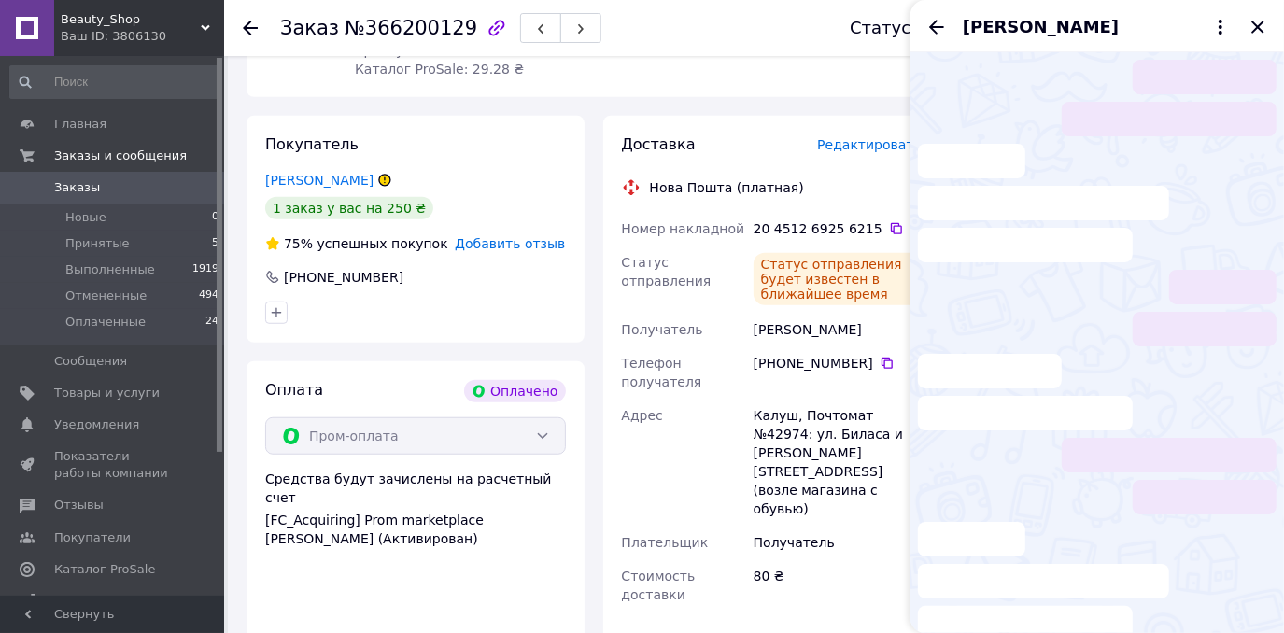
scroll to position [177, 0]
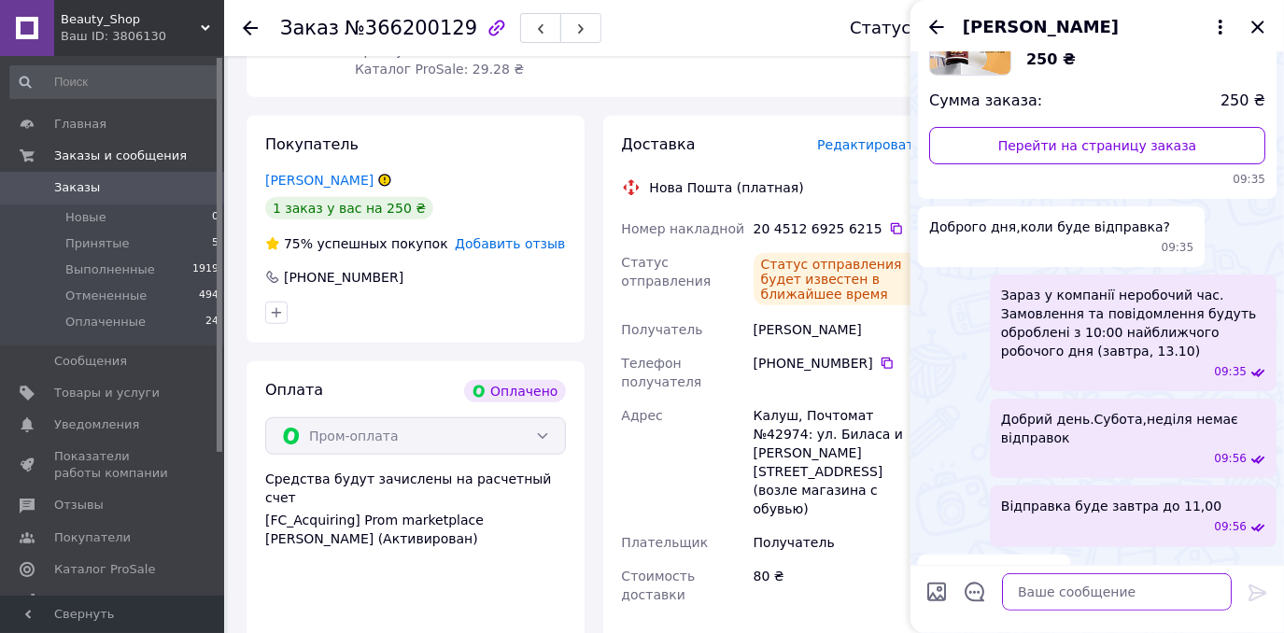
click at [1053, 594] on textarea at bounding box center [1117, 591] width 230 height 37
type textarea "Добрий вечір"
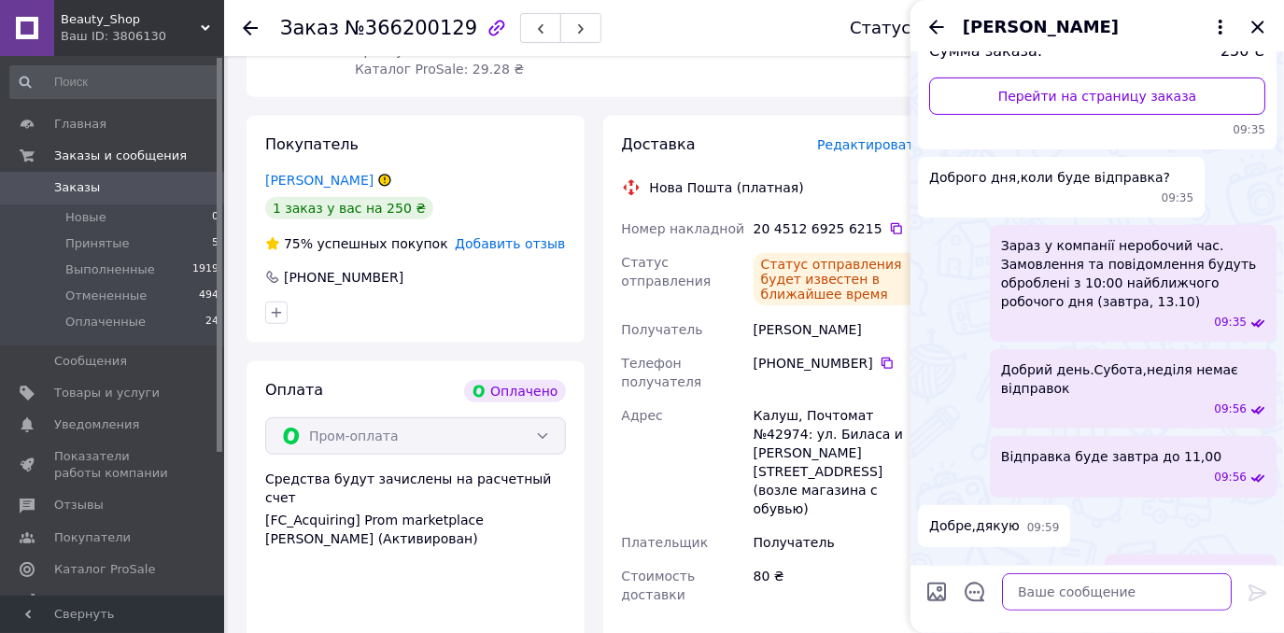
paste textarea "https://kasa.vchasno.ua/check-viewer/YJacxvYqiqU"
type textarea "https://kasa.vchasno.ua/check-viewer/YJacxvYqiqU"
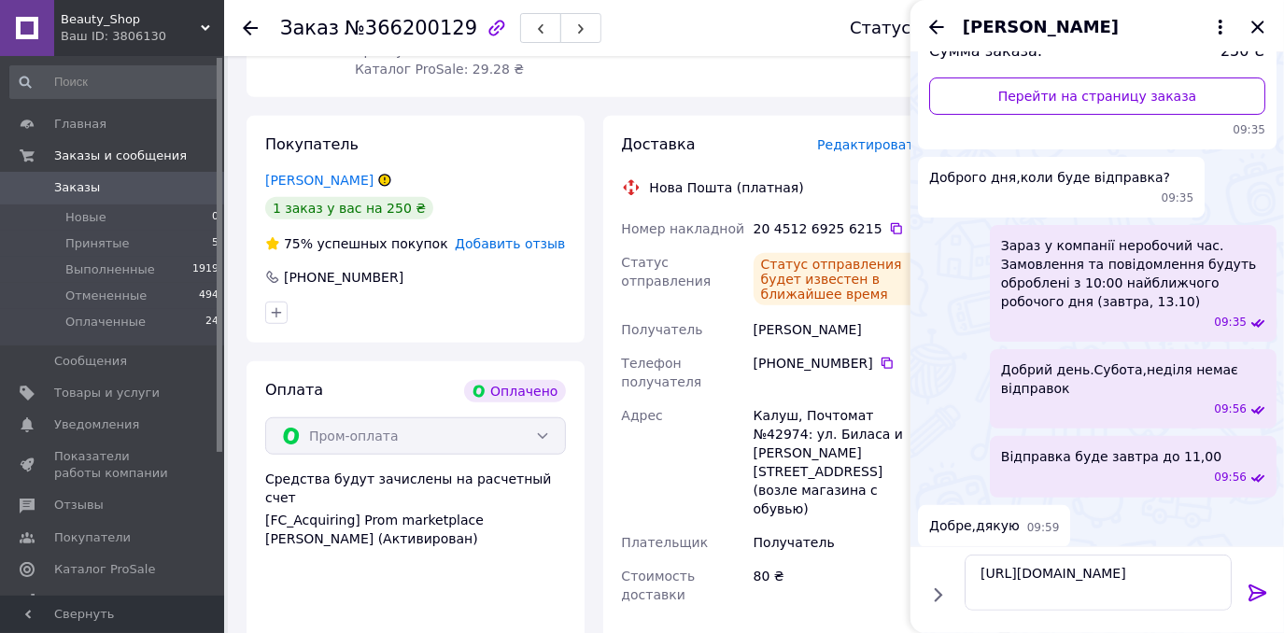
click at [1259, 588] on icon at bounding box center [1257, 592] width 18 height 17
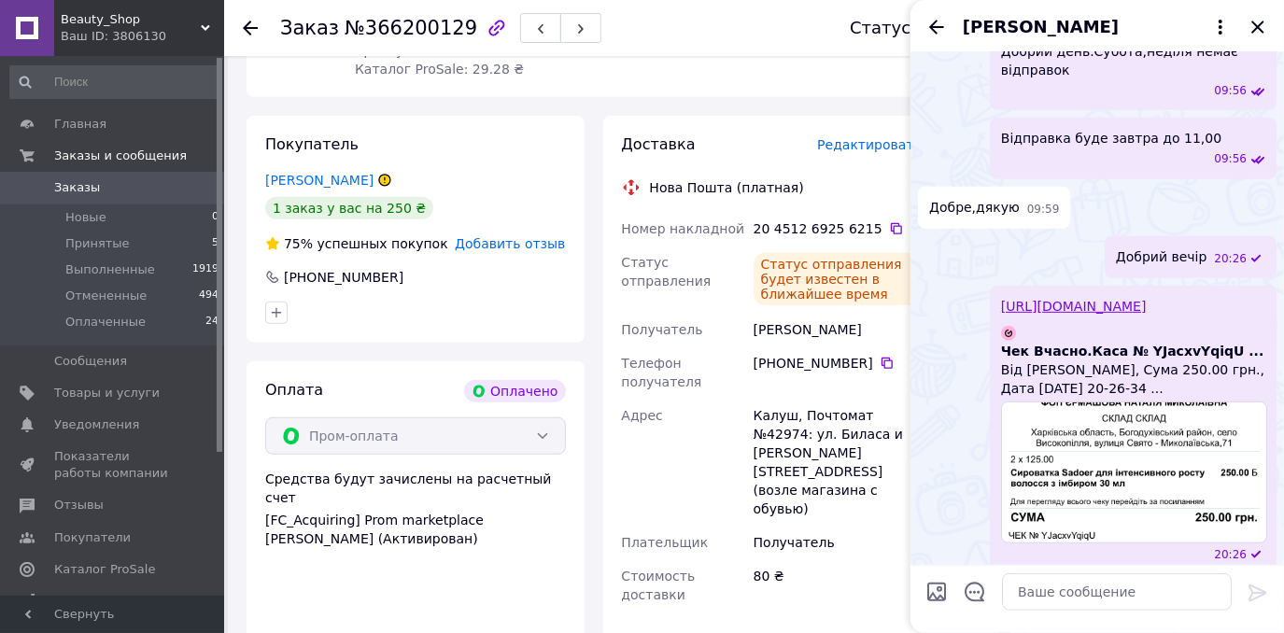
scroll to position [541, 0]
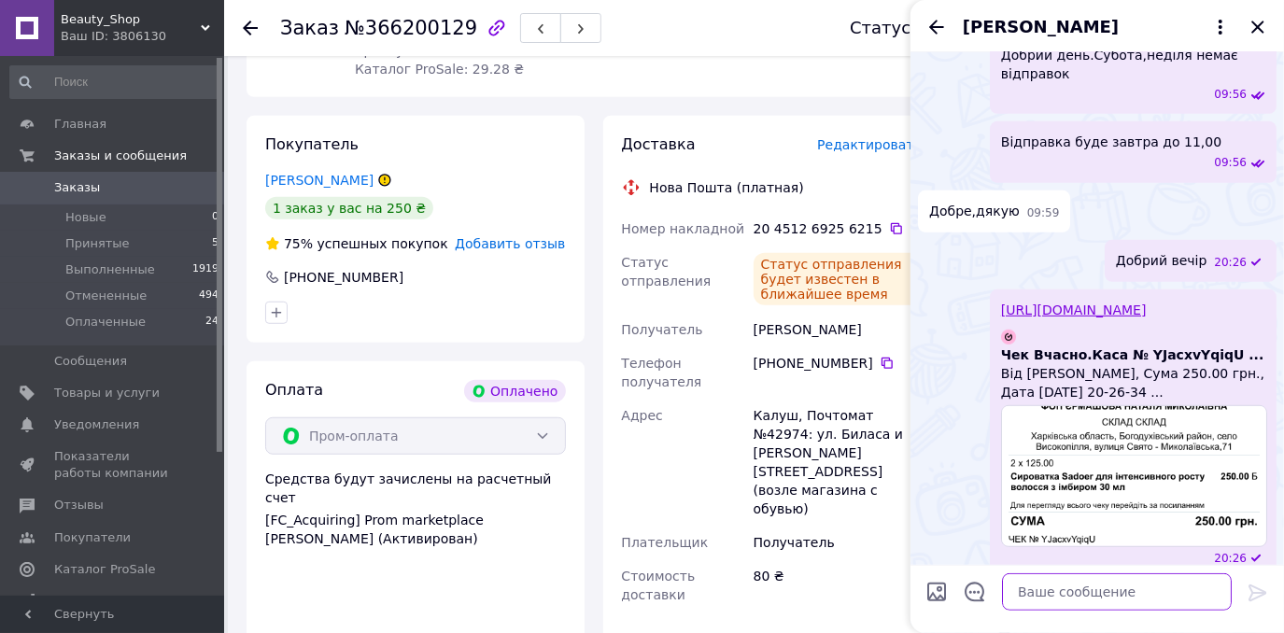
click at [1163, 585] on textarea at bounding box center [1117, 591] width 230 height 37
type textarea "Чек"
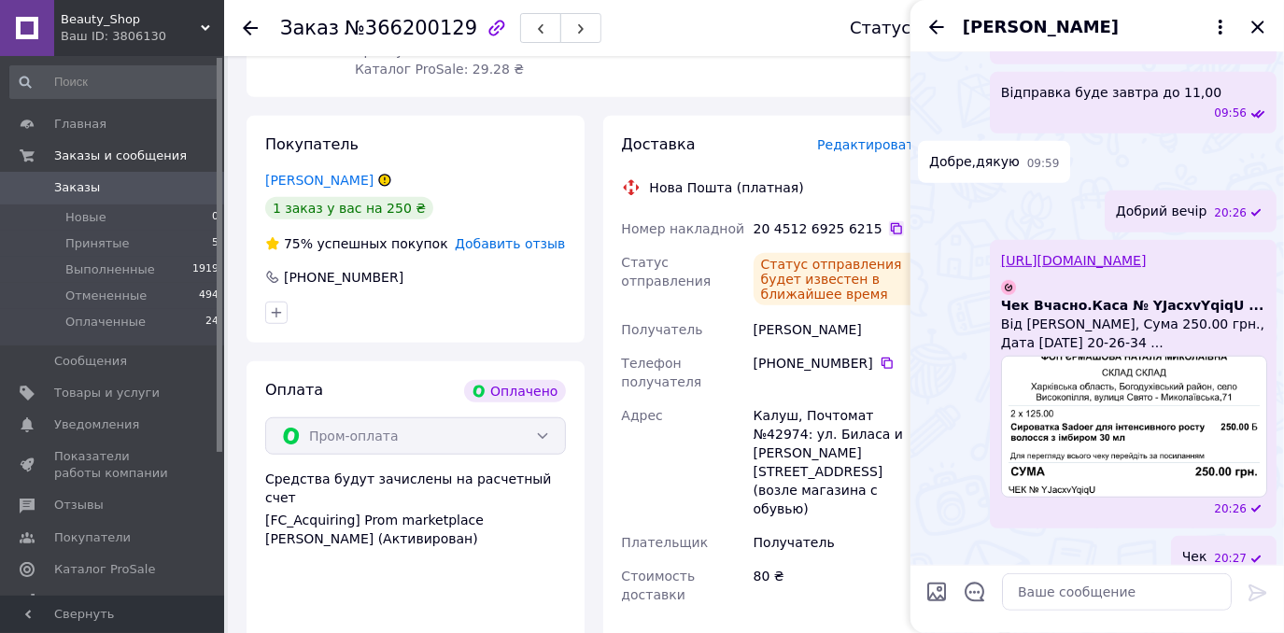
click at [889, 221] on icon at bounding box center [896, 228] width 15 height 15
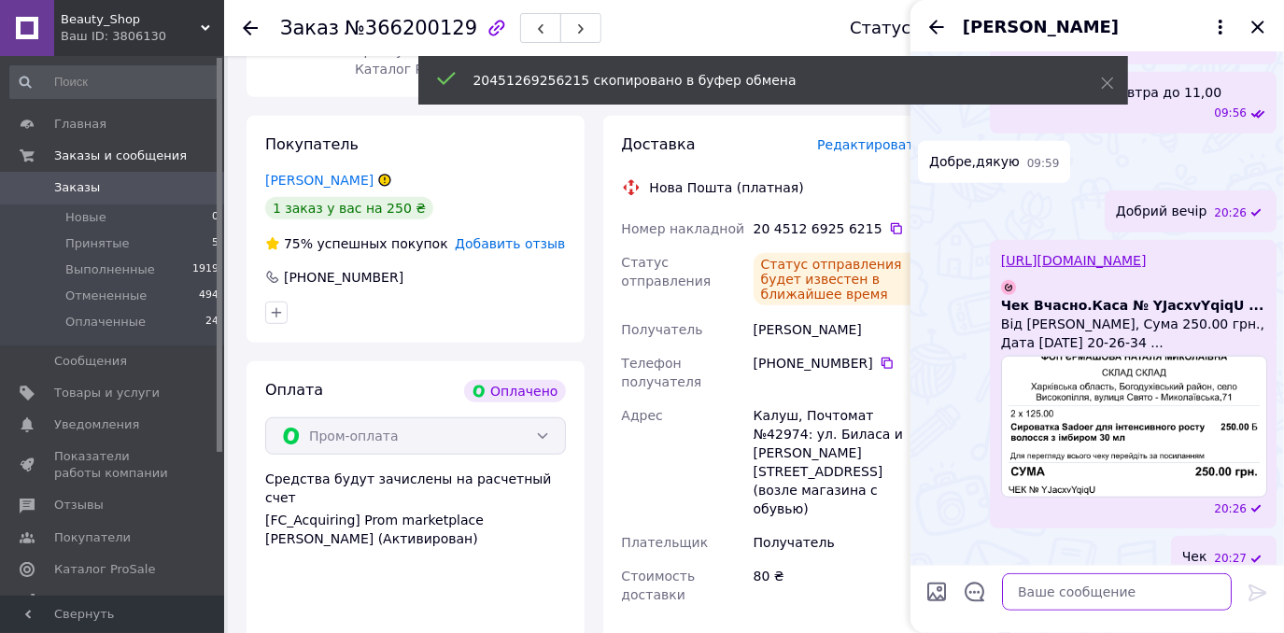
click at [1078, 603] on textarea at bounding box center [1117, 591] width 230 height 37
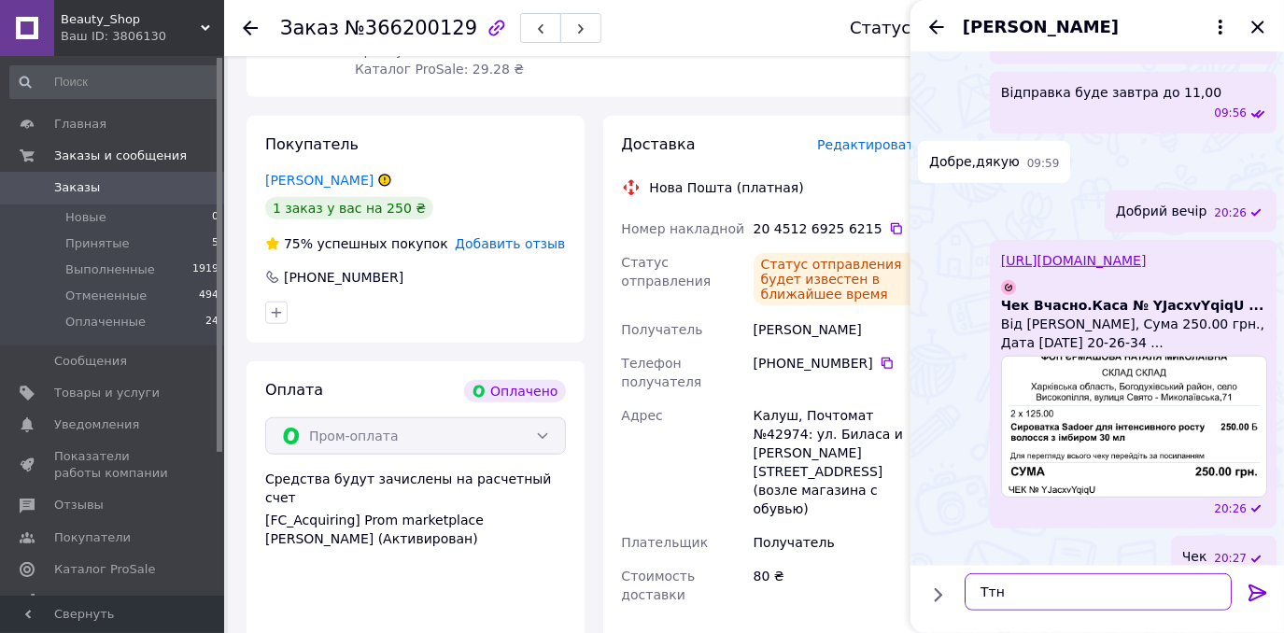
paste textarea "20451269256215"
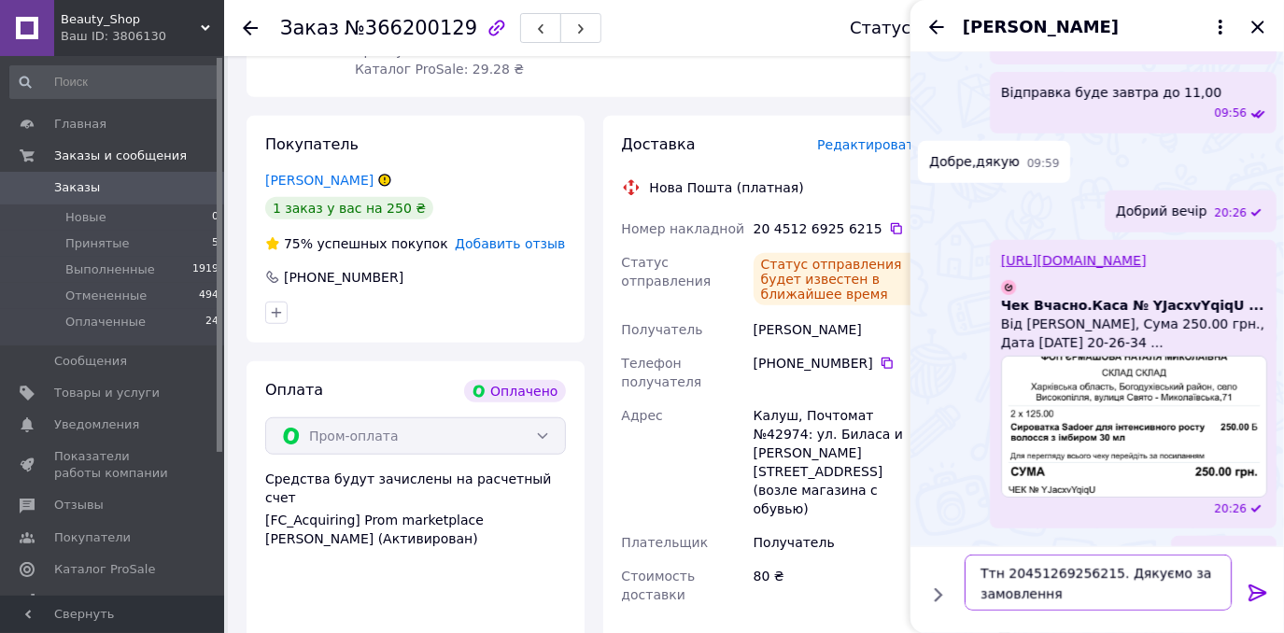
type textarea "Ттн 20451269256215. Дякуємо за замовлення!"
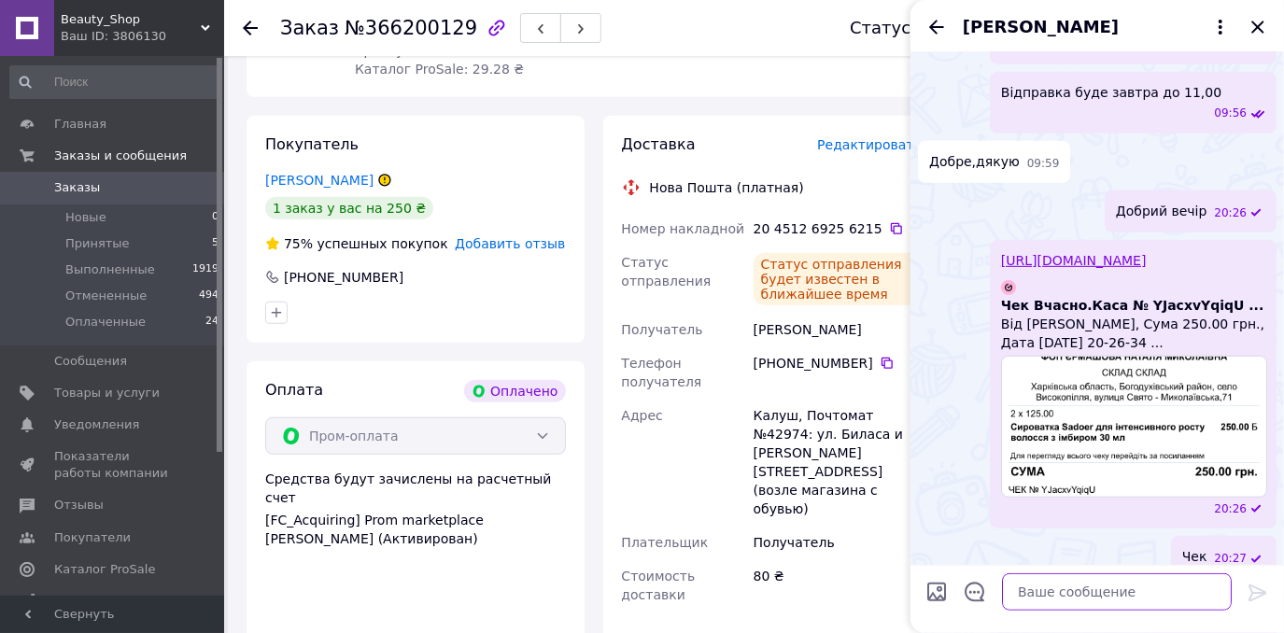
scroll to position [678, 0]
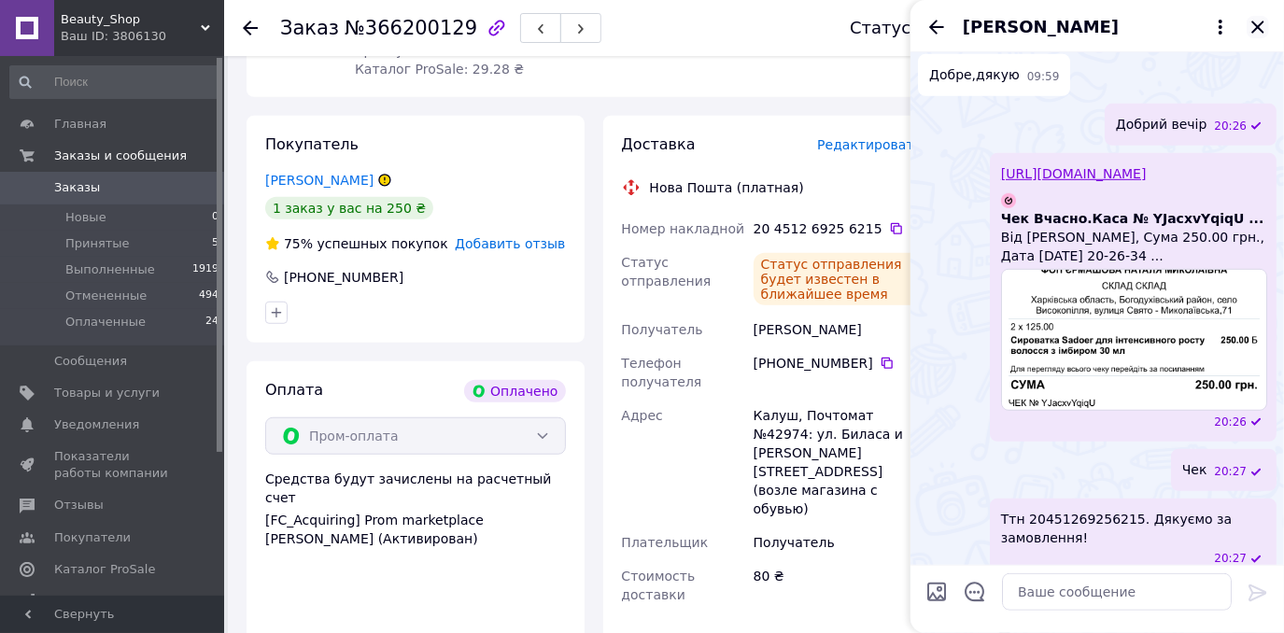
click at [1250, 30] on icon "Закрыть" at bounding box center [1257, 27] width 22 height 22
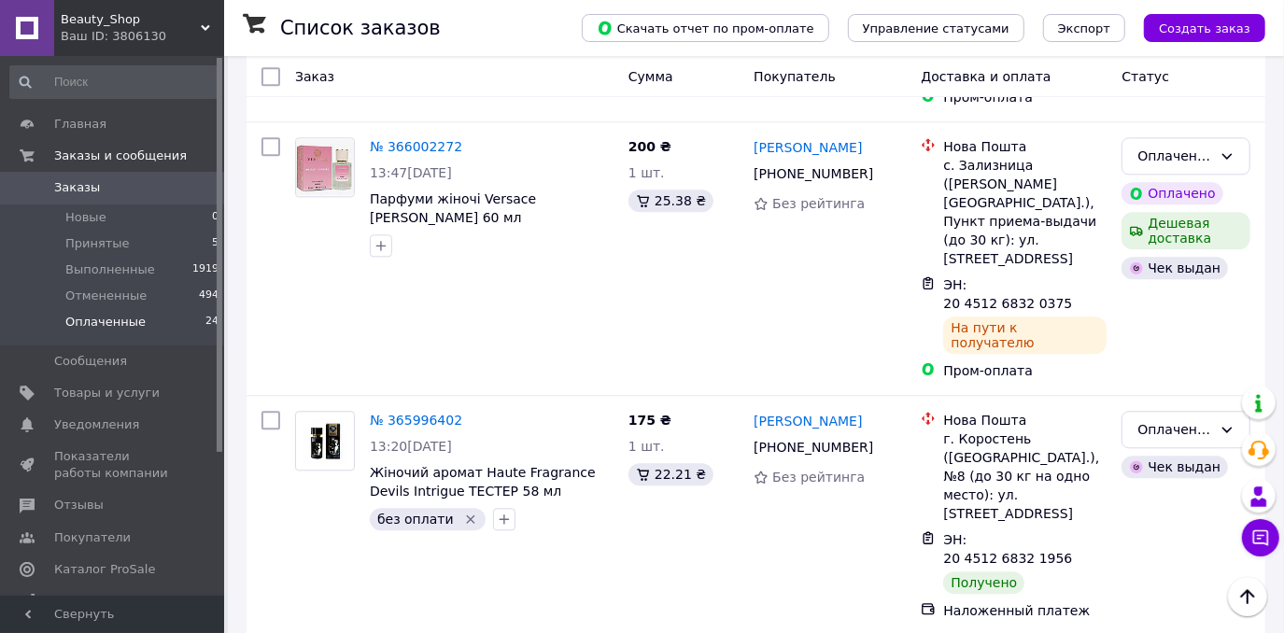
scroll to position [2970, 0]
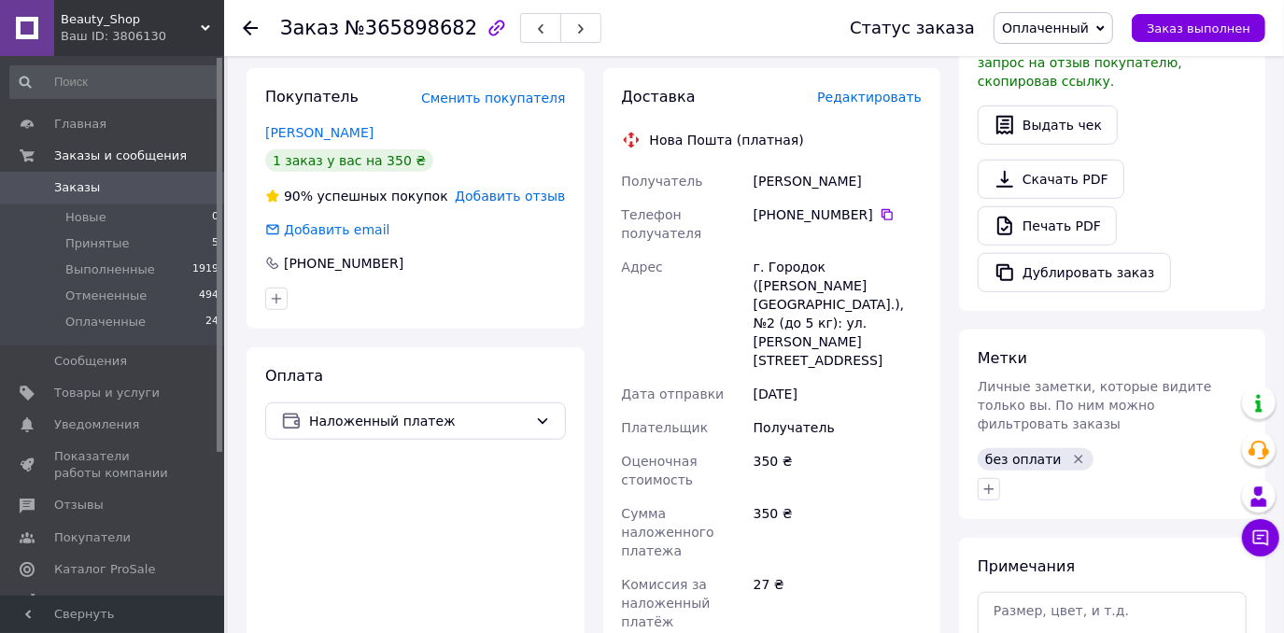
scroll to position [415, 0]
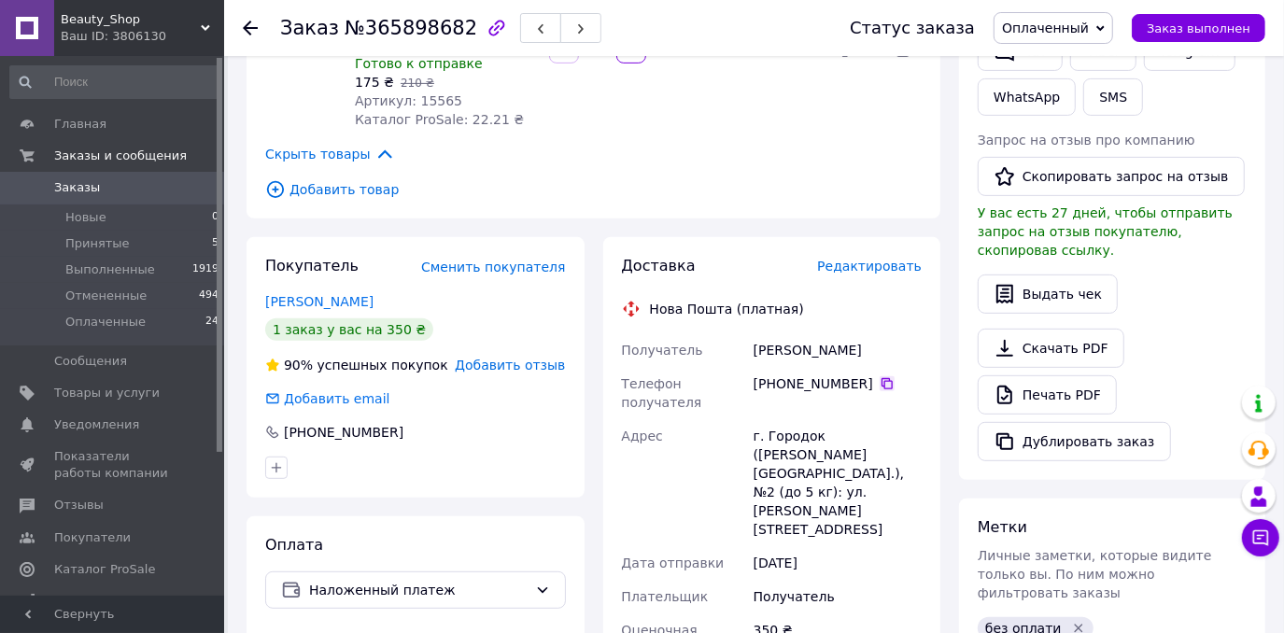
click at [879, 376] on icon at bounding box center [886, 383] width 15 height 15
copy div "Получатель Федораш"
drag, startPoint x: 809, startPoint y: 310, endPoint x: 742, endPoint y: 311, distance: 66.3
click at [742, 333] on div "Получатель Федораш Тетяна Телефон получателя +380 98 116 49 74   Адрес г. Город…" at bounding box center [772, 615] width 308 height 564
copy div "Тетяна"
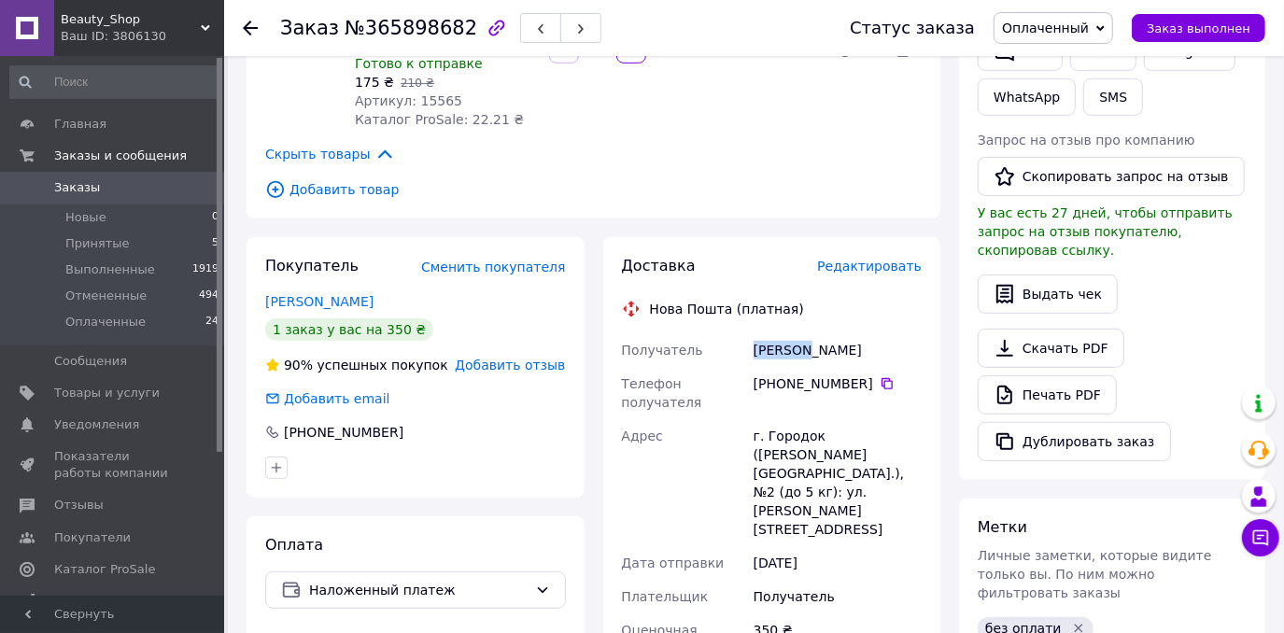
drag, startPoint x: 876, startPoint y: 310, endPoint x: 811, endPoint y: 313, distance: 64.5
click at [811, 333] on div "Федораш Тетяна" at bounding box center [838, 350] width 176 height 34
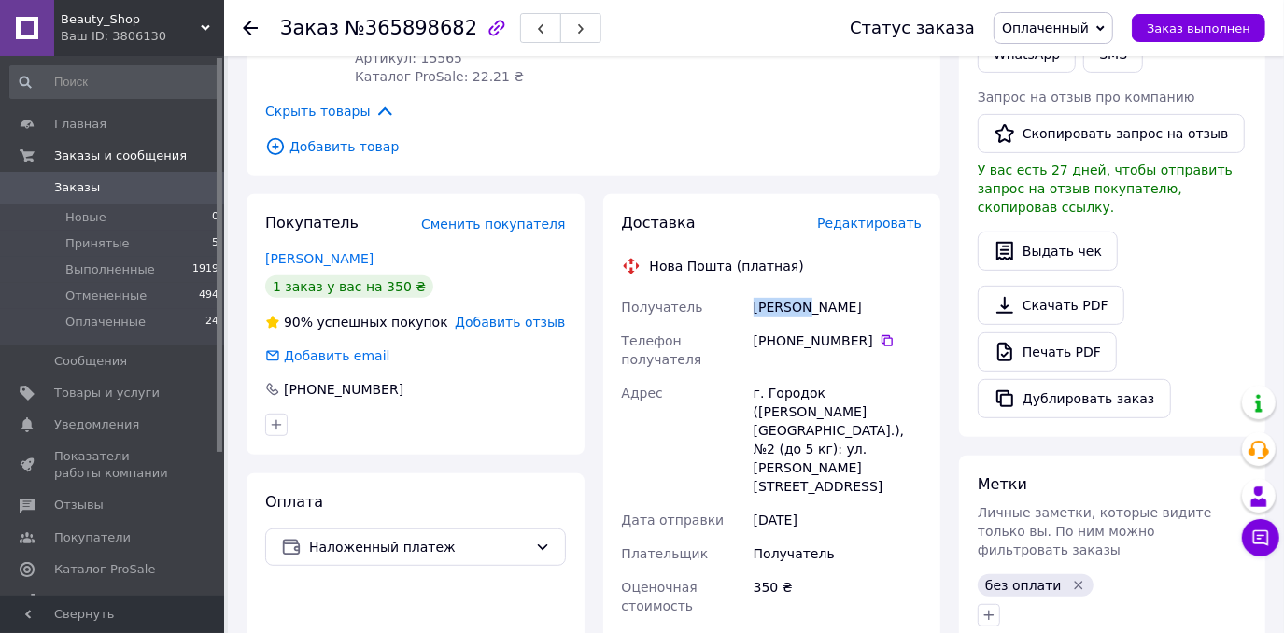
scroll to position [500, 0]
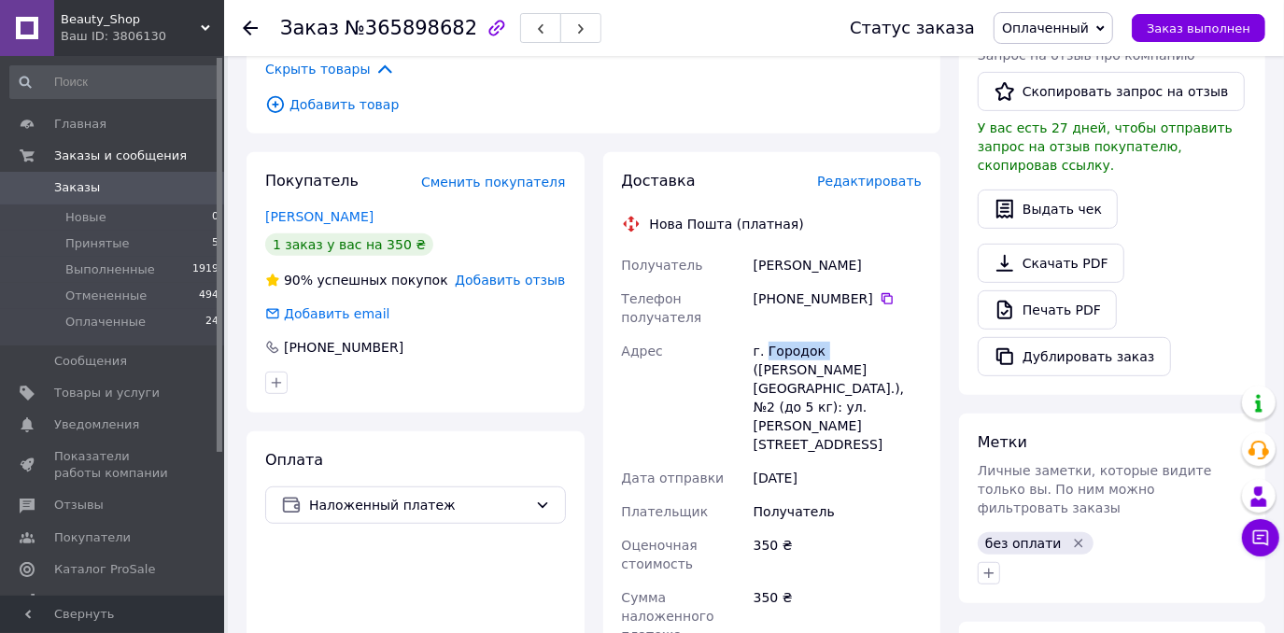
copy div "Городок"
drag, startPoint x: 819, startPoint y: 288, endPoint x: 767, endPoint y: 294, distance: 52.6
click at [767, 334] on div "г. Городок (Хмельницкая обл.), №2 (до 5 кг): ул. Шевченко, 39А/10" at bounding box center [838, 397] width 176 height 127
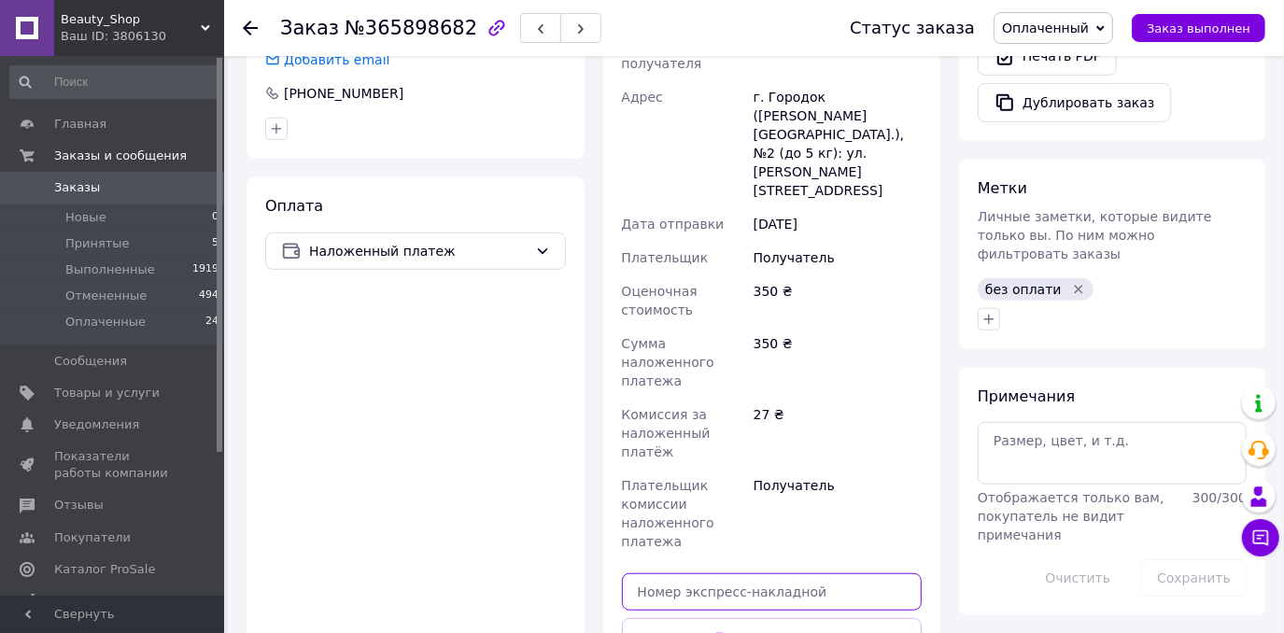
click at [688, 573] on input "text" at bounding box center [772, 591] width 301 height 37
paste input "20451269257109"
type input "20451269257109"
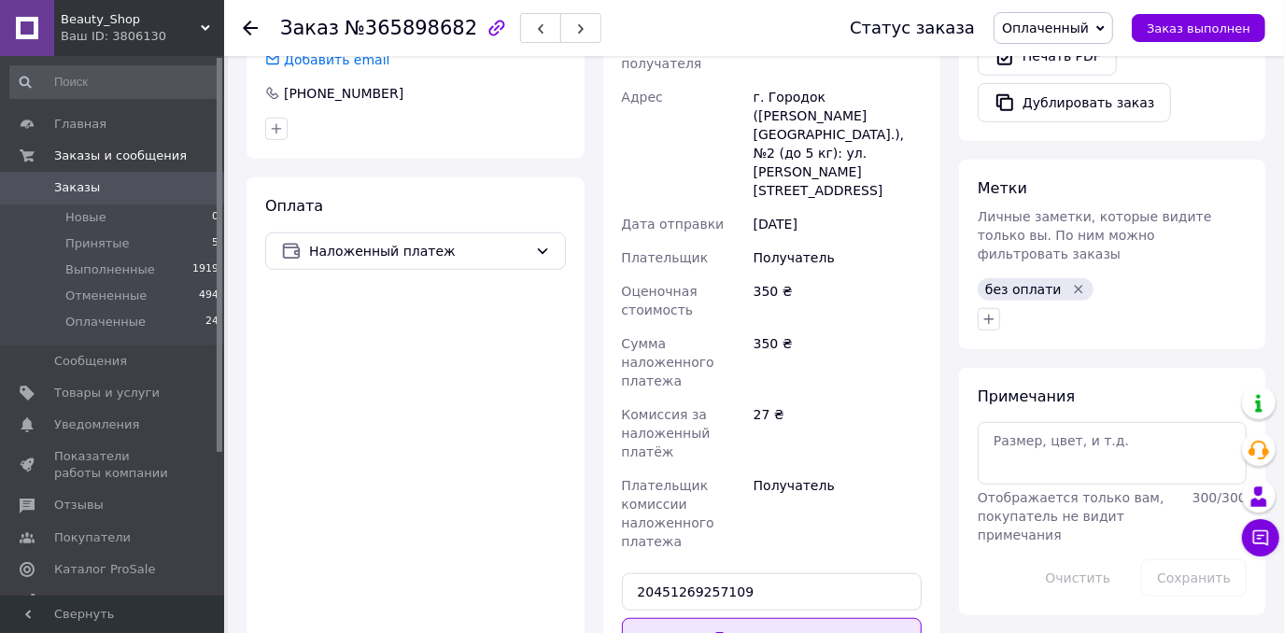
click at [677, 618] on button "Передать номер" at bounding box center [772, 636] width 301 height 37
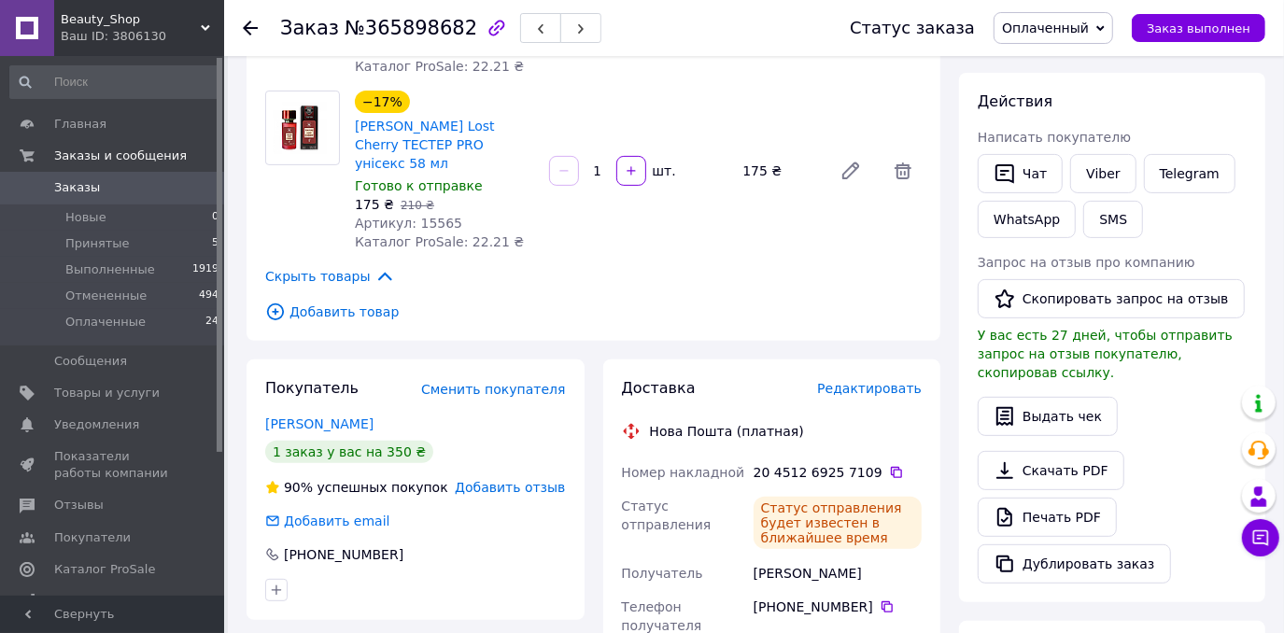
scroll to position [121, 0]
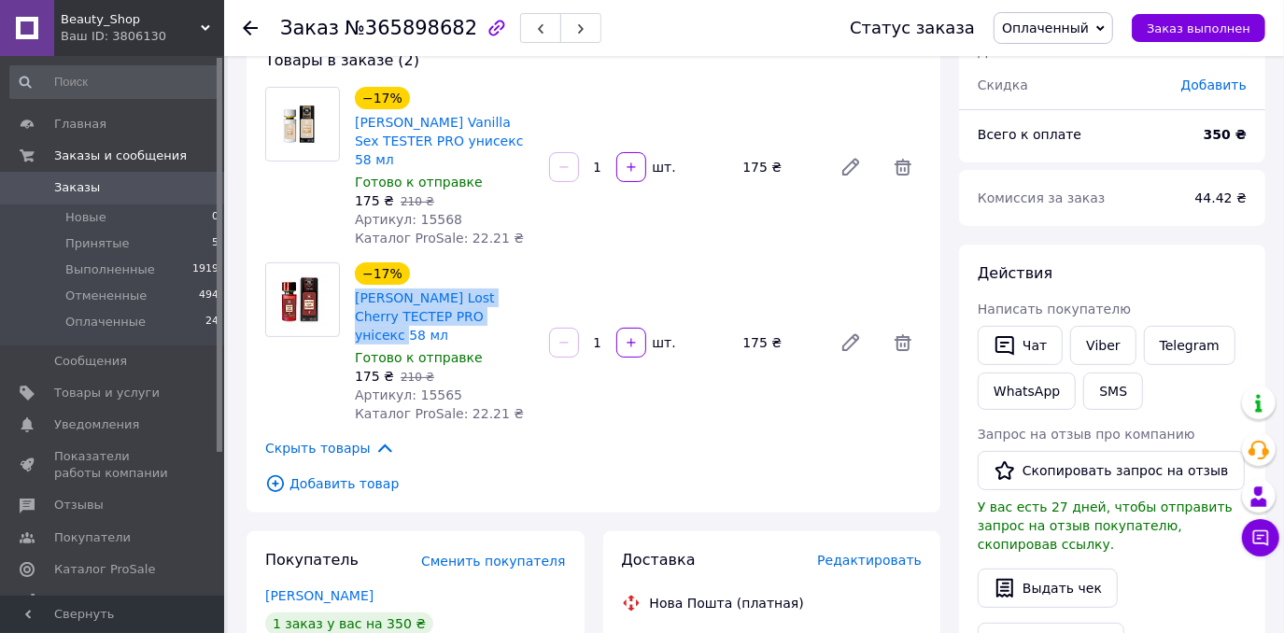
drag, startPoint x: 353, startPoint y: 273, endPoint x: 473, endPoint y: 300, distance: 123.4
click at [473, 300] on div "[PERSON_NAME] Lost Cherry ТЕСТЕР PRO унісекс 58 мл" at bounding box center [444, 317] width 183 height 60
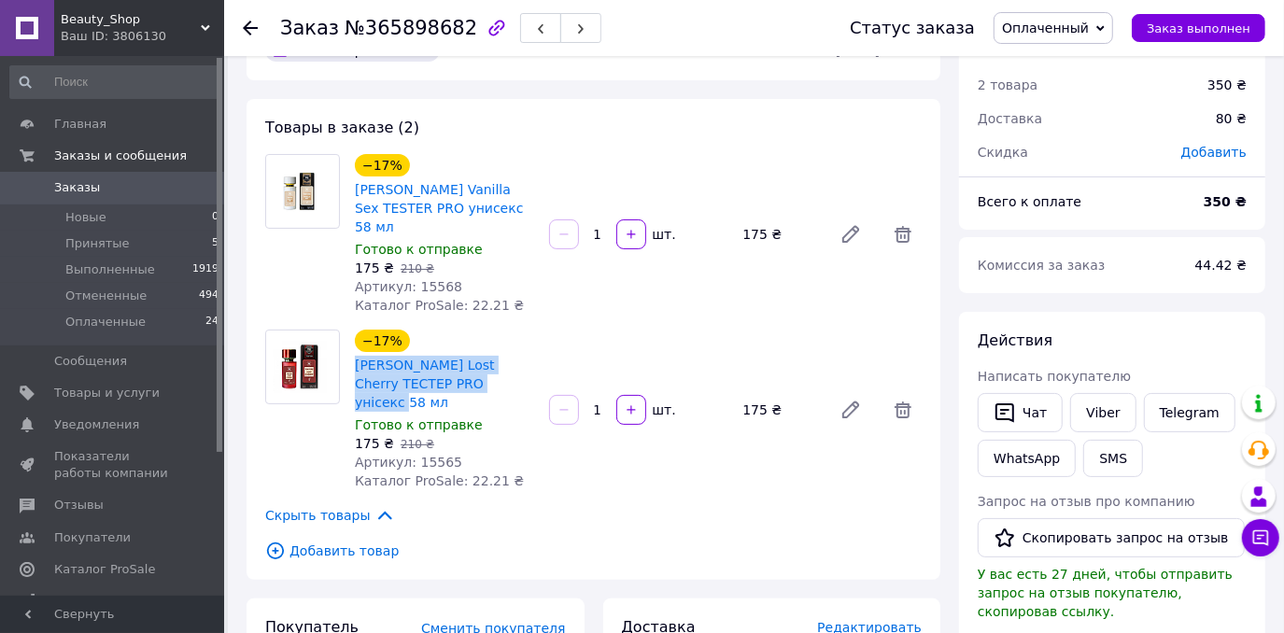
scroll to position [0, 0]
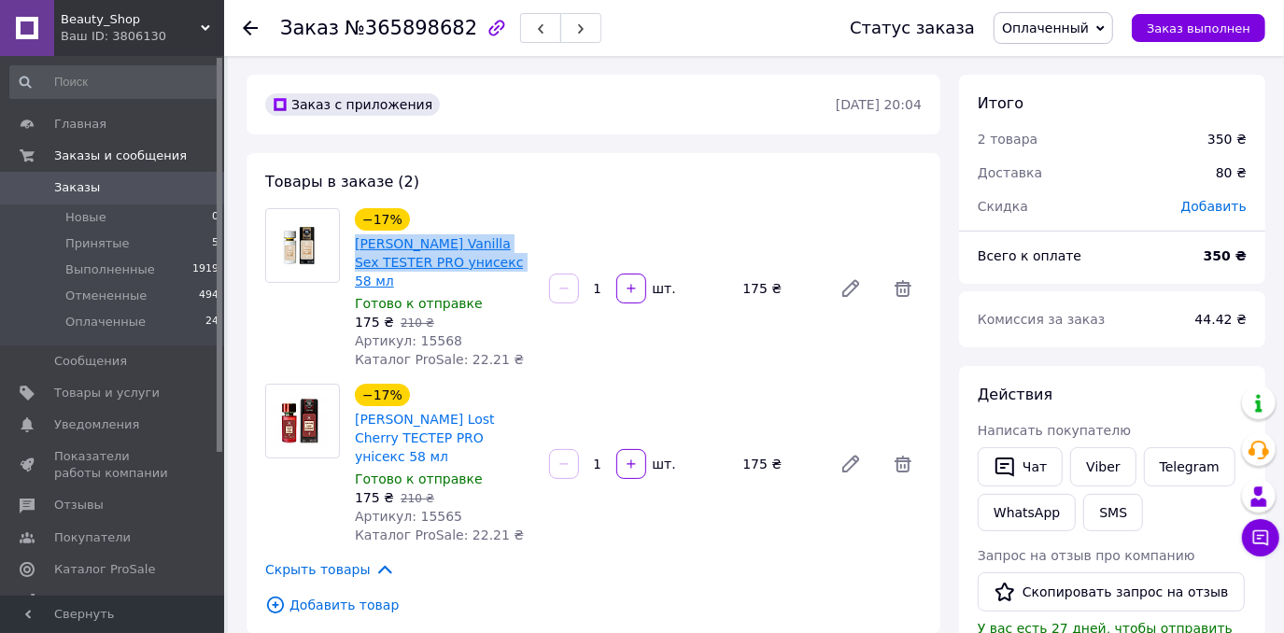
drag, startPoint x: 355, startPoint y: 234, endPoint x: 467, endPoint y: 269, distance: 117.2
click at [467, 269] on div "Tom Ford Vanilla Sex ТESTER PRO унисекс 58 мл" at bounding box center [444, 262] width 183 height 60
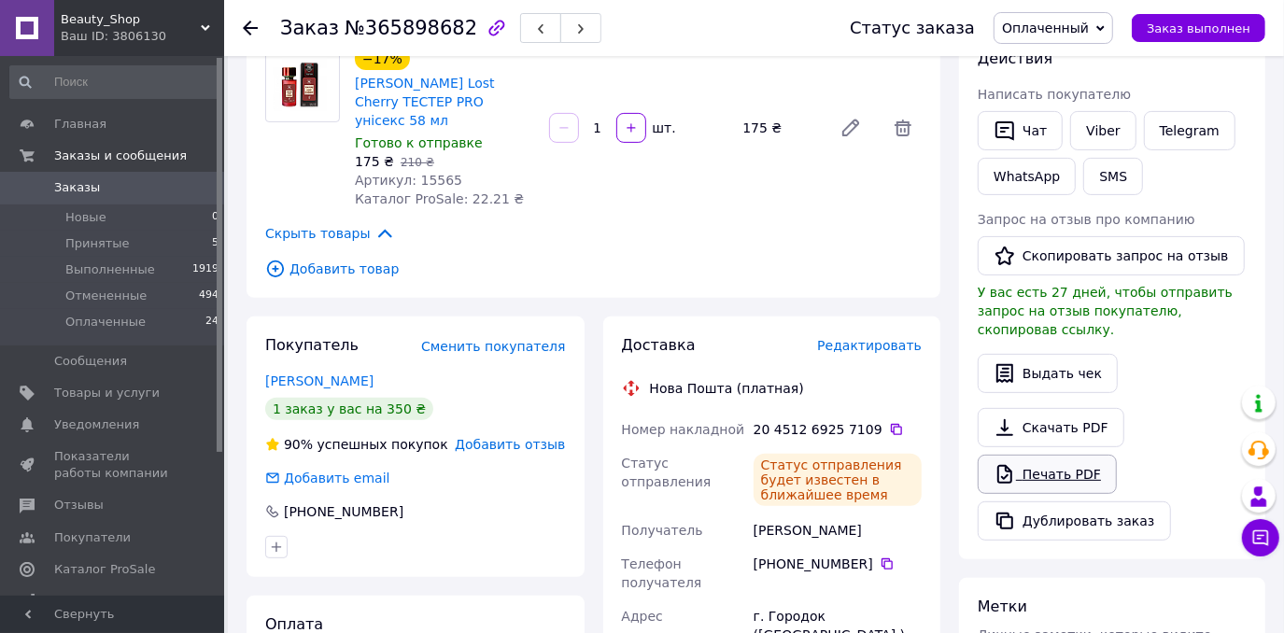
scroll to position [339, 0]
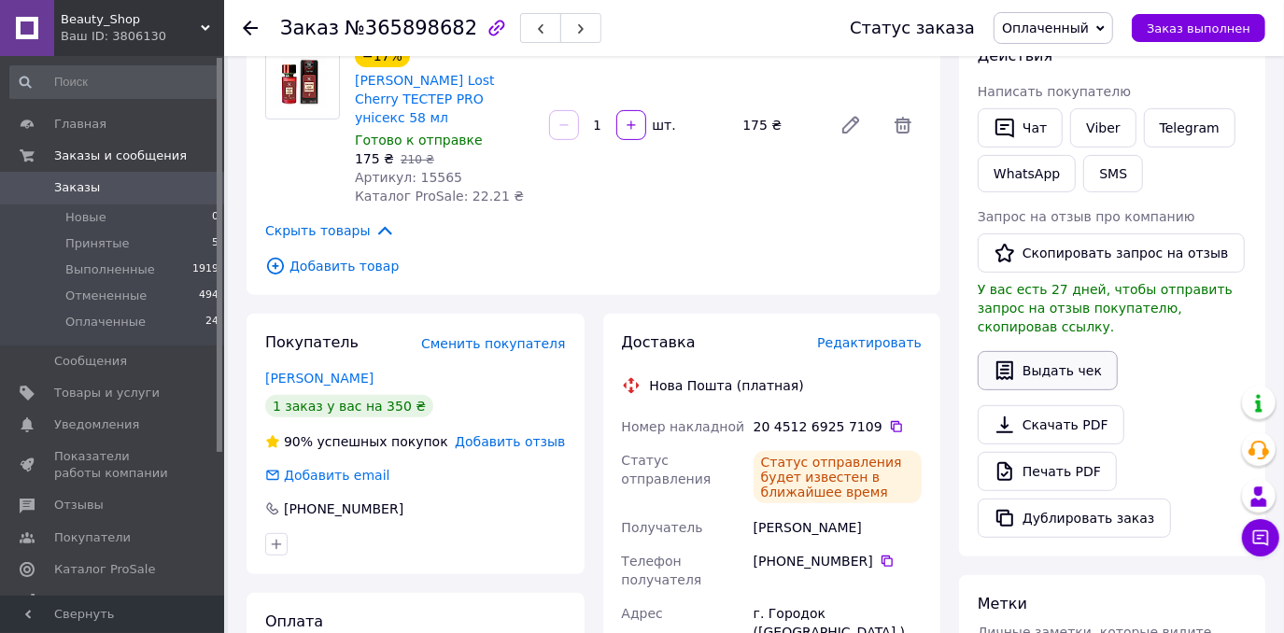
click at [1080, 352] on button "Выдать чек" at bounding box center [1048, 370] width 140 height 39
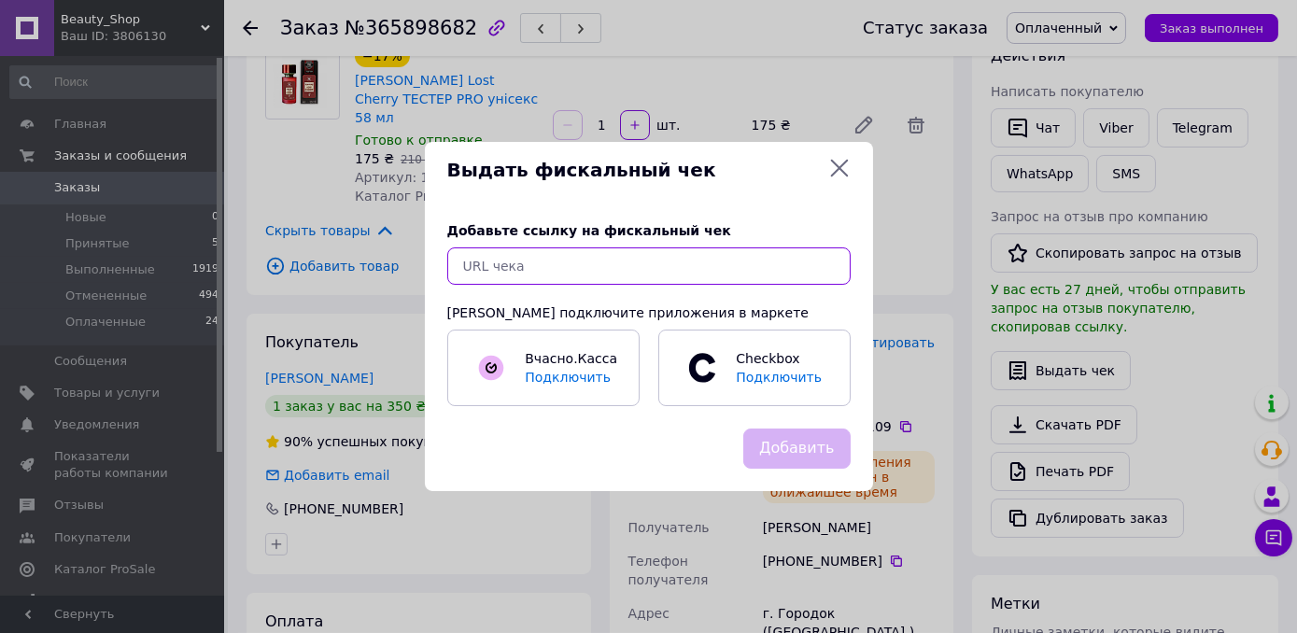
click at [776, 281] on input "text" at bounding box center [648, 265] width 403 height 37
paste input "https://kasa.vchasno.ua/check-viewer/z8qXxfc9xHY"
type input "https://kasa.vchasno.ua/check-viewer/z8qXxfc9xHY"
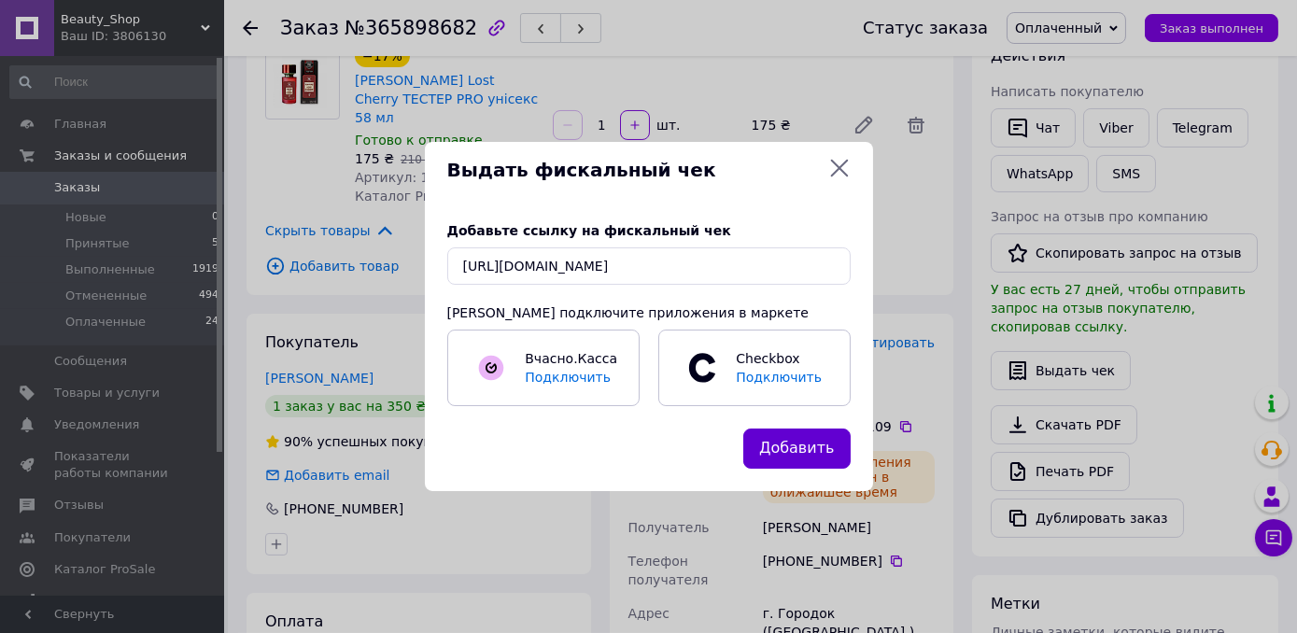
click at [809, 451] on button "Добавить" at bounding box center [796, 449] width 107 height 40
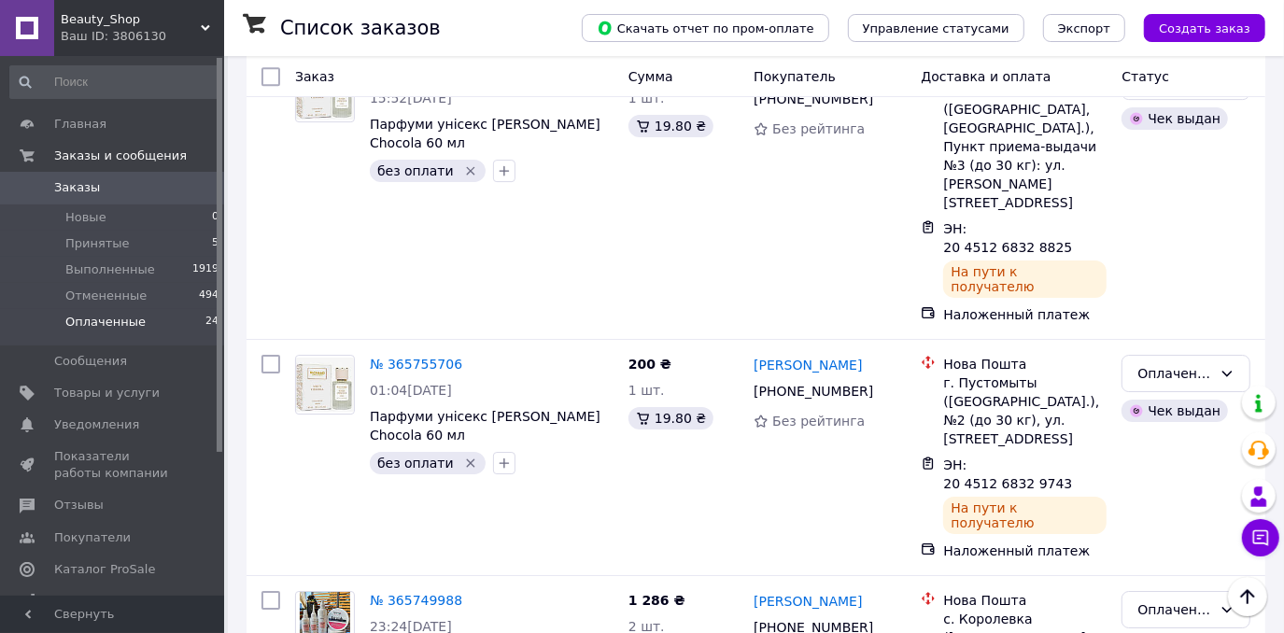
scroll to position [4030, 0]
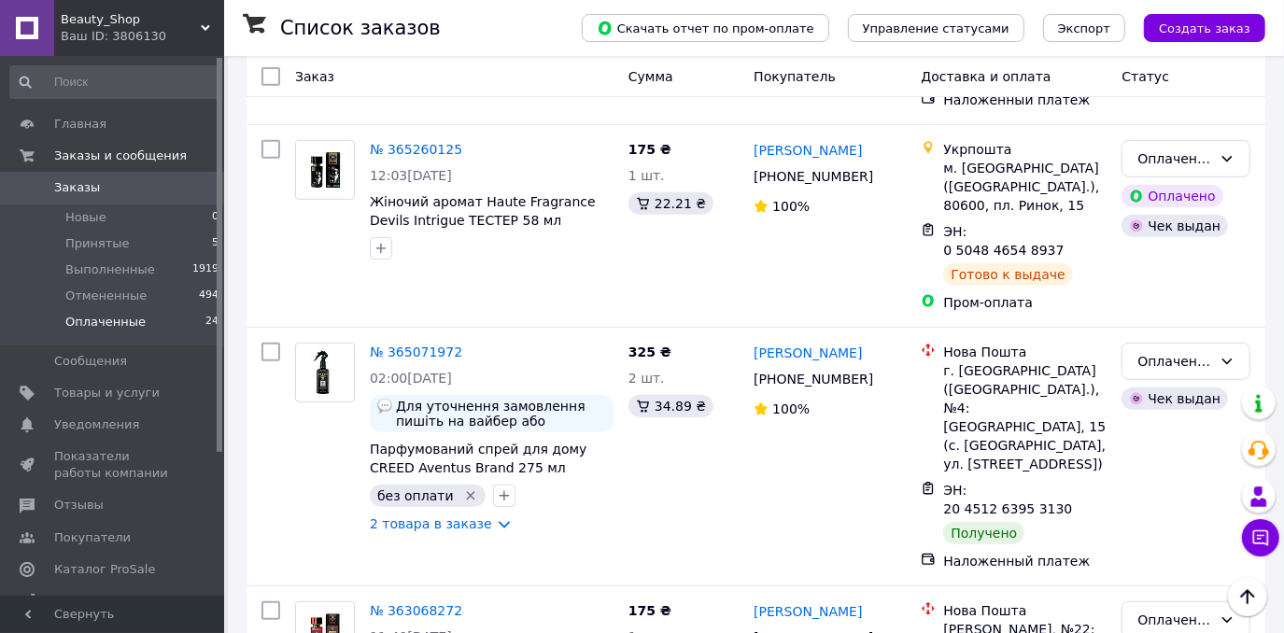
scroll to position [571, 0]
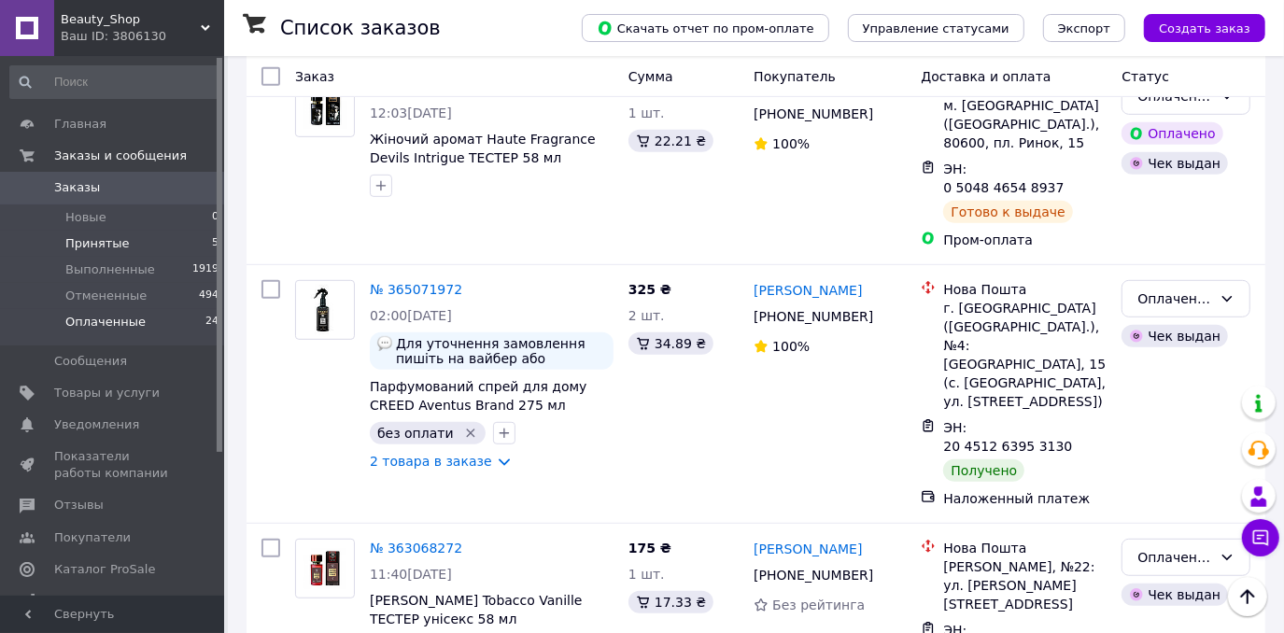
click at [79, 251] on span "Принятые" at bounding box center [97, 243] width 64 height 17
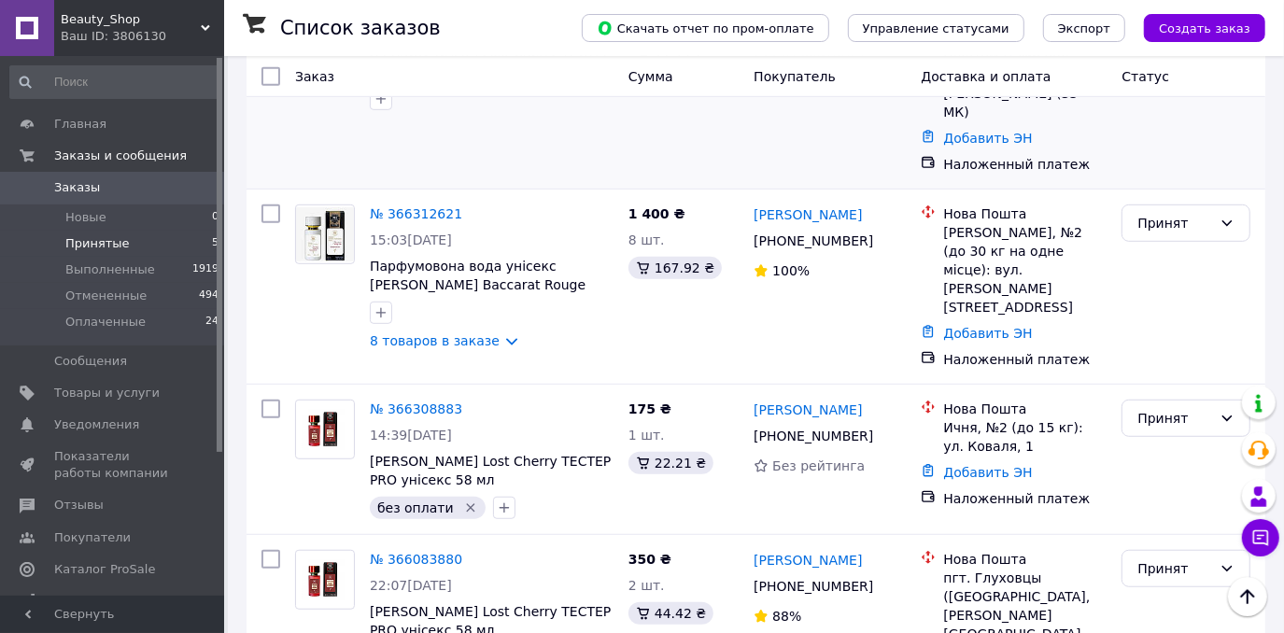
scroll to position [633, 0]
click at [1208, 399] on div "Принят" at bounding box center [1185, 417] width 129 height 37
click at [1201, 424] on li "Оплаченный" at bounding box center [1186, 430] width 127 height 34
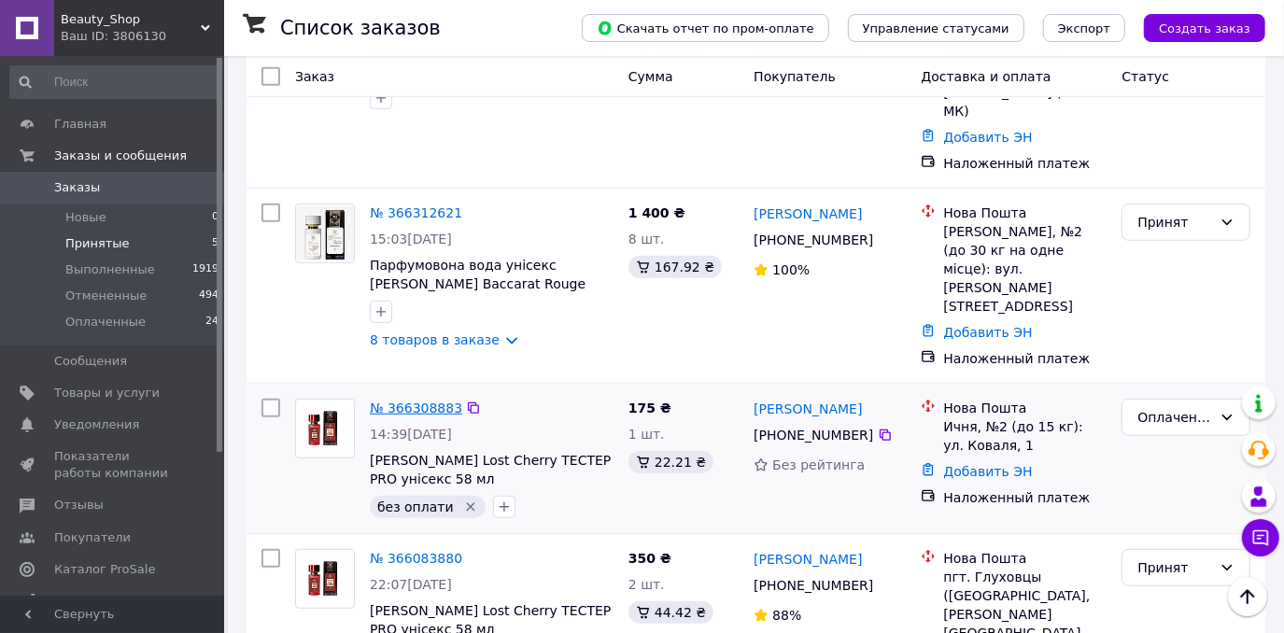
click at [440, 401] on link "№ 366308883" at bounding box center [416, 408] width 92 height 15
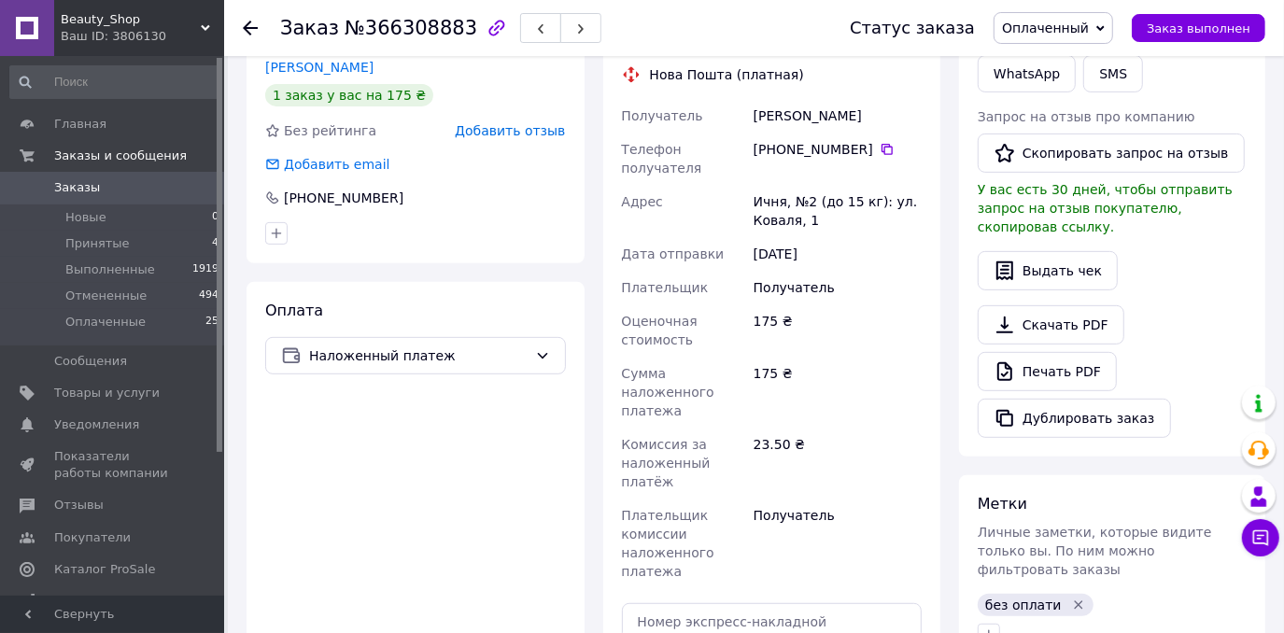
scroll to position [293, 0]
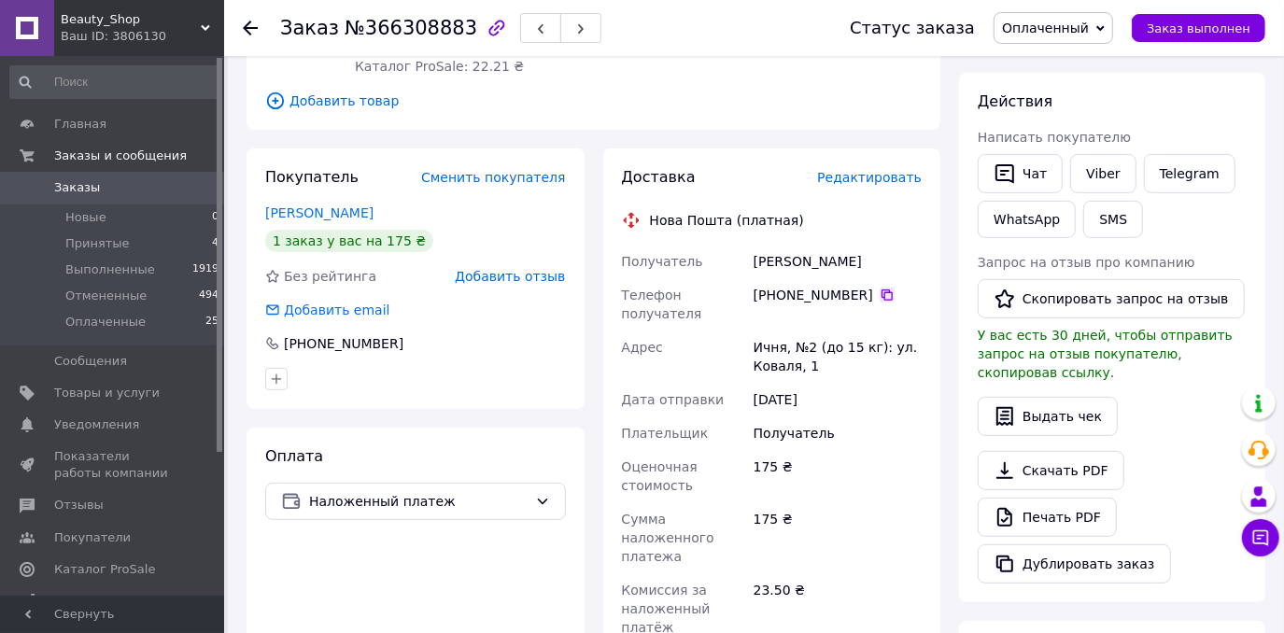
click at [881, 289] on icon at bounding box center [886, 294] width 11 height 11
drag, startPoint x: 784, startPoint y: 240, endPoint x: 738, endPoint y: 243, distance: 45.8
click at [738, 245] on div "Получатель Біляч Мілана Телефон получателя +380 98 914 63 24   Адрес Ичня, №2 (…" at bounding box center [772, 489] width 308 height 489
drag, startPoint x: 839, startPoint y: 246, endPoint x: 793, endPoint y: 244, distance: 46.8
click at [793, 245] on div "Біляч Мілана" at bounding box center [838, 262] width 176 height 34
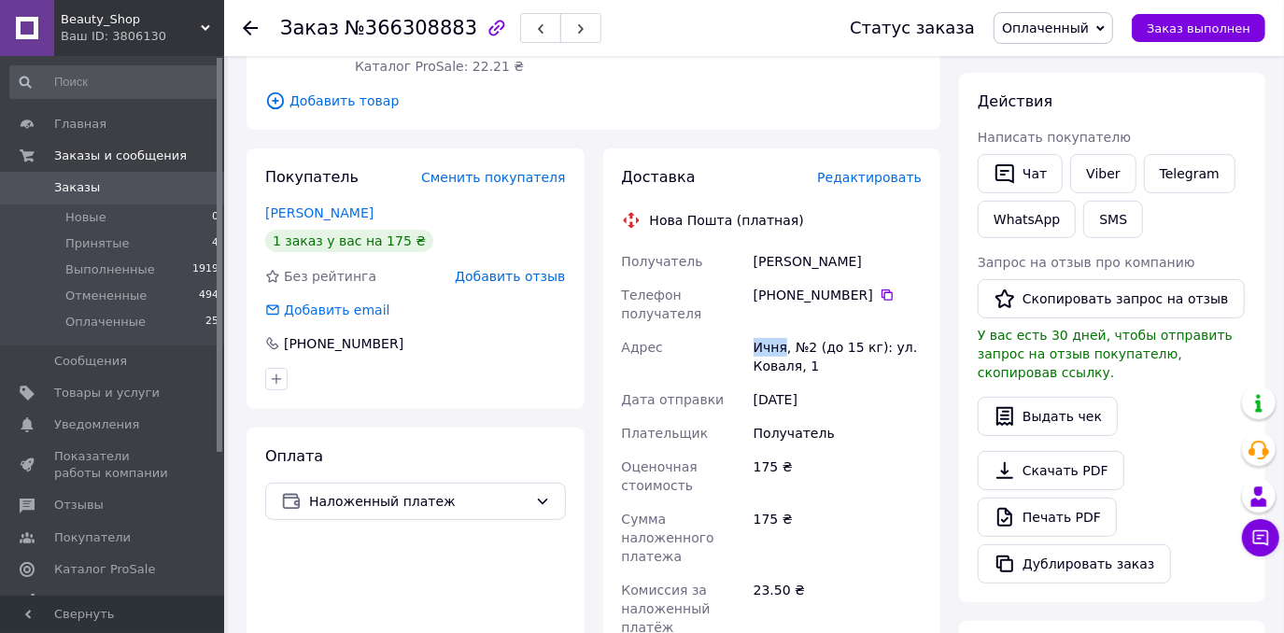
drag, startPoint x: 783, startPoint y: 309, endPoint x: 755, endPoint y: 310, distance: 28.0
click at [755, 331] on div "Ичня, №2 (до 15 кг): ул. Коваля, 1" at bounding box center [838, 357] width 176 height 52
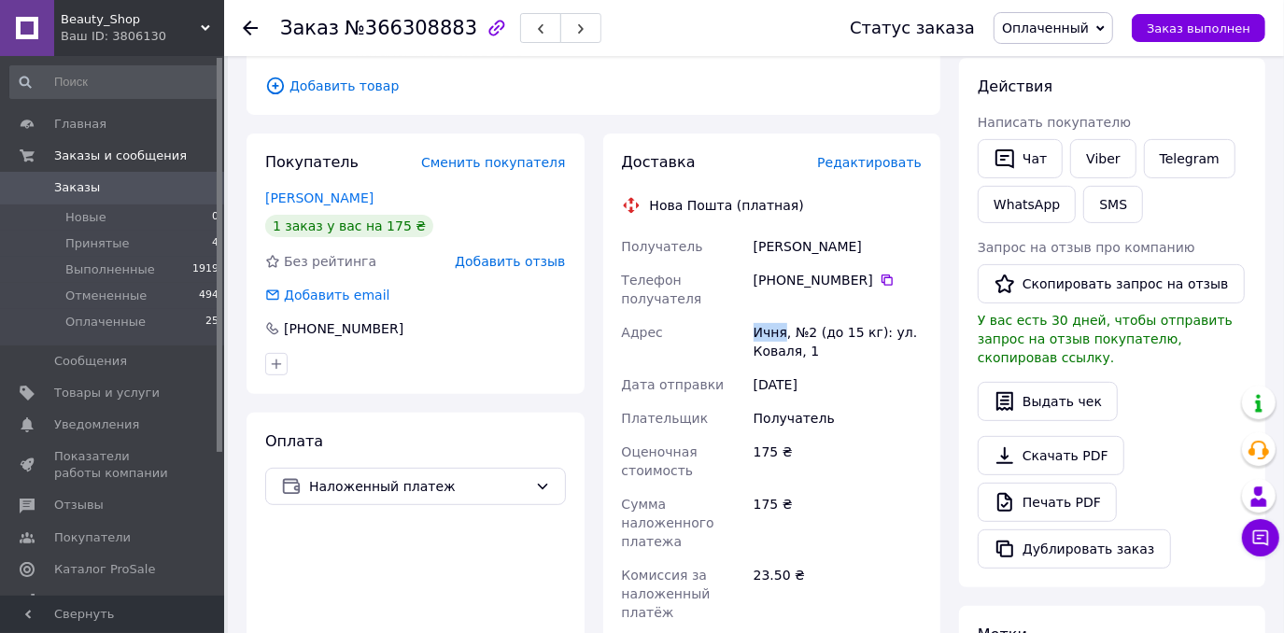
scroll to position [548, 0]
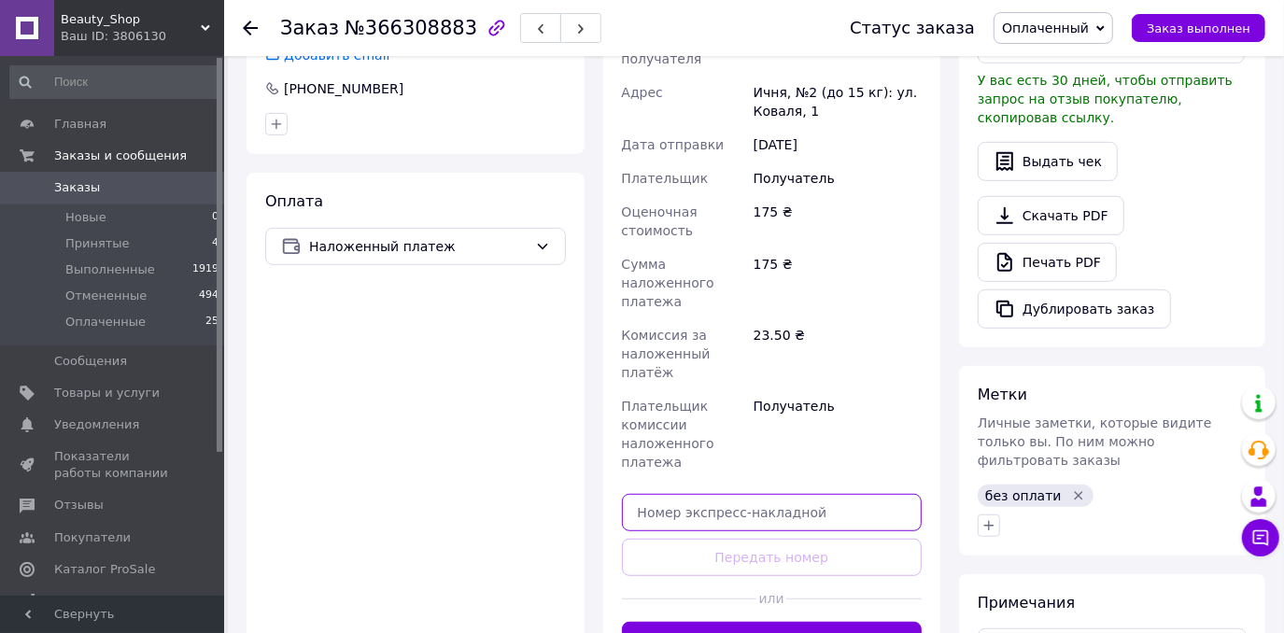
click at [749, 494] on input "text" at bounding box center [772, 512] width 301 height 37
paste input "20451269258156"
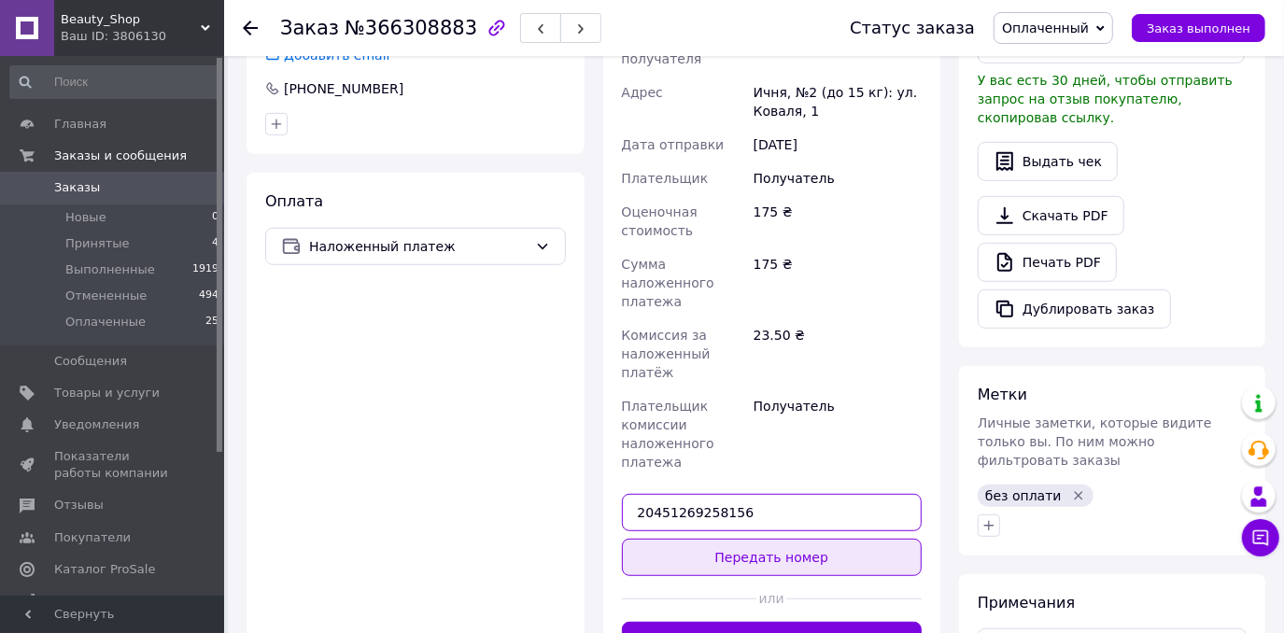
type input "20451269258156"
click at [743, 539] on button "Передать номер" at bounding box center [772, 557] width 301 height 37
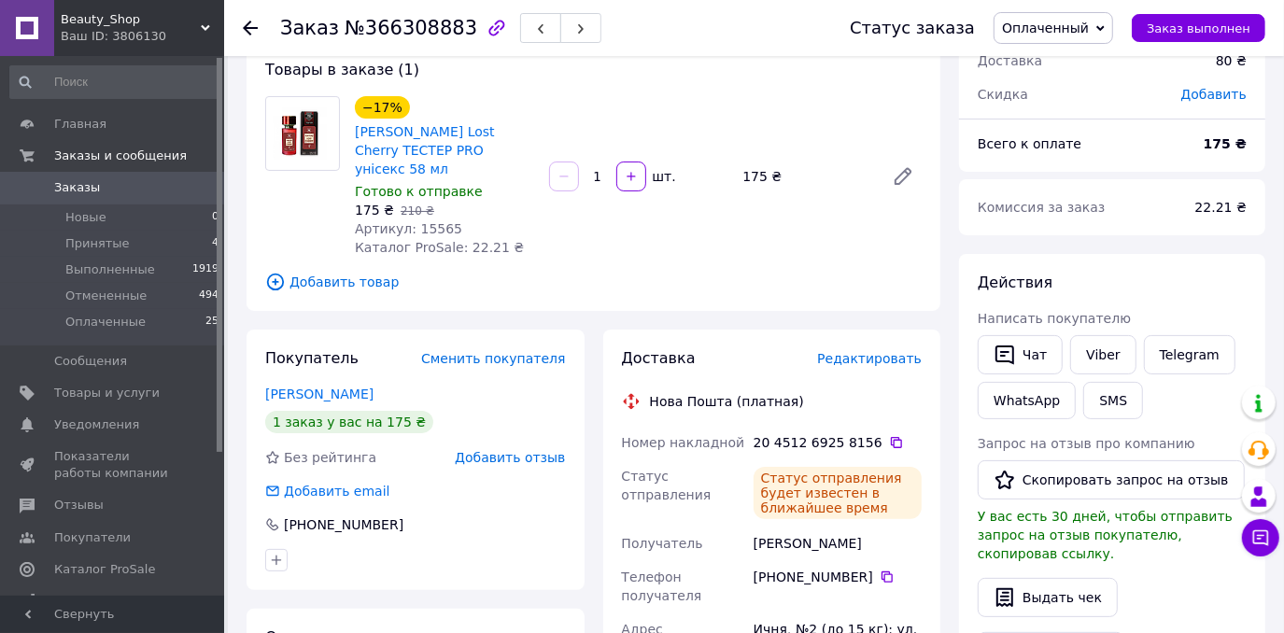
scroll to position [39, 0]
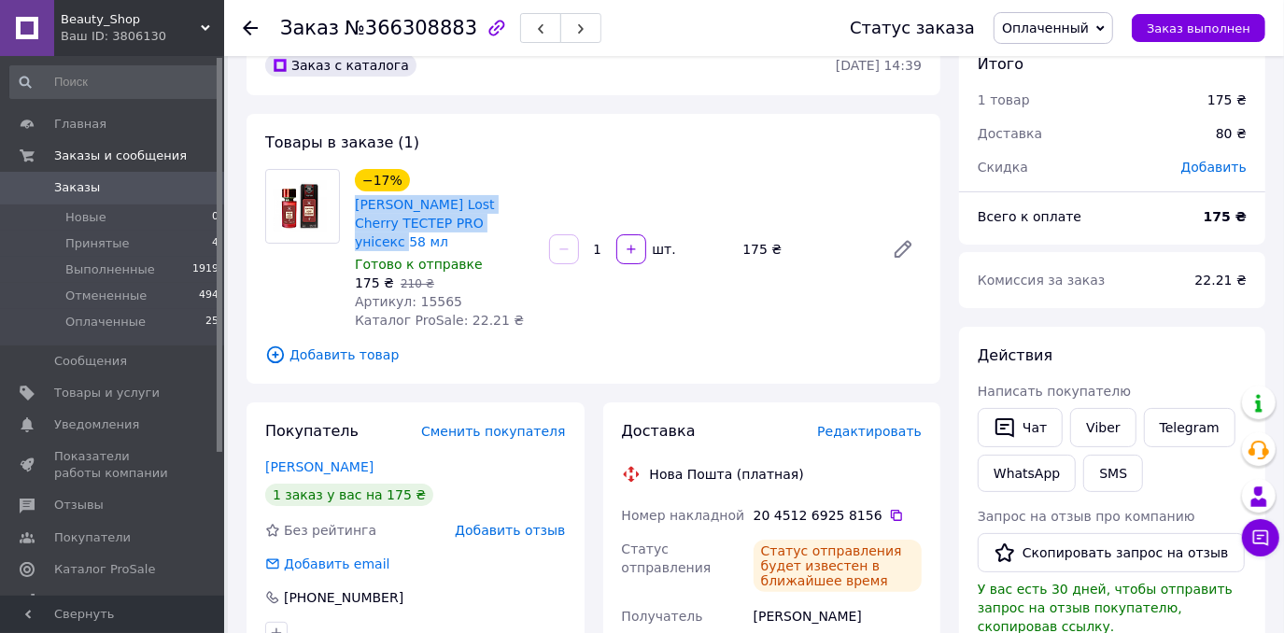
drag, startPoint x: 353, startPoint y: 195, endPoint x: 463, endPoint y: 218, distance: 112.6
click at [463, 218] on div "[PERSON_NAME] Lost Cherry ТЕСТЕР PRO унісекс 58 мл" at bounding box center [444, 223] width 183 height 60
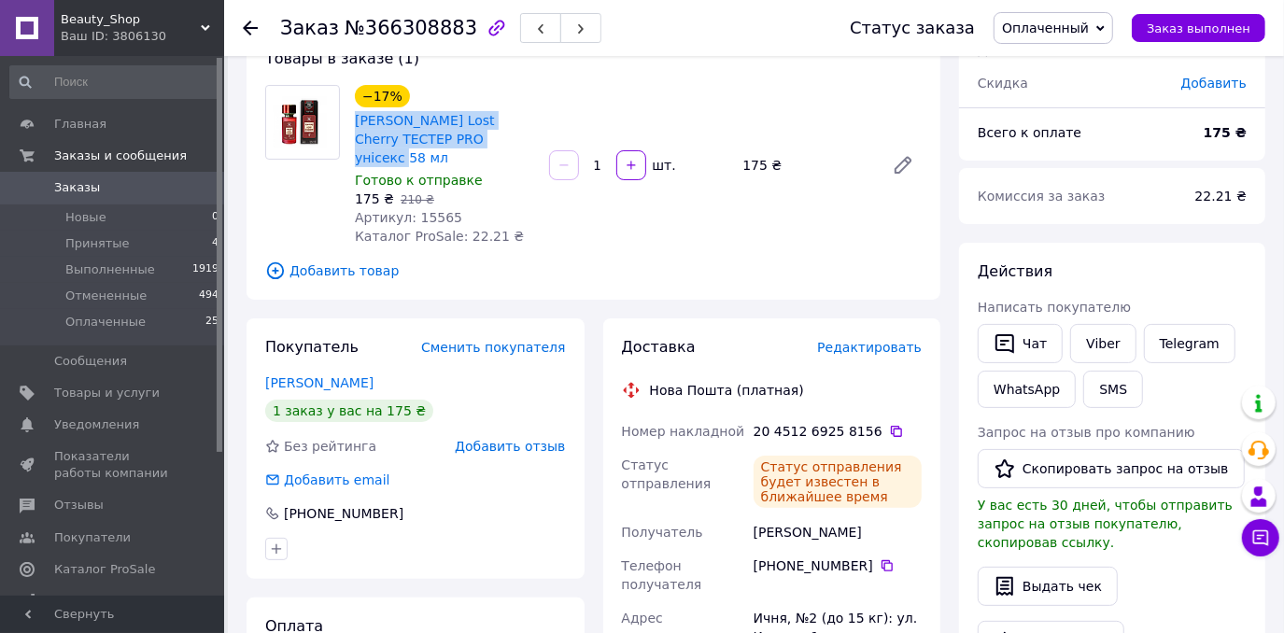
scroll to position [293, 0]
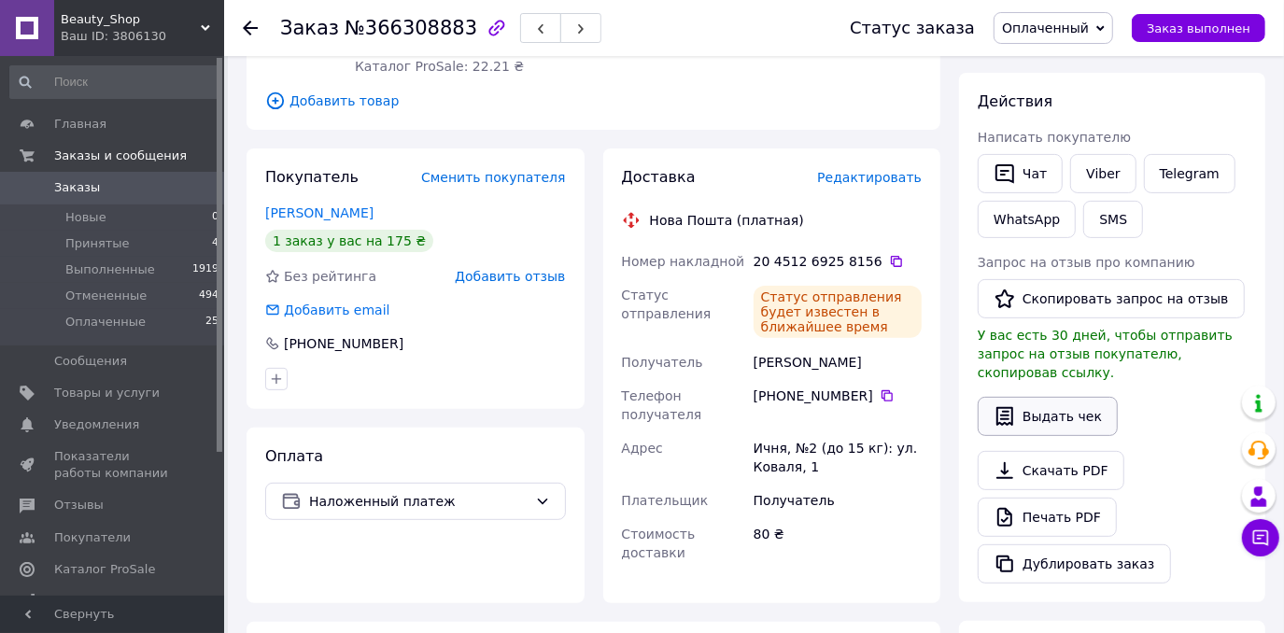
click at [1052, 407] on button "Выдать чек" at bounding box center [1048, 416] width 140 height 39
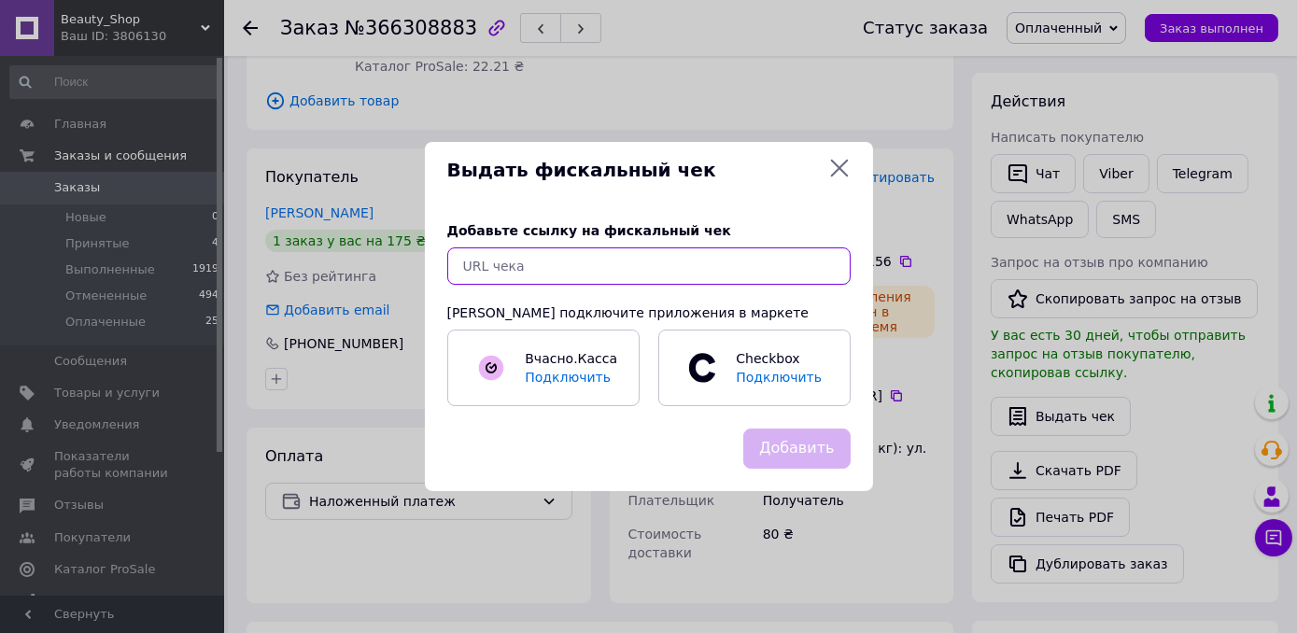
click at [578, 284] on input "text" at bounding box center [648, 265] width 403 height 37
paste input "https://kasa.vchasno.ua/check-viewer/haRRDznAWPU"
type input "https://kasa.vchasno.ua/check-viewer/haRRDznAWPU"
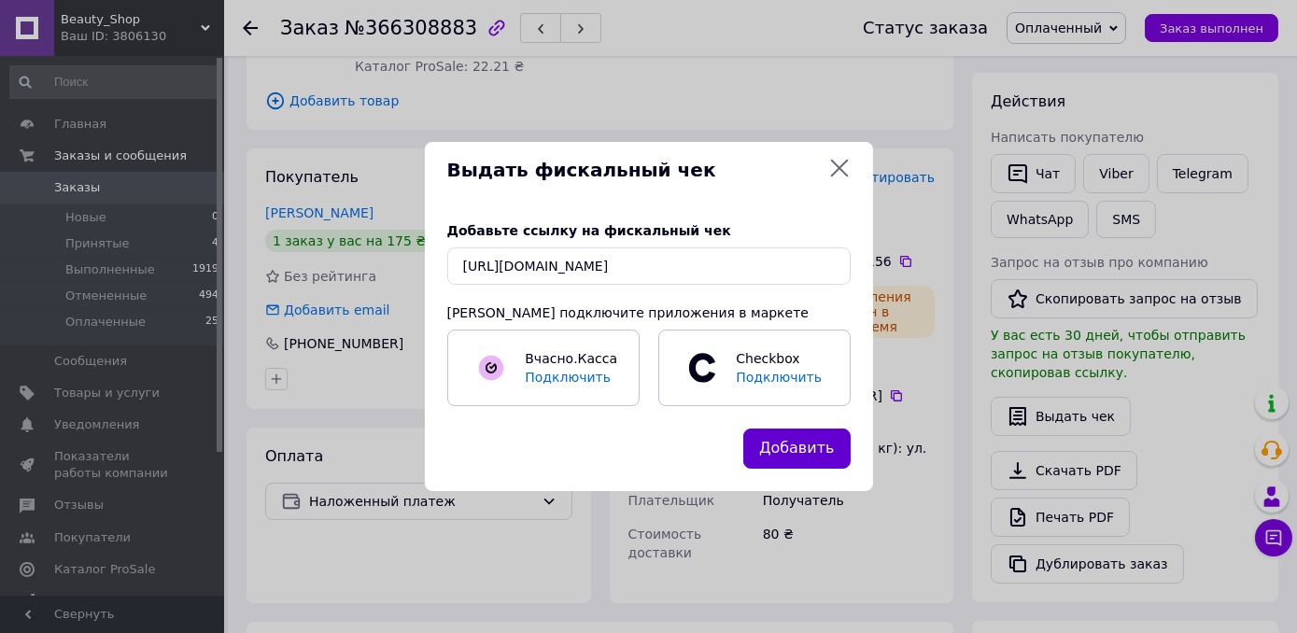
click at [814, 467] on button "Добавить" at bounding box center [796, 449] width 107 height 40
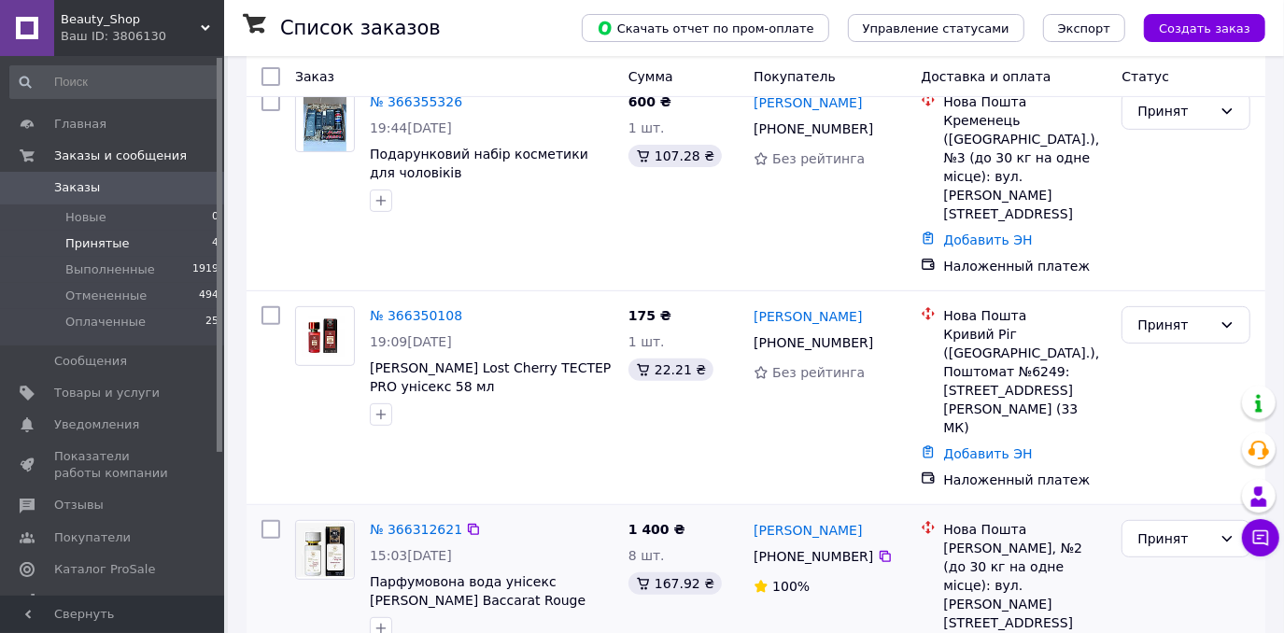
scroll to position [424, 0]
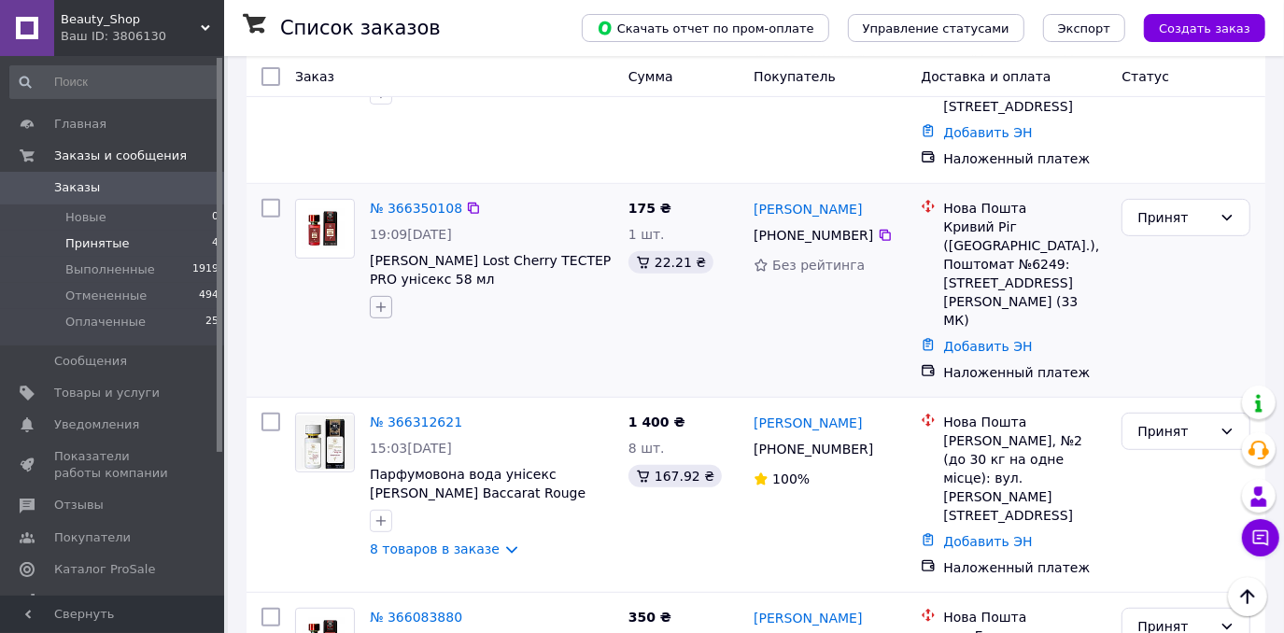
click at [378, 300] on icon "button" at bounding box center [380, 307] width 15 height 15
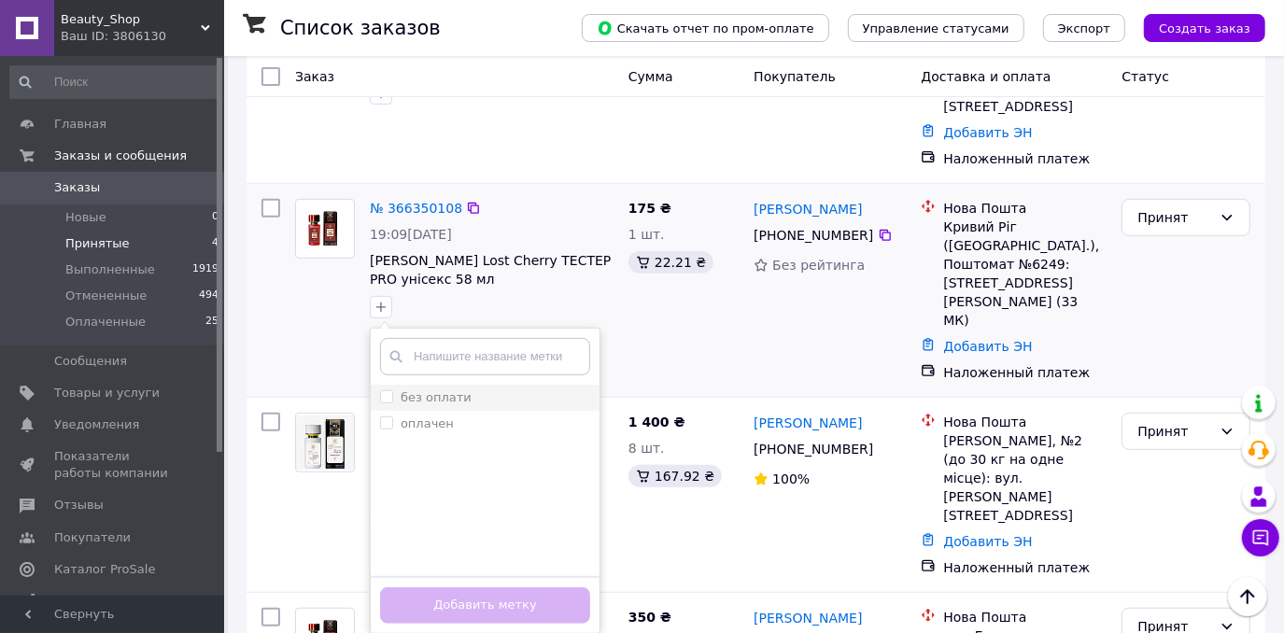
click at [381, 390] on input "без оплати" at bounding box center [386, 396] width 12 height 12
checkbox input "true"
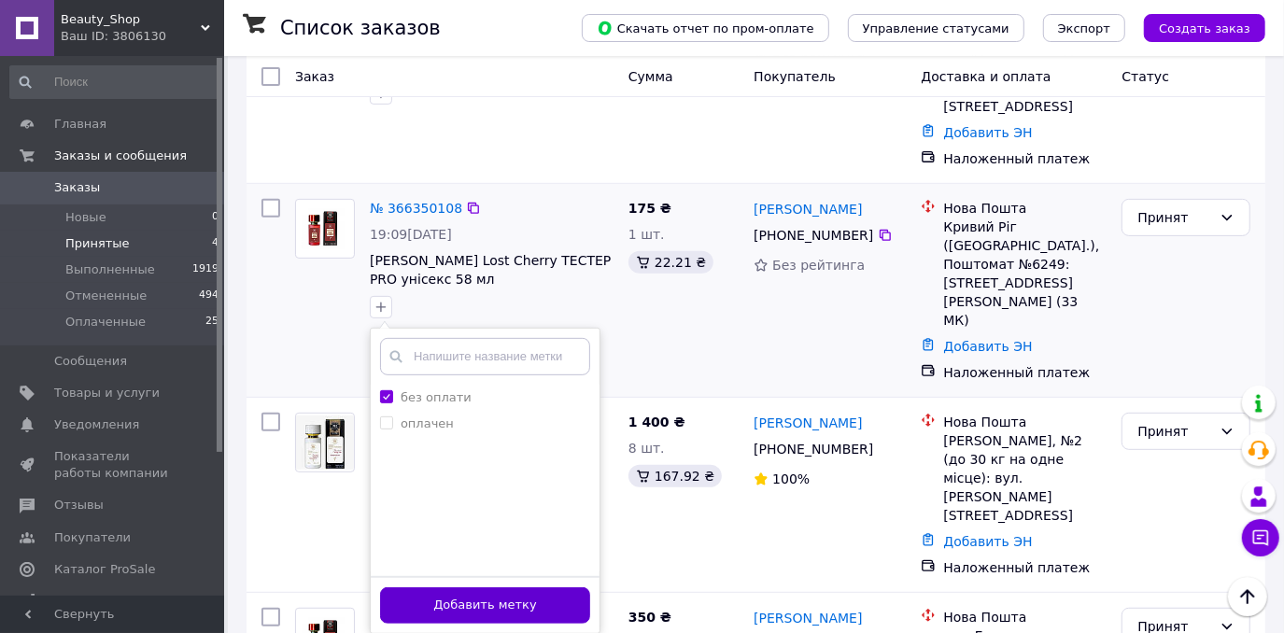
click at [423, 587] on button "Добавить метку" at bounding box center [485, 605] width 210 height 36
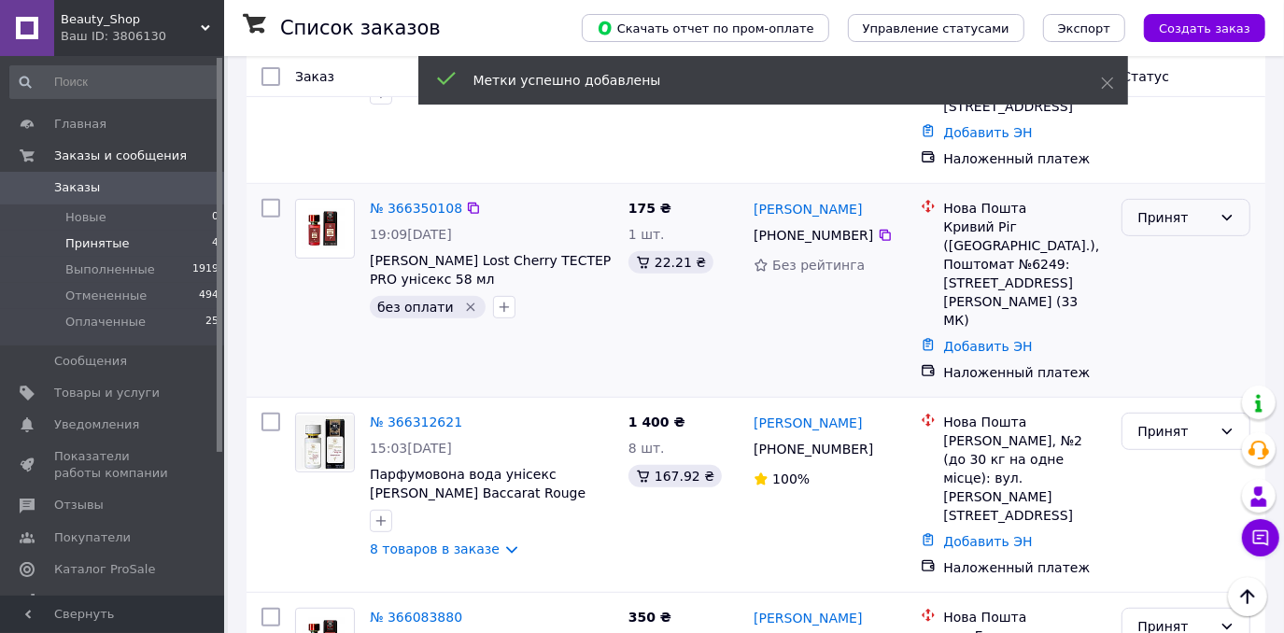
click at [1182, 207] on div "Принят" at bounding box center [1174, 217] width 75 height 21
click at [1165, 279] on li "Оплаченный" at bounding box center [1186, 286] width 127 height 34
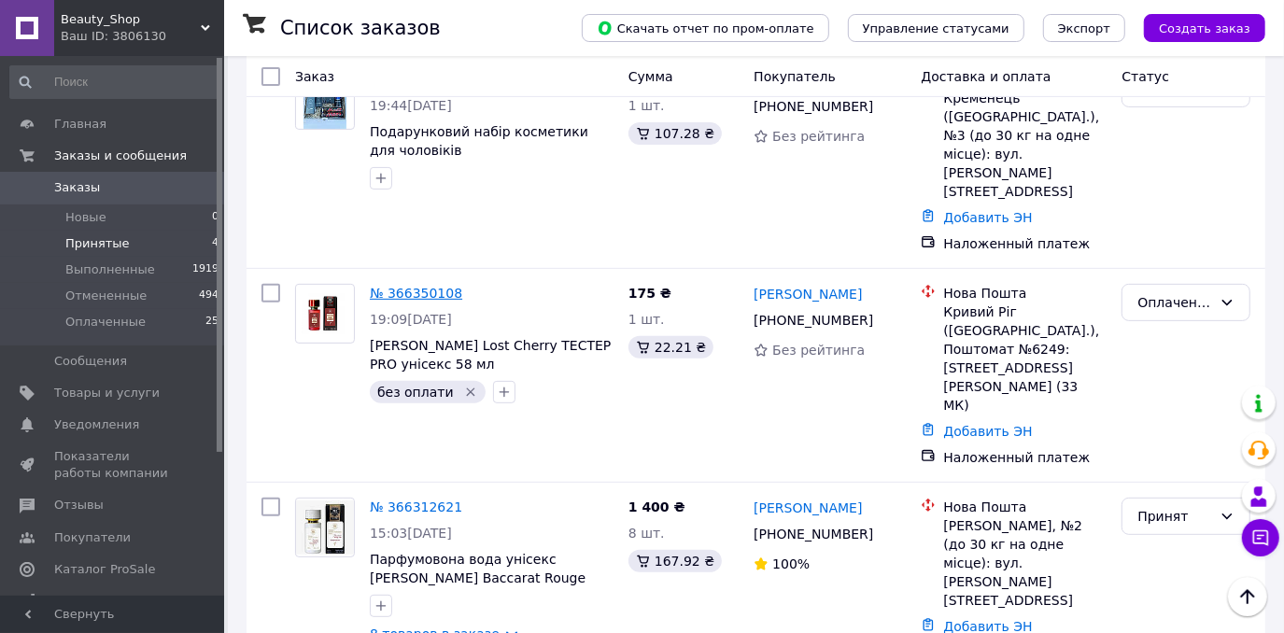
click at [408, 286] on link "№ 366350108" at bounding box center [416, 293] width 92 height 15
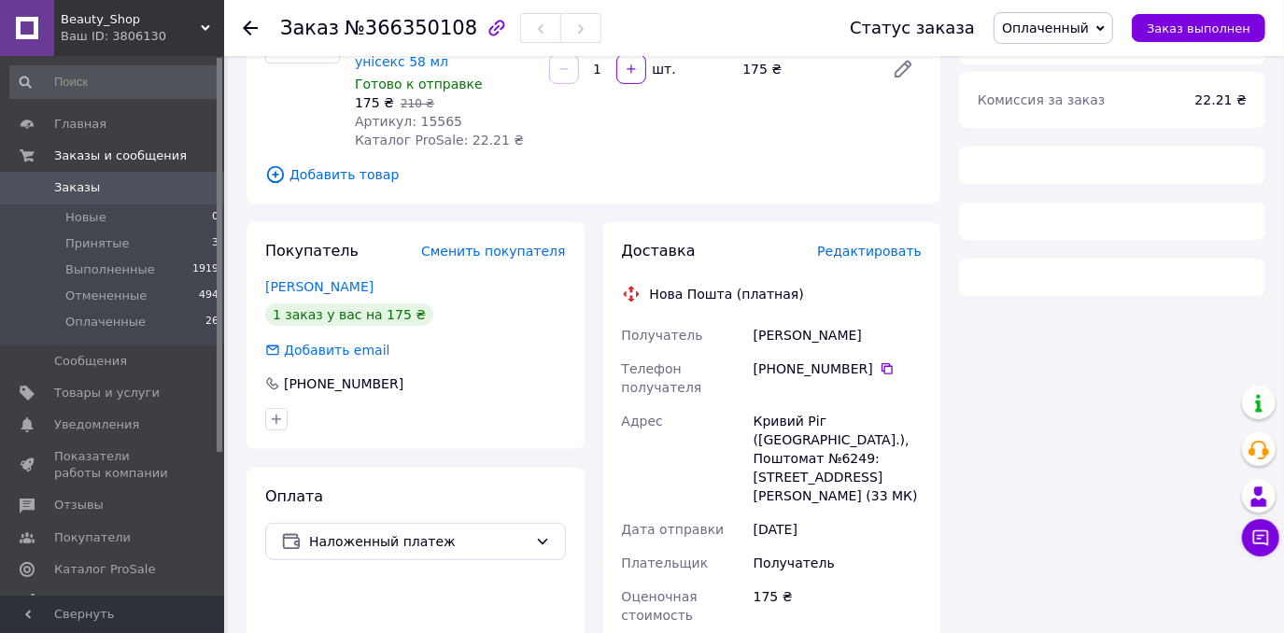
scroll to position [339, 0]
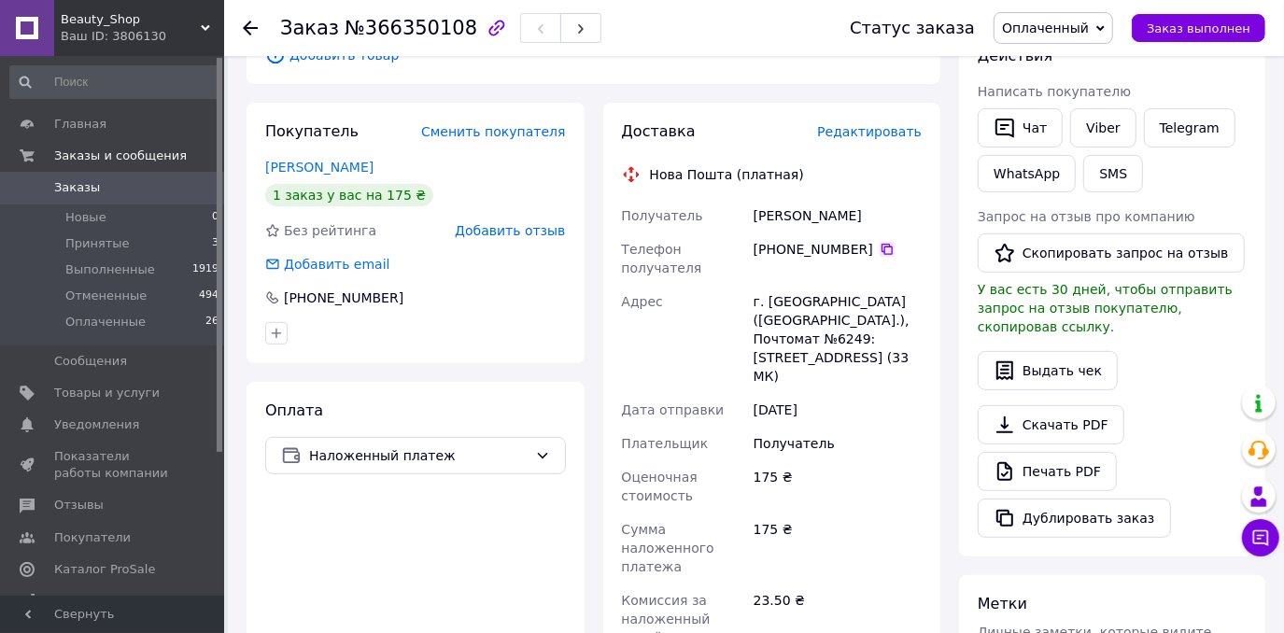
click at [879, 242] on icon at bounding box center [886, 249] width 15 height 15
drag, startPoint x: 821, startPoint y: 198, endPoint x: 737, endPoint y: 196, distance: 84.0
click at [737, 199] on div "Получатель Сімінченко Єлизавета Телефон получателя +380 98 018 28 48   Адрес г.…" at bounding box center [772, 471] width 308 height 545
drag, startPoint x: 891, startPoint y: 195, endPoint x: 822, endPoint y: 195, distance: 69.1
click at [822, 199] on div "Сімінченко Єлизавета" at bounding box center [838, 216] width 176 height 34
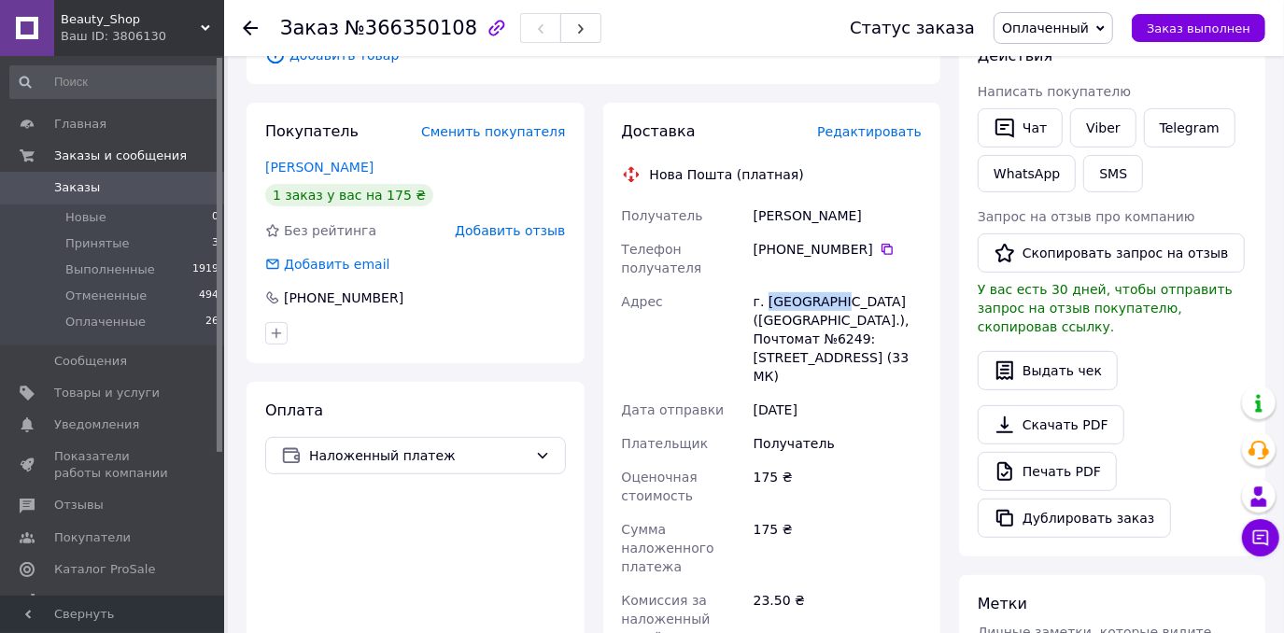
drag, startPoint x: 834, startPoint y: 262, endPoint x: 764, endPoint y: 270, distance: 70.4
click at [764, 285] on div "г. [GEOGRAPHIC_DATA] ([GEOGRAPHIC_DATA].), Почтомат №6249: мкрн. [STREET_ADDRES…" at bounding box center [838, 339] width 176 height 108
drag, startPoint x: 858, startPoint y: 302, endPoint x: 831, endPoint y: 302, distance: 27.1
click at [831, 302] on div "г. [GEOGRAPHIC_DATA] ([GEOGRAPHIC_DATA].), Почтомат №6249: мкрн. [STREET_ADDRES…" at bounding box center [838, 339] width 176 height 108
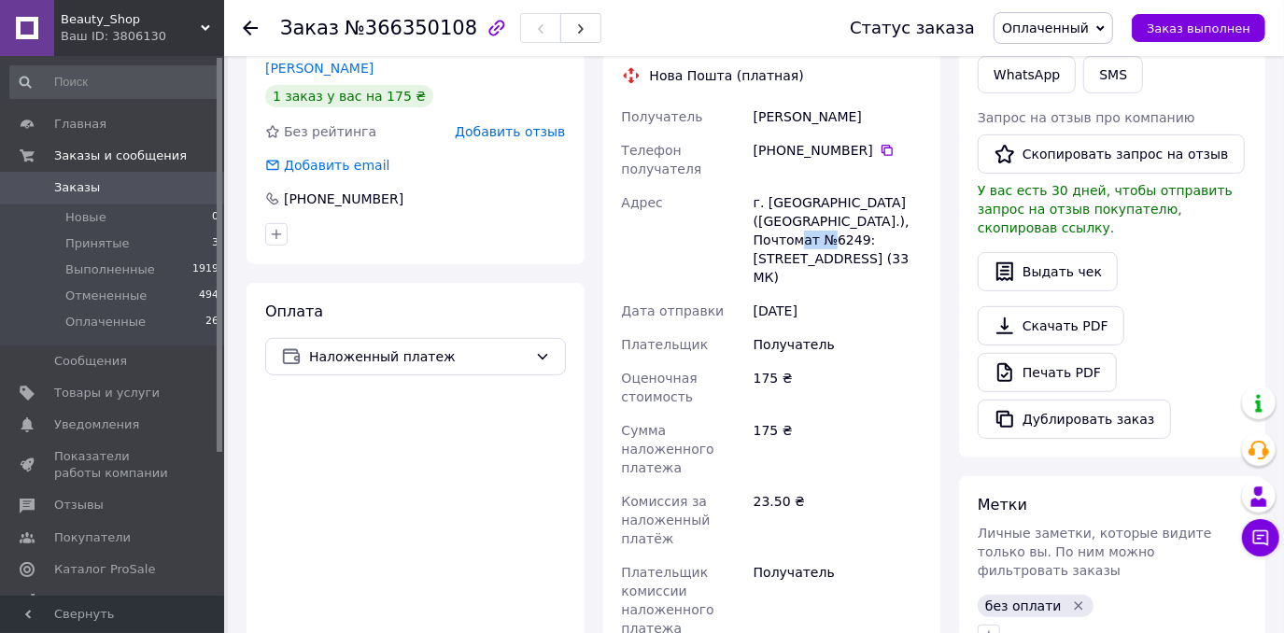
scroll to position [679, 0]
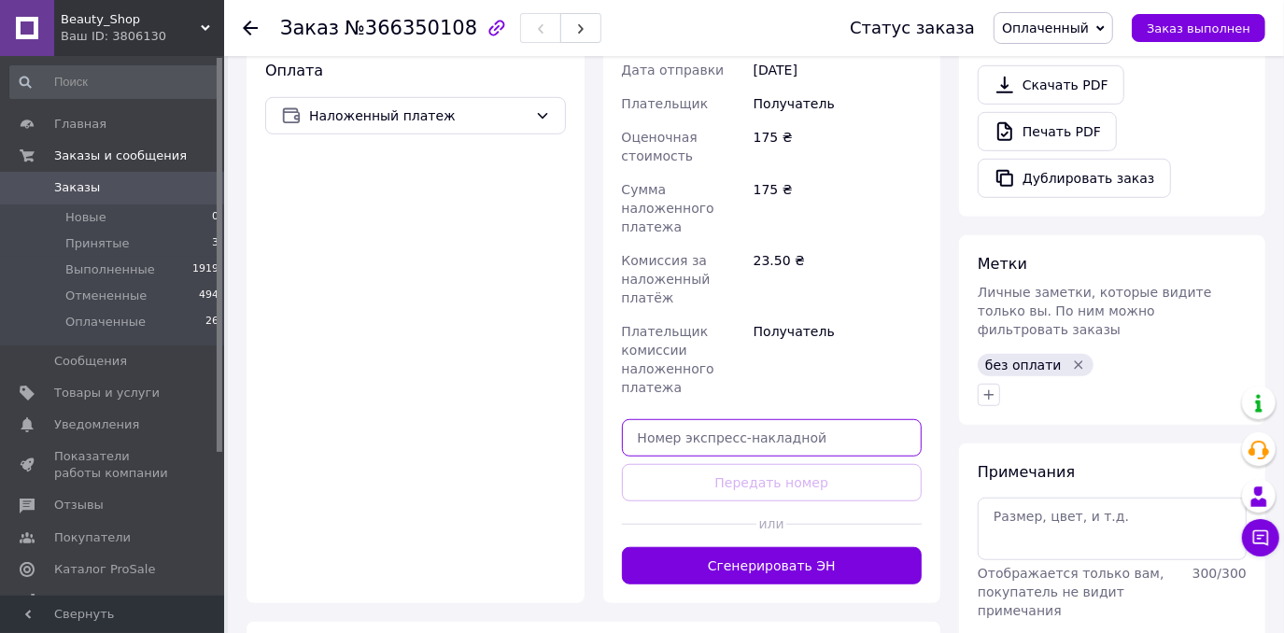
click at [731, 419] on input "text" at bounding box center [772, 437] width 301 height 37
paste input "20451269258966"
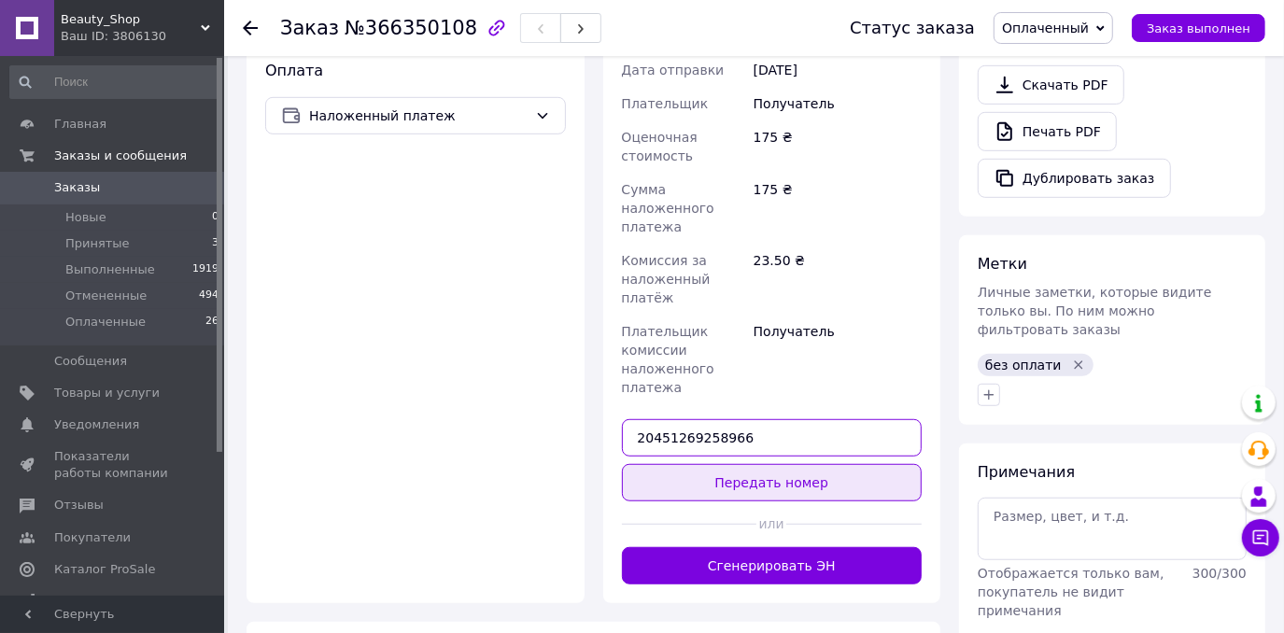
type input "20451269258966"
click at [710, 464] on button "Передать номер" at bounding box center [772, 482] width 301 height 37
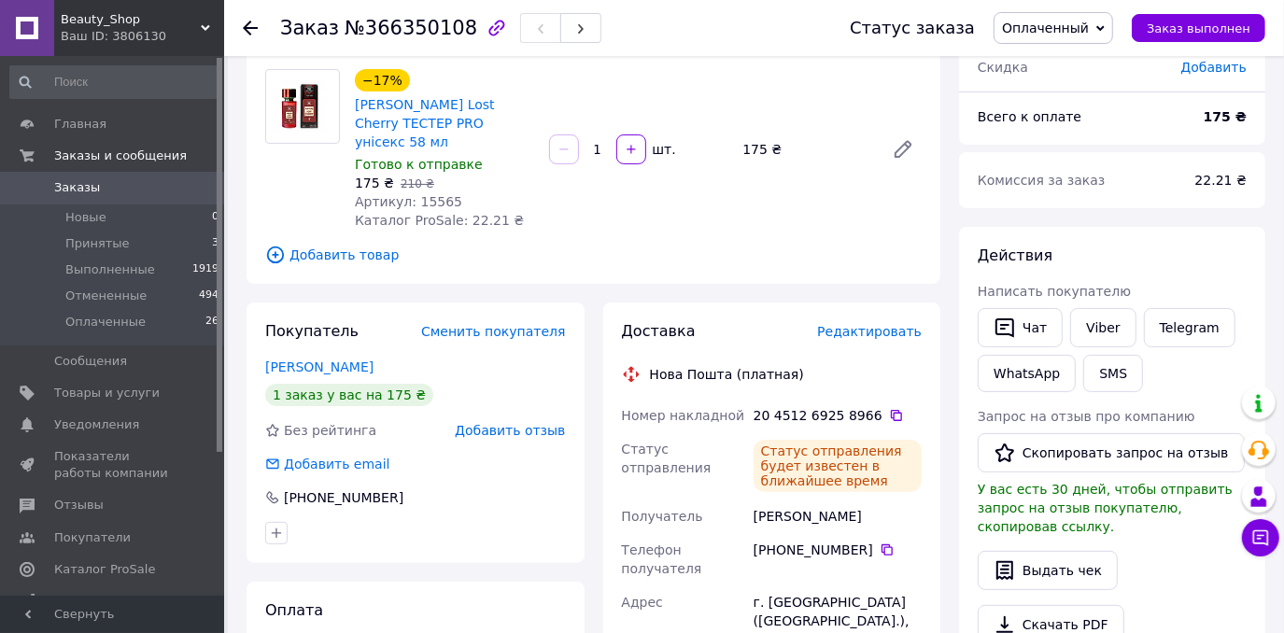
scroll to position [0, 0]
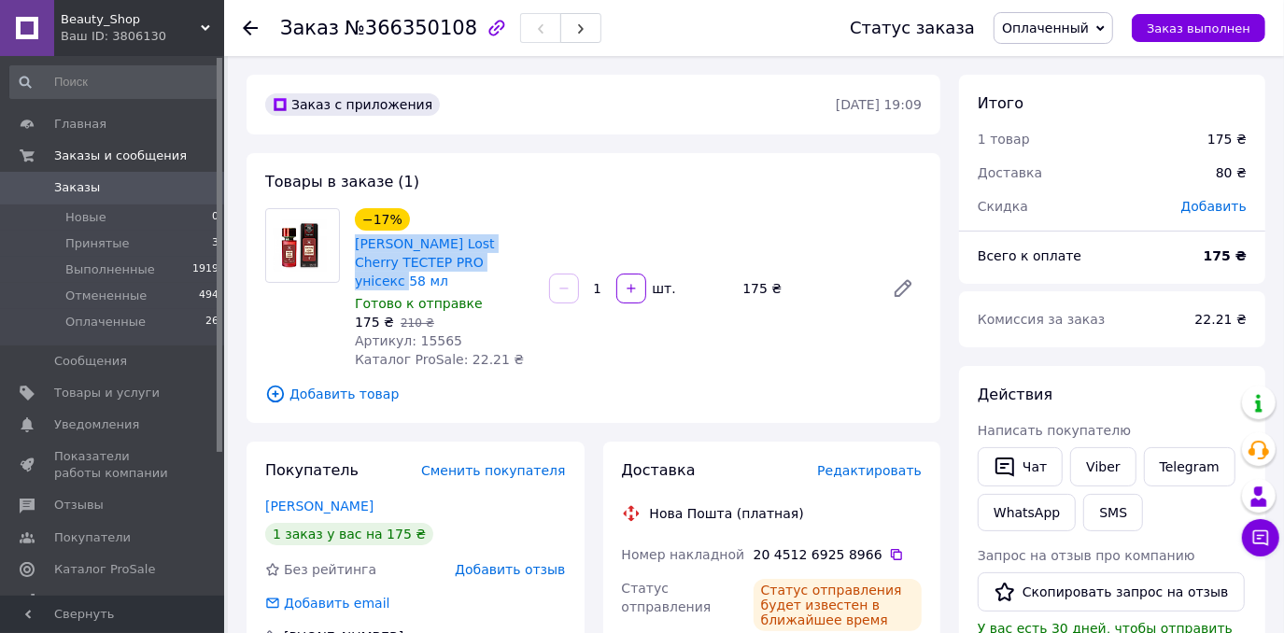
drag, startPoint x: 352, startPoint y: 235, endPoint x: 466, endPoint y: 258, distance: 116.1
click at [466, 258] on div "[PERSON_NAME] Lost Cherry ТЕСТЕР PRO унісекс 58 мл" at bounding box center [444, 262] width 183 height 60
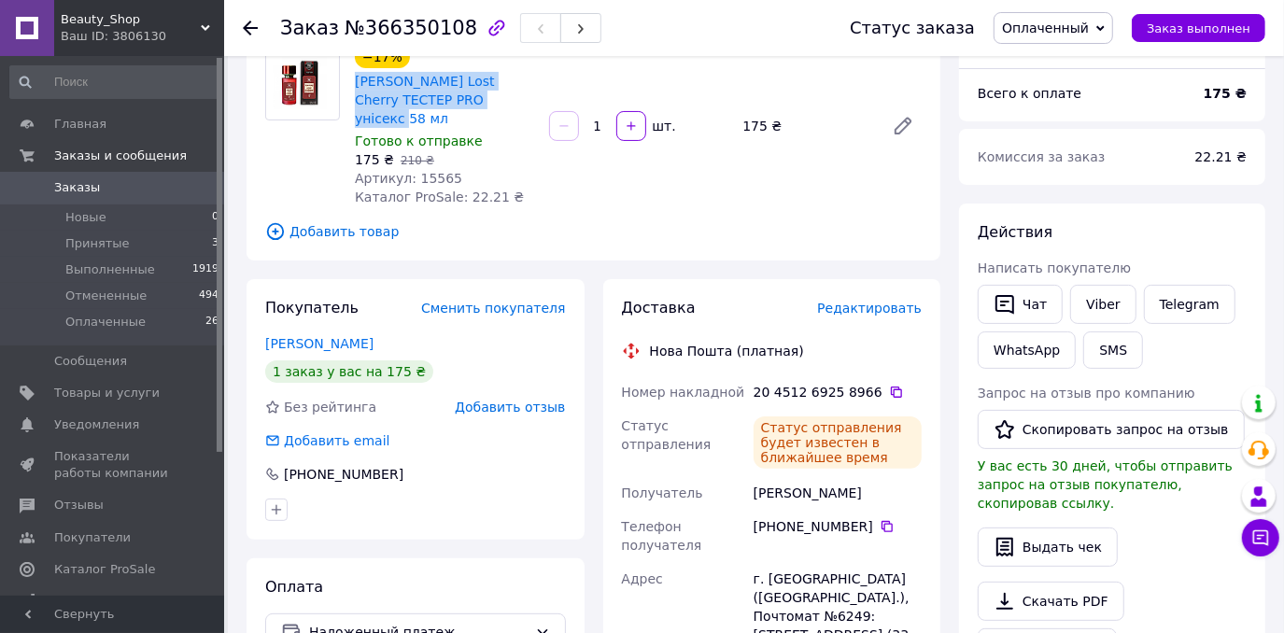
scroll to position [339, 0]
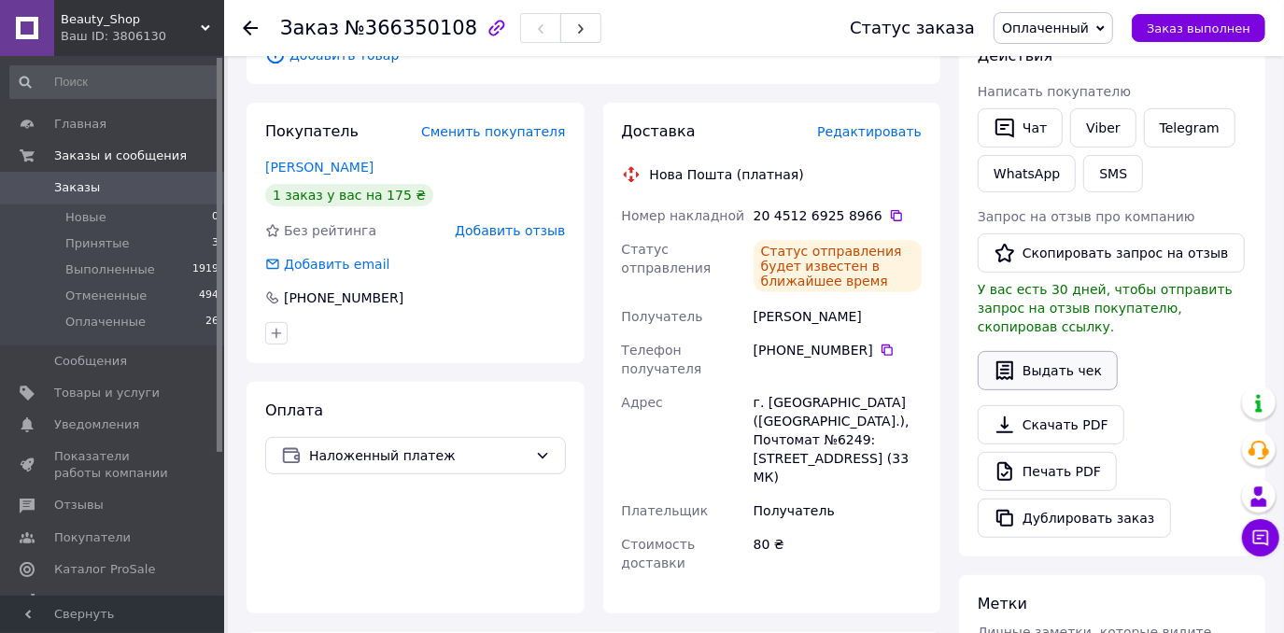
click at [1065, 351] on button "Выдать чек" at bounding box center [1048, 370] width 140 height 39
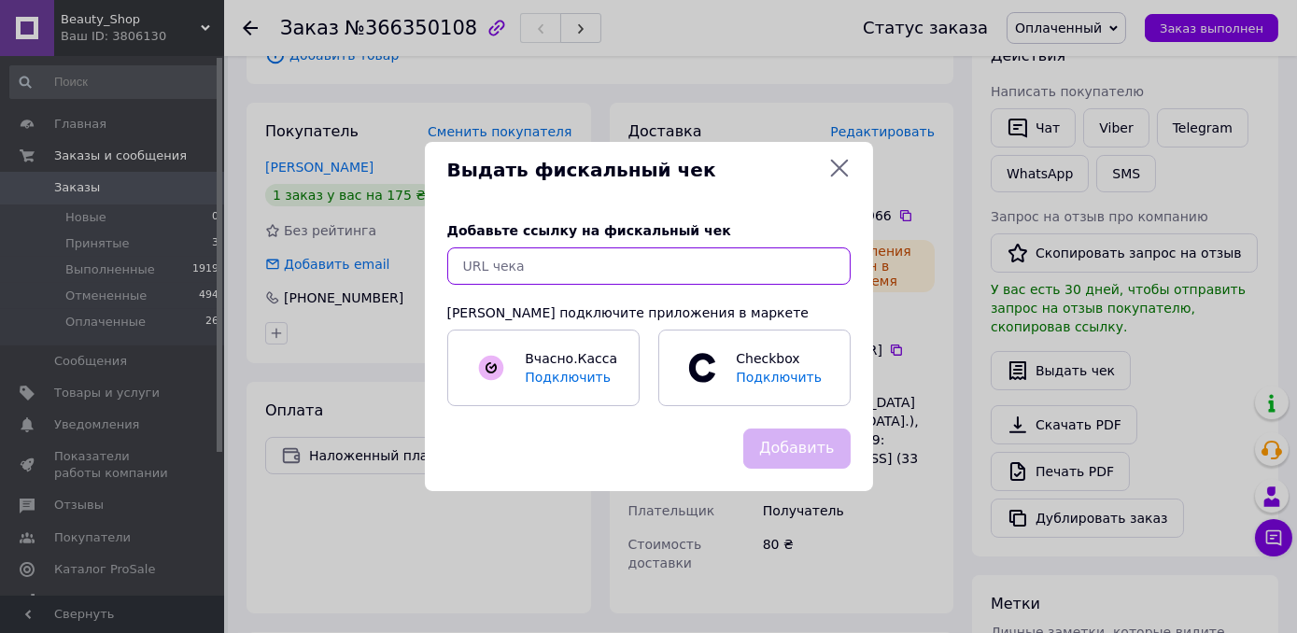
click at [575, 274] on input "text" at bounding box center [648, 265] width 403 height 37
paste input "https://kasa.vchasno.ua/check-viewer/aZqPUj4YBD8"
type input "https://kasa.vchasno.ua/check-viewer/aZqPUj4YBD8"
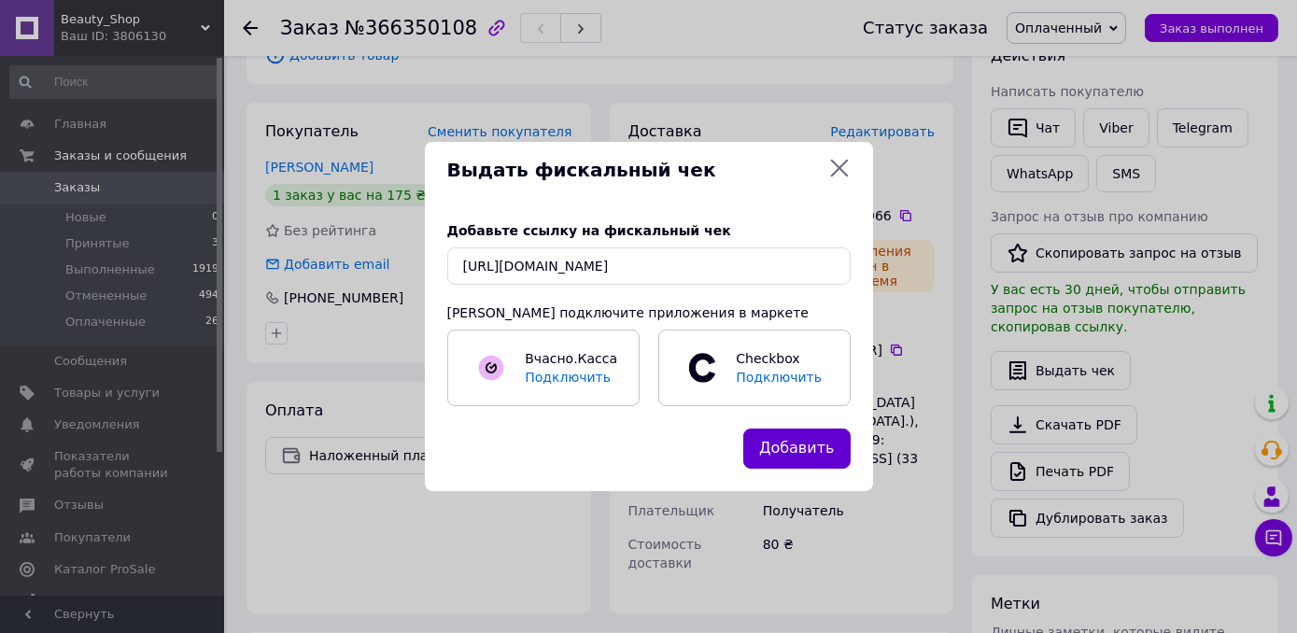
click at [814, 444] on button "Добавить" at bounding box center [796, 449] width 107 height 40
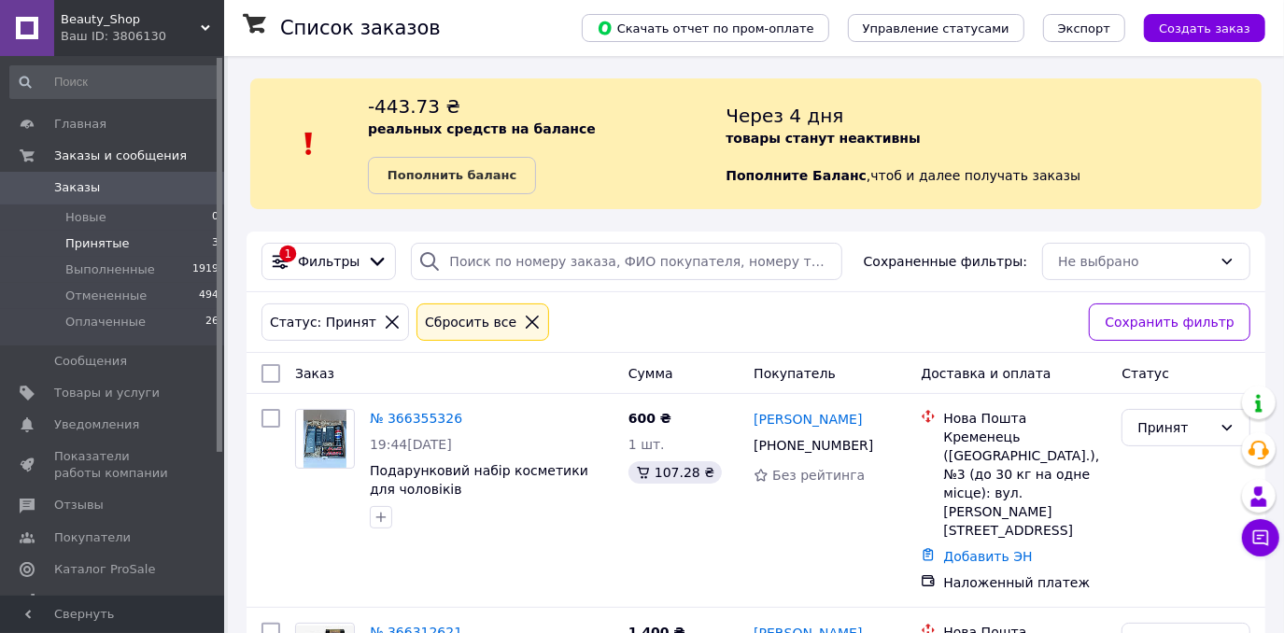
click at [136, 250] on li "Принятые 3" at bounding box center [115, 244] width 230 height 26
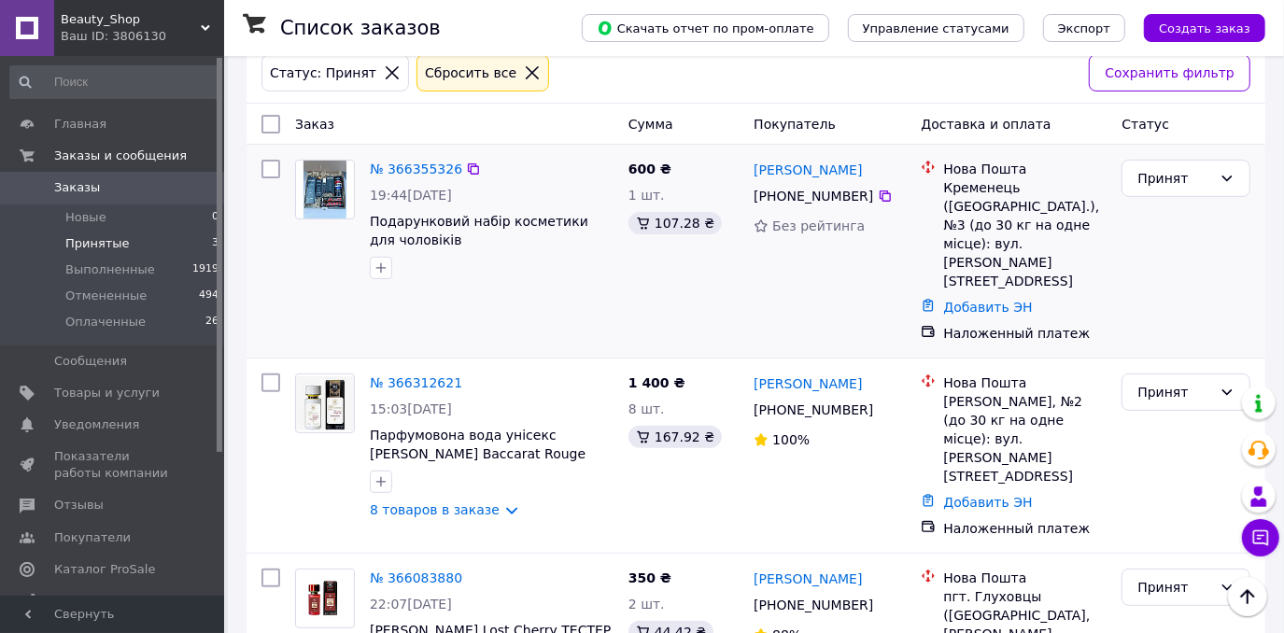
scroll to position [306, 0]
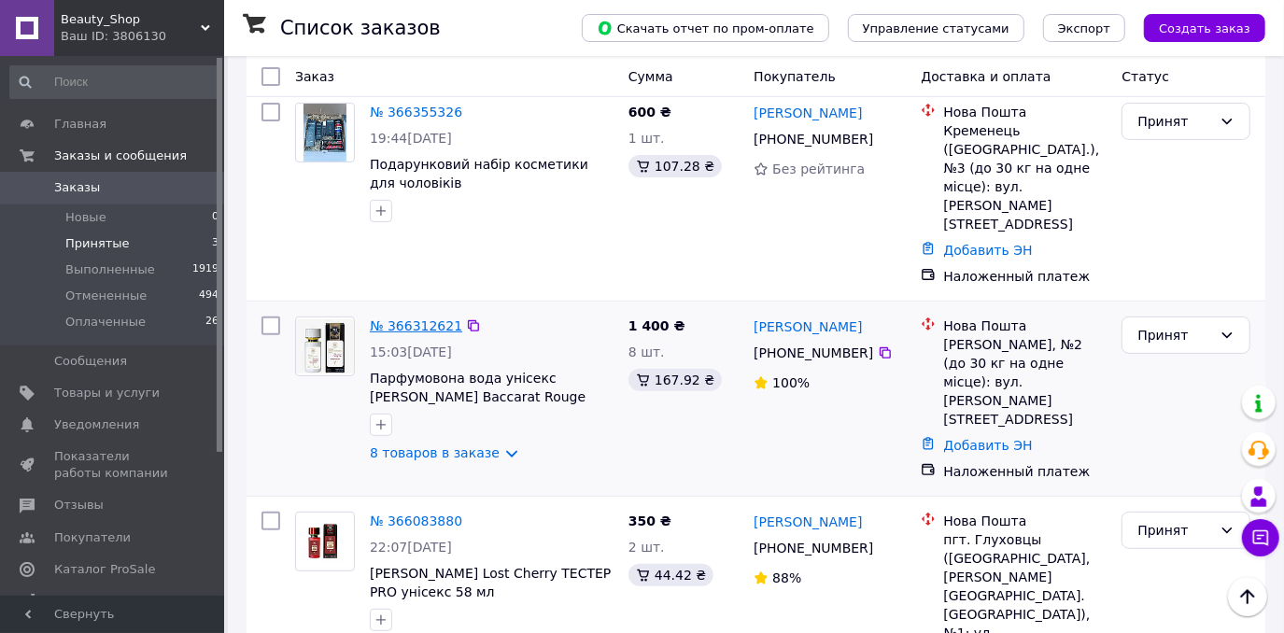
click at [403, 318] on link "№ 366312621" at bounding box center [416, 325] width 92 height 15
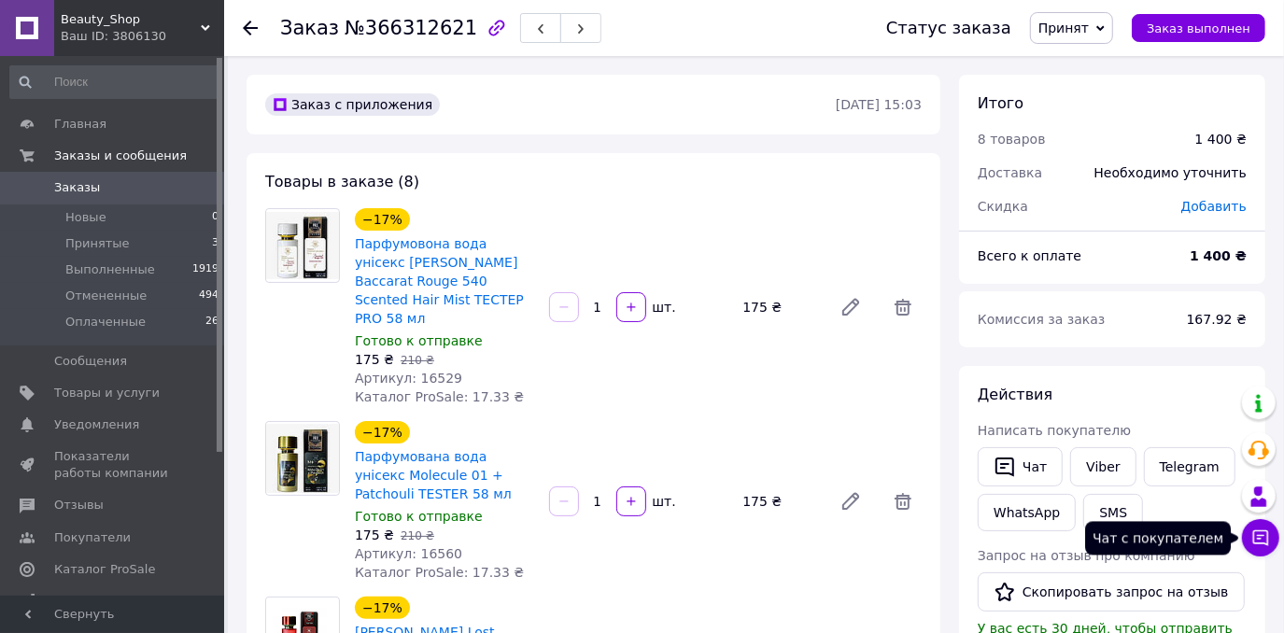
click at [1255, 541] on icon at bounding box center [1260, 537] width 19 height 19
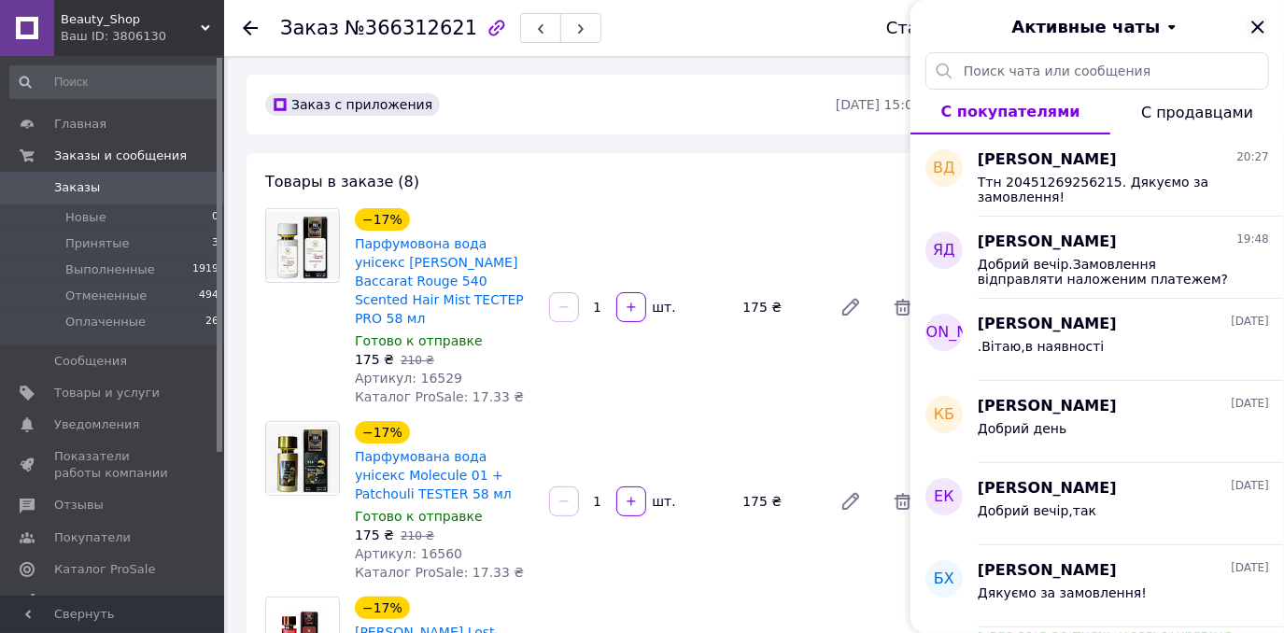
click at [1254, 26] on icon "Закрыть" at bounding box center [1257, 27] width 22 height 22
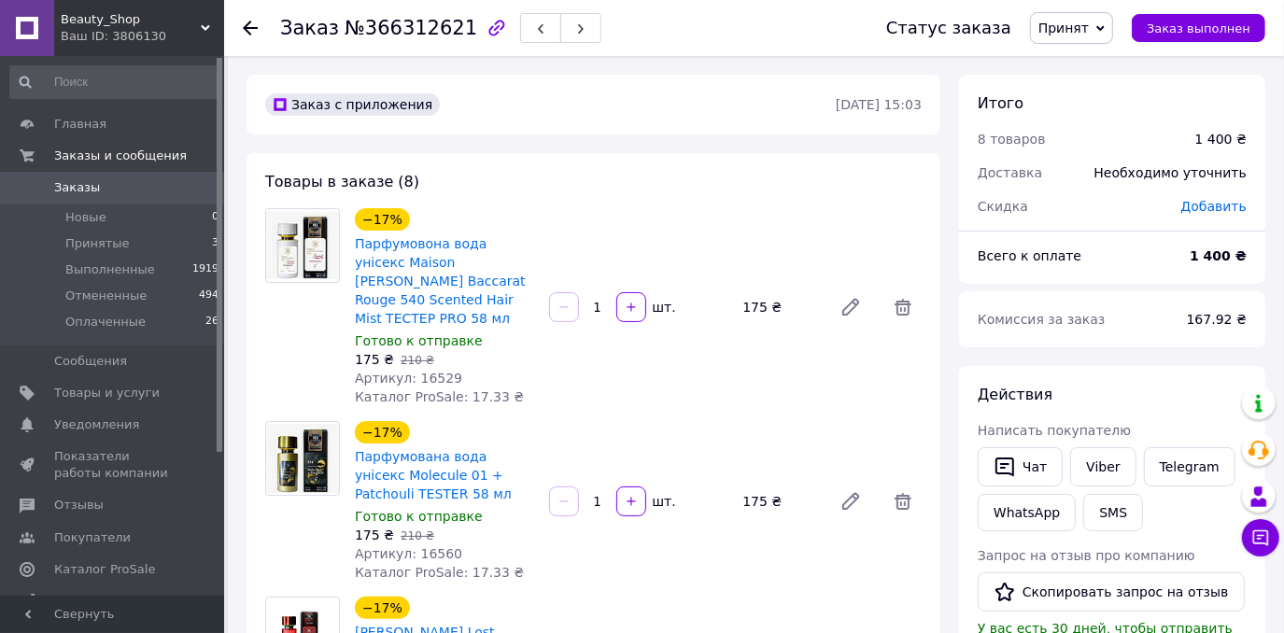
click at [67, 196] on span "Заказы" at bounding box center [77, 187] width 46 height 17
